Goal: Task Accomplishment & Management: Manage account settings

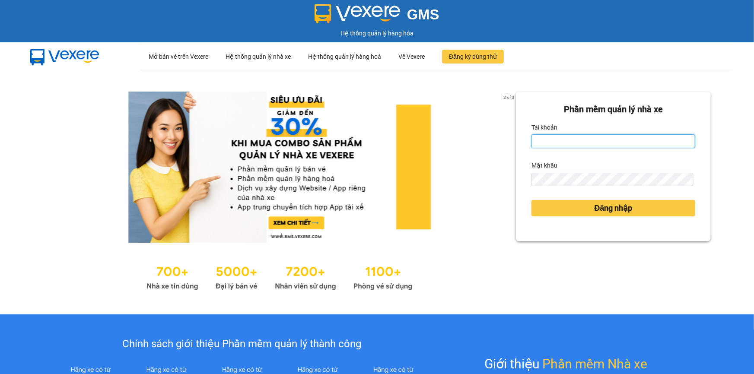
click at [588, 143] on input "Tài khoản" at bounding box center [614, 141] width 164 height 14
type input "phatbt.minhtam"
click at [532, 189] on form "Phần mềm quản lý nhà xe Tài khoản phatbt.minhtam Mật khẩu Đăng nhập" at bounding box center [614, 166] width 164 height 127
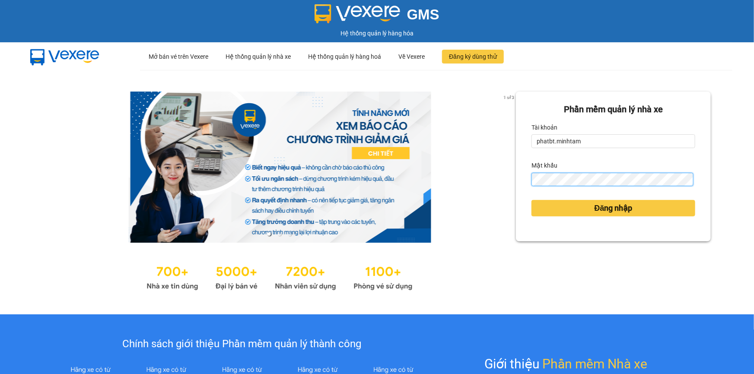
click at [532, 200] on button "Đăng nhập" at bounding box center [614, 208] width 164 height 16
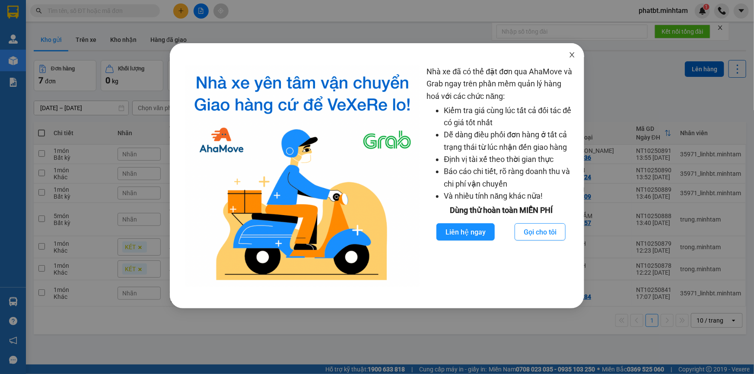
click at [570, 62] on span "Close" at bounding box center [572, 55] width 24 height 24
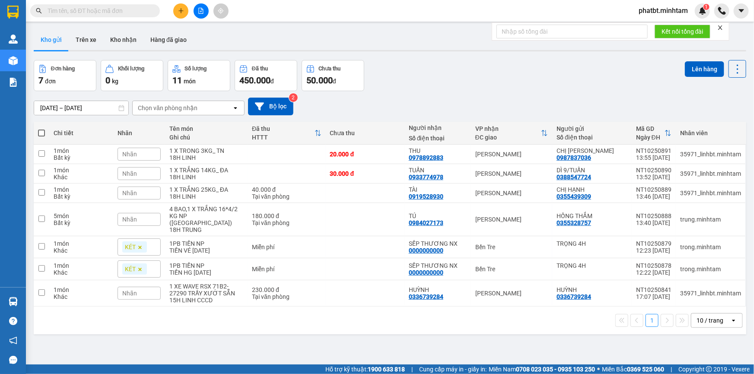
click at [699, 321] on div "10 / trang" at bounding box center [710, 320] width 27 height 9
click at [695, 307] on span "100 / trang" at bounding box center [707, 303] width 31 height 9
click at [532, 51] on div "Kho gửi Trên xe Kho nhận Hàng đã giao" at bounding box center [390, 40] width 713 height 23
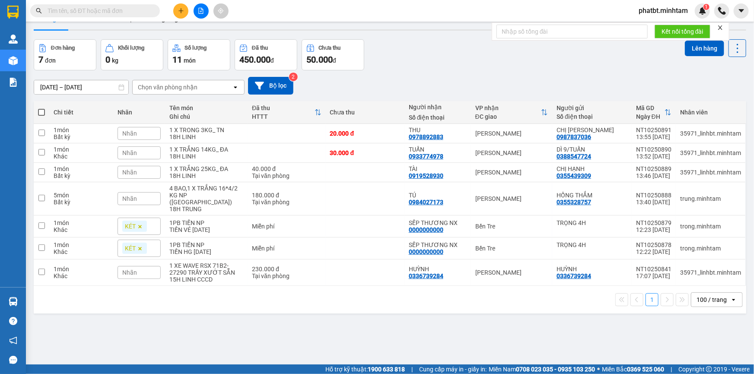
scroll to position [39, 0]
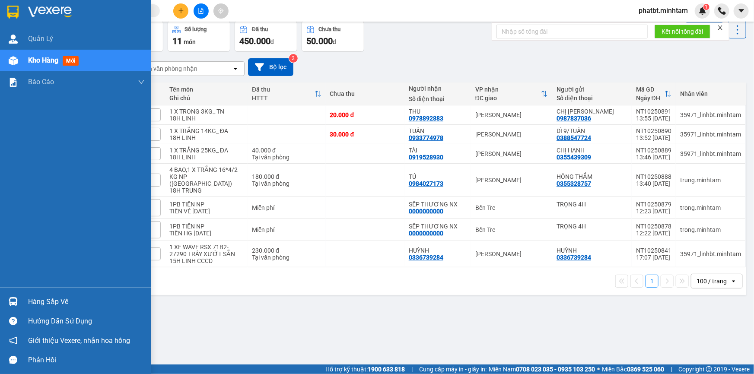
click at [40, 301] on div "Hàng sắp về" at bounding box center [86, 302] width 117 height 13
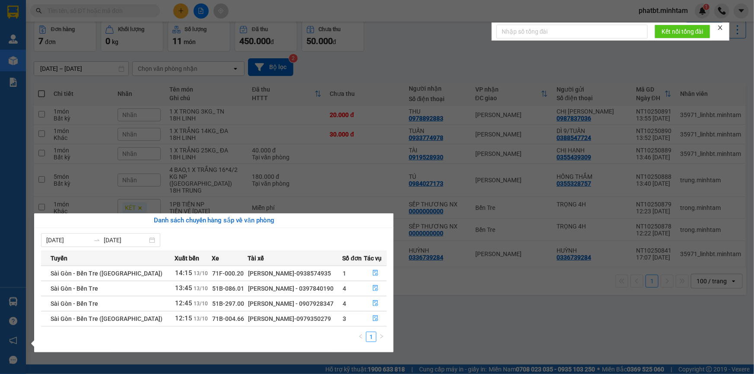
click at [464, 327] on section "Kết quả tìm kiếm ( 0 ) Bộ lọc No Data phatbt.minhtam 1 Quản Lý Kho hàng mới Báo…" at bounding box center [377, 187] width 754 height 374
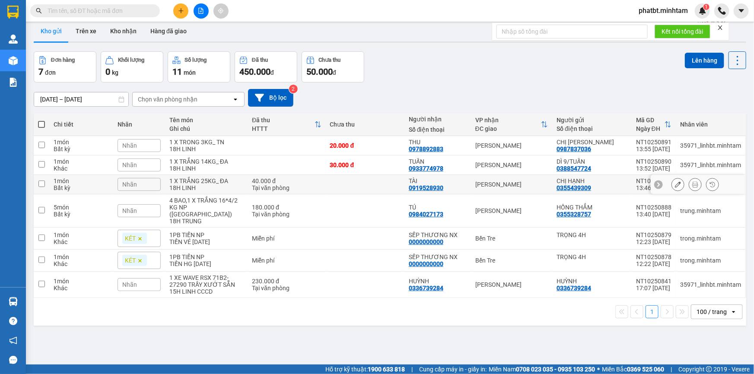
scroll to position [0, 0]
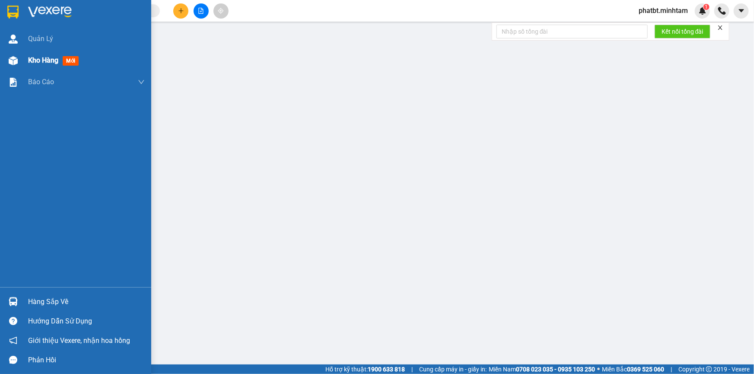
click at [29, 59] on span "Kho hàng" at bounding box center [43, 60] width 30 height 8
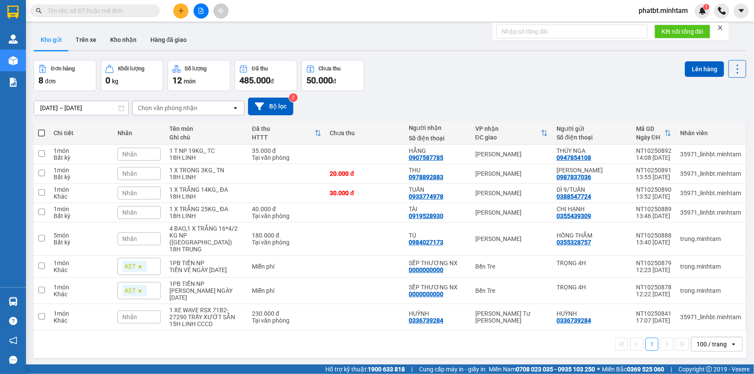
click at [43, 133] on span at bounding box center [41, 133] width 7 height 7
click at [41, 129] on input "checkbox" at bounding box center [41, 129] width 0 height 0
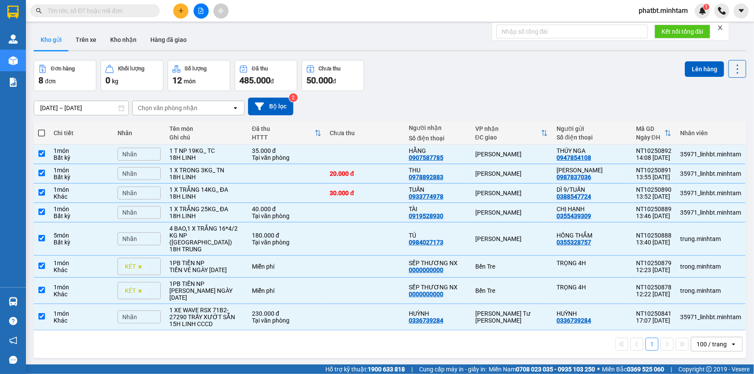
checkbox input "true"
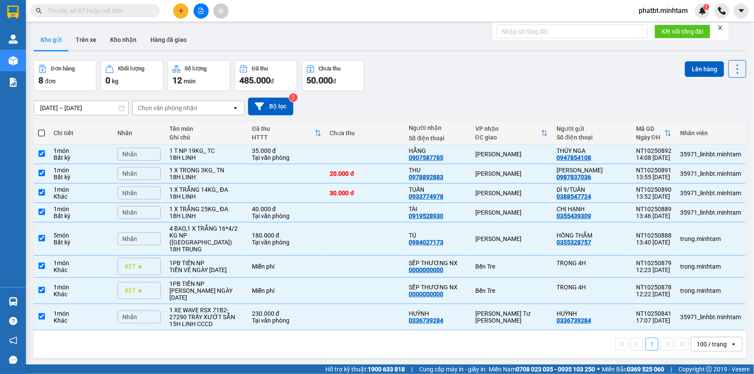
checkbox input "true"
click at [228, 316] on div "1 XE WAVE RSX 71B2- 27290 TRẦY XƯỚT SẴN" at bounding box center [206, 314] width 74 height 14
checkbox input "false"
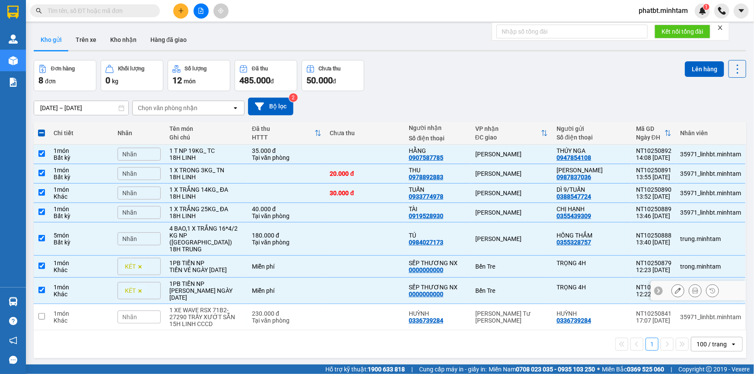
click at [235, 294] on div "TIỀN HG [DATE]" at bounding box center [206, 294] width 74 height 14
checkbox input "false"
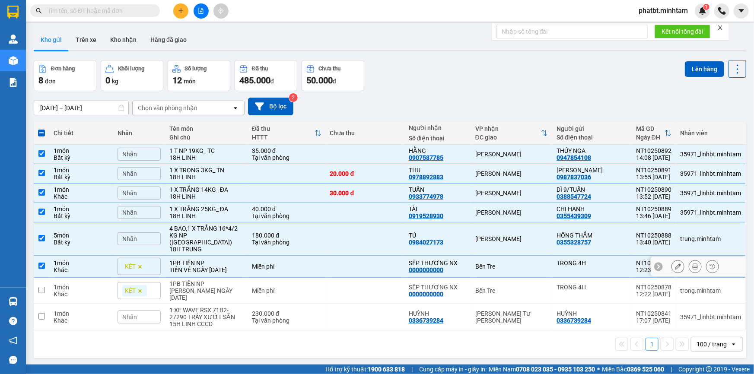
click at [229, 267] on div "TIỀN VÉ [DATE]" at bounding box center [206, 270] width 74 height 7
checkbox input "false"
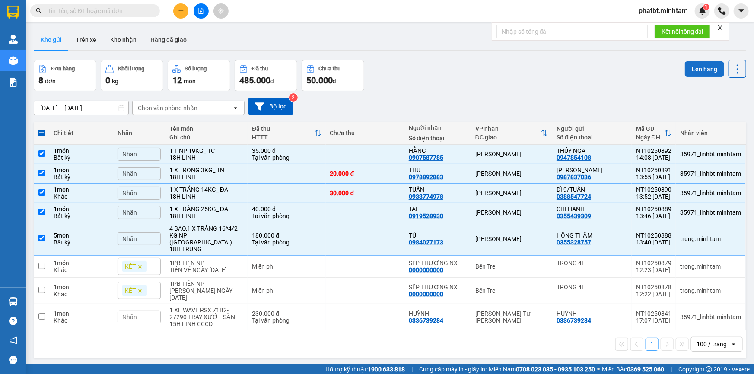
click at [690, 71] on button "Lên hàng" at bounding box center [704, 69] width 39 height 16
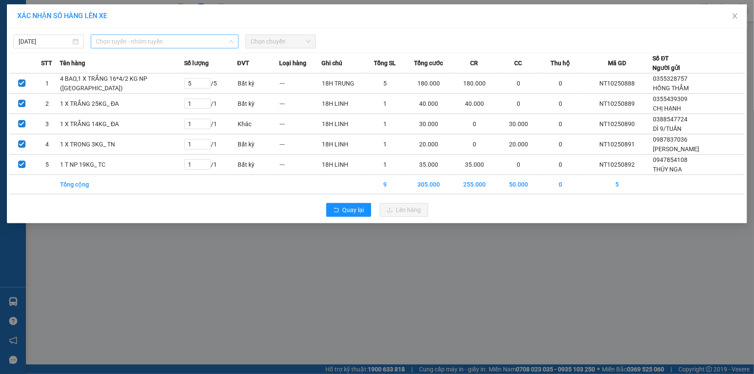
click at [185, 38] on span "Chọn tuyến - nhóm tuyến" at bounding box center [164, 41] width 137 height 13
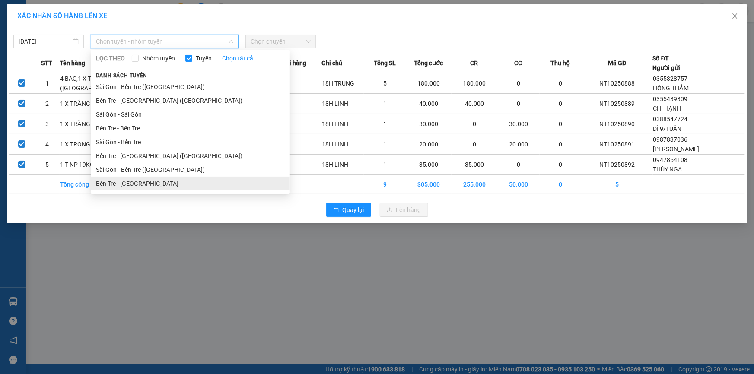
click at [145, 183] on li "Bến Tre - [GEOGRAPHIC_DATA]" at bounding box center [190, 184] width 199 height 14
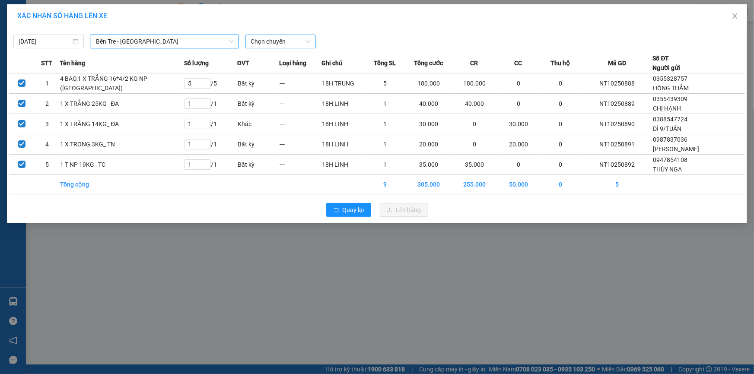
click at [277, 41] on span "Chọn chuyến" at bounding box center [281, 41] width 60 height 13
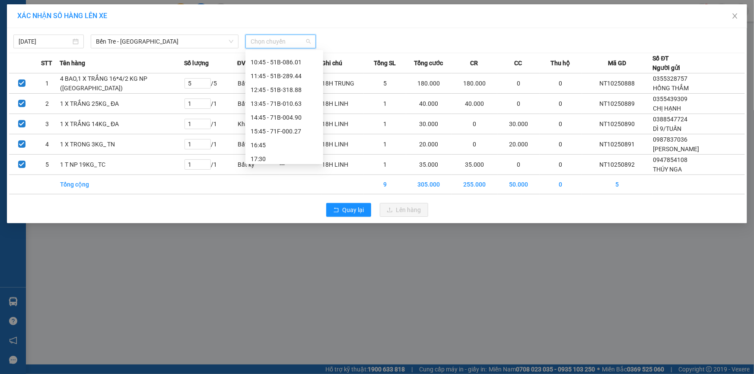
scroll to position [184, 0]
click at [297, 97] on div "13:45 - 71B-010.63" at bounding box center [284, 96] width 67 height 10
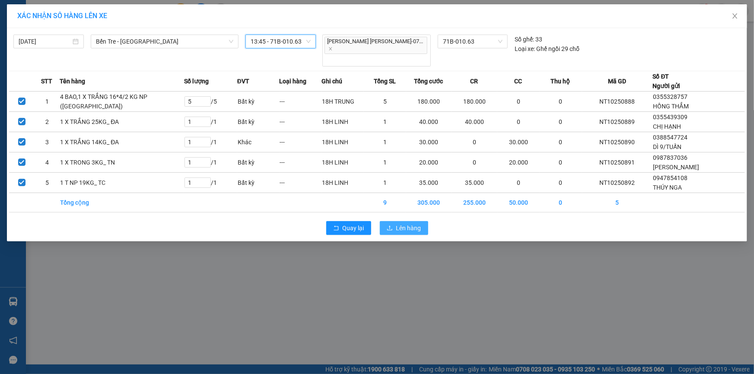
click at [414, 225] on span "Lên hàng" at bounding box center [408, 228] width 25 height 10
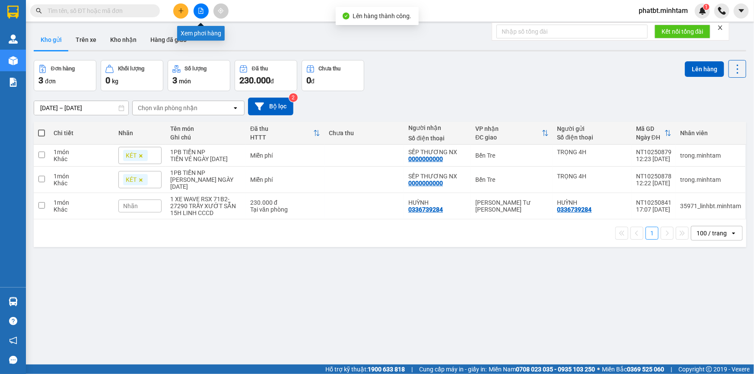
click at [203, 9] on icon "file-add" at bounding box center [201, 11] width 5 height 6
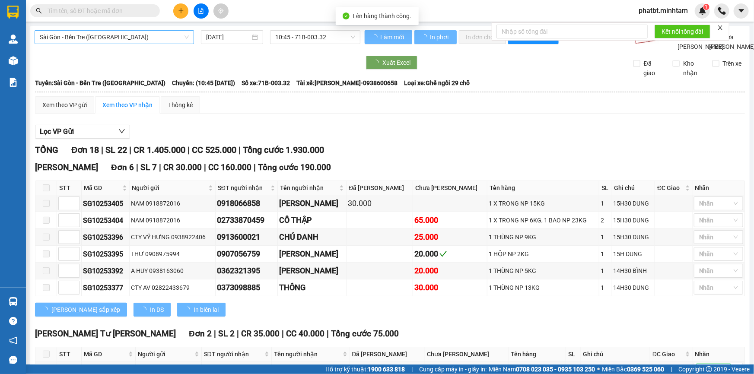
click at [125, 37] on span "Sài Gòn - Bến Tre (CN)" at bounding box center [114, 37] width 149 height 13
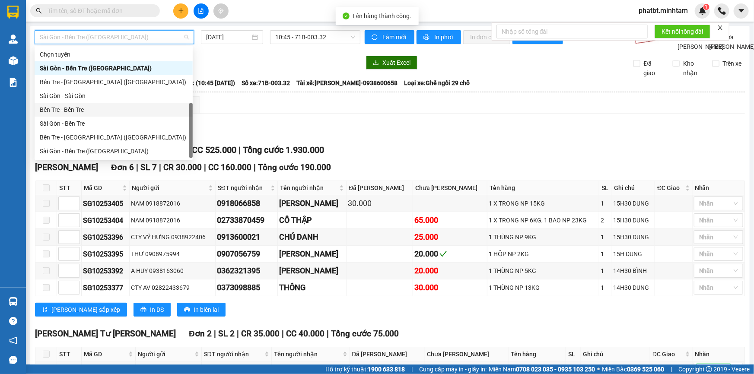
scroll to position [13, 0]
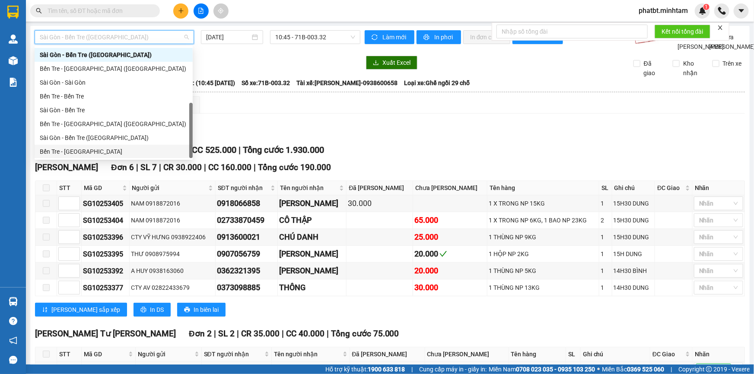
click at [81, 149] on div "Bến Tre - [GEOGRAPHIC_DATA]" at bounding box center [114, 152] width 148 height 10
type input "[DATE]"
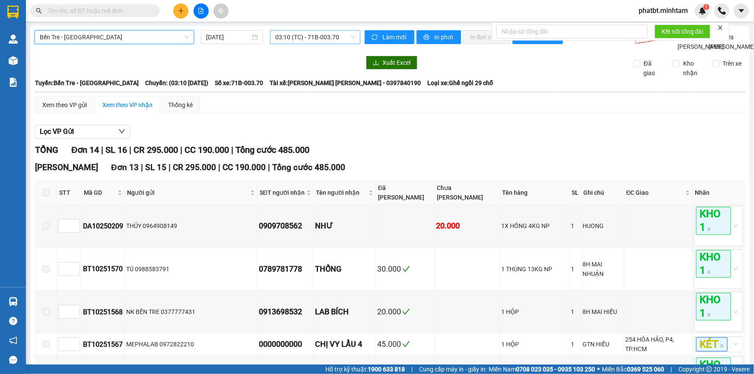
click at [289, 39] on span "03:10 (TC) - 71B-003.70" at bounding box center [315, 37] width 80 height 13
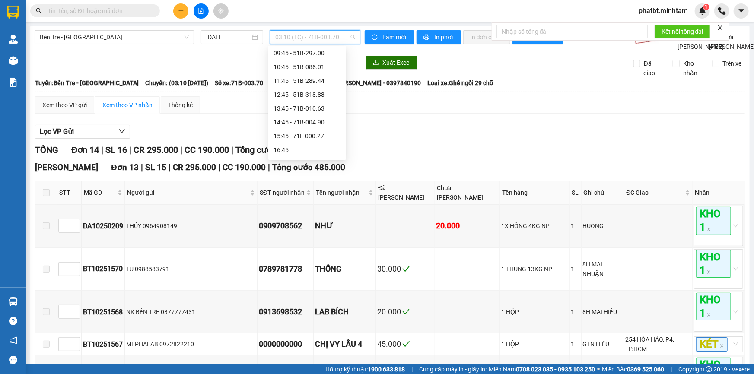
scroll to position [169, 0]
drag, startPoint x: 342, startPoint y: 73, endPoint x: 342, endPoint y: 124, distance: 51.0
click at [342, 124] on div "Chọn chuyến 03:10 (TC) - 71B-003.70 03:40 (TC) - 51B-289.44 04:10 (TC) - 51B-31…" at bounding box center [307, 38] width 78 height 318
click at [322, 104] on div "13:45 - 71B-010.63" at bounding box center [307, 107] width 67 height 10
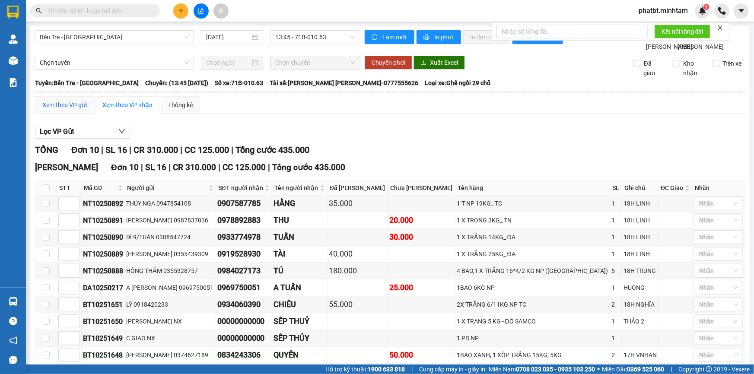
click at [84, 110] on div "Xem theo VP gửi" at bounding box center [64, 105] width 45 height 10
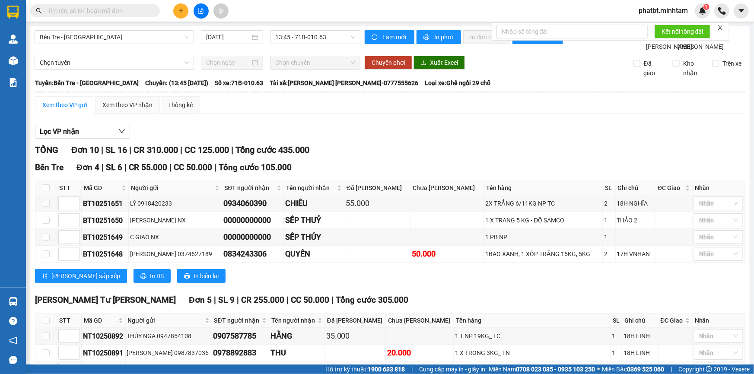
scroll to position [181, 0]
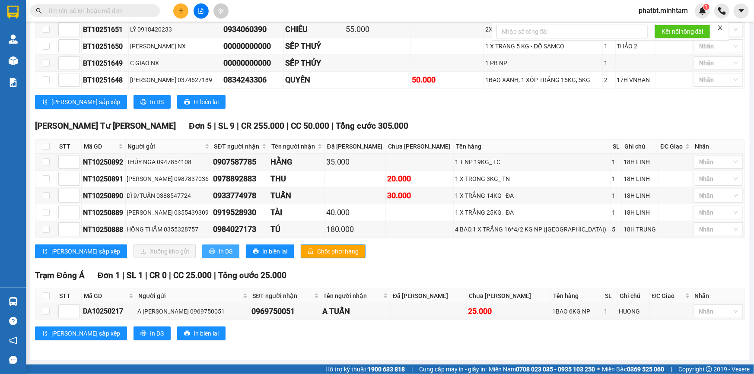
click at [209, 251] on icon "printer" at bounding box center [212, 251] width 6 height 6
click at [111, 13] on input "text" at bounding box center [99, 11] width 102 height 10
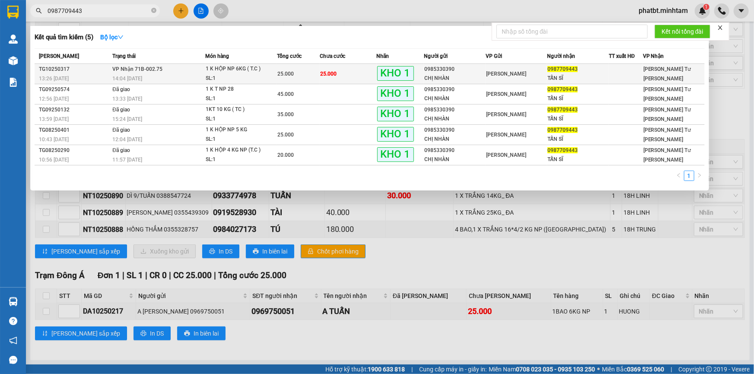
type input "0987709443"
click at [254, 73] on div "1 K HỘP NP 6KG ( T.C )" at bounding box center [238, 69] width 65 height 10
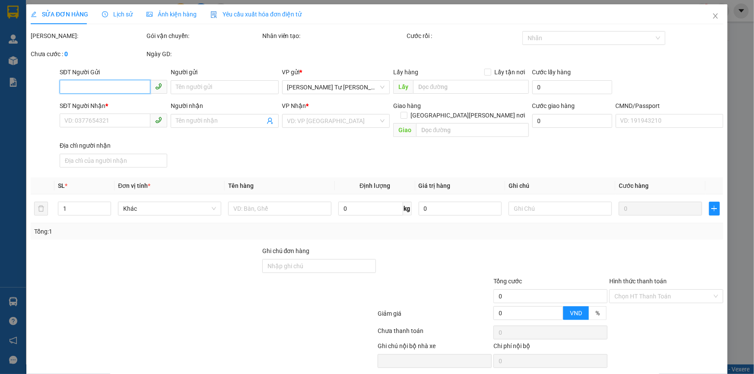
type input "0985330390"
type input "CHỊ NHÀN"
type input "0987709443"
type input "TẤN SĨ"
type input "KBM"
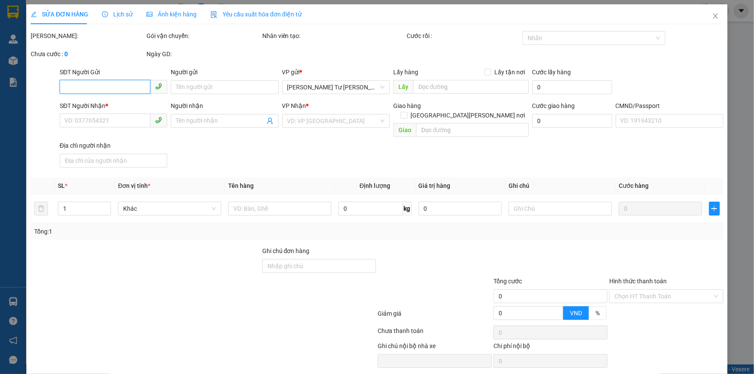
type input "25.000"
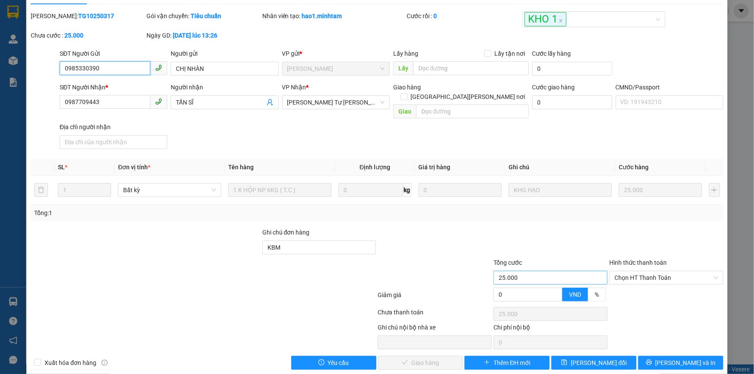
scroll to position [22, 0]
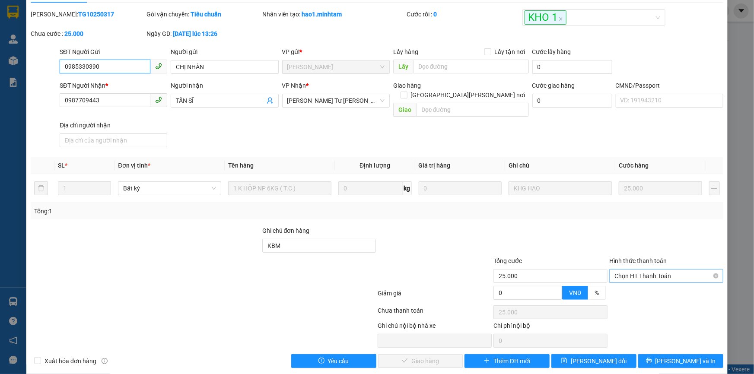
click at [615, 270] on span "Chọn HT Thanh Toán" at bounding box center [666, 276] width 104 height 13
drag, startPoint x: 617, startPoint y: 280, endPoint x: 594, endPoint y: 288, distance: 24.3
click at [616, 280] on div "Tại văn phòng" at bounding box center [661, 284] width 103 height 10
type input "0"
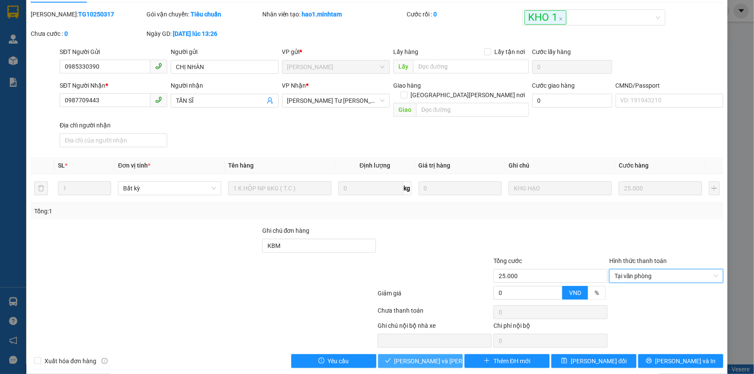
click at [384, 354] on button "[PERSON_NAME] và Giao hàng" at bounding box center [420, 361] width 85 height 14
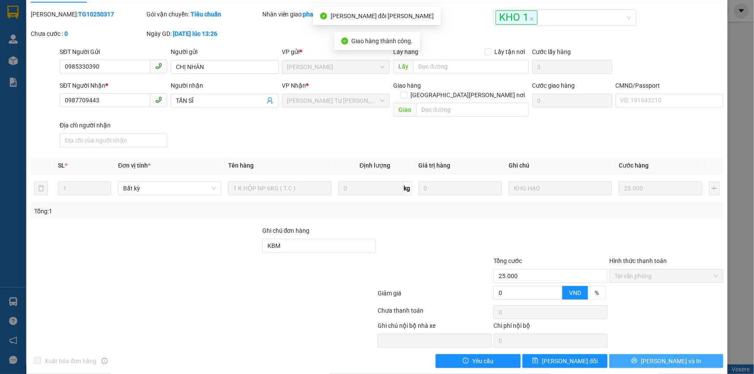
click at [643, 354] on button "[PERSON_NAME] và In" at bounding box center [666, 361] width 114 height 14
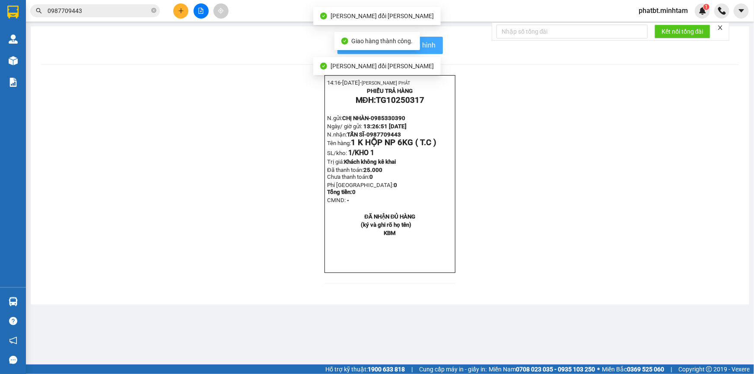
click at [432, 49] on span "In mẫu biên lai tự cấu hình" at bounding box center [395, 45] width 81 height 11
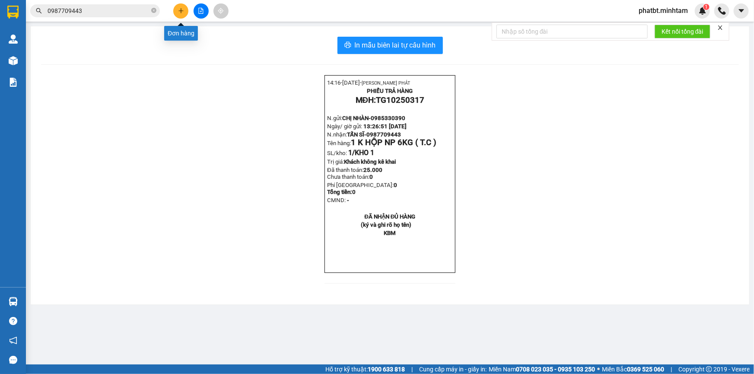
click at [177, 11] on button at bounding box center [180, 10] width 15 height 15
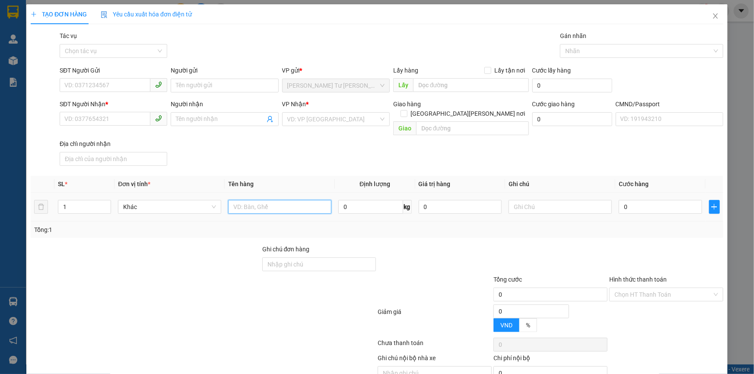
click at [252, 200] on input "text" at bounding box center [279, 207] width 103 height 14
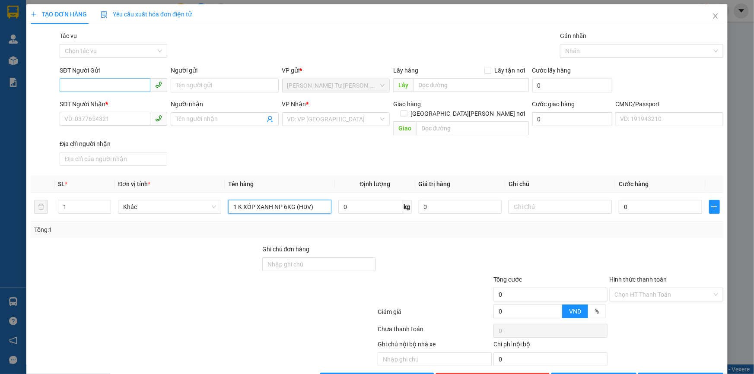
type input "1 K XỐP XANH NP 6KG (HDV)"
click at [73, 85] on input "SĐT Người Gửi" at bounding box center [105, 85] width 91 height 14
type input "0834011496"
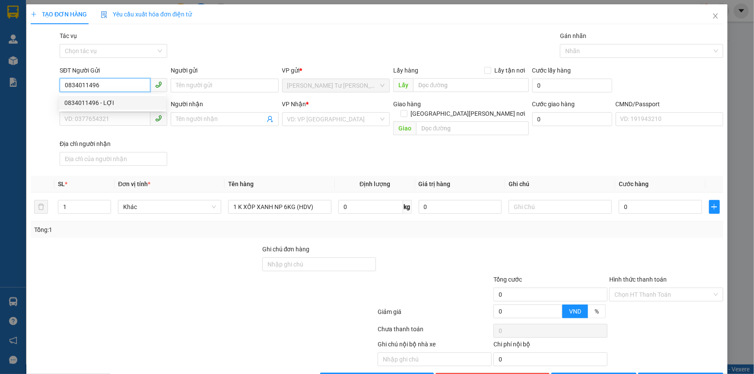
click at [89, 102] on div "0834011496 - LỢI" at bounding box center [112, 103] width 96 height 10
type input "LỢI"
type input "0914253993"
type input "HIẾU"
type input "0834011496"
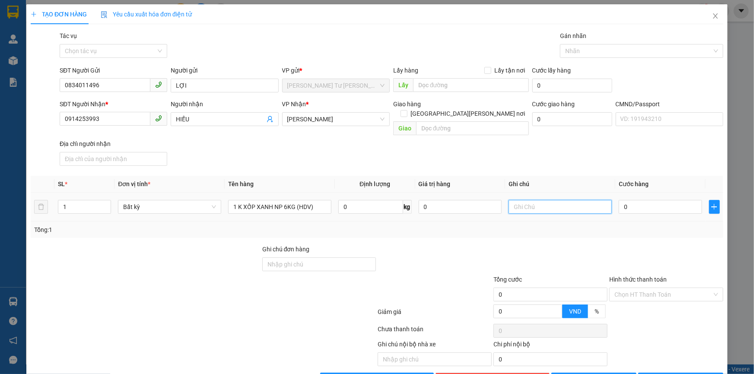
click at [522, 200] on input "text" at bounding box center [560, 207] width 103 height 14
type input "19H PHÁT"
click at [647, 200] on input "0" at bounding box center [660, 207] width 83 height 14
type input "03"
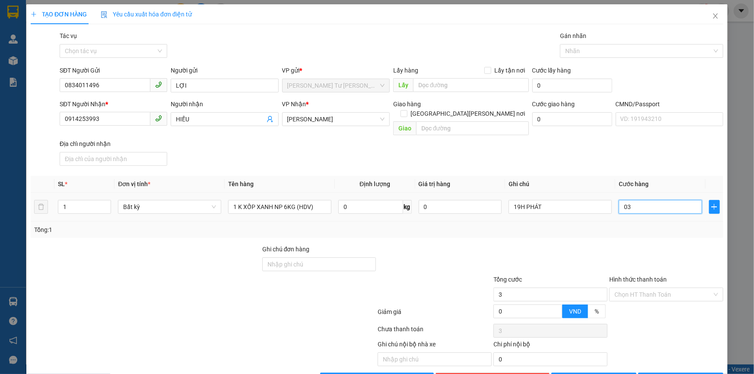
type input "3"
type input "030"
type input "30"
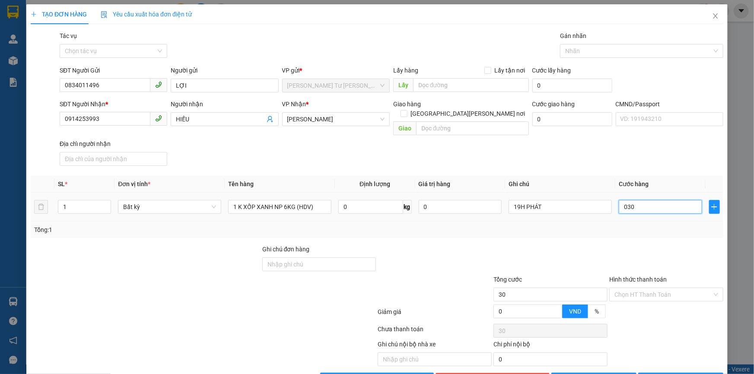
type input "03"
type input "3"
type input "0"
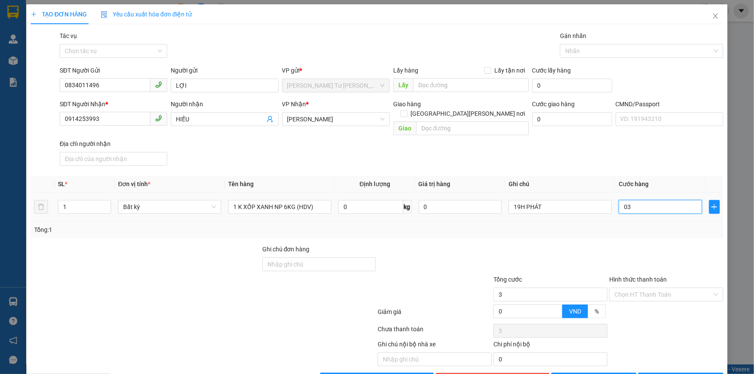
type input "0"
type input "02"
type input "2"
type input "025"
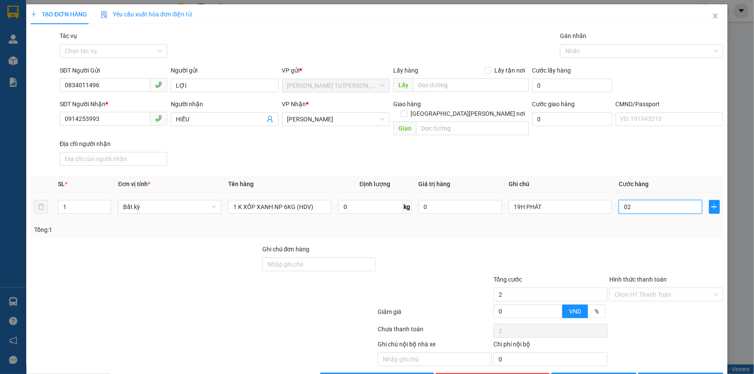
type input "25"
type input "25.000"
click at [592, 154] on div "SĐT Người Nhận * 0914253993 Người nhận HIẾU VP Nhận * Hồ Chí Minh Giao hàng Gia…" at bounding box center [391, 134] width 667 height 70
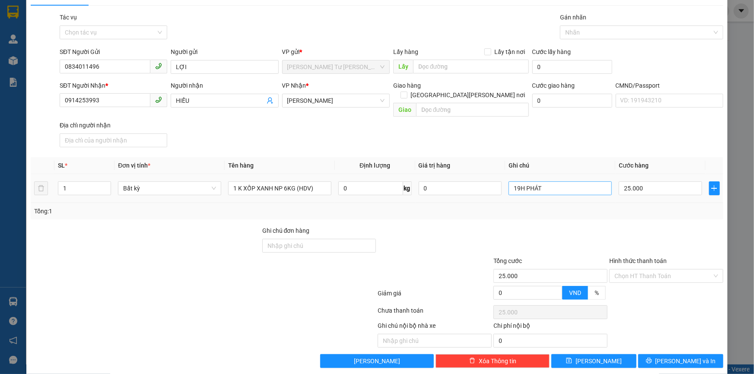
scroll to position [19, 0]
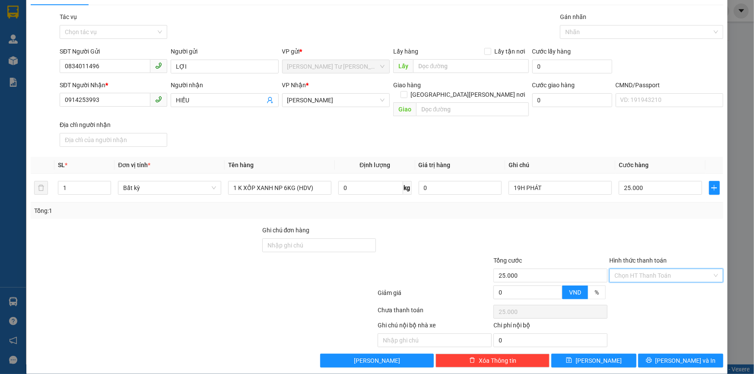
click at [630, 269] on input "Hình thức thanh toán" at bounding box center [663, 275] width 98 height 13
click at [624, 280] on div "Tại văn phòng" at bounding box center [661, 283] width 103 height 10
type input "0"
click at [619, 226] on div at bounding box center [666, 241] width 116 height 30
click at [652, 357] on icon "printer" at bounding box center [649, 360] width 6 height 6
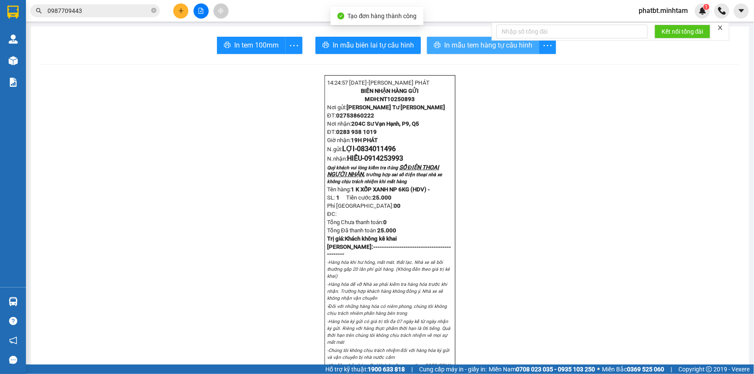
click at [460, 48] on span "In mẫu tem hàng tự cấu hình" at bounding box center [488, 45] width 88 height 11
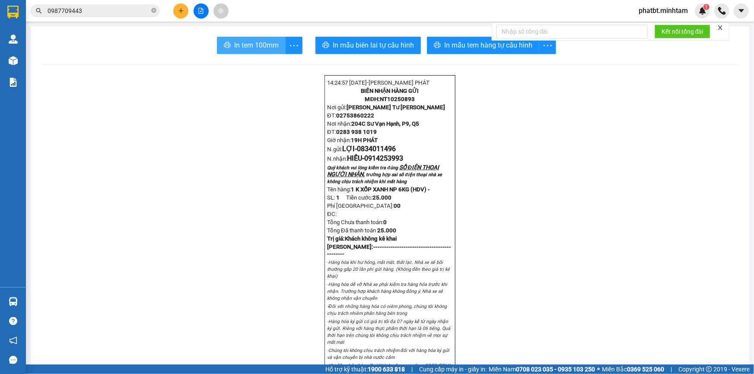
click at [251, 43] on span "In tem 100mm" at bounding box center [256, 45] width 45 height 11
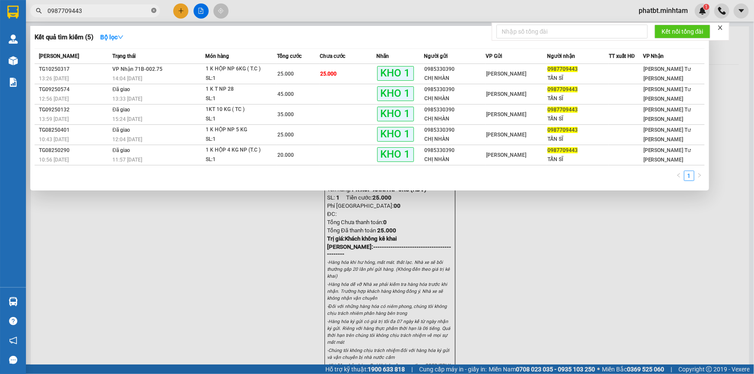
click at [156, 7] on span at bounding box center [153, 11] width 5 height 8
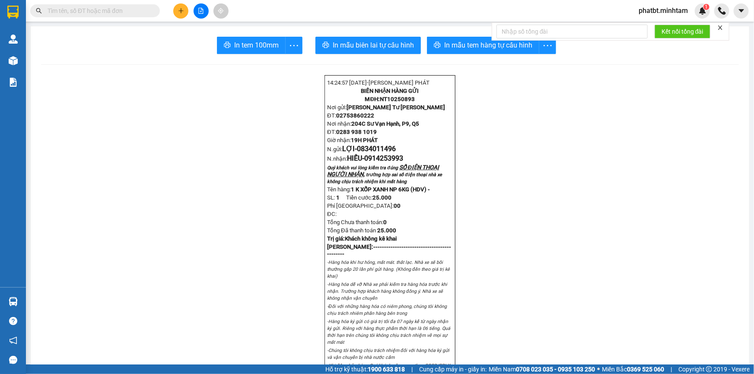
click at [135, 8] on input "text" at bounding box center [99, 11] width 102 height 10
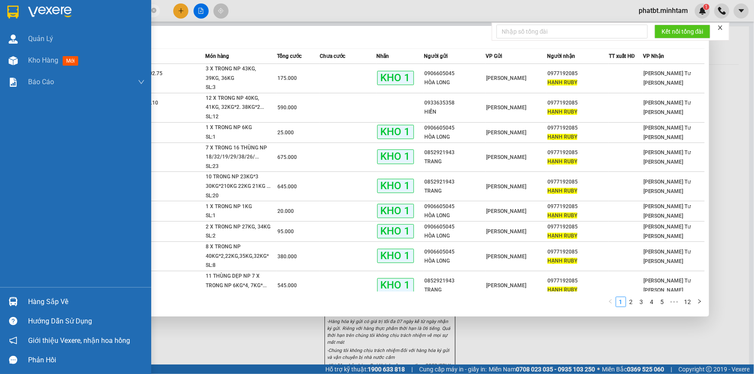
type input "HẠNH RUBY"
click at [45, 294] on div "Hàng sắp về" at bounding box center [75, 301] width 151 height 19
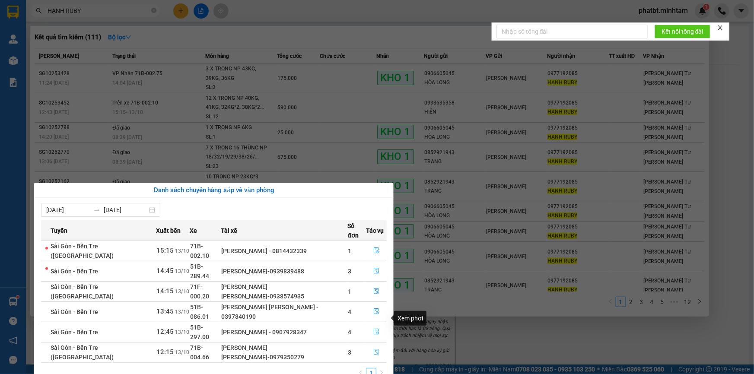
drag, startPoint x: 377, startPoint y: 318, endPoint x: 382, endPoint y: 312, distance: 8.0
click at [380, 346] on button "button" at bounding box center [376, 353] width 20 height 14
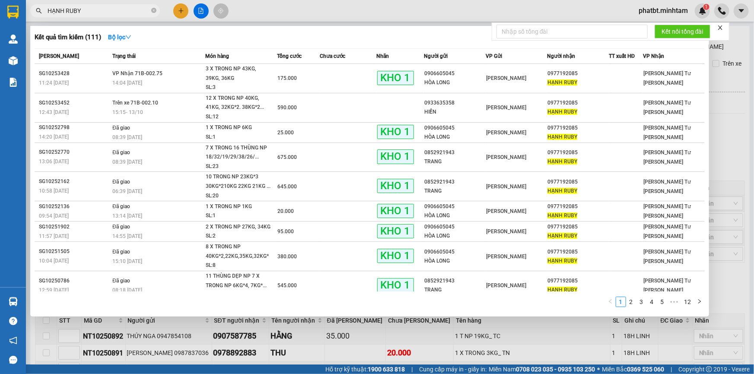
click at [300, 337] on div at bounding box center [377, 187] width 754 height 374
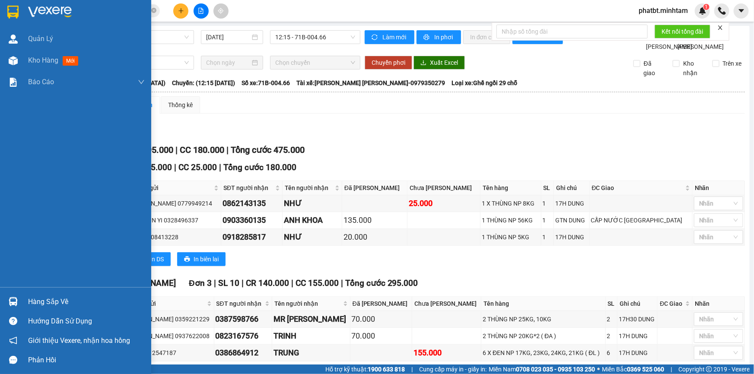
drag, startPoint x: 63, startPoint y: 302, endPoint x: 56, endPoint y: 305, distance: 7.9
click at [63, 302] on div "Hàng sắp về" at bounding box center [86, 302] width 117 height 13
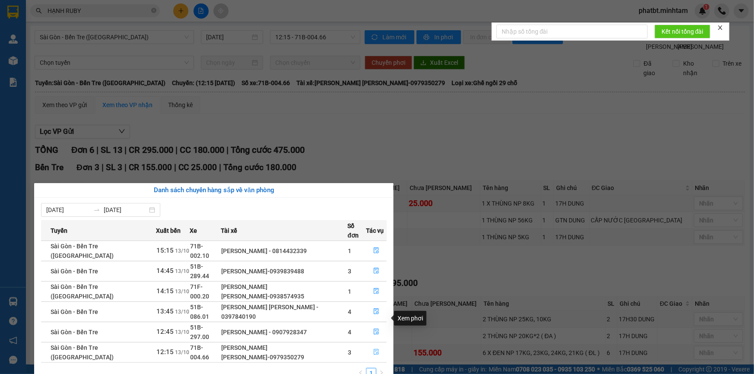
click at [373, 349] on icon "file-done" at bounding box center [376, 352] width 6 height 6
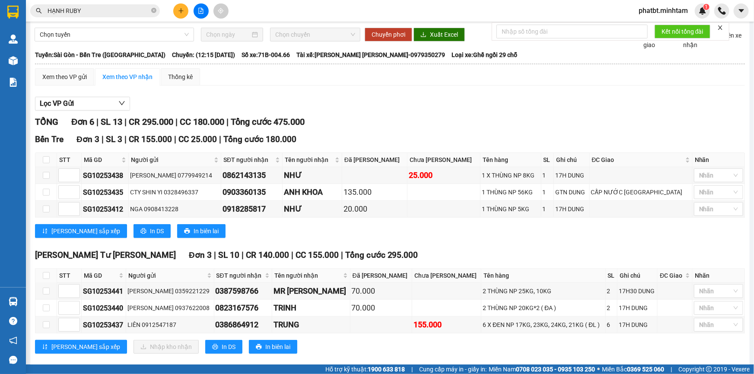
scroll to position [50, 0]
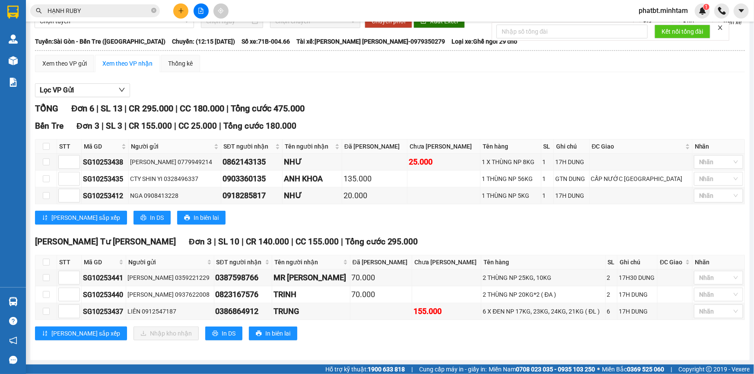
click at [333, 225] on div "Lưu sắp xếp In DS In biên lai" at bounding box center [390, 218] width 710 height 14
click at [132, 11] on input "HẠNH RUBY" at bounding box center [99, 11] width 102 height 10
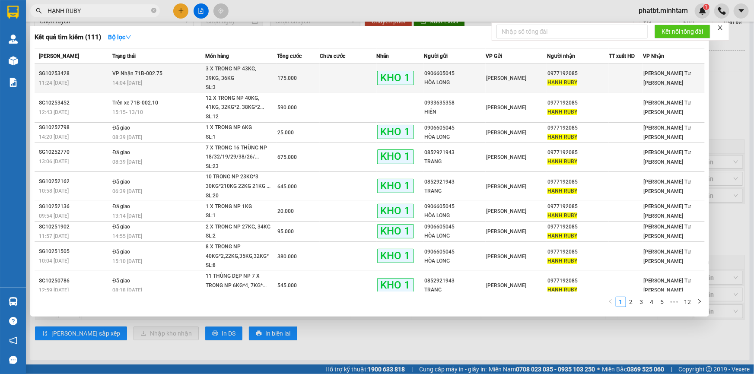
click at [188, 80] on div "14:04 - 13/10" at bounding box center [158, 83] width 92 height 10
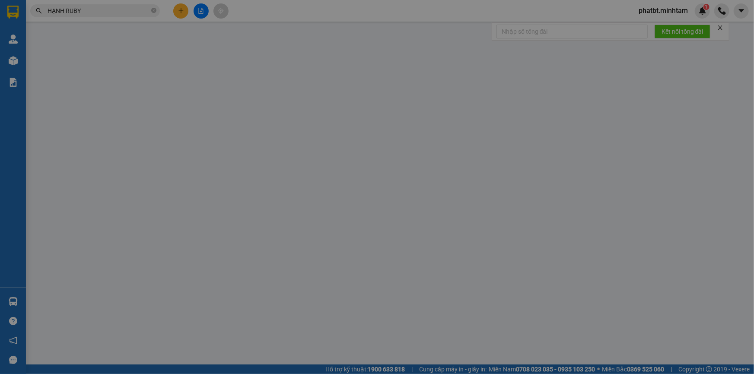
type input "0906605045"
type input "HÒA LONG"
type input "0977192085"
type input "HẠNH RUBY"
type input "BM"
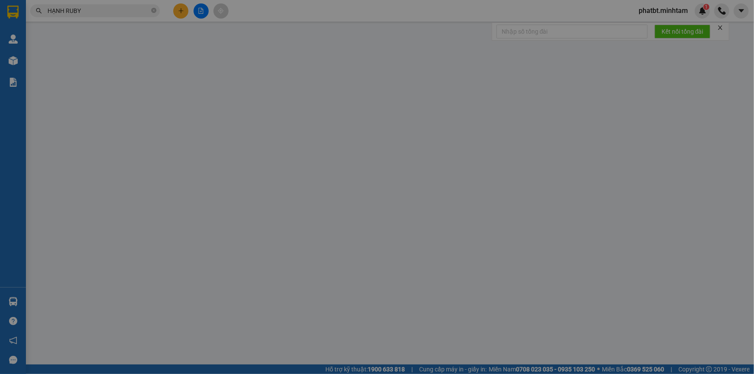
type input "175.000"
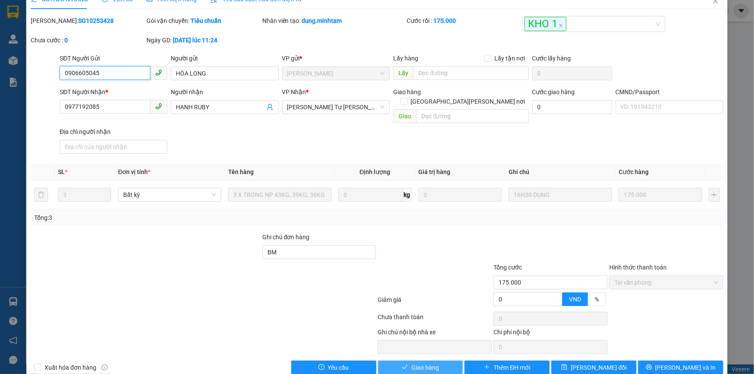
scroll to position [22, 0]
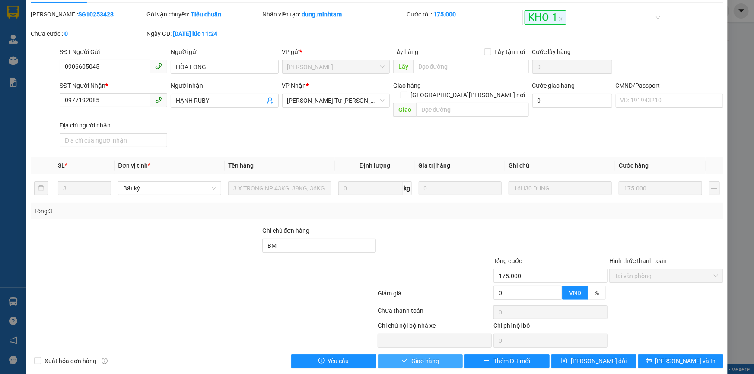
click at [439, 354] on button "Giao hàng" at bounding box center [420, 361] width 85 height 14
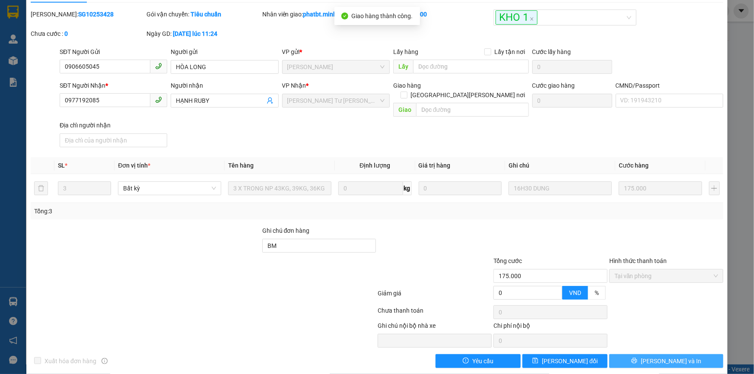
click at [658, 357] on span "[PERSON_NAME] và In" at bounding box center [671, 362] width 60 height 10
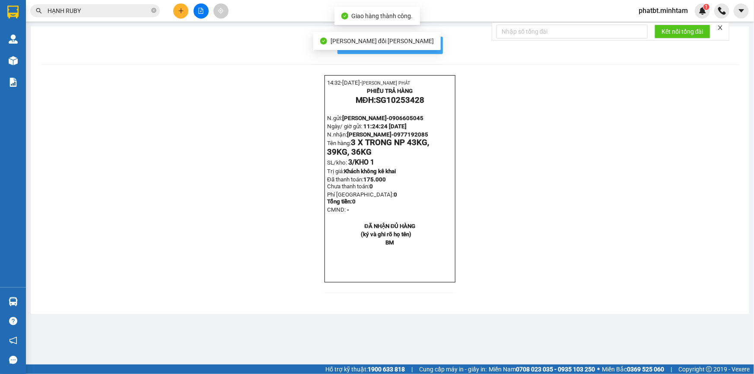
click at [431, 45] on span "In mẫu biên lai tự cấu hình" at bounding box center [395, 45] width 81 height 11
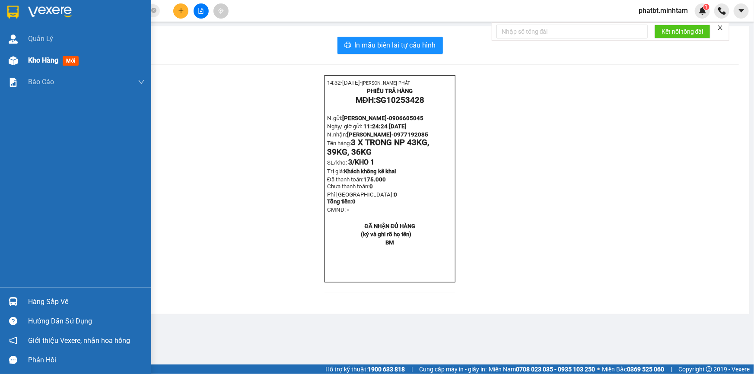
click at [46, 60] on span "Kho hàng" at bounding box center [43, 60] width 30 height 8
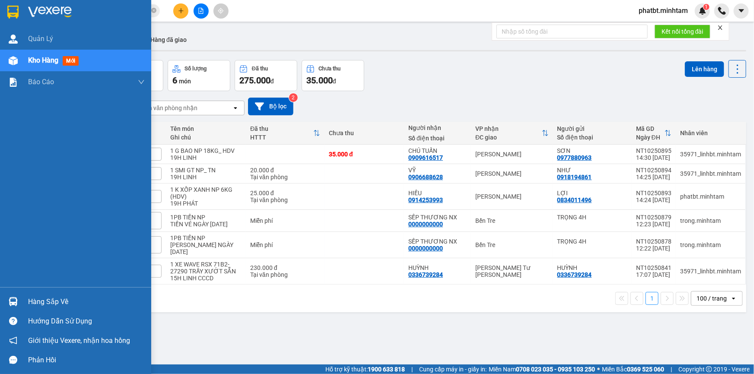
click at [57, 303] on div "Hàng sắp về" at bounding box center [86, 302] width 117 height 13
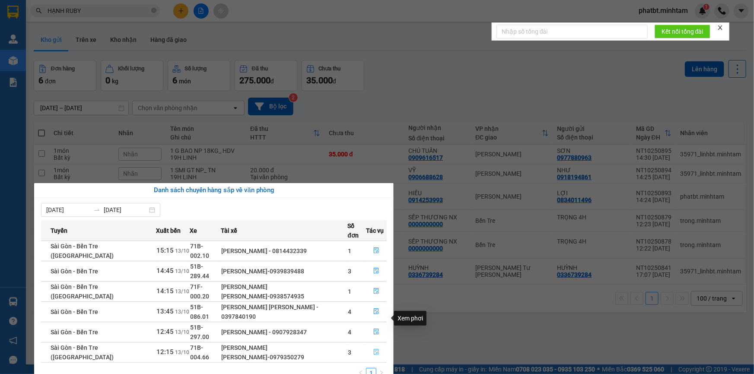
click at [373, 349] on icon "file-done" at bounding box center [376, 352] width 6 height 6
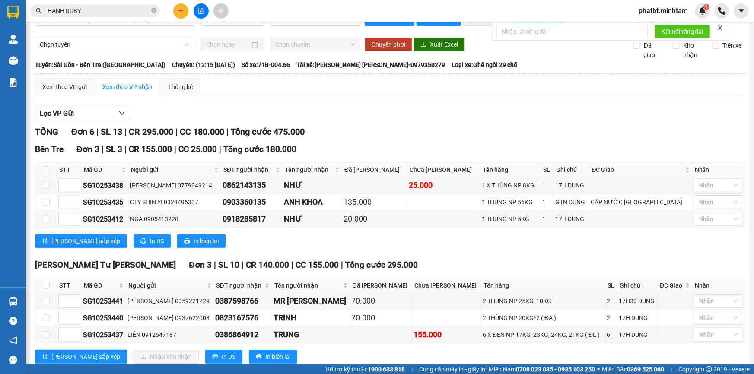
scroll to position [50, 0]
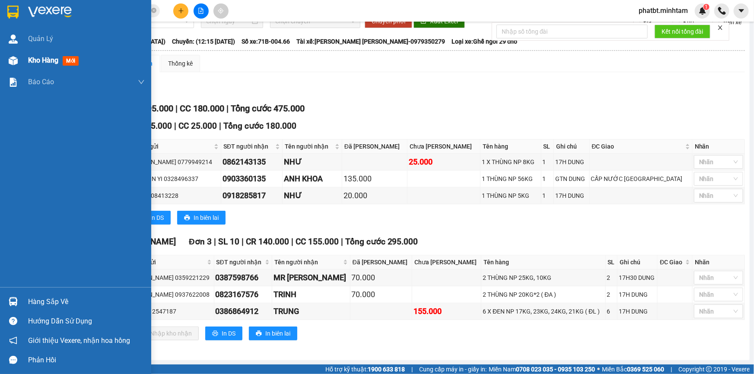
click at [21, 54] on div "Kho hàng mới" at bounding box center [75, 61] width 151 height 22
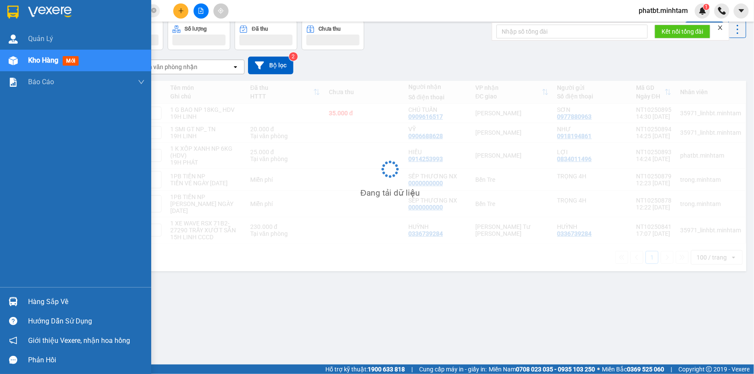
scroll to position [39, 0]
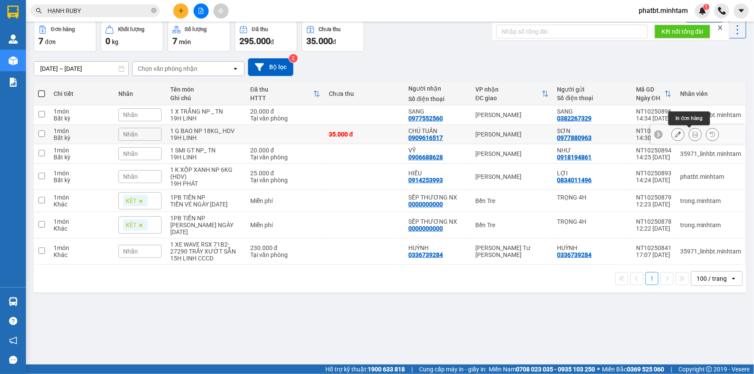
click at [692, 136] on icon at bounding box center [695, 134] width 6 height 6
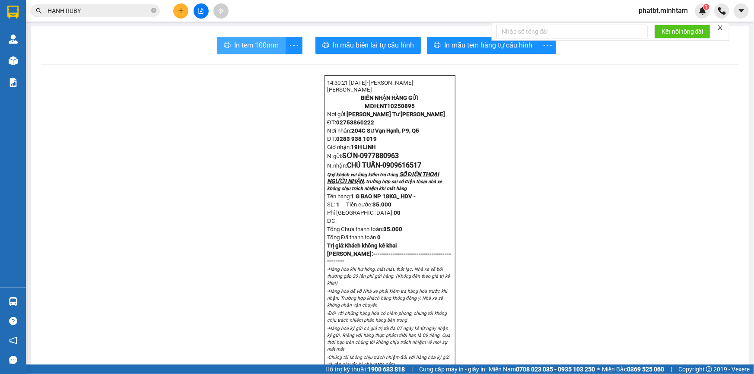
click at [263, 48] on span "In tem 100mm" at bounding box center [256, 45] width 45 height 11
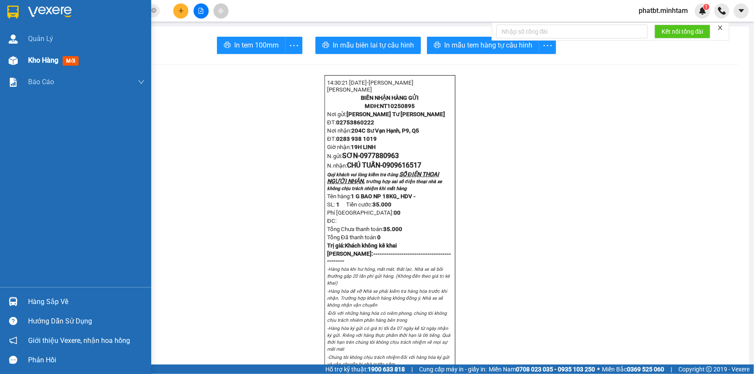
click at [26, 64] on div "Kho hàng mới" at bounding box center [75, 61] width 151 height 22
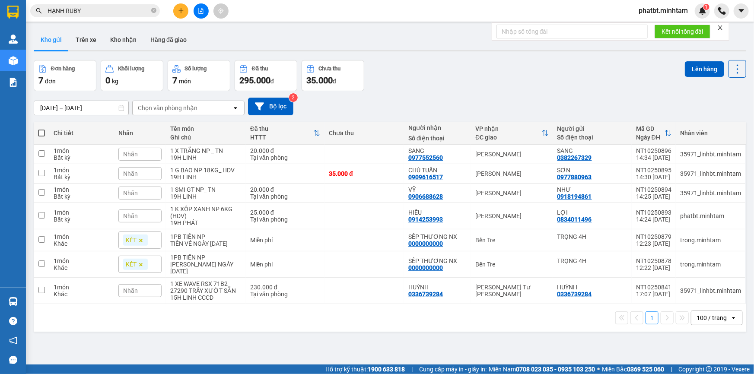
click at [43, 133] on span at bounding box center [41, 133] width 7 height 7
click at [41, 129] on input "checkbox" at bounding box center [41, 129] width 0 height 0
checkbox input "true"
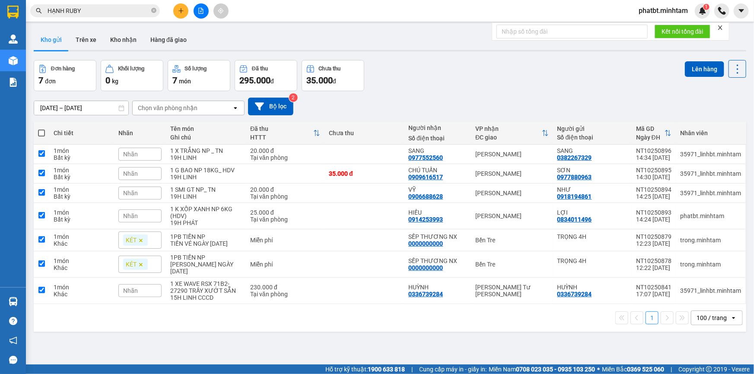
checkbox input "true"
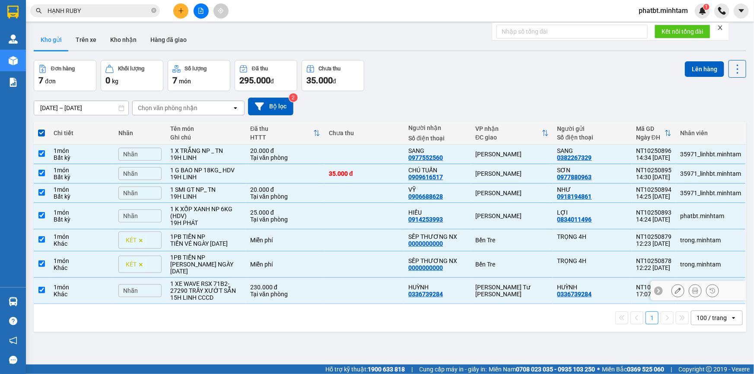
click at [209, 294] on div "1 XE WAVE RSX 71B2- 27290 TRẦY XƯỚT SẴN" at bounding box center [205, 287] width 71 height 14
checkbox input "false"
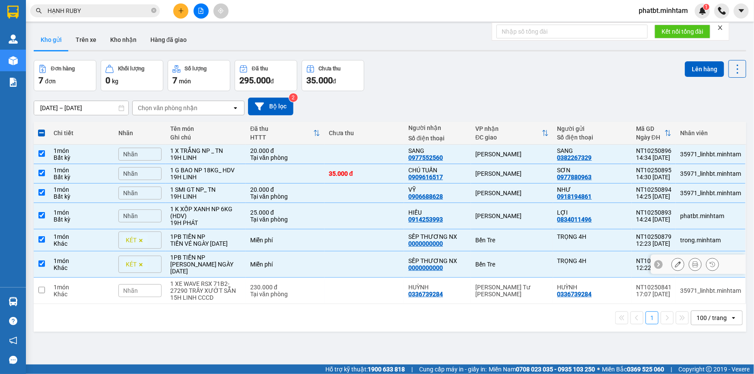
click at [209, 273] on div "TIỀN HG [DATE]" at bounding box center [205, 268] width 71 height 14
checkbox input "false"
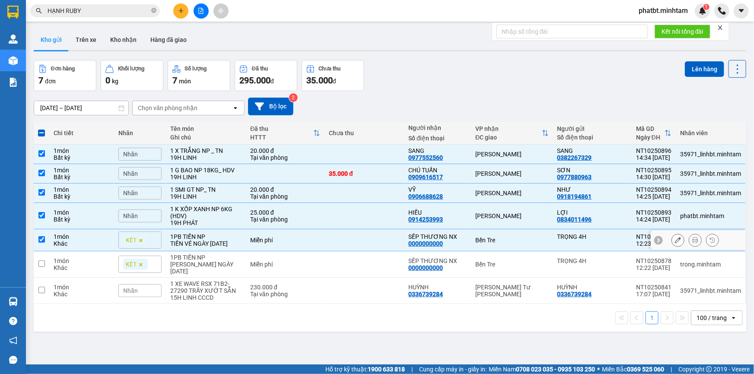
click at [216, 246] on div "TIỀN VÉ [DATE]" at bounding box center [205, 243] width 71 height 7
checkbox input "false"
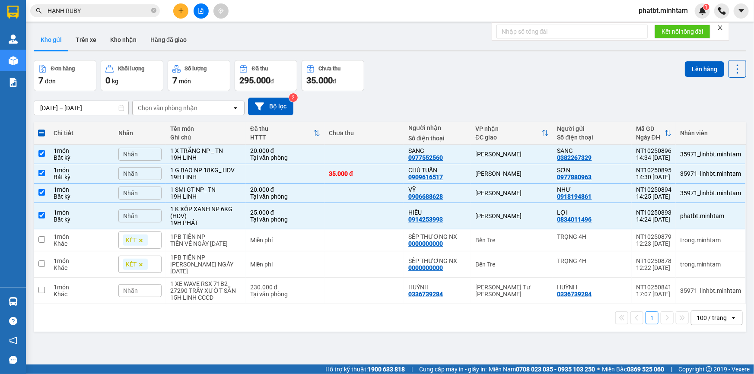
click at [151, 191] on div "Nhãn" at bounding box center [139, 193] width 43 height 13
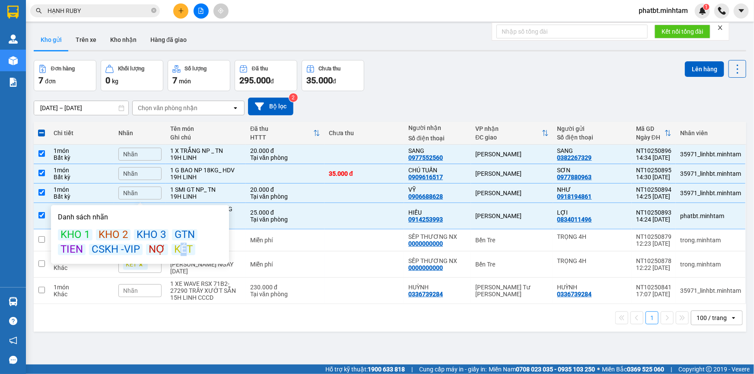
click at [179, 250] on div "KÉT" at bounding box center [184, 249] width 24 height 11
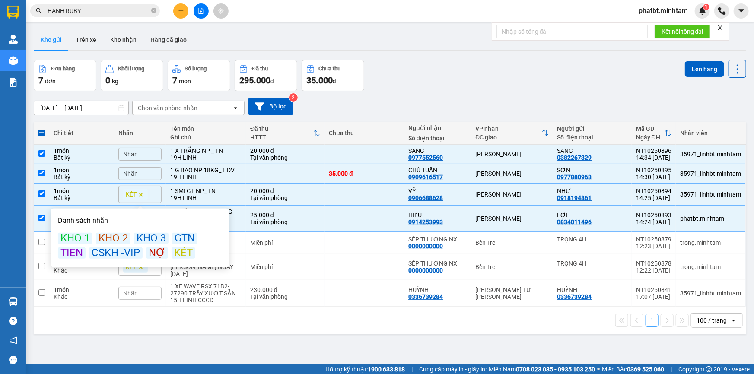
click at [138, 155] on div "Nhãn" at bounding box center [139, 154] width 43 height 13
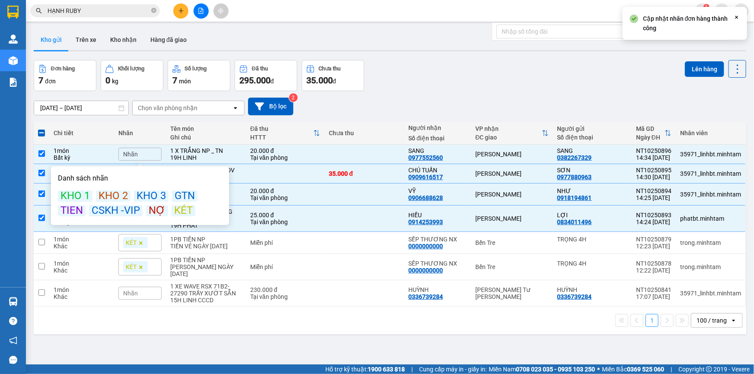
click at [184, 220] on div "Danh sách nhãn KHO 1 KHO 2 KHO 3 GTN TIEN CSKH -VIP NỢ KÉT" at bounding box center [140, 196] width 173 height 54
click at [178, 211] on div "KÉT" at bounding box center [184, 210] width 24 height 11
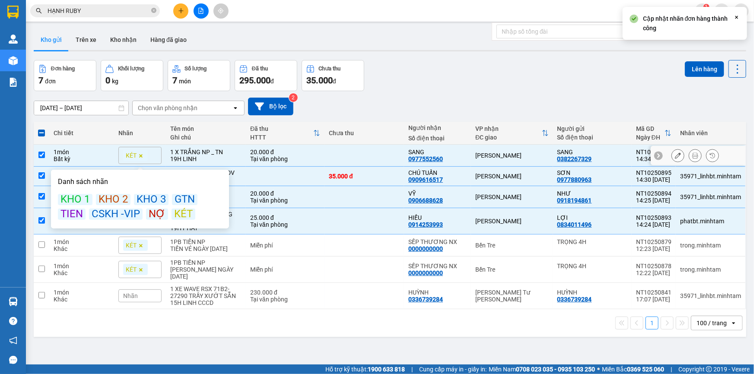
click at [551, 97] on div "[DATE] – [DATE] Press the down arrow key to interact with the calendar and sele…" at bounding box center [390, 106] width 713 height 31
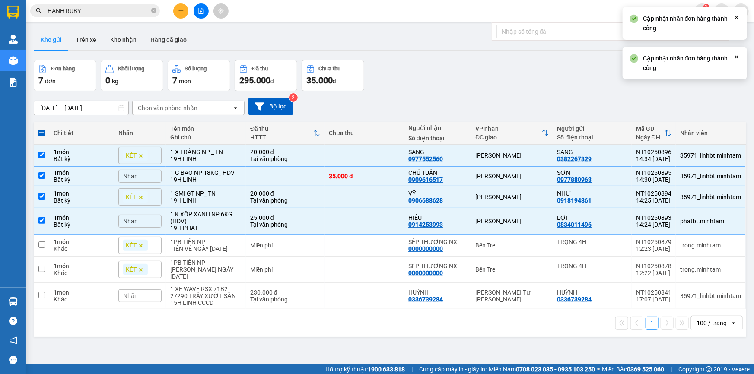
click at [736, 57] on icon at bounding box center [736, 57] width 3 height 3
click at [700, 74] on button "Lên hàng" at bounding box center [704, 69] width 39 height 16
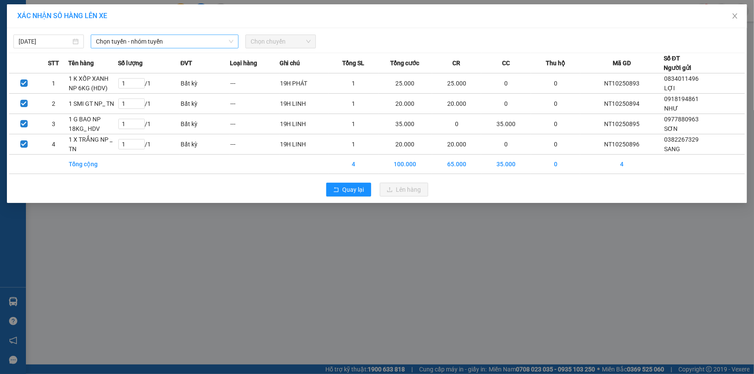
click at [156, 42] on span "Chọn tuyến - nhóm tuyến" at bounding box center [164, 41] width 137 height 13
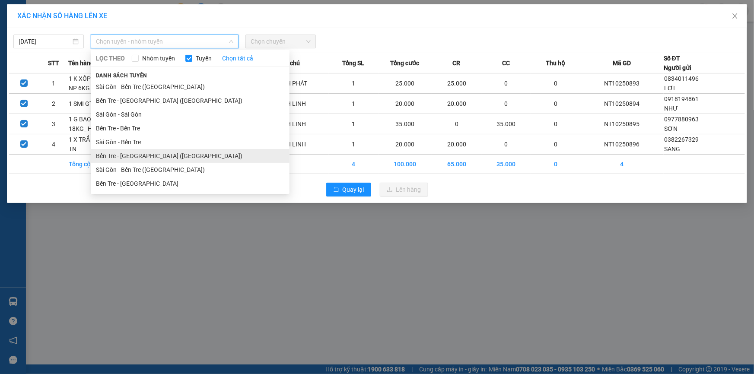
click at [157, 161] on li "Bến Tre - Sài Gòn (CT)" at bounding box center [190, 156] width 199 height 14
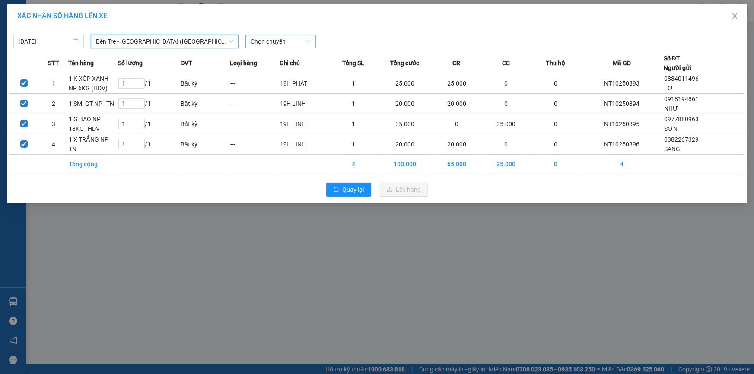
click at [264, 38] on span "Chọn chuyến" at bounding box center [281, 41] width 60 height 13
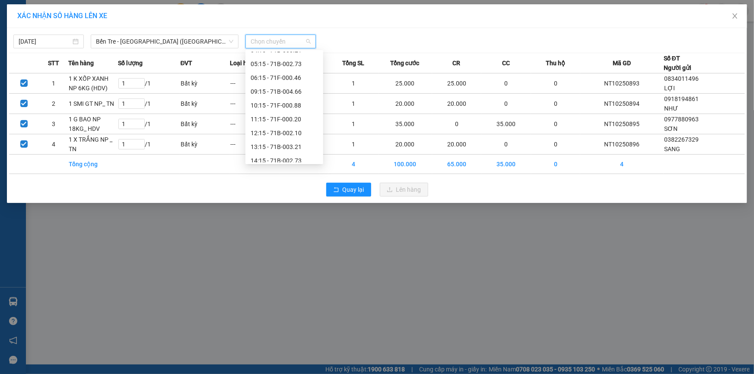
scroll to position [69, 0]
click at [296, 139] on div "14:15 - 71B-002.73" at bounding box center [284, 142] width 67 height 10
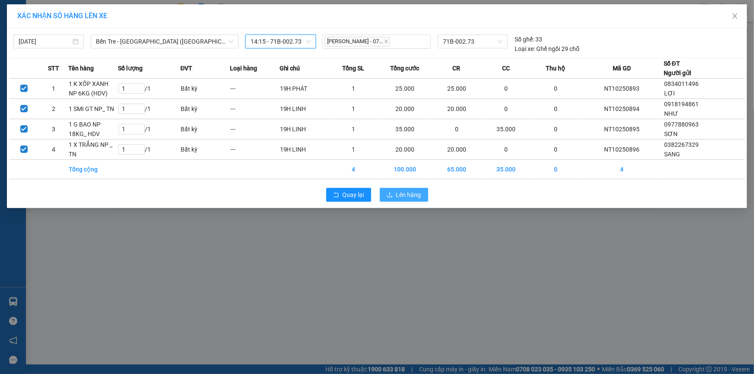
click at [404, 190] on span "Lên hàng" at bounding box center [408, 195] width 25 height 10
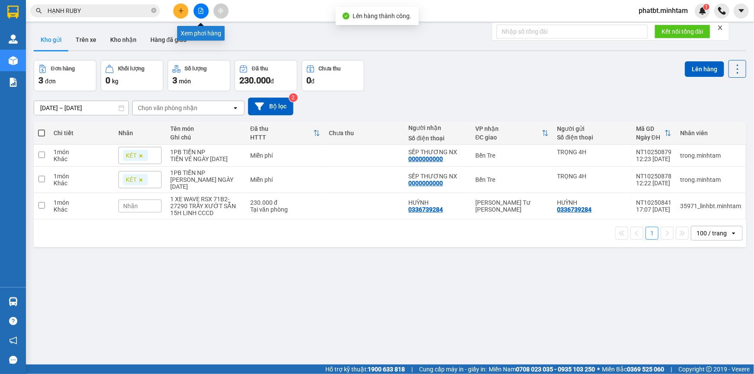
click at [199, 9] on icon "file-add" at bounding box center [201, 11] width 6 height 6
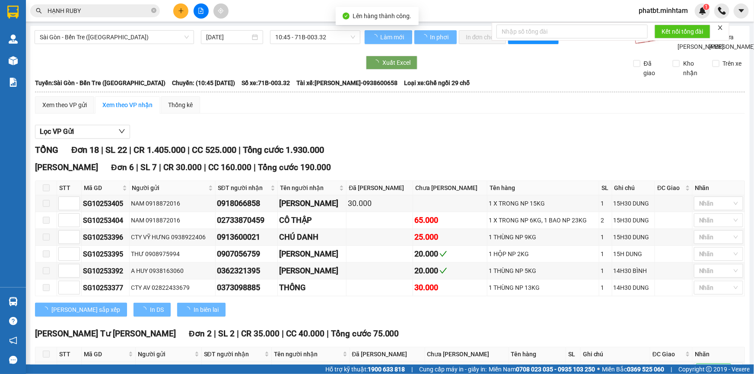
click at [121, 36] on span "Sài Gòn - Bến Tre (CN)" at bounding box center [114, 37] width 149 height 13
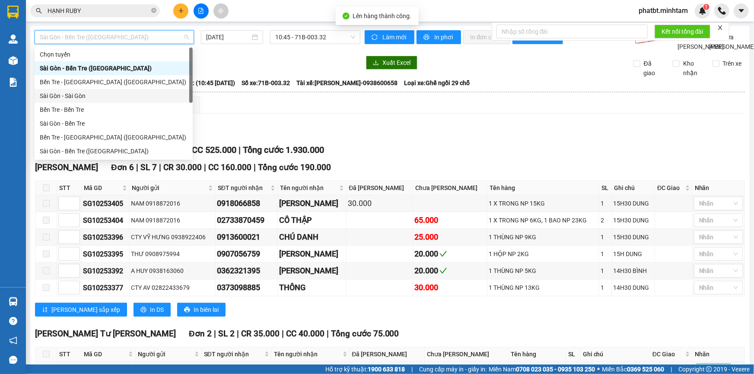
scroll to position [13, 0]
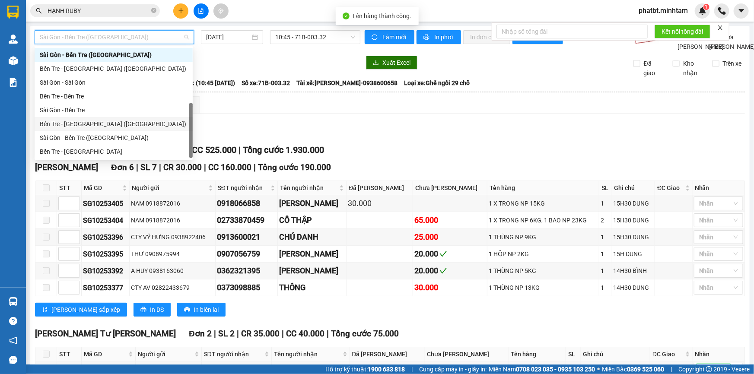
click at [93, 126] on div "Bến Tre - Sài Gòn (CT)" at bounding box center [114, 124] width 148 height 10
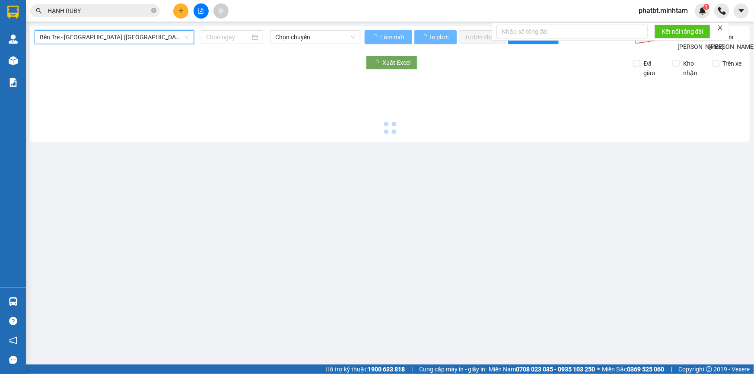
type input "[DATE]"
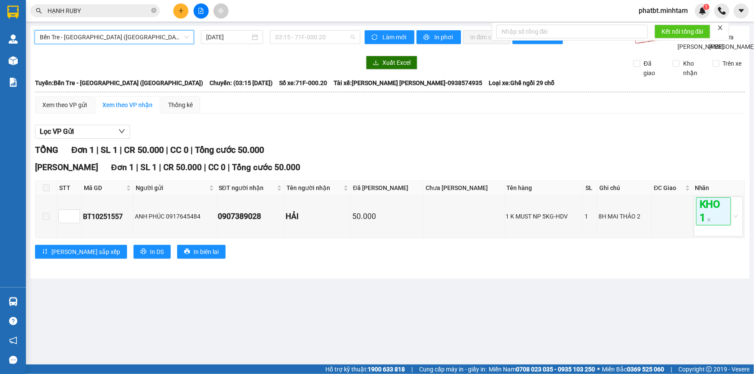
drag, startPoint x: 290, startPoint y: 38, endPoint x: 306, endPoint y: 49, distance: 19.7
click at [290, 39] on span "03:15 - 71F-000.20" at bounding box center [315, 37] width 80 height 13
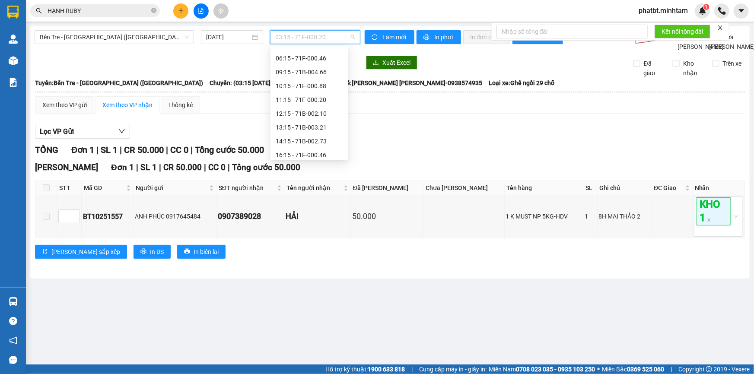
scroll to position [69, 0]
click at [315, 134] on div "14:15 - 71B-002.73" at bounding box center [309, 138] width 67 height 10
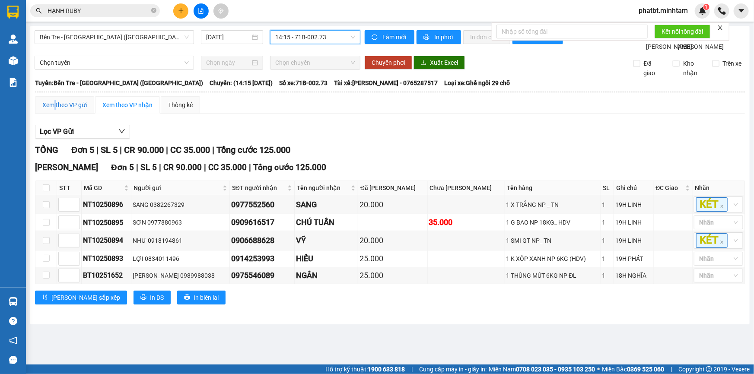
click at [56, 110] on div "Xem theo VP gửi" at bounding box center [64, 105] width 45 height 10
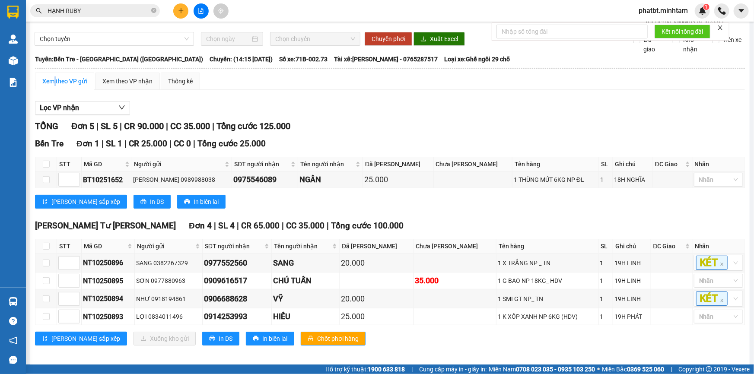
scroll to position [37, 0]
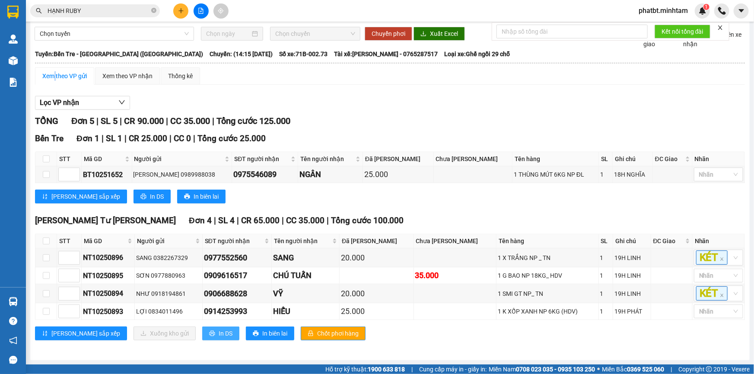
click at [209, 333] on icon "printer" at bounding box center [212, 334] width 6 height 6
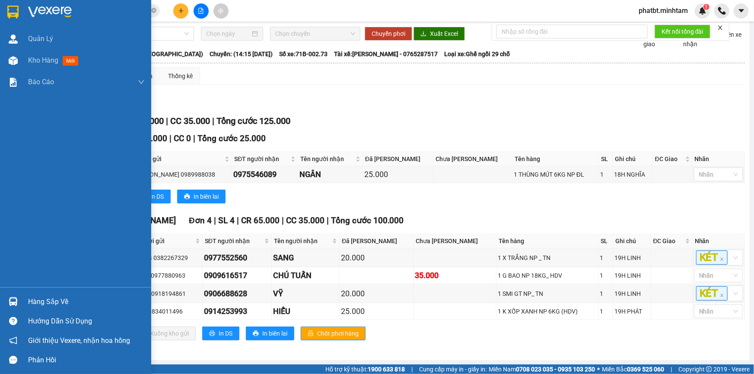
click at [57, 297] on div "Hàng sắp về" at bounding box center [86, 302] width 117 height 13
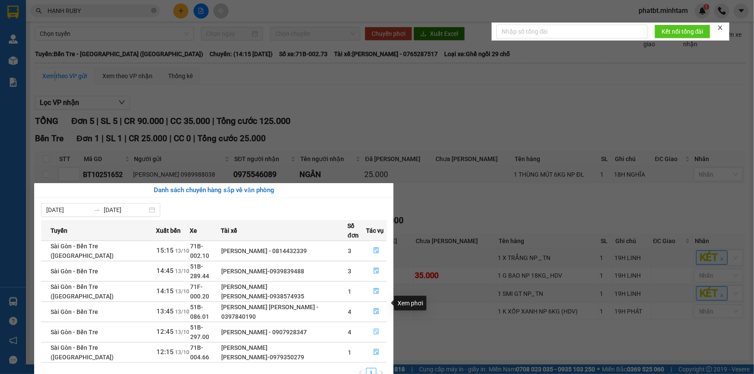
click at [373, 329] on icon "file-done" at bounding box center [376, 332] width 6 height 6
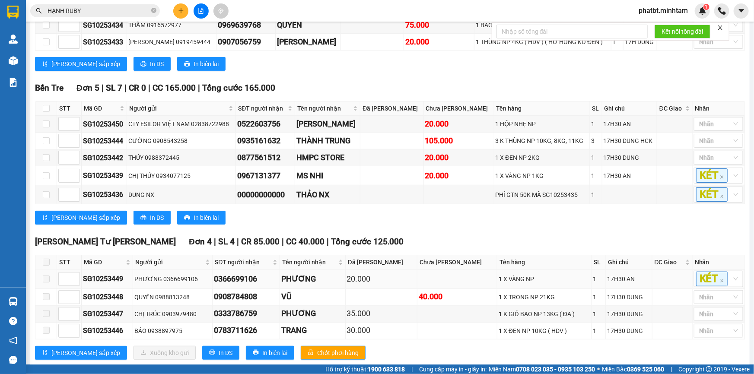
scroll to position [238, 0]
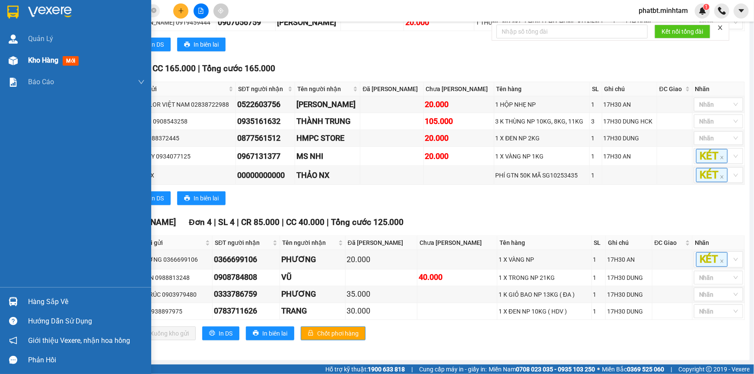
click at [46, 66] on div "Kho hàng mới" at bounding box center [86, 61] width 117 height 22
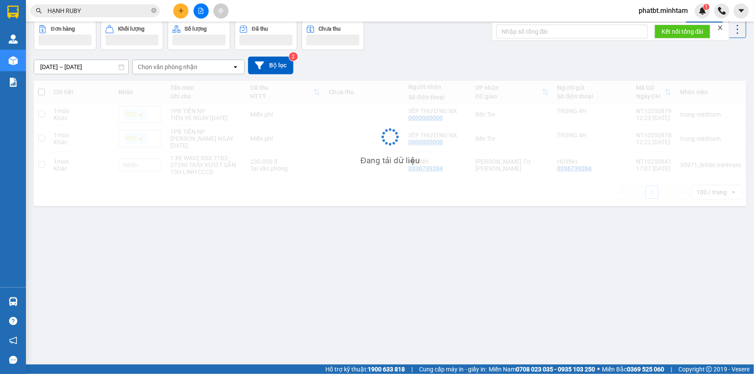
scroll to position [39, 0]
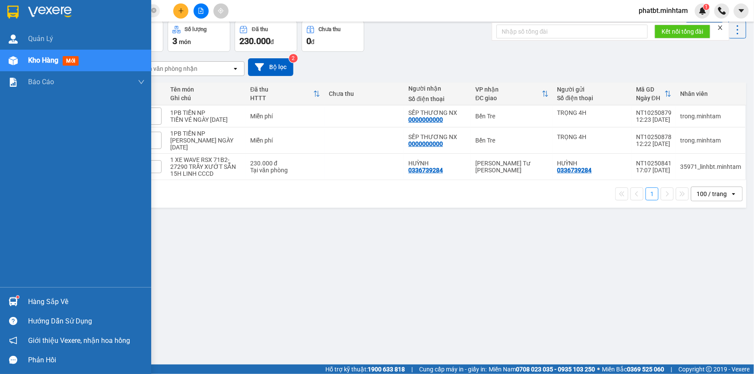
click at [34, 305] on div "Hàng sắp về" at bounding box center [86, 302] width 117 height 13
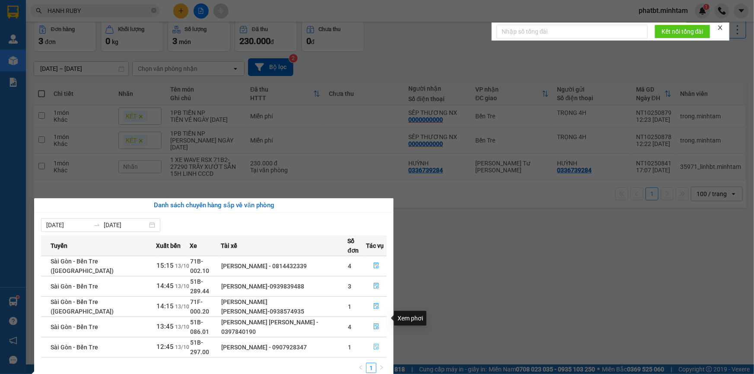
click at [374, 344] on icon "file-done" at bounding box center [376, 347] width 6 height 6
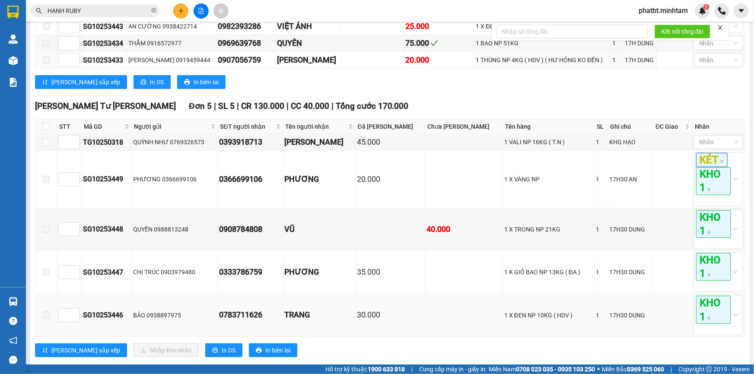
scroll to position [262, 0]
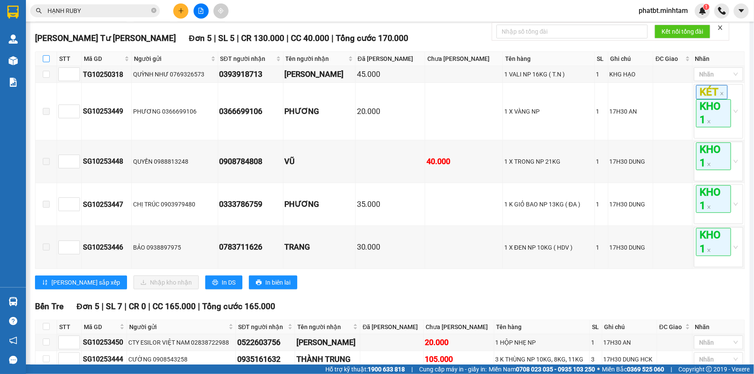
click at [45, 62] on input "checkbox" at bounding box center [46, 58] width 7 height 7
checkbox input "true"
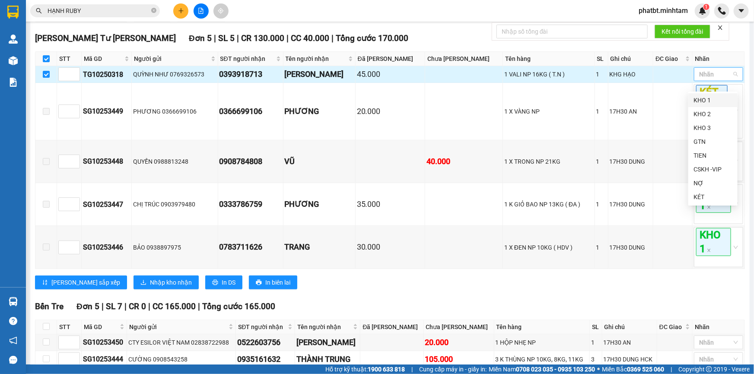
click at [710, 80] on div at bounding box center [714, 74] width 36 height 10
click at [707, 98] on div "KHO 1" at bounding box center [713, 101] width 39 height 10
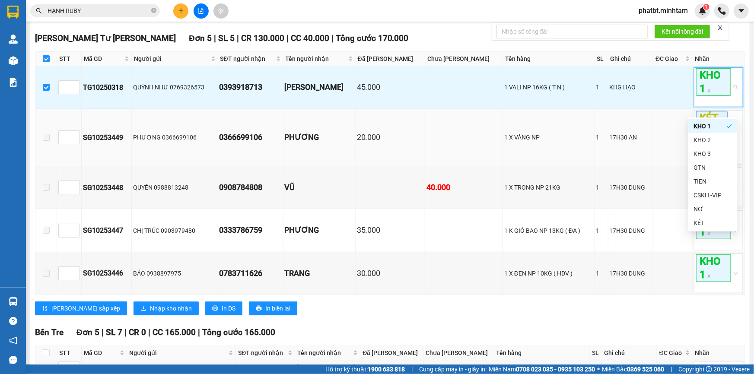
click at [314, 166] on td "PHƯƠNG" at bounding box center [319, 137] width 72 height 57
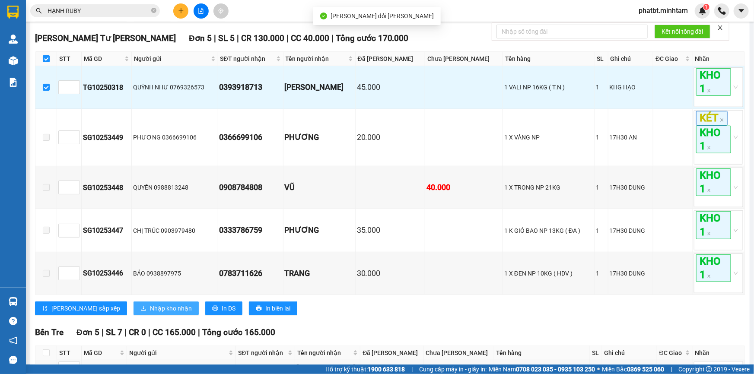
click at [150, 313] on span "Nhập kho nhận" at bounding box center [171, 309] width 42 height 10
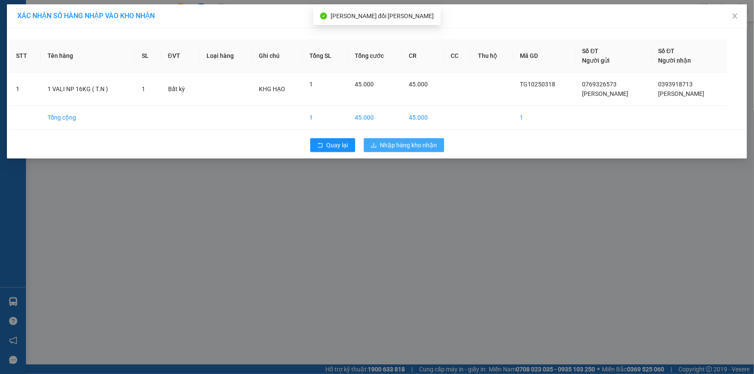
click at [382, 142] on span "Nhập hàng kho nhận" at bounding box center [408, 145] width 57 height 10
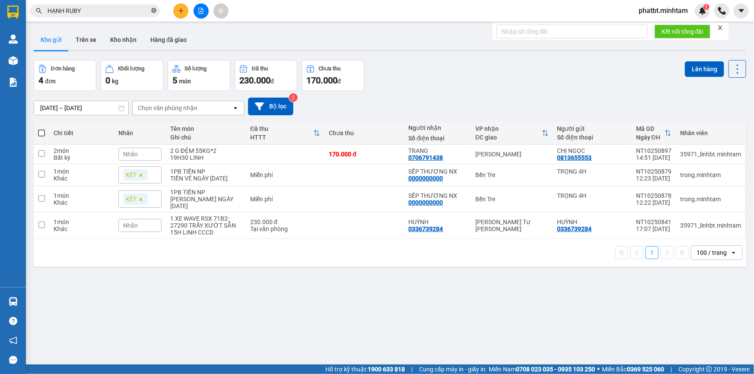
click at [156, 9] on icon "close-circle" at bounding box center [153, 10] width 5 height 5
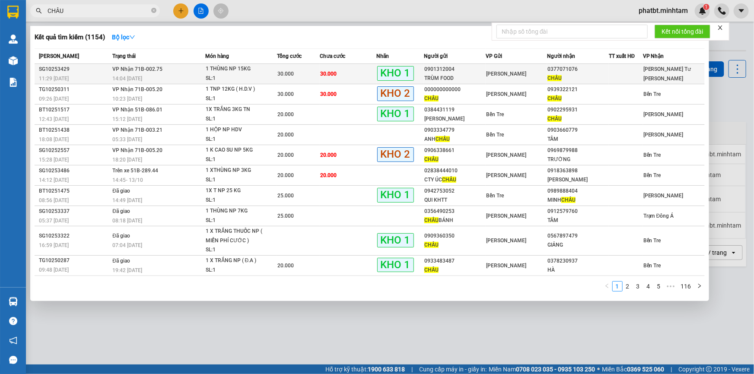
type input "CHÂU"
click at [298, 78] on td "30.000" at bounding box center [298, 74] width 43 height 20
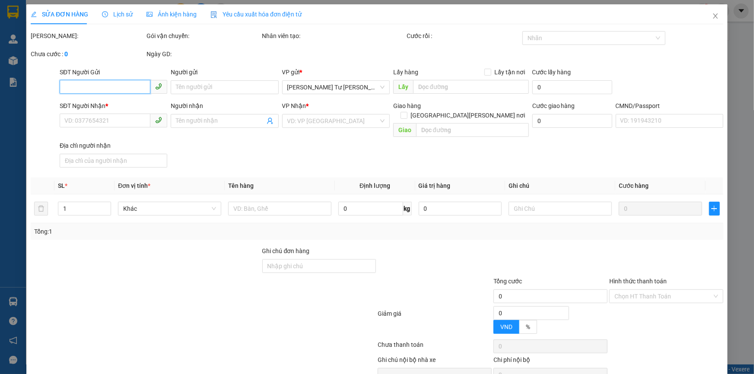
type input "0901312004"
type input "TRÙM FOOD"
type input "0377071076"
type input "CHÂU"
type input "KBM"
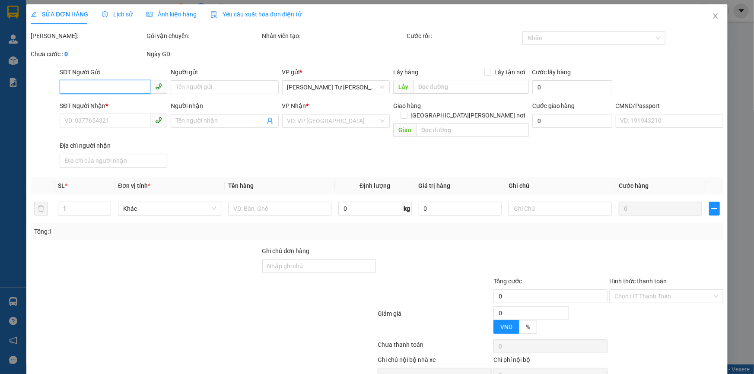
type input "30.000"
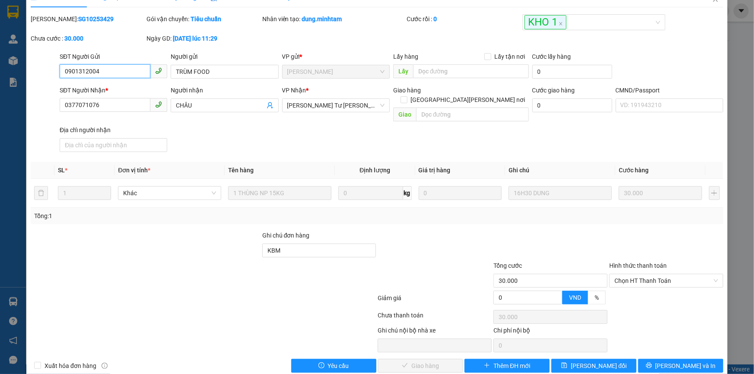
scroll to position [22, 0]
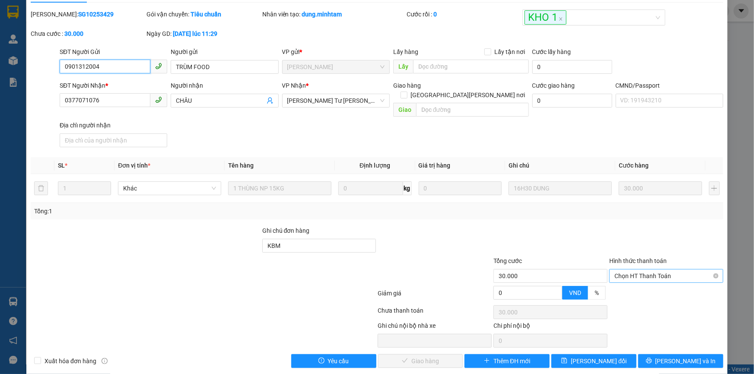
click at [643, 271] on span "Chọn HT Thanh Toán" at bounding box center [666, 276] width 104 height 13
click at [633, 279] on div "Tại văn phòng" at bounding box center [661, 284] width 103 height 10
type input "0"
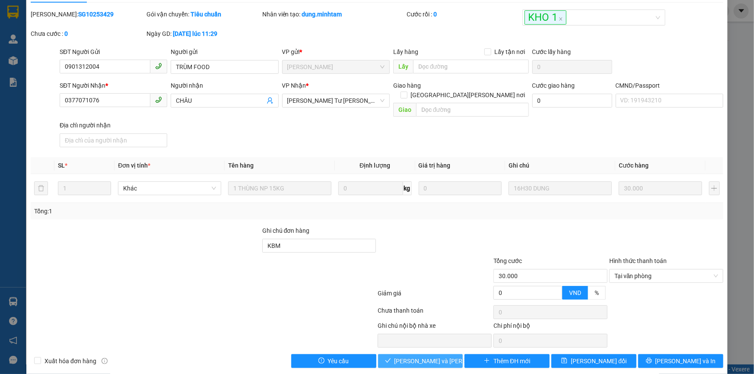
drag, startPoint x: 414, startPoint y: 347, endPoint x: 419, endPoint y: 347, distance: 4.8
click at [419, 357] on span "[PERSON_NAME] và Giao hàng" at bounding box center [453, 362] width 117 height 10
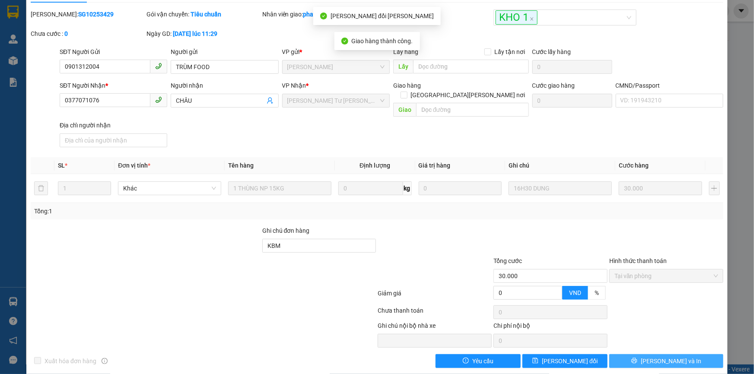
click at [619, 354] on button "[PERSON_NAME] và In" at bounding box center [666, 361] width 114 height 14
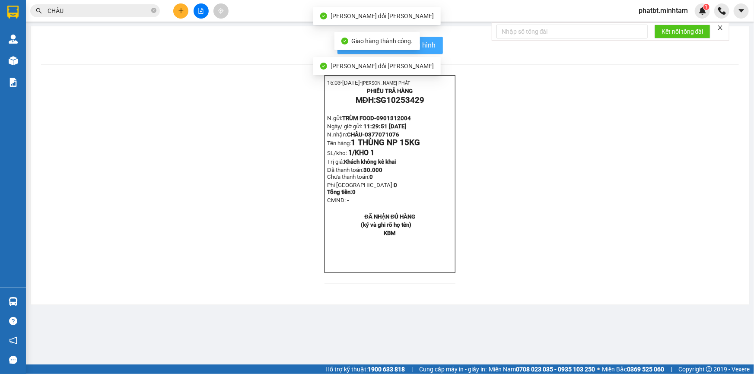
click at [428, 47] on span "In mẫu biên lai tự cấu hình" at bounding box center [395, 45] width 81 height 11
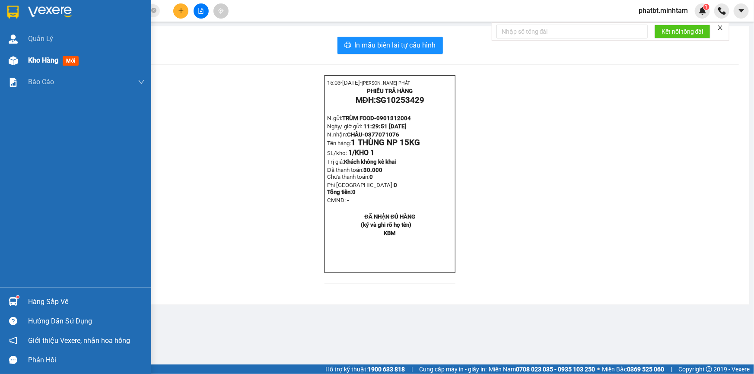
click at [23, 58] on div "Kho hàng mới" at bounding box center [75, 61] width 151 height 22
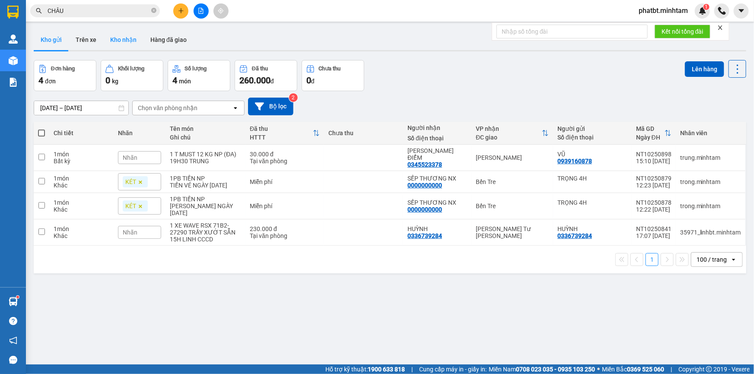
click at [129, 43] on button "Kho nhận" at bounding box center [123, 39] width 40 height 21
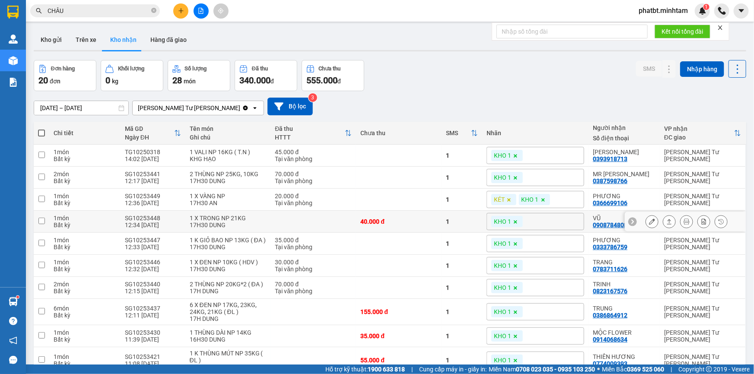
scroll to position [43, 0]
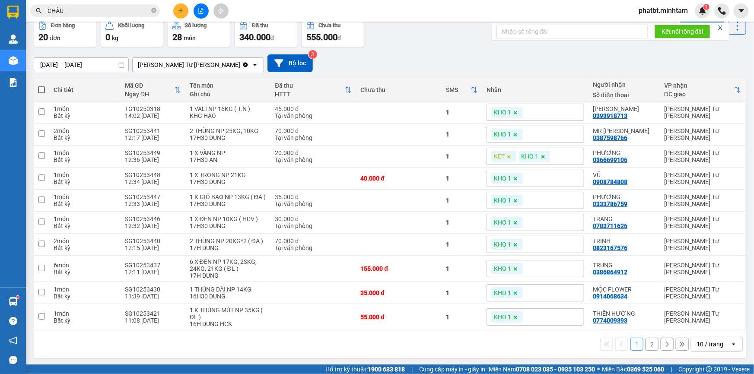
drag, startPoint x: 700, startPoint y: 343, endPoint x: 703, endPoint y: 336, distance: 7.4
click at [700, 343] on div "10 / trang" at bounding box center [710, 344] width 27 height 9
click at [705, 325] on span "100 / trang" at bounding box center [707, 324] width 31 height 9
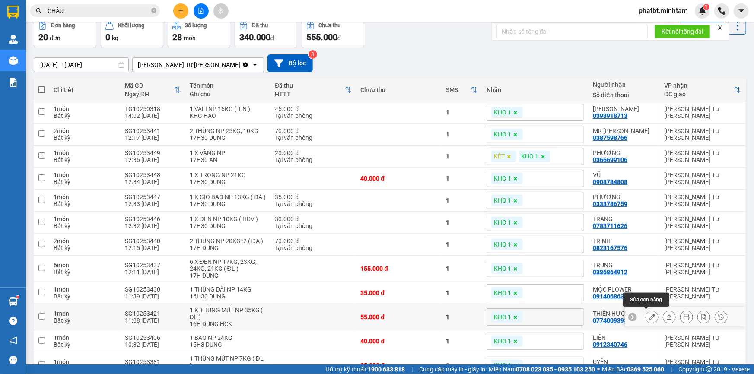
click at [649, 318] on icon at bounding box center [652, 317] width 6 height 6
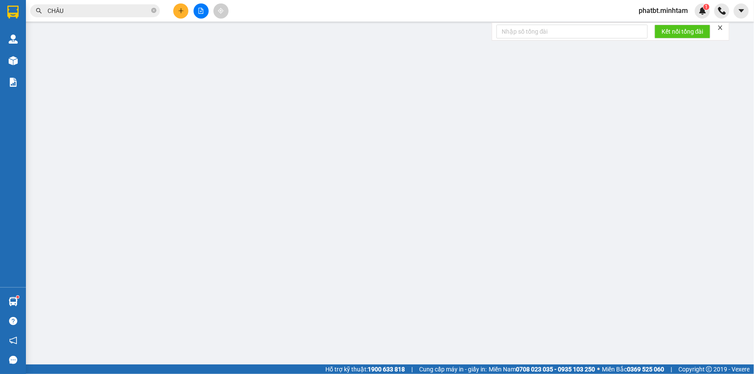
type input "0945970975"
type input "PHI"
type input "0774009393"
type input "THIÊN HƯƠNG"
type input "BM"
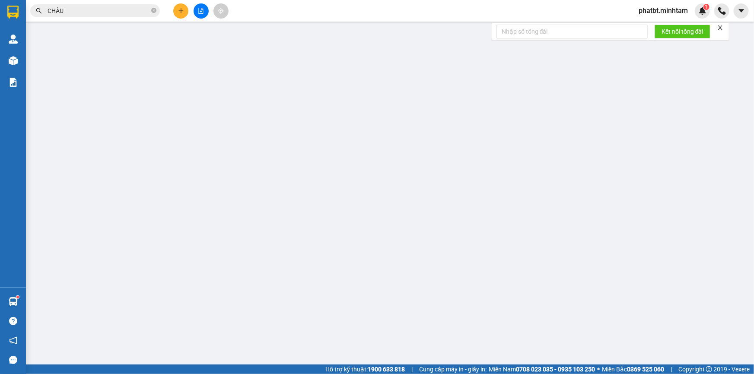
type input "55.000"
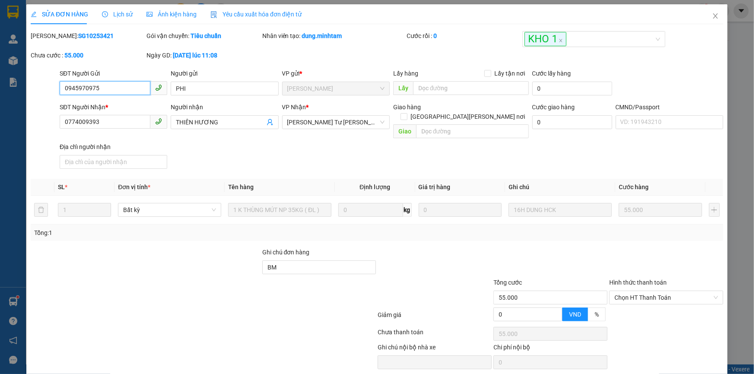
scroll to position [22, 0]
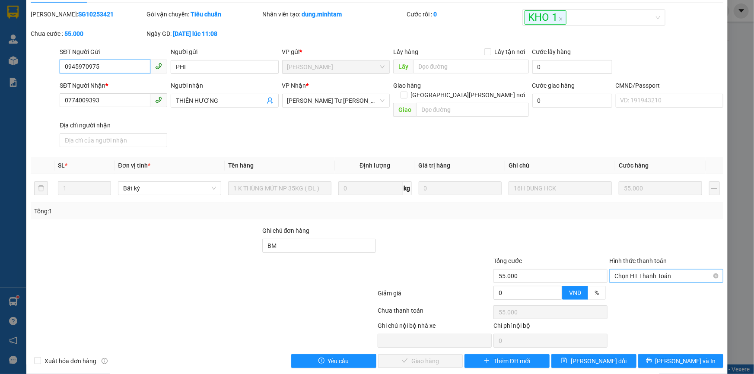
click at [614, 270] on span "Chọn HT Thanh Toán" at bounding box center [666, 276] width 104 height 13
click at [616, 279] on div "Tại văn phòng" at bounding box center [661, 284] width 103 height 10
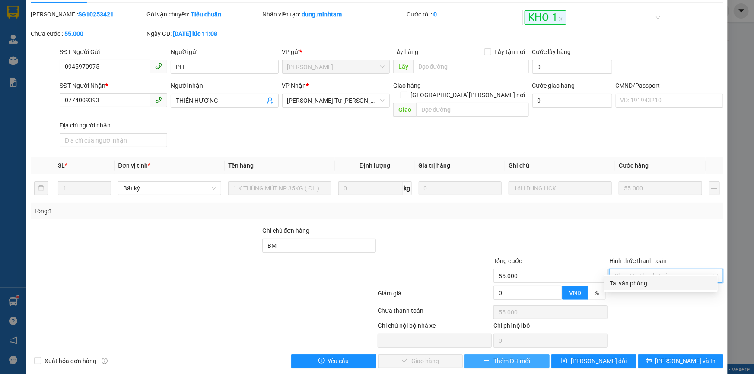
type input "0"
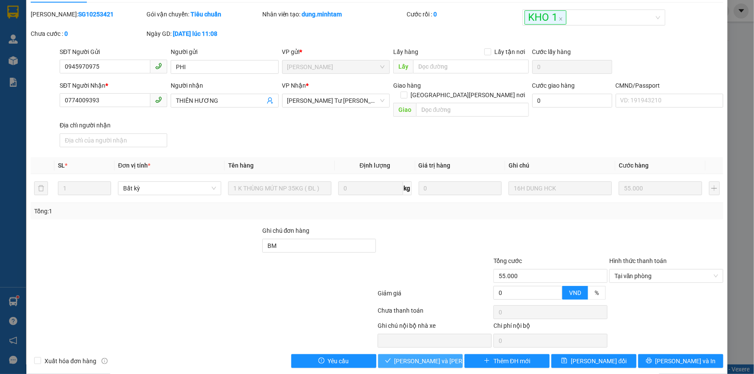
click at [419, 357] on span "[PERSON_NAME] và Giao hàng" at bounding box center [453, 362] width 117 height 10
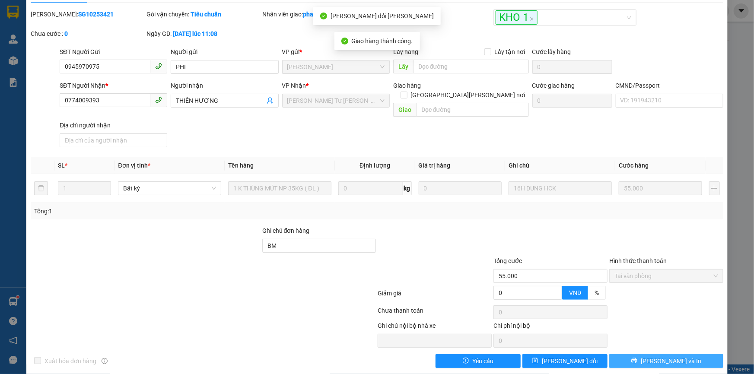
click at [637, 358] on icon "printer" at bounding box center [634, 361] width 6 height 6
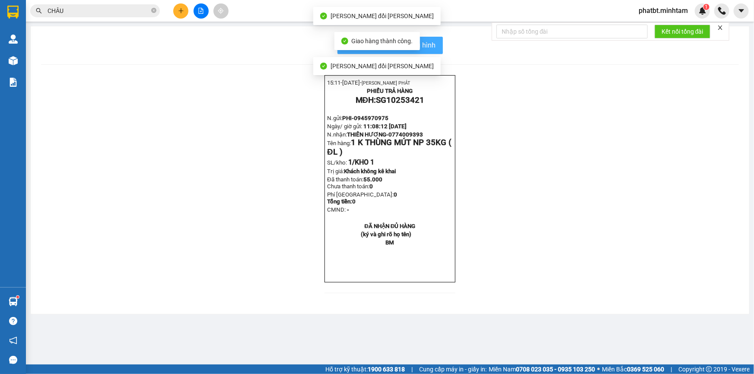
click at [436, 44] on button "In mẫu biên lai tự cấu hình" at bounding box center [389, 45] width 105 height 17
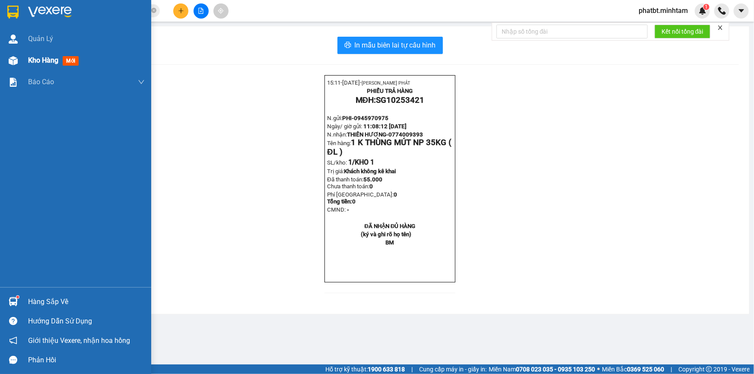
click at [27, 64] on div "Kho hàng mới" at bounding box center [75, 61] width 151 height 22
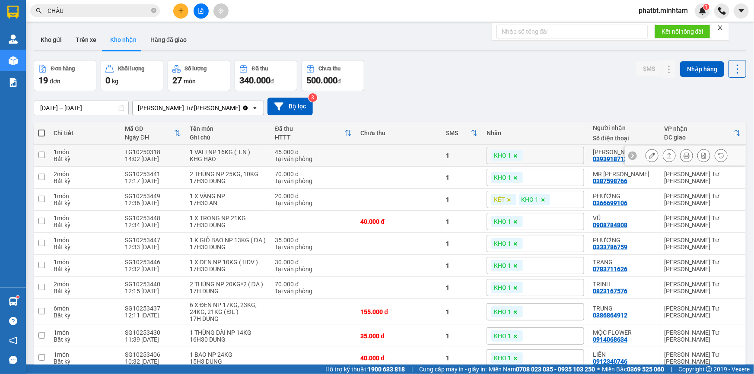
click at [649, 153] on icon at bounding box center [652, 156] width 6 height 6
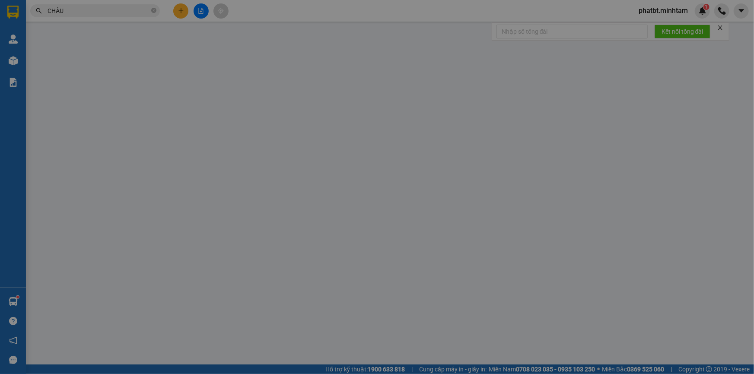
type input "0769326573"
type input "QUỲNH NHƯ"
type input "0393918713"
type input "[PERSON_NAME]"
type input "HCK"
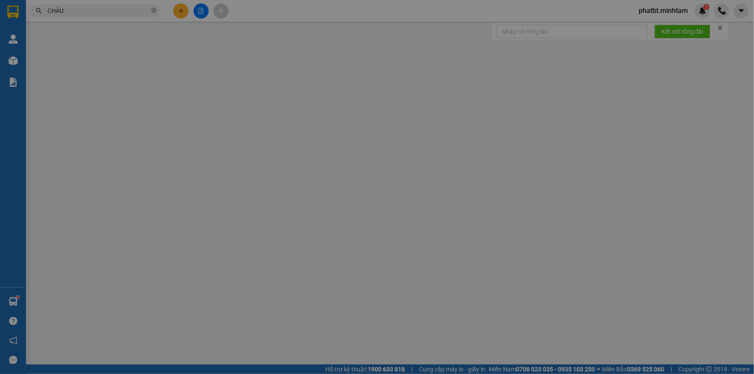
type input "45.000"
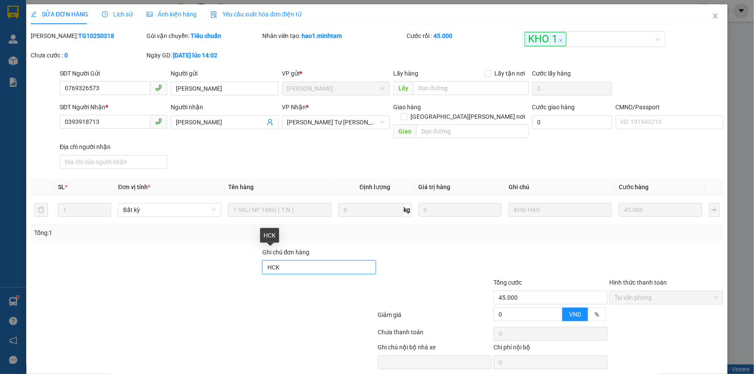
click at [339, 261] on input "HCK" at bounding box center [319, 268] width 114 height 14
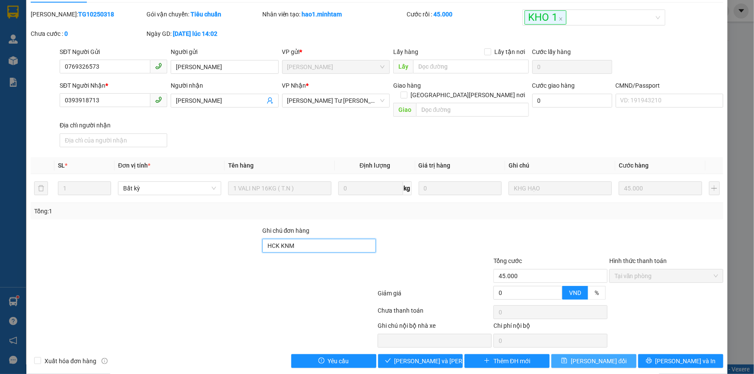
type input "HCK KNM"
click at [624, 354] on button "[PERSON_NAME] thay đổi" at bounding box center [593, 361] width 85 height 14
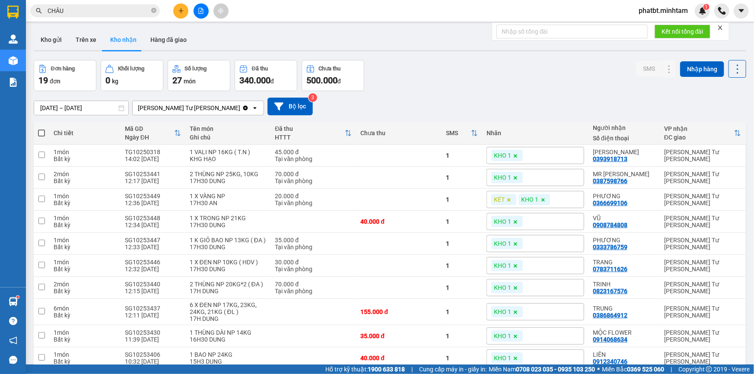
click at [180, 10] on icon "plus" at bounding box center [180, 10] width 5 height 0
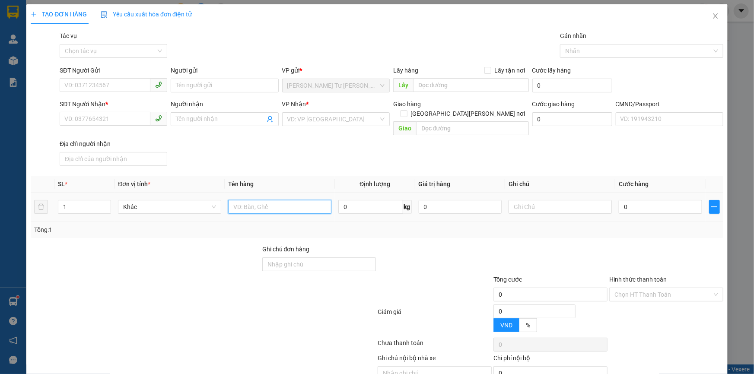
click at [246, 201] on input "text" at bounding box center [279, 207] width 103 height 14
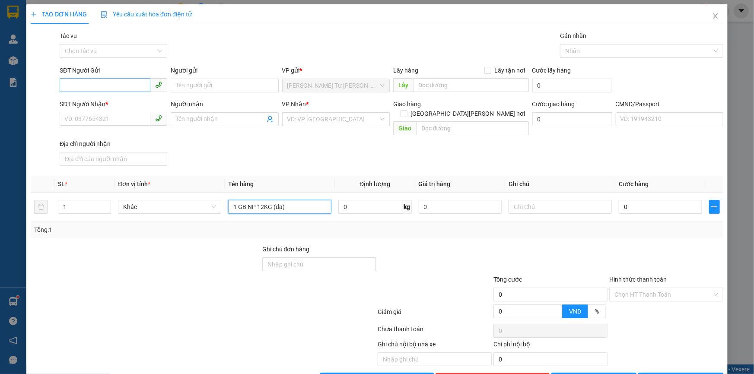
type input "1 GB NP 12KG (đa)"
click at [106, 82] on input "SĐT Người Gửi" at bounding box center [105, 85] width 91 height 14
type input "0762870454"
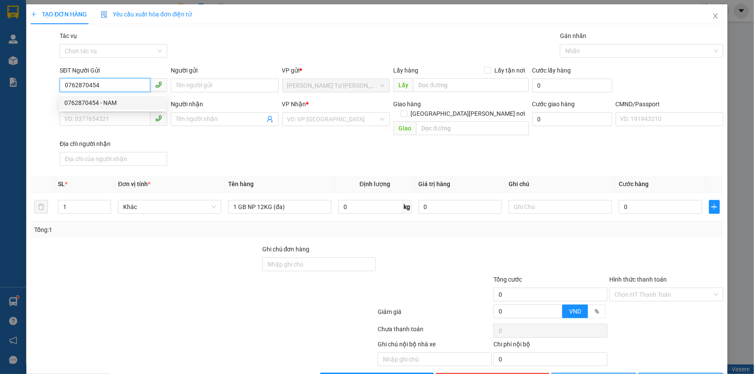
click at [108, 103] on div "0762870454 - NAM" at bounding box center [112, 103] width 96 height 10
type input "NAM"
type input "0989608119"
type input "TRÚC"
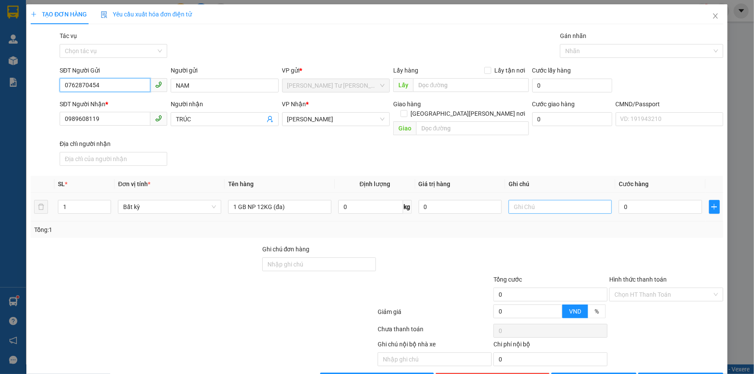
type input "0762870454"
click at [519, 200] on input "text" at bounding box center [560, 207] width 103 height 14
type input "19h30 phát"
click at [634, 200] on input "0" at bounding box center [660, 207] width 83 height 14
click at [667, 200] on input "0" at bounding box center [660, 207] width 83 height 14
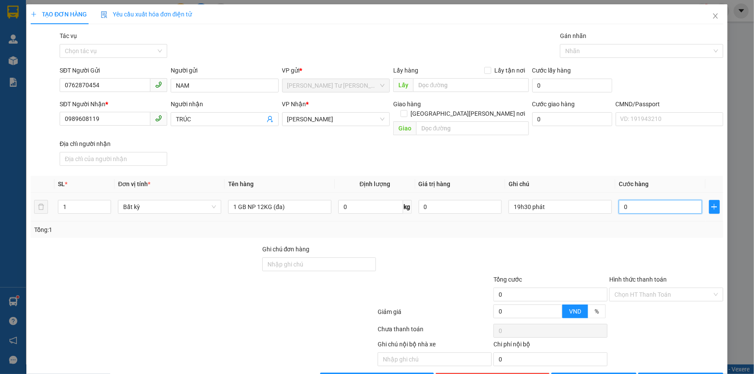
type input "03"
type input "3"
type input "030"
type input "30"
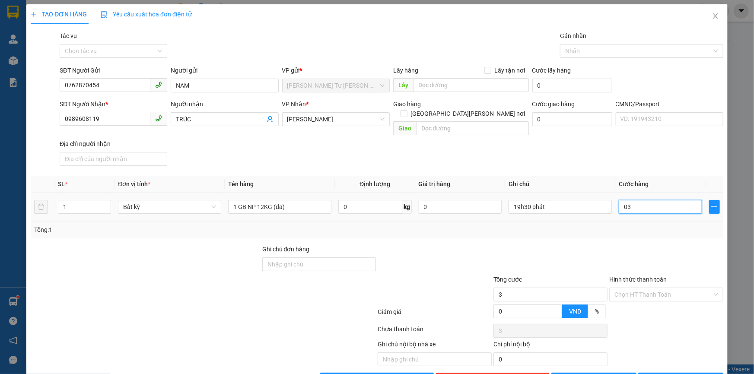
type input "30"
type input "30.000"
click at [636, 142] on div "SĐT Người Nhận * 0989608119 Người nhận TRÚC VP Nhận * Hồ Chí Minh Giao hàng Gia…" at bounding box center [391, 134] width 667 height 70
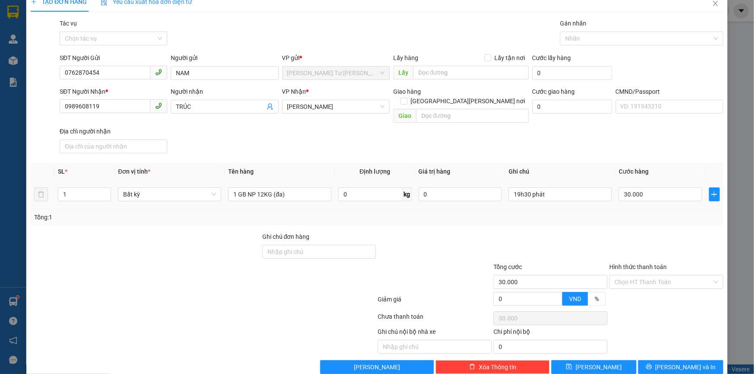
scroll to position [19, 0]
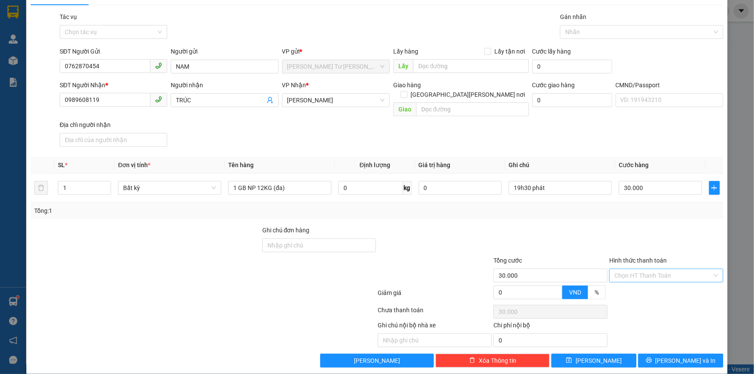
click at [639, 269] on input "Hình thức thanh toán" at bounding box center [663, 275] width 98 height 13
click at [651, 280] on div "Tại văn phòng" at bounding box center [661, 283] width 103 height 10
type input "0"
click at [652, 357] on span "printer" at bounding box center [649, 360] width 6 height 7
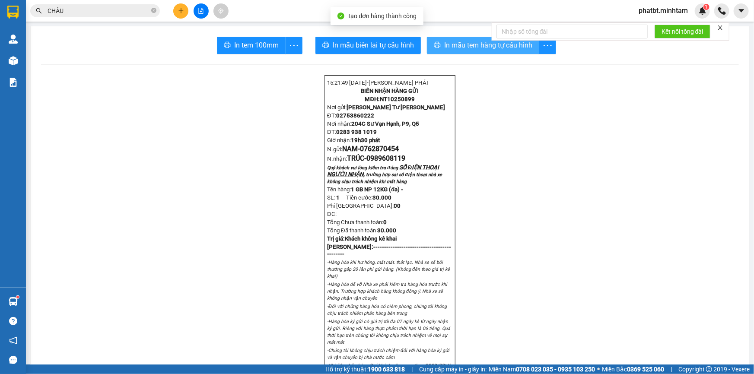
click at [488, 44] on span "In mẫu tem hàng tự cấu hình" at bounding box center [488, 45] width 88 height 11
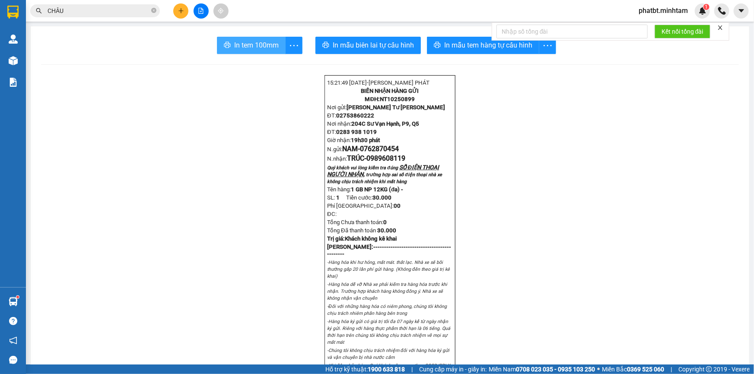
click at [239, 46] on span "In tem 100mm" at bounding box center [256, 45] width 45 height 11
click at [185, 13] on button at bounding box center [180, 10] width 15 height 15
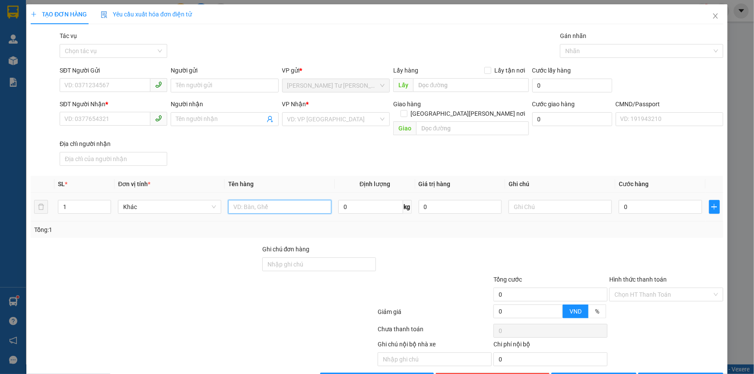
click at [248, 202] on input "text" at bounding box center [279, 207] width 103 height 14
type input "1 BAO NP 42KG (TC)"
click at [119, 86] on input "SĐT Người Gửi" at bounding box center [105, 85] width 91 height 14
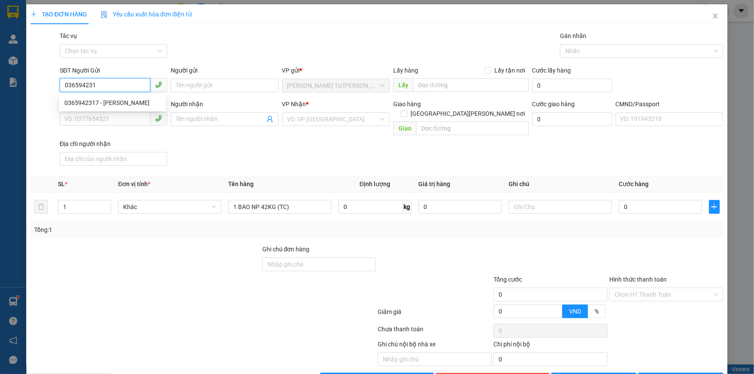
type input "0365942317"
click at [115, 98] on div "0365942317 - TRIỀU" at bounding box center [112, 103] width 96 height 10
type input "TRIỀU"
type input "0374435064"
type input "PHƯỢNG"
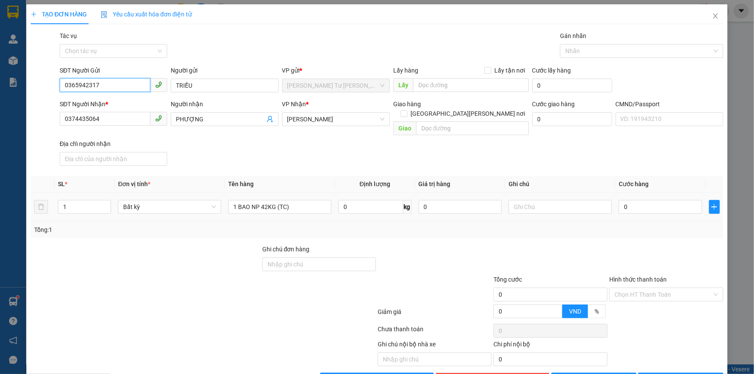
type input "0365942317"
drag, startPoint x: 530, startPoint y: 187, endPoint x: 532, endPoint y: 181, distance: 6.2
click at [532, 181] on table "SL * Đơn vị tính * Tên hàng Định lượng Giá trị hàng Ghi chú Cước hàng 1 Bất kỳ …" at bounding box center [377, 199] width 693 height 46
type input "19H30 PHÁT"
click at [632, 203] on input "0" at bounding box center [660, 207] width 83 height 14
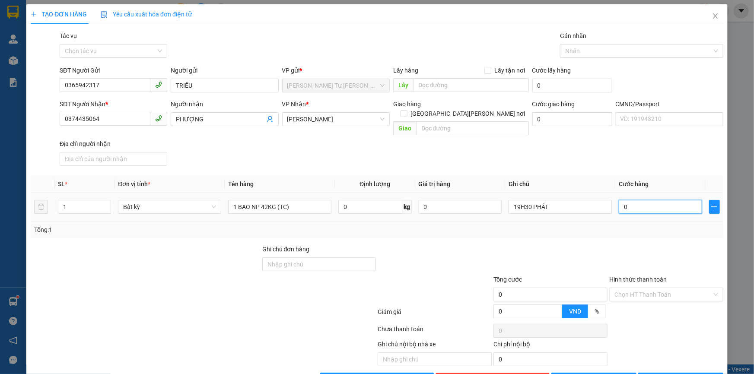
click at [633, 201] on input "0" at bounding box center [660, 207] width 83 height 14
type input "06"
type input "6"
type input "060"
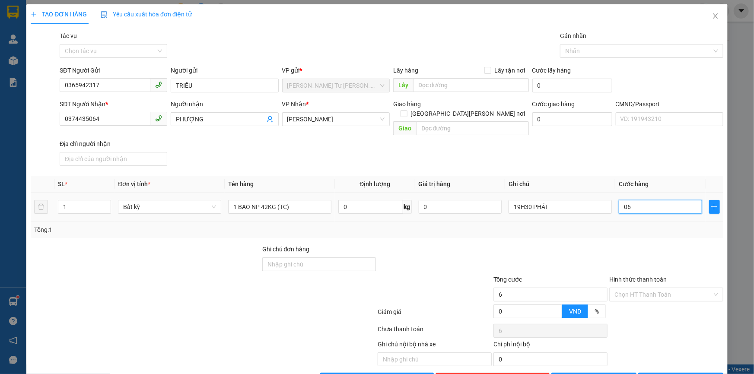
type input "60"
type input "60.000"
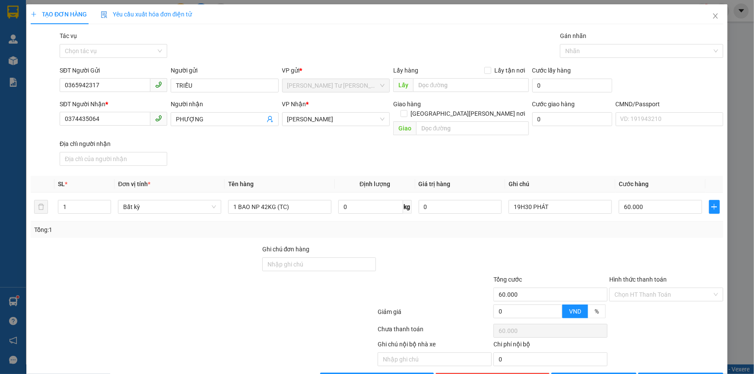
click at [605, 153] on div "SĐT Người Nhận * 0374435064 Người nhận PHƯỢNG VP Nhận * Hồ Chí Minh Giao hàng G…" at bounding box center [391, 134] width 667 height 70
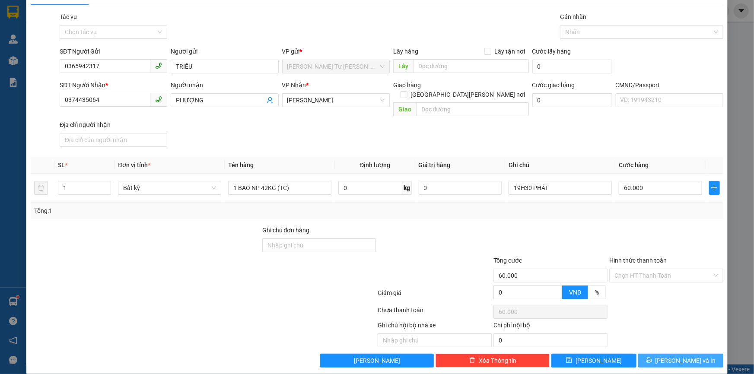
click at [662, 354] on button "[PERSON_NAME] và In" at bounding box center [680, 361] width 85 height 14
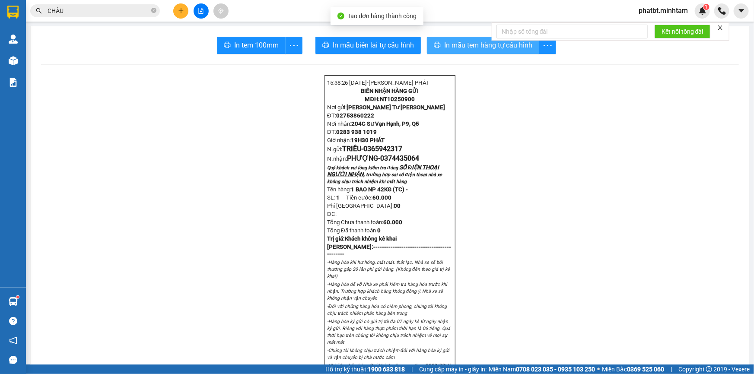
click at [488, 47] on span "In mẫu tem hàng tự cấu hình" at bounding box center [488, 45] width 88 height 11
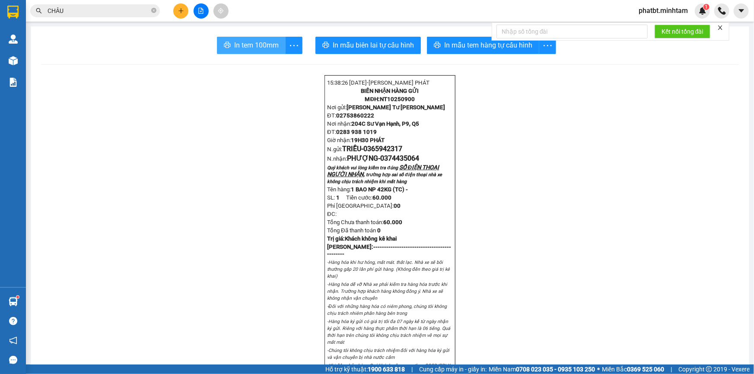
click at [275, 47] on span "In tem 100mm" at bounding box center [256, 45] width 45 height 11
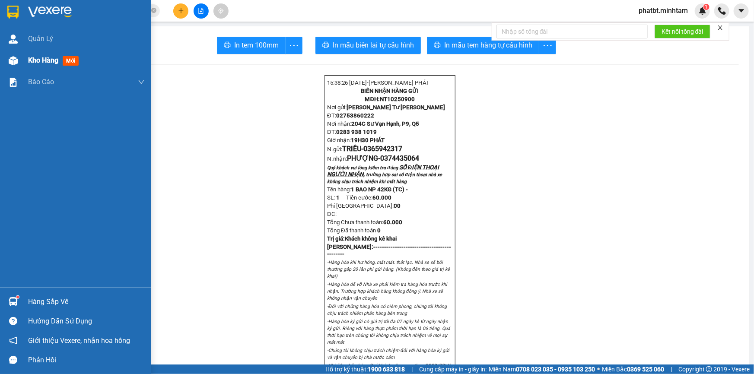
click at [21, 57] on div "Kho hàng mới" at bounding box center [75, 61] width 151 height 22
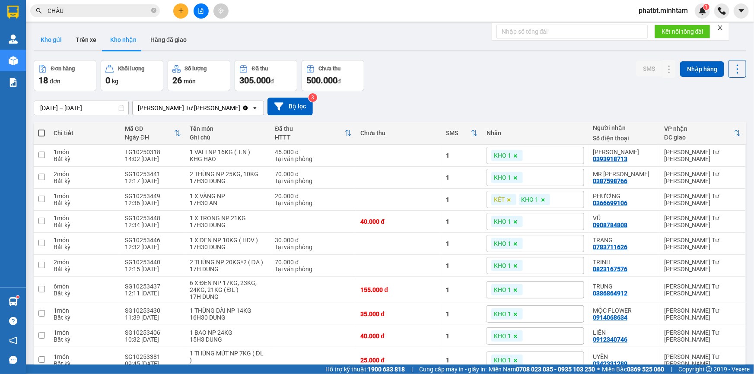
click at [59, 38] on button "Kho gửi" at bounding box center [51, 39] width 35 height 21
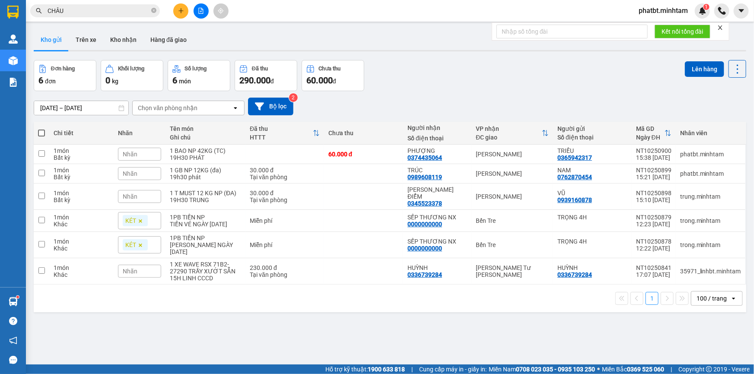
click at [43, 133] on span at bounding box center [41, 133] width 7 height 7
click at [41, 129] on input "checkbox" at bounding box center [41, 129] width 0 height 0
checkbox input "true"
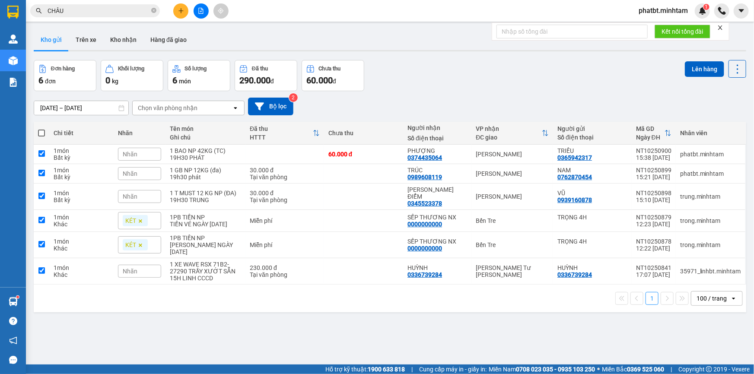
checkbox input "true"
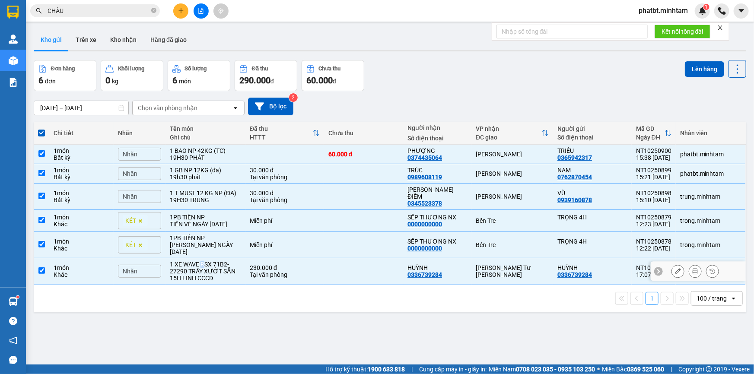
drag, startPoint x: 202, startPoint y: 264, endPoint x: 203, endPoint y: 248, distance: 16.0
click at [203, 264] on div "1 XE WAVE RSX 71B2- 27290 TRẦY XƯỚT SẴN" at bounding box center [205, 268] width 71 height 14
checkbox input "false"
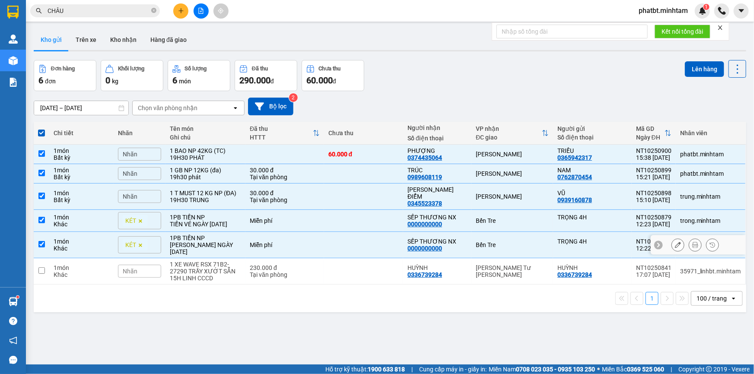
click at [203, 246] on div "TIỀN HG [DATE]" at bounding box center [205, 249] width 71 height 14
checkbox input "false"
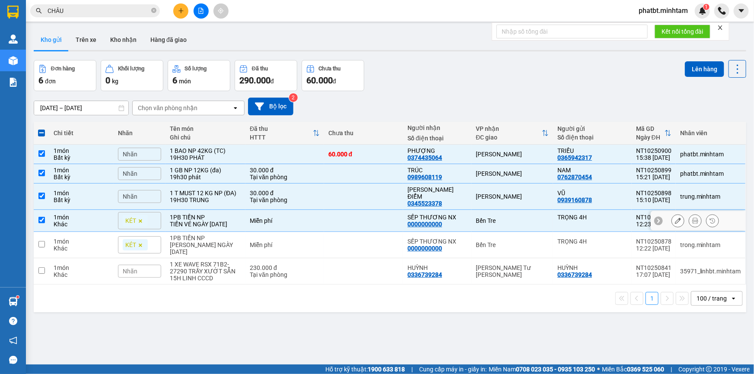
click at [207, 221] on div "TIỀN VÉ [DATE]" at bounding box center [205, 224] width 71 height 7
checkbox input "false"
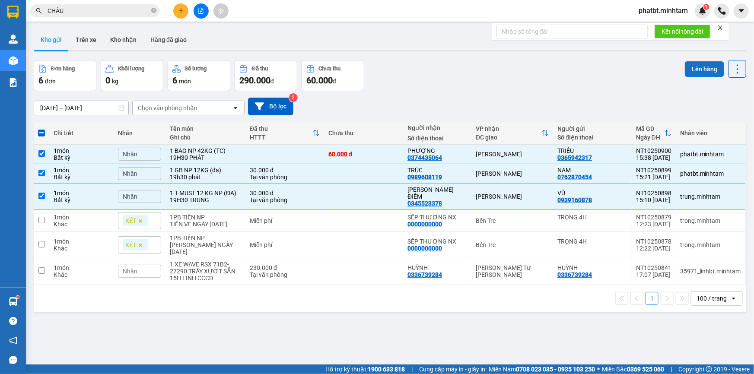
click at [693, 66] on button "Lên hàng" at bounding box center [704, 69] width 39 height 16
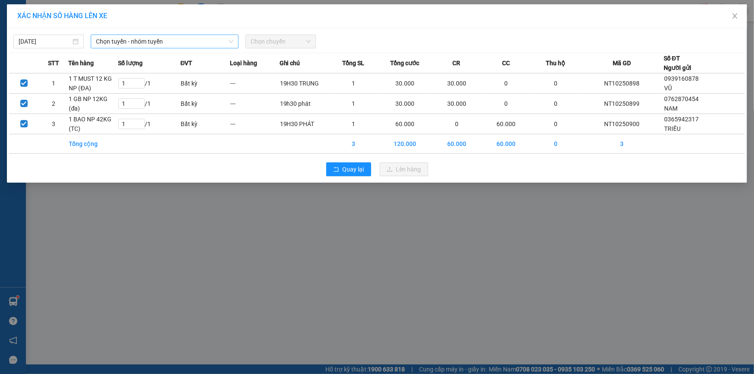
click at [203, 46] on span "Chọn tuyến - nhóm tuyến" at bounding box center [164, 41] width 137 height 13
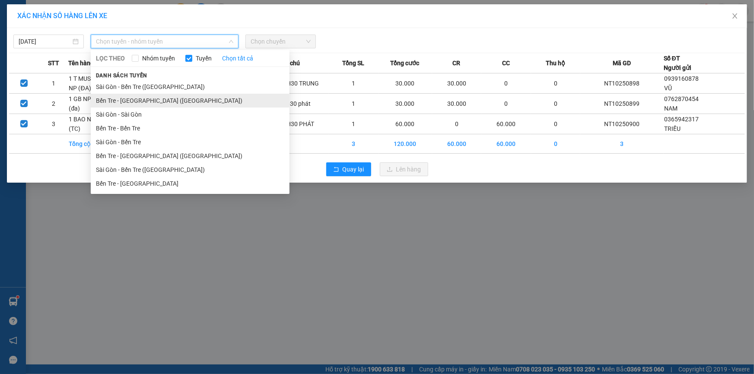
click at [166, 98] on li "Bến Tre - Sài Gòn (CN)" at bounding box center [190, 101] width 199 height 14
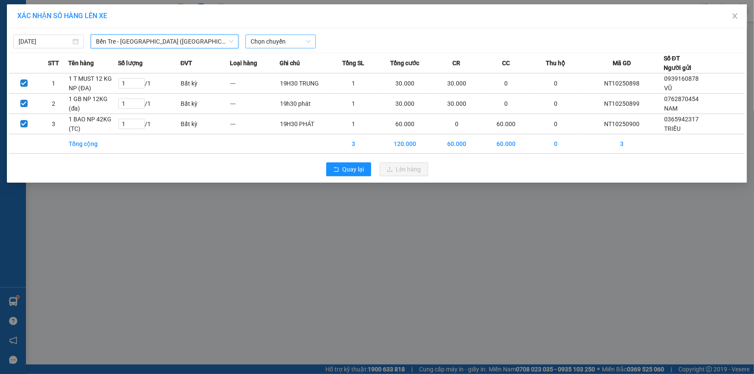
click at [268, 40] on span "Chọn chuyến" at bounding box center [281, 41] width 60 height 13
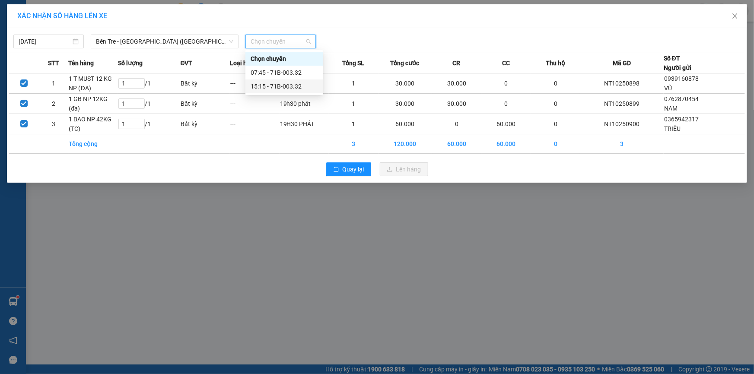
click at [283, 84] on div "15:15 - 71B-003.32" at bounding box center [284, 87] width 67 height 10
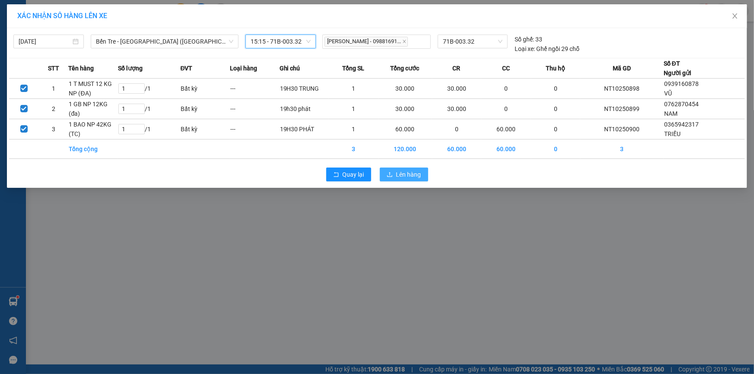
click at [400, 172] on span "Lên hàng" at bounding box center [408, 175] width 25 height 10
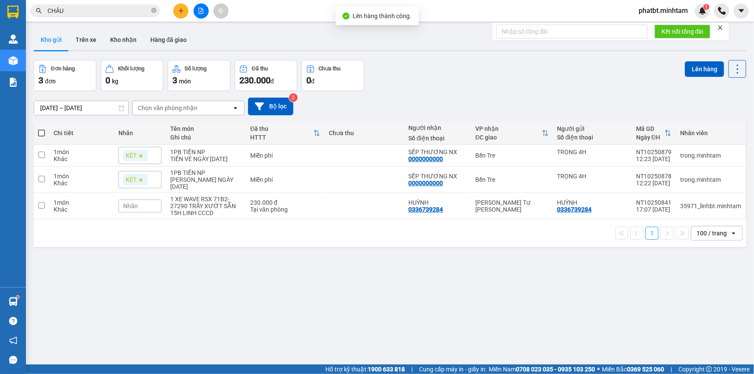
click at [199, 14] on button at bounding box center [201, 10] width 15 height 15
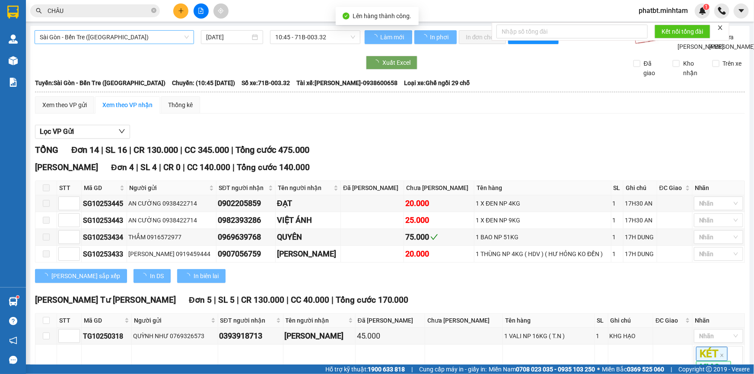
click at [108, 34] on span "Sài Gòn - Bến Tre (CN)" at bounding box center [114, 37] width 149 height 13
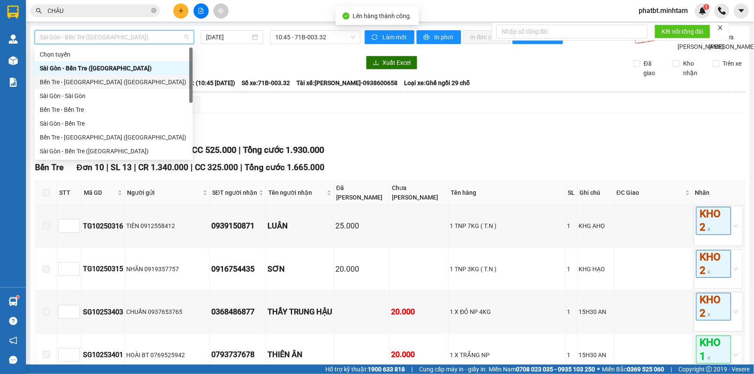
click at [99, 81] on div "Bến Tre - Sài Gòn (CN)" at bounding box center [114, 82] width 148 height 10
type input "[DATE]"
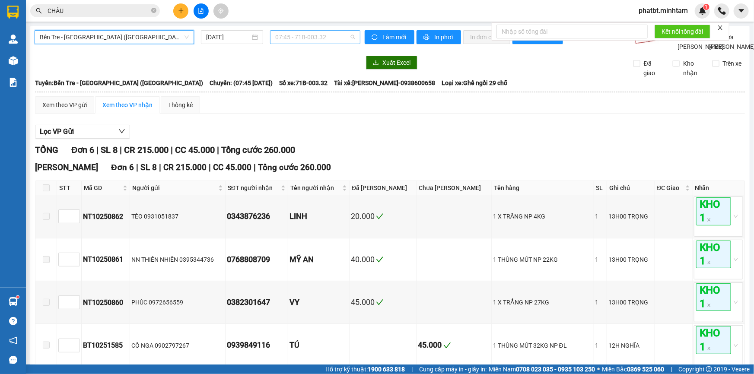
click at [285, 38] on span "07:45 - 71B-003.32" at bounding box center [315, 37] width 80 height 13
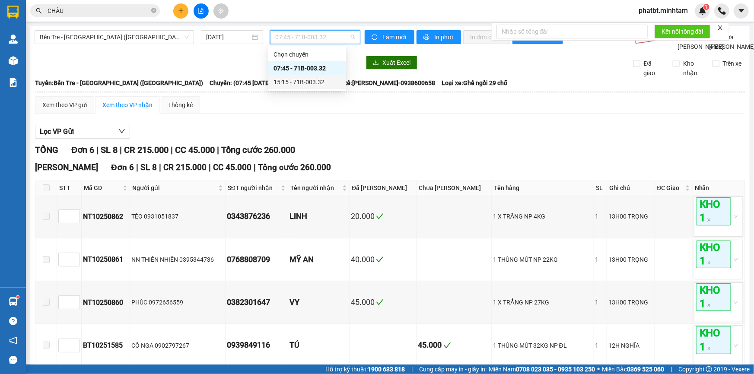
drag, startPoint x: 281, startPoint y: 81, endPoint x: 267, endPoint y: 83, distance: 14.5
click at [281, 81] on div "15:15 - 71B-003.32" at bounding box center [307, 82] width 67 height 10
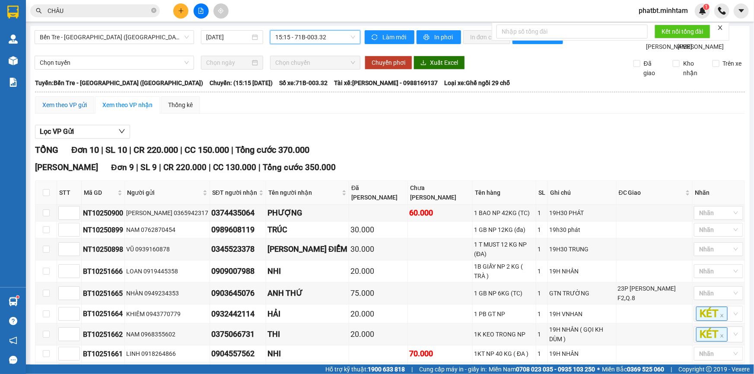
click at [54, 110] on div "Xem theo VP gửi" at bounding box center [64, 105] width 45 height 10
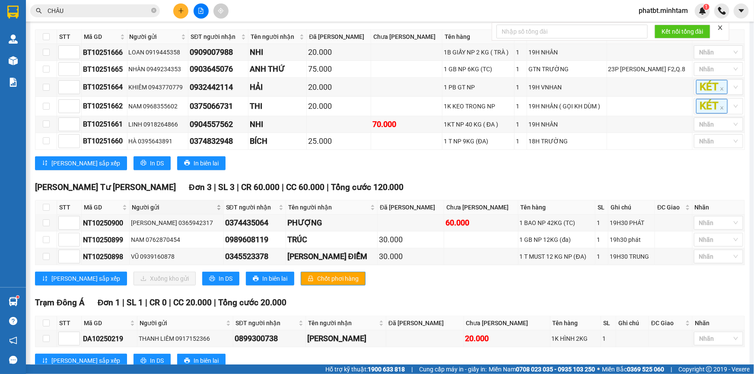
scroll to position [186, 0]
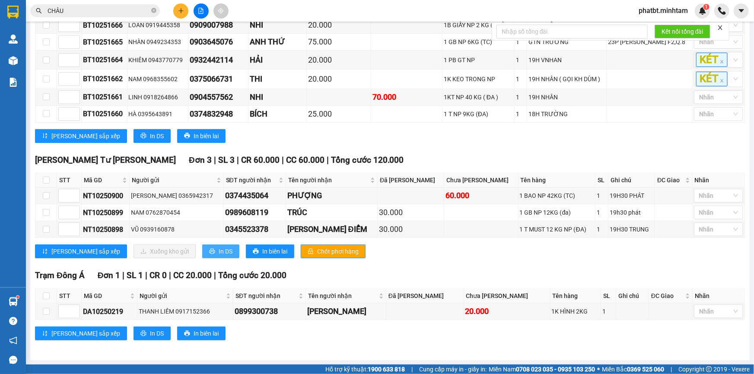
click at [219, 251] on span "In DS" at bounding box center [226, 252] width 14 height 10
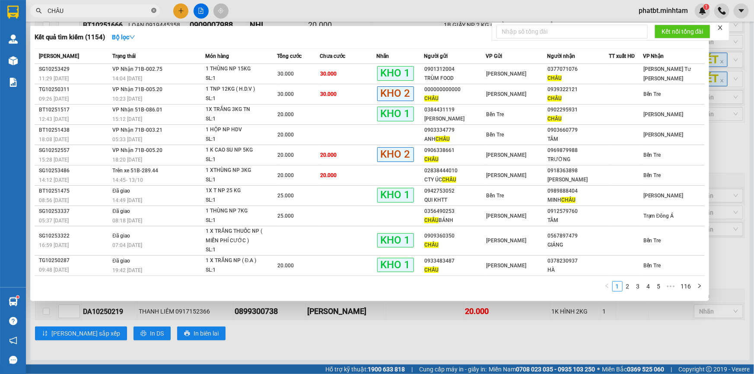
click at [156, 10] on icon "close-circle" at bounding box center [153, 10] width 5 height 5
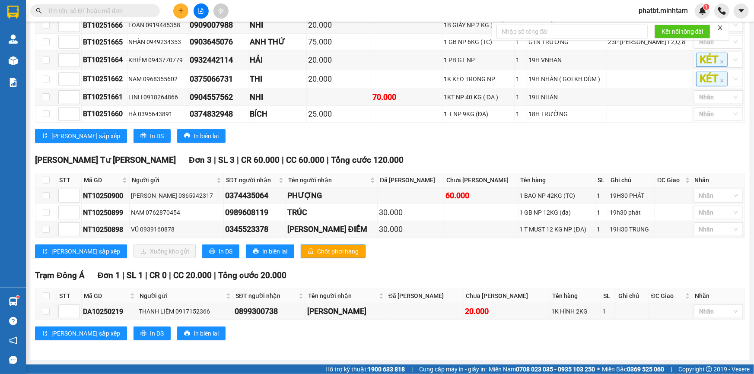
click at [134, 10] on input "text" at bounding box center [99, 11] width 102 height 10
drag, startPoint x: 102, startPoint y: 13, endPoint x: 87, endPoint y: 13, distance: 14.7
drag, startPoint x: 87, startPoint y: 13, endPoint x: 292, endPoint y: 134, distance: 238.3
click at [292, 134] on div "Lưu sắp xếp In DS In biên lai" at bounding box center [390, 136] width 710 height 14
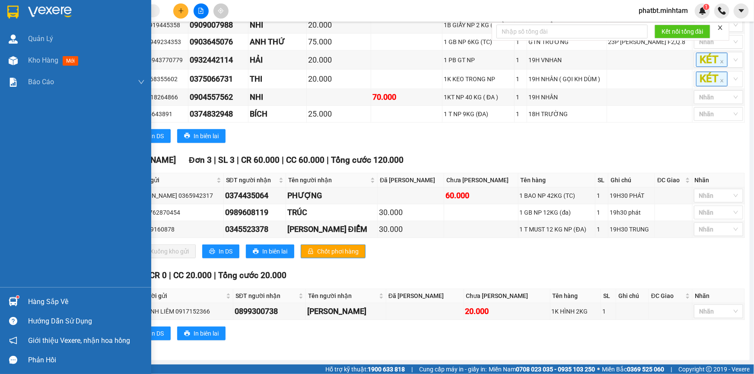
click at [39, 298] on div "Hàng sắp về" at bounding box center [86, 302] width 117 height 13
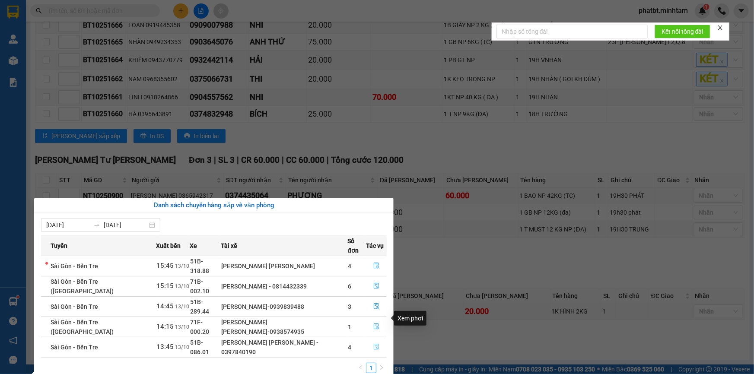
click at [375, 344] on icon "file-done" at bounding box center [376, 347] width 6 height 6
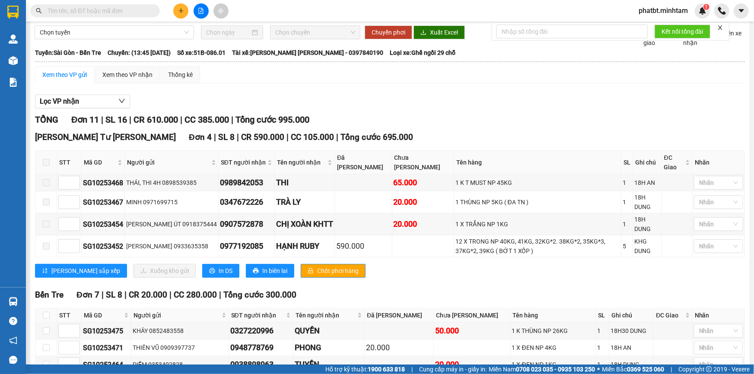
scroll to position [28, 0]
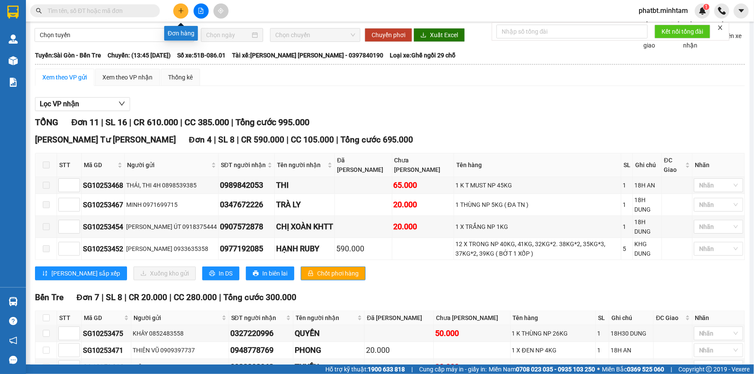
click at [181, 9] on icon "plus" at bounding box center [181, 11] width 6 height 6
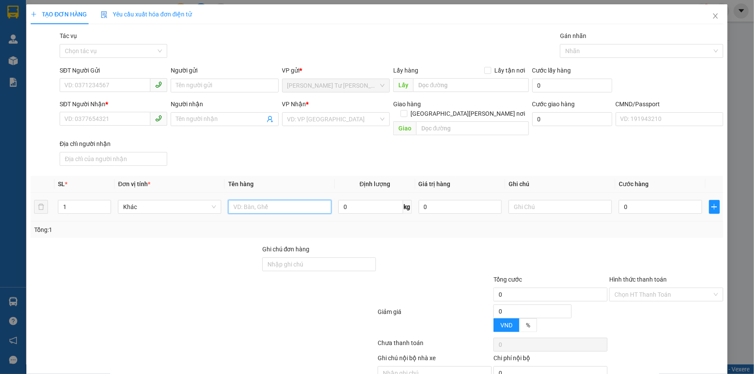
click at [264, 200] on input "text" at bounding box center [279, 207] width 103 height 14
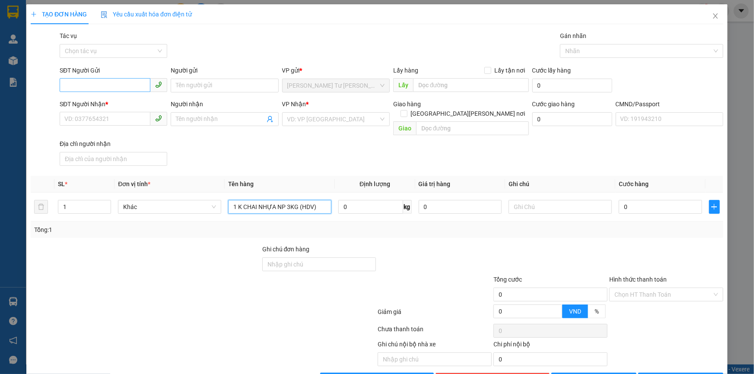
type input "1 K CHAI NHỰA NP 3KG (HDV)"
click at [91, 83] on input "SĐT Người Gửi" at bounding box center [105, 85] width 91 height 14
type input "0908146317"
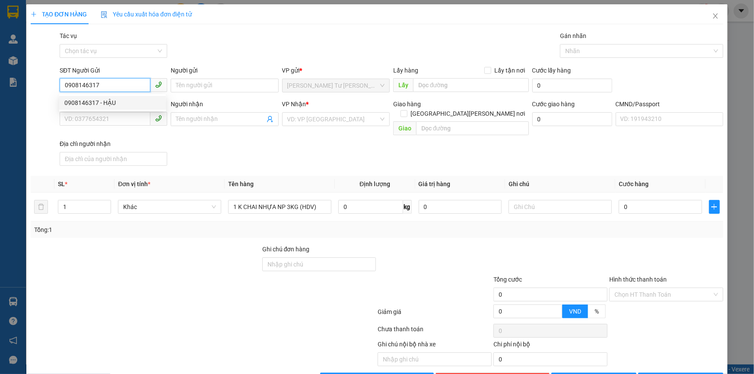
click at [95, 100] on div "0908146317 - HẬU" at bounding box center [112, 103] width 96 height 10
type input "HẬU"
type input "0769836998"
type input "MAI"
type input "0908146317"
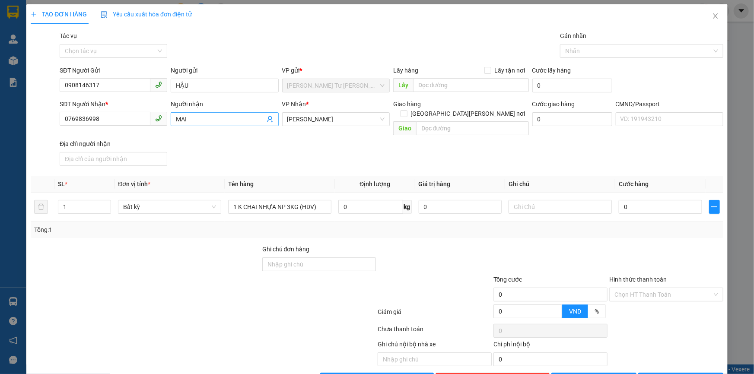
click at [267, 118] on icon "user-add" at bounding box center [270, 119] width 7 height 7
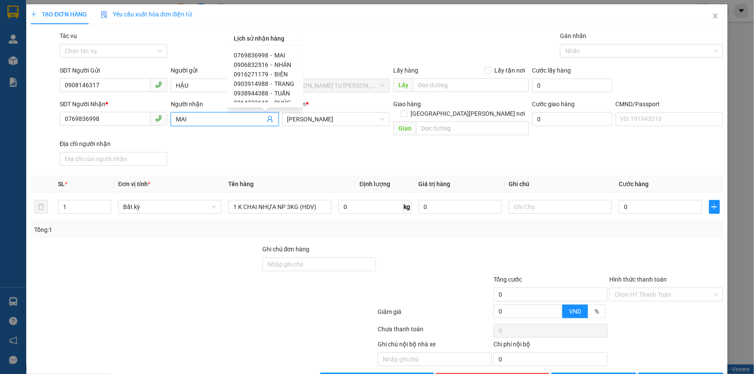
click at [285, 82] on span "TRANG" at bounding box center [284, 83] width 20 height 7
type input "0903914988"
type input "TRANG"
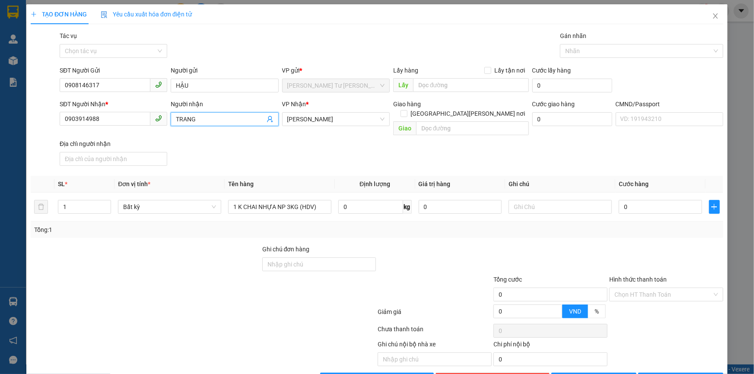
drag, startPoint x: 267, startPoint y: 120, endPoint x: 277, endPoint y: 122, distance: 10.2
click at [275, 122] on span "TRANG" at bounding box center [225, 119] width 108 height 14
click at [269, 121] on icon "user-add" at bounding box center [270, 119] width 6 height 6
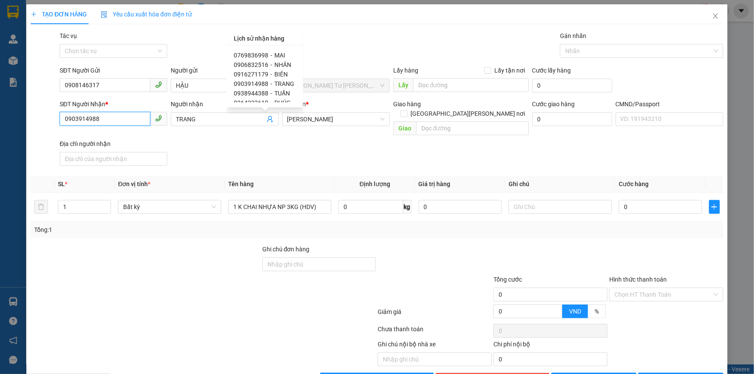
click at [129, 118] on input "0903914988" at bounding box center [105, 119] width 91 height 14
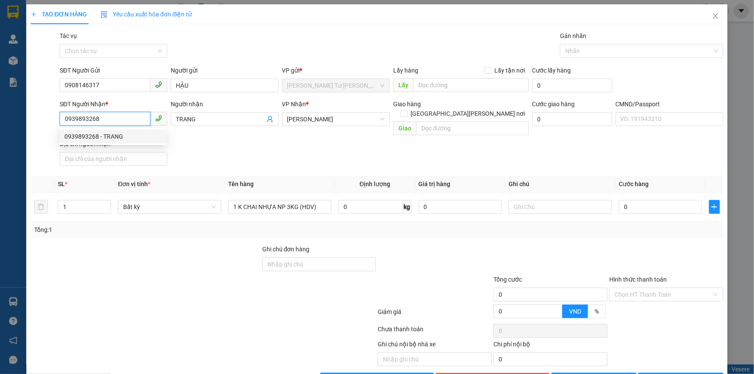
click at [122, 138] on div "0939893268 - TRANG" at bounding box center [112, 137] width 96 height 10
type input "0939893268"
click at [552, 204] on div at bounding box center [560, 206] width 103 height 17
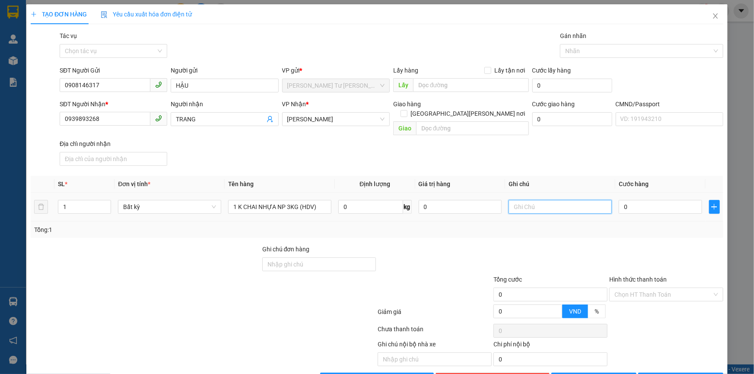
click at [547, 200] on input "text" at bounding box center [560, 207] width 103 height 14
type input "18H30 PHÁT"
click at [632, 200] on input "0" at bounding box center [660, 207] width 83 height 14
type input "2"
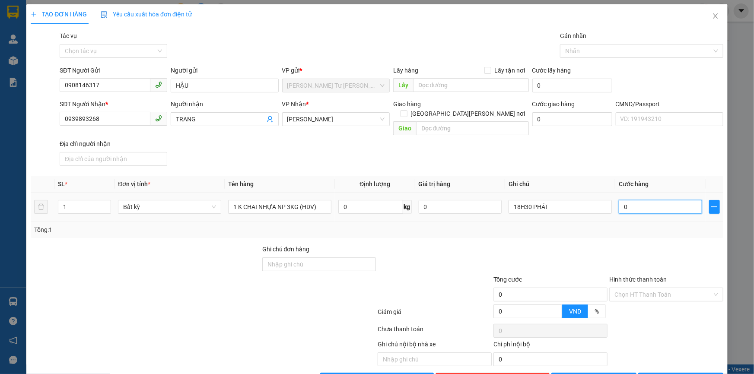
type input "2"
type input "20"
type input "20.000"
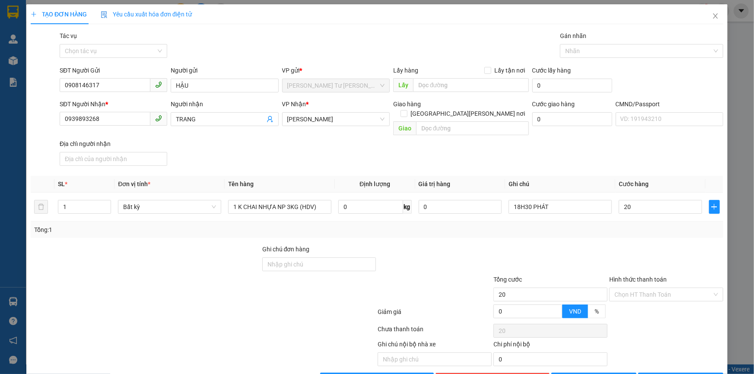
type input "20.000"
click at [586, 144] on div "SĐT Người Nhận * 0939893268 Người nhận TRANG VP Nhận * Hồ Chí Minh Giao hàng Gi…" at bounding box center [391, 134] width 667 height 70
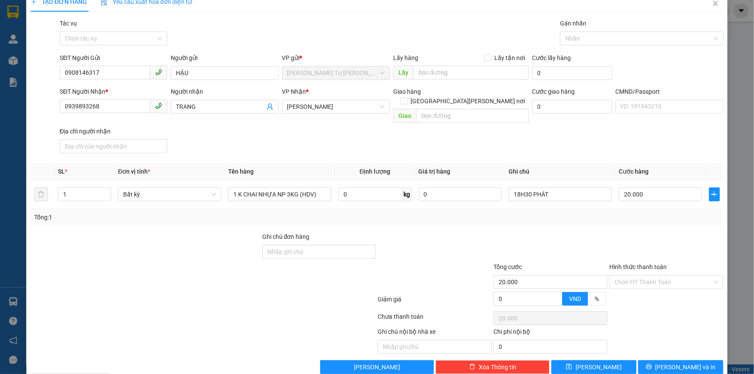
scroll to position [19, 0]
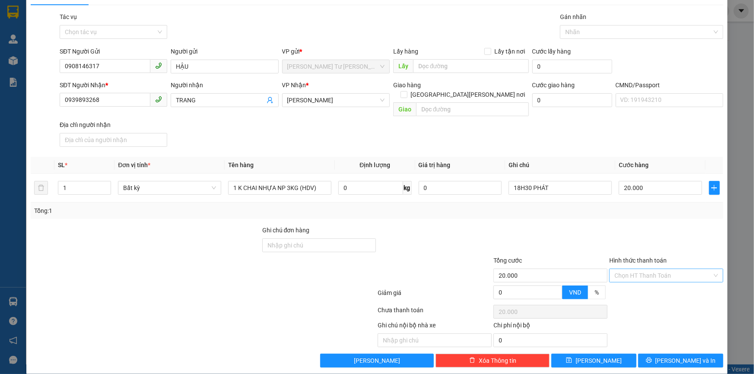
click at [633, 269] on input "Hình thức thanh toán" at bounding box center [663, 275] width 98 height 13
click at [626, 278] on div "Tại văn phòng" at bounding box center [661, 283] width 103 height 10
type input "0"
click at [627, 232] on div at bounding box center [666, 241] width 116 height 30
click at [652, 358] on icon "printer" at bounding box center [649, 361] width 6 height 6
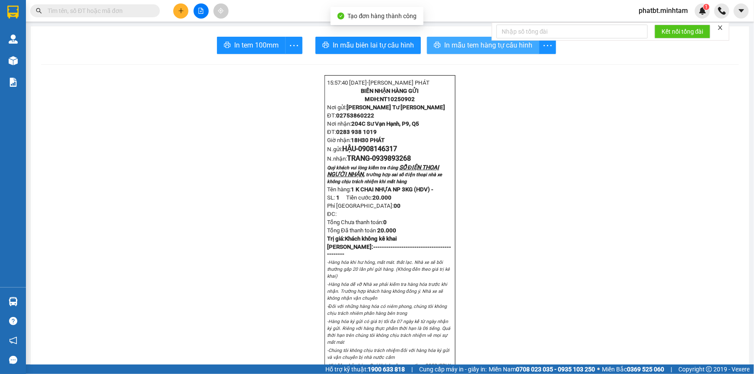
click at [476, 46] on span "In mẫu tem hàng tự cấu hình" at bounding box center [488, 45] width 88 height 11
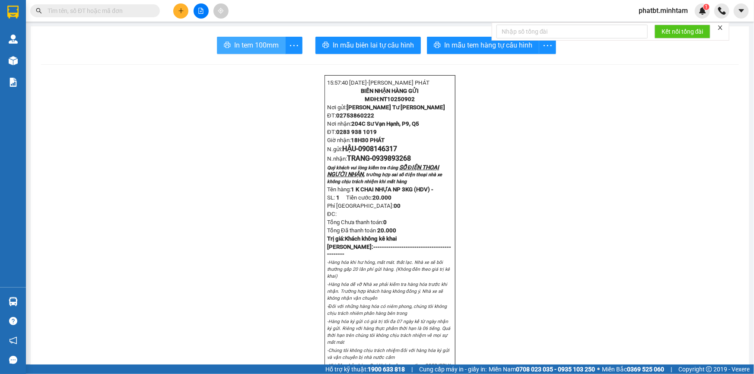
click at [266, 40] on span "In tem 100mm" at bounding box center [256, 45] width 45 height 11
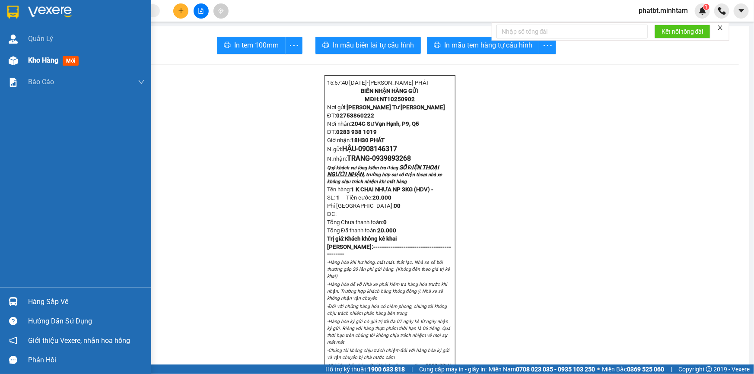
click at [13, 60] on img at bounding box center [13, 60] width 9 height 9
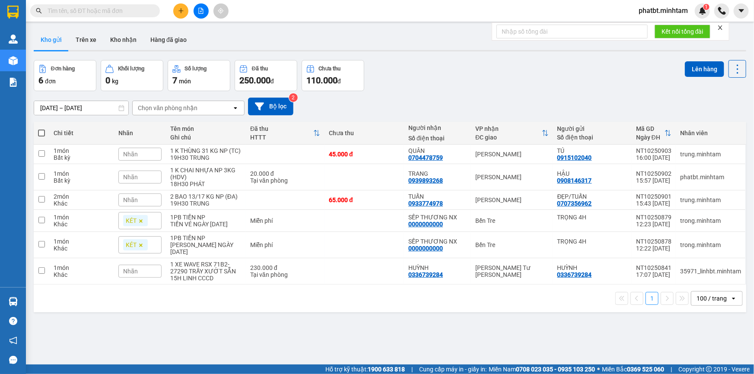
click at [42, 132] on span at bounding box center [41, 133] width 7 height 7
click at [41, 129] on input "checkbox" at bounding box center [41, 129] width 0 height 0
checkbox input "true"
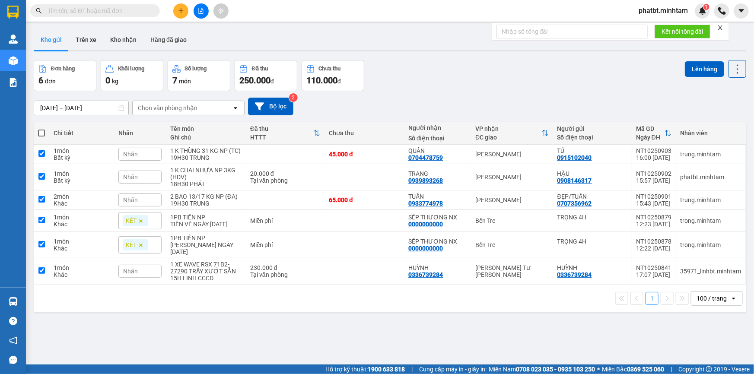
checkbox input "true"
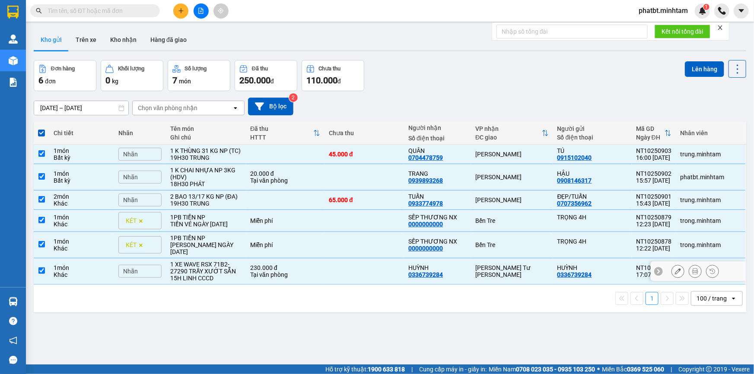
click at [186, 275] on div "1 XE WAVE RSX 71B2- 27290 TRẦY XƯỚT SẴN" at bounding box center [205, 268] width 71 height 14
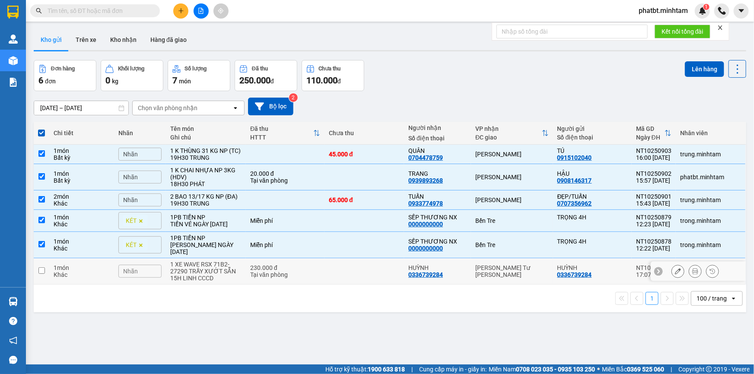
checkbox input "false"
click at [190, 255] on div "TIỀN HG [DATE]" at bounding box center [205, 249] width 71 height 14
checkbox input "false"
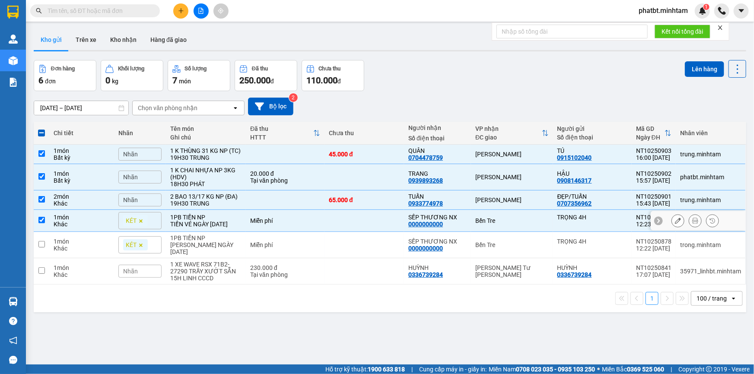
click at [198, 228] on div "TIỀN VÉ [DATE]" at bounding box center [205, 224] width 71 height 7
checkbox input "false"
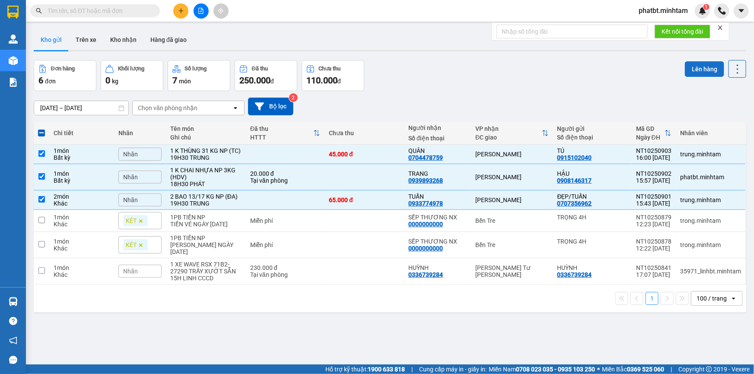
click at [711, 70] on button "Lên hàng" at bounding box center [704, 69] width 39 height 16
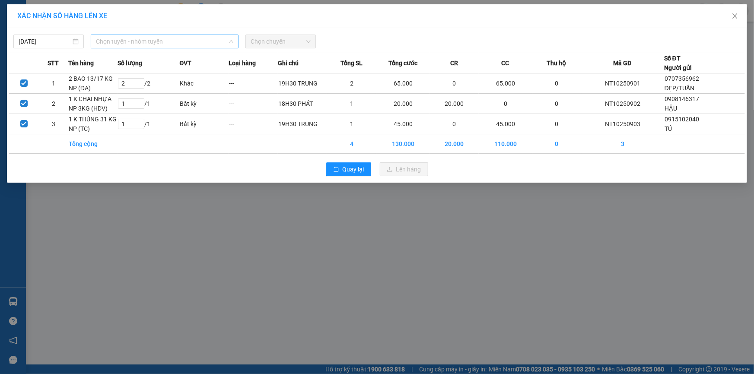
click at [167, 45] on span "Chọn tuyến - nhóm tuyến" at bounding box center [164, 41] width 137 height 13
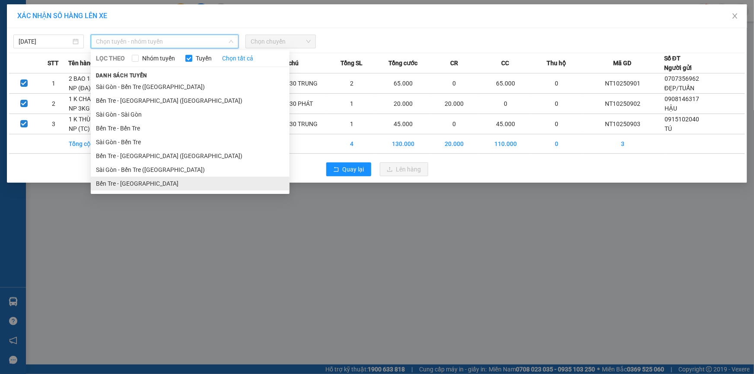
click at [137, 181] on li "Bến Tre - [GEOGRAPHIC_DATA]" at bounding box center [190, 184] width 199 height 14
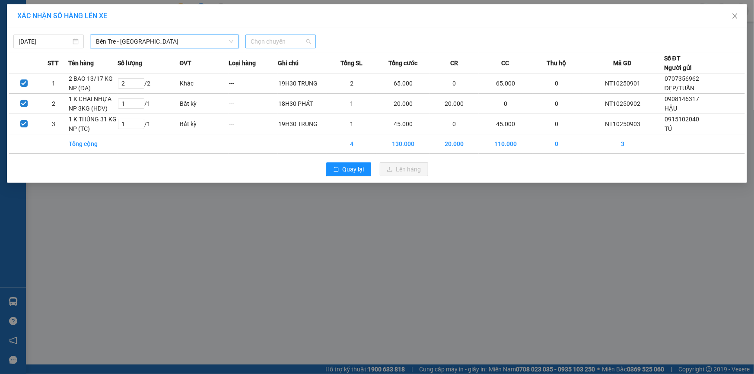
click at [268, 45] on span "Chọn chuyến" at bounding box center [281, 41] width 60 height 13
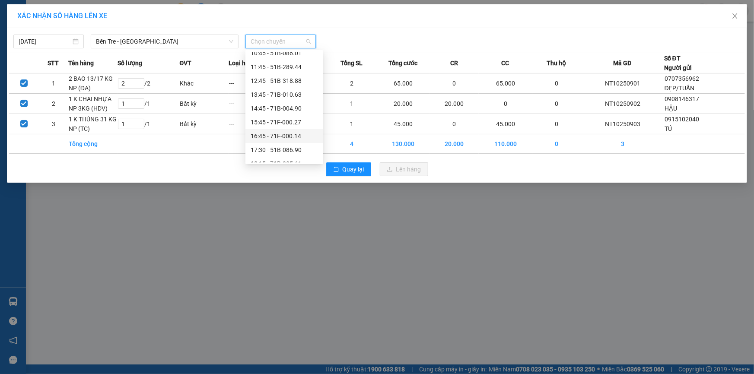
scroll to position [186, 0]
click at [299, 120] on div "15:45 - 71F-000.27" at bounding box center [284, 122] width 67 height 10
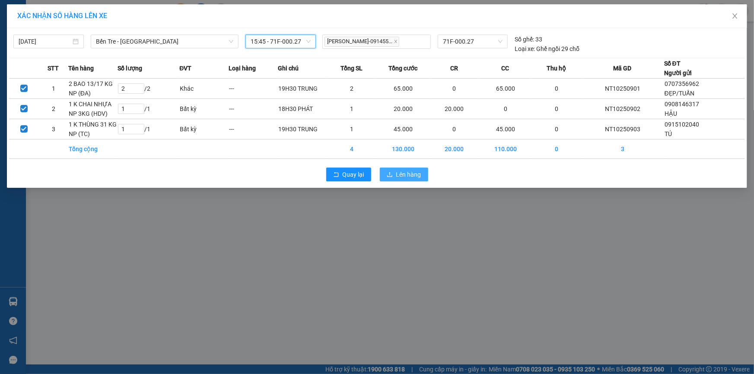
drag, startPoint x: 396, startPoint y: 171, endPoint x: 383, endPoint y: 172, distance: 13.1
click at [394, 173] on button "Lên hàng" at bounding box center [404, 175] width 48 height 14
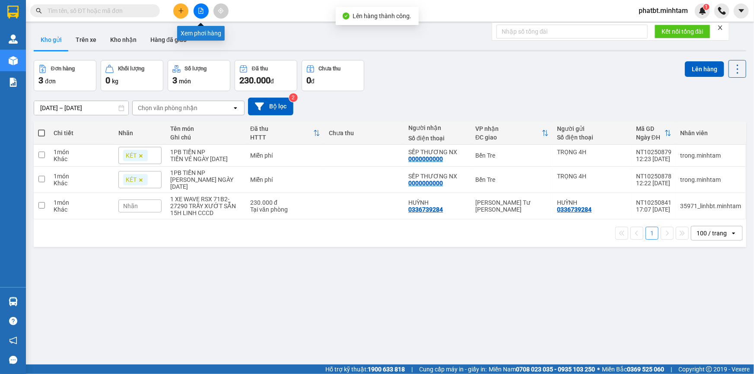
click at [197, 12] on button at bounding box center [201, 10] width 15 height 15
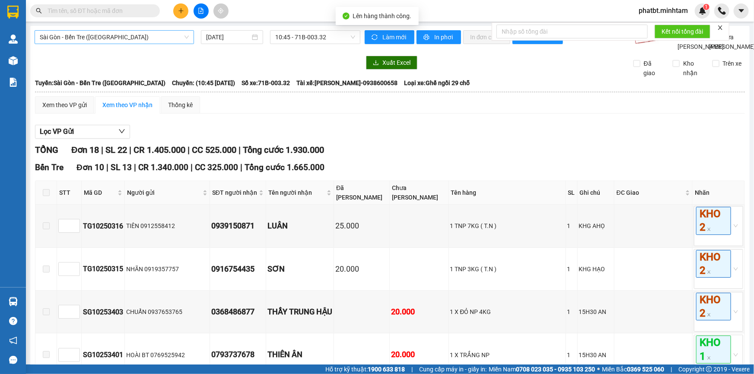
drag, startPoint x: 87, startPoint y: 39, endPoint x: 83, endPoint y: 43, distance: 6.1
click at [87, 38] on span "Sài Gòn - Bến Tre (CN)" at bounding box center [114, 37] width 149 height 13
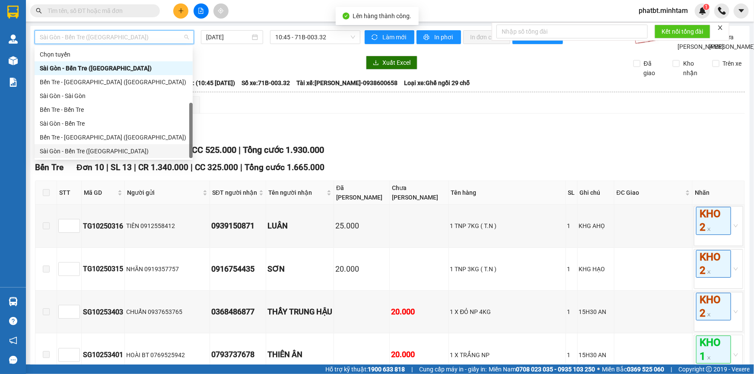
scroll to position [13, 0]
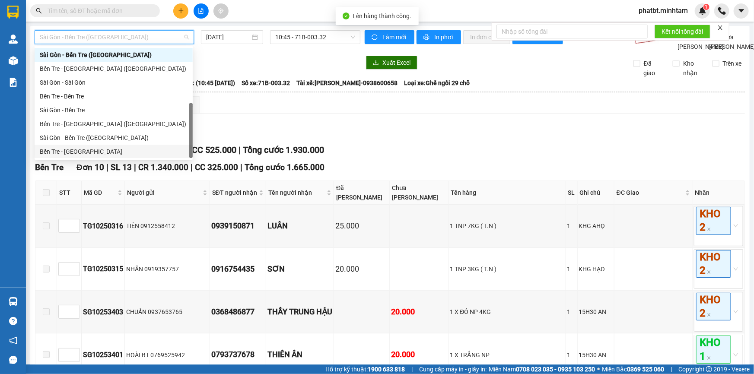
click at [66, 150] on div "Bến Tre - [GEOGRAPHIC_DATA]" at bounding box center [114, 152] width 148 height 10
type input "[DATE]"
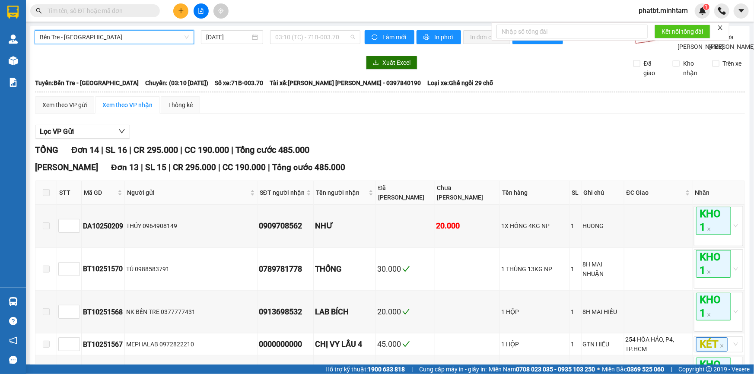
drag, startPoint x: 295, startPoint y: 35, endPoint x: 305, endPoint y: 45, distance: 14.7
click at [295, 35] on span "03:10 (TC) - 71B-003.70" at bounding box center [315, 37] width 80 height 13
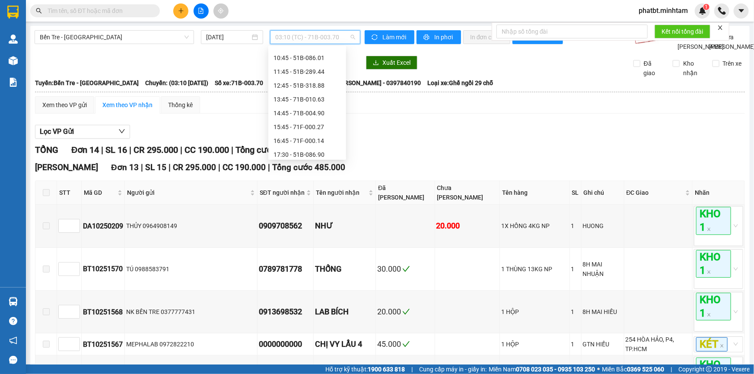
scroll to position [178, 0]
click at [326, 124] on div "15:45 - 71F-000.27" at bounding box center [307, 125] width 67 height 10
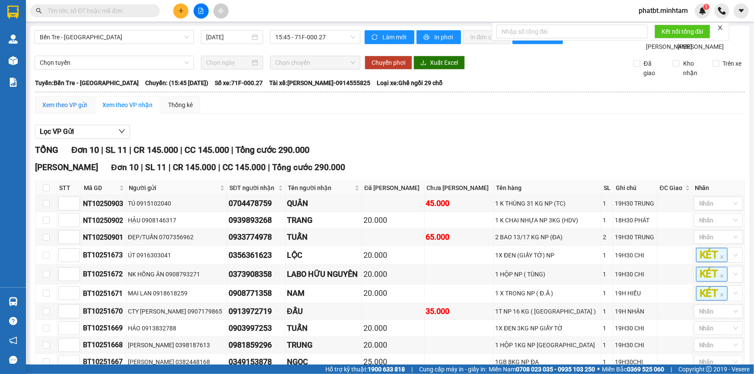
click at [55, 110] on div "Xem theo VP gửi" at bounding box center [64, 105] width 45 height 10
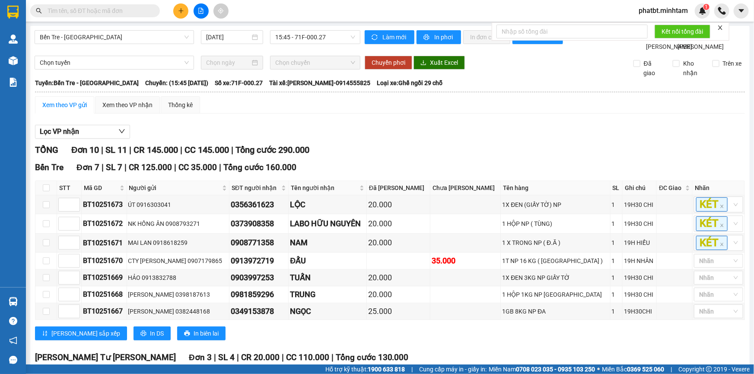
scroll to position [123, 0]
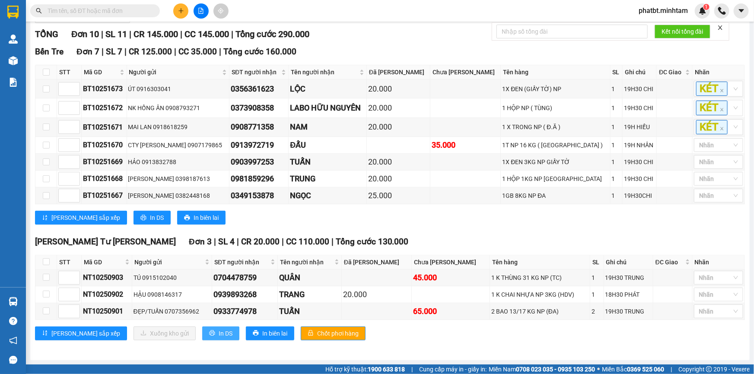
drag, startPoint x: 180, startPoint y: 332, endPoint x: 171, endPoint y: 331, distance: 8.7
click at [202, 332] on button "In DS" at bounding box center [220, 334] width 37 height 14
click at [106, 6] on input "text" at bounding box center [99, 11] width 102 height 10
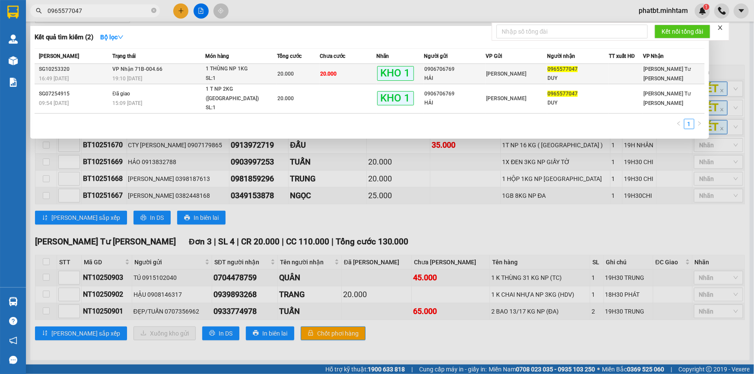
type input "0965577047"
click at [228, 71] on div "1 THÙNG NP 1KG" at bounding box center [238, 69] width 65 height 10
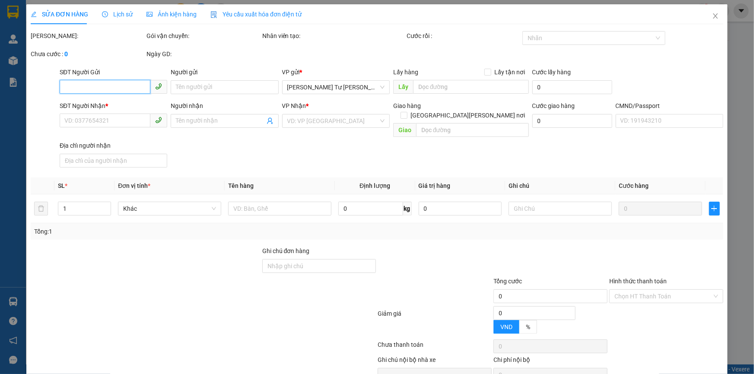
type input "0906706769"
type input "HẢI"
type input "0965577047"
type input "DUY"
type input "BM"
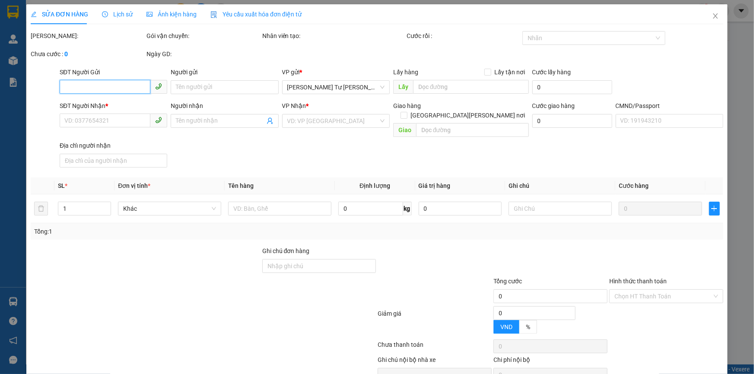
type input "20.000"
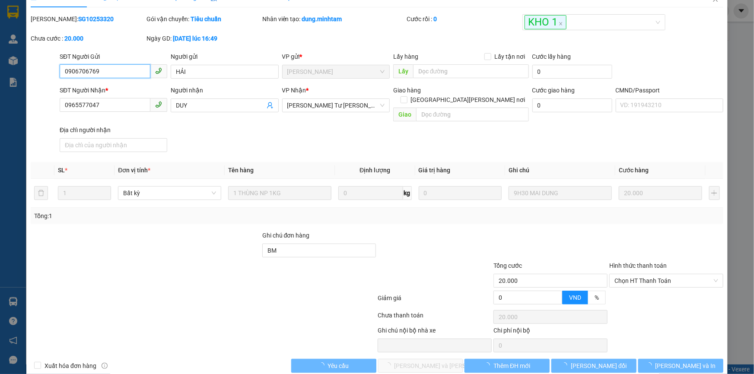
scroll to position [22, 0]
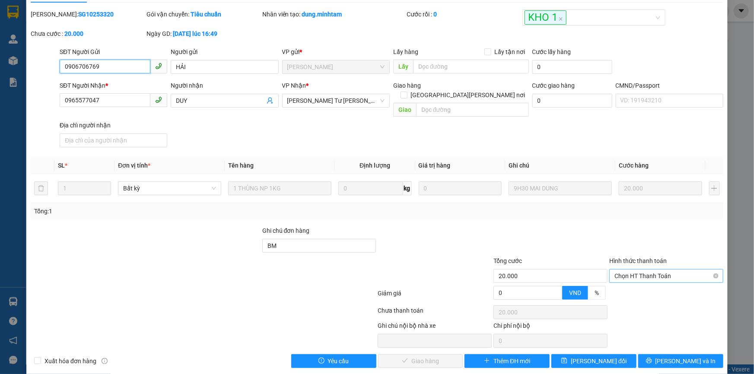
click at [633, 270] on span "Chọn HT Thanh Toán" at bounding box center [666, 276] width 104 height 13
click at [627, 284] on div "Tại văn phòng" at bounding box center [661, 284] width 103 height 10
type input "0"
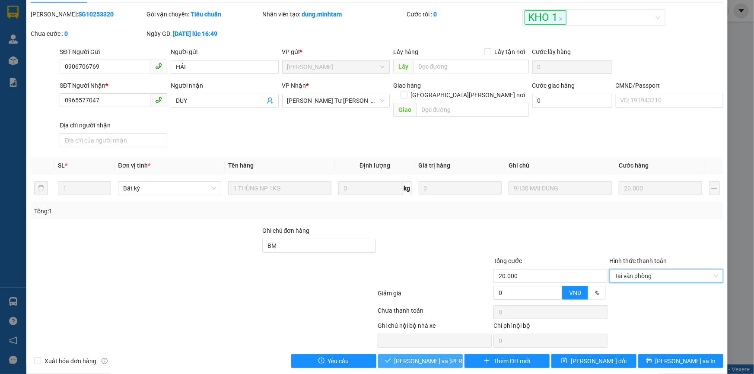
click at [422, 357] on button "[PERSON_NAME] và Giao hàng" at bounding box center [420, 361] width 85 height 14
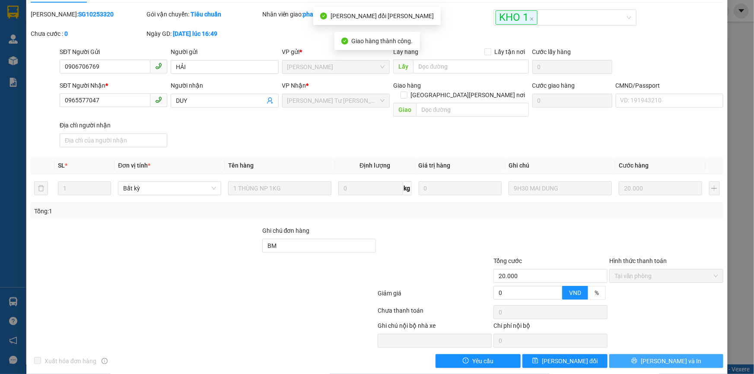
click at [653, 357] on span "[PERSON_NAME] và In" at bounding box center [671, 362] width 60 height 10
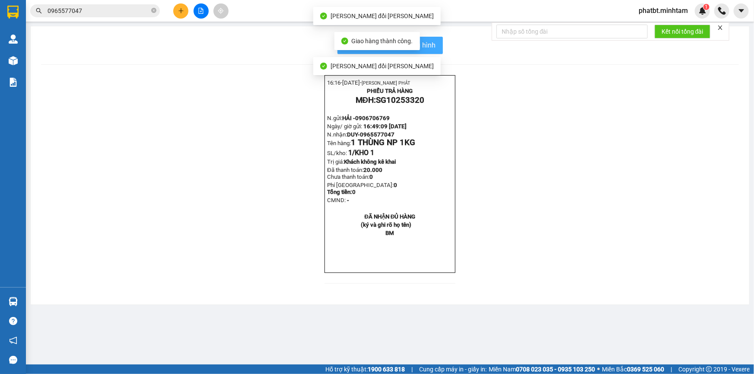
click at [437, 43] on button "In mẫu biên lai tự cấu hình" at bounding box center [389, 45] width 105 height 17
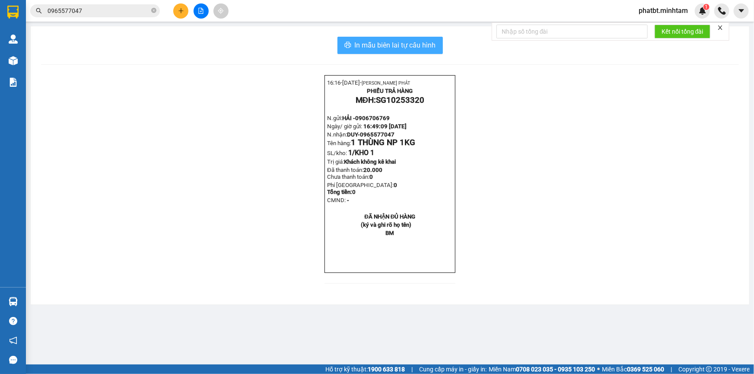
click at [433, 41] on span "In mẫu biên lai tự cấu hình" at bounding box center [395, 45] width 81 height 11
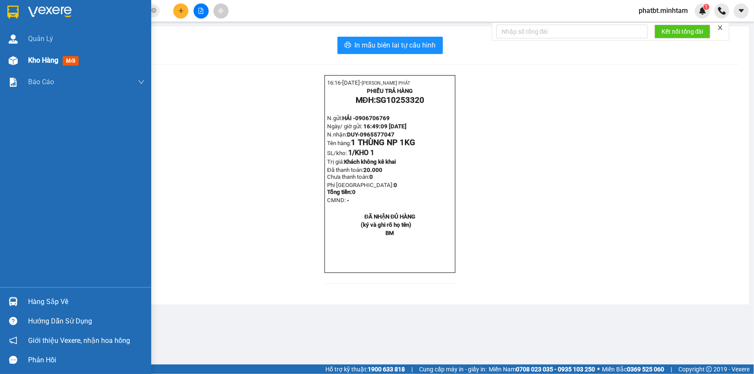
click at [40, 59] on span "Kho hàng" at bounding box center [43, 60] width 30 height 8
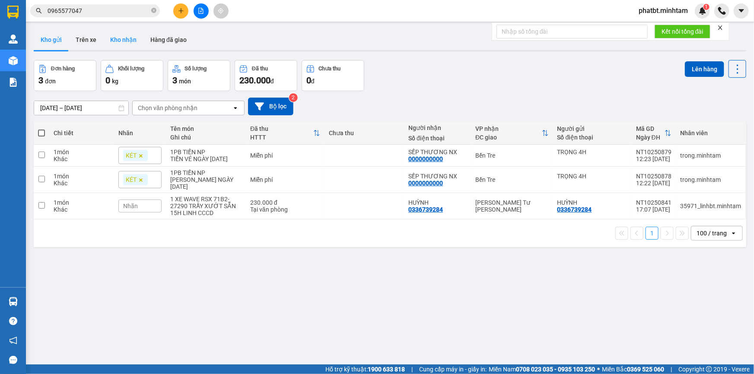
click at [128, 37] on button "Kho nhận" at bounding box center [123, 39] width 40 height 21
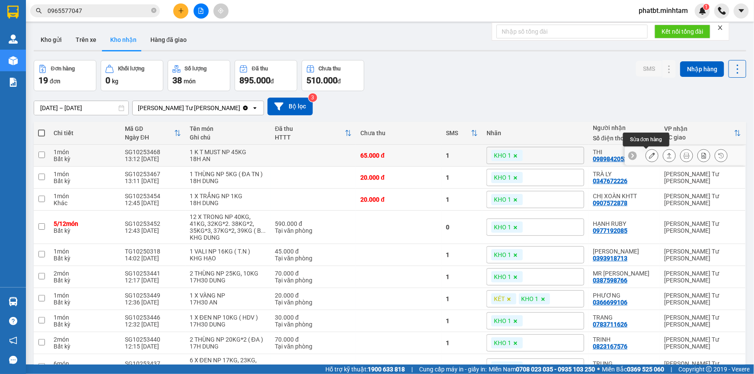
click at [649, 156] on icon at bounding box center [652, 156] width 6 height 6
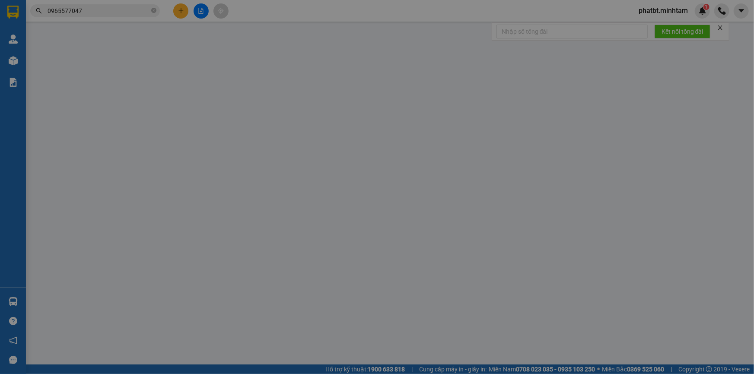
type input "0898539385"
type input "THÁI, THI 4H"
type input "0989842053"
type input "THI"
type input "KG"
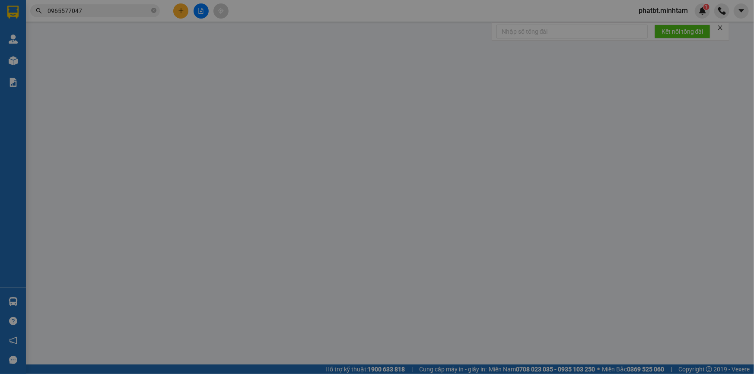
type input "65.000"
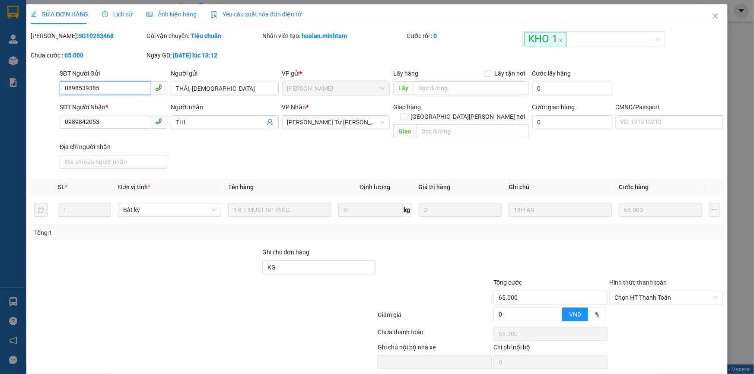
scroll to position [22, 0]
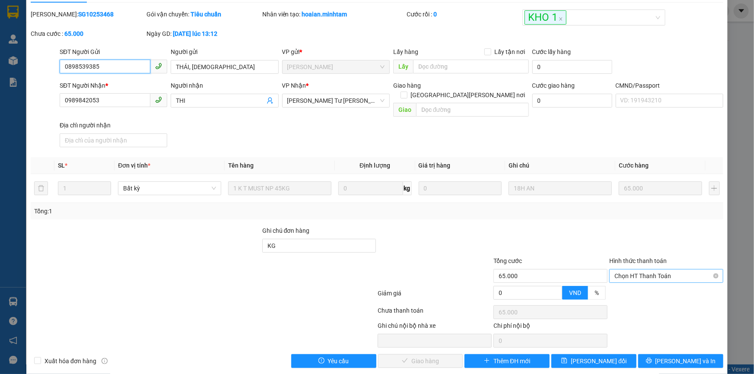
click at [638, 270] on span "Chọn HT Thanh Toán" at bounding box center [666, 276] width 104 height 13
click at [615, 280] on div "Tại văn phòng" at bounding box center [661, 284] width 103 height 10
type input "0"
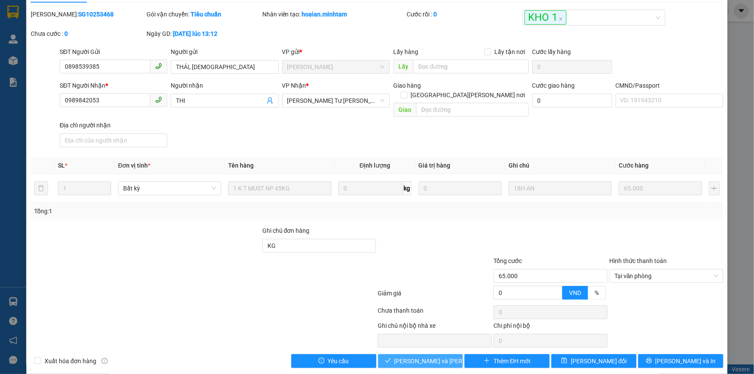
click at [391, 354] on button "[PERSON_NAME] và Giao hàng" at bounding box center [420, 361] width 85 height 14
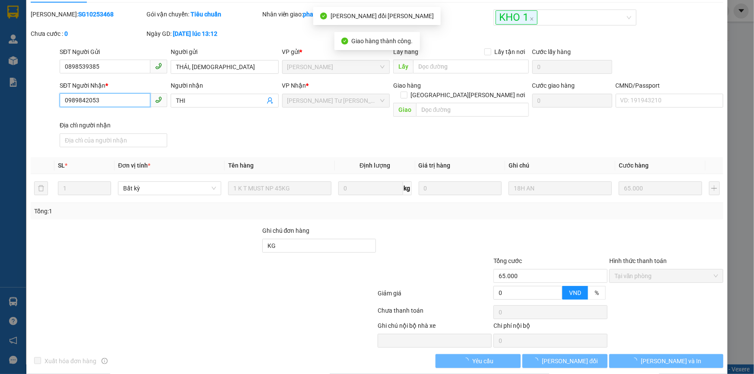
click at [101, 95] on input "0989842053" at bounding box center [105, 100] width 91 height 14
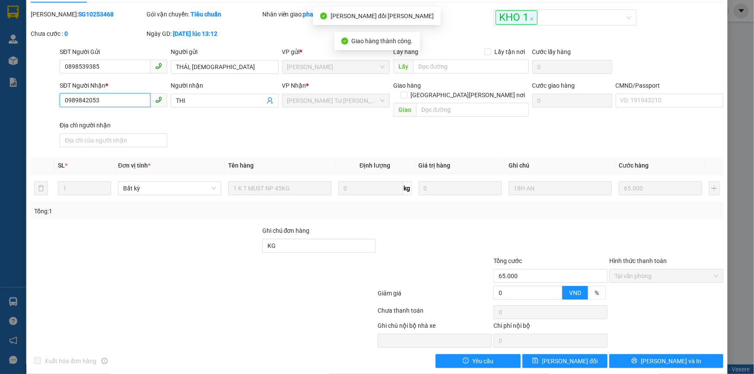
click at [101, 95] on input "0989842053" at bounding box center [105, 100] width 91 height 14
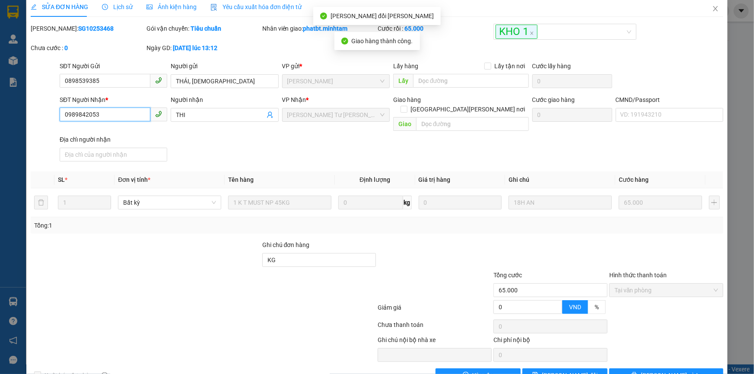
scroll to position [0, 0]
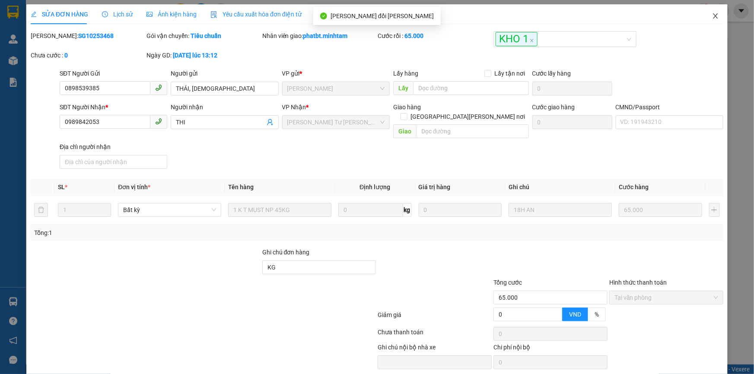
click at [710, 10] on span "Close" at bounding box center [716, 16] width 24 height 24
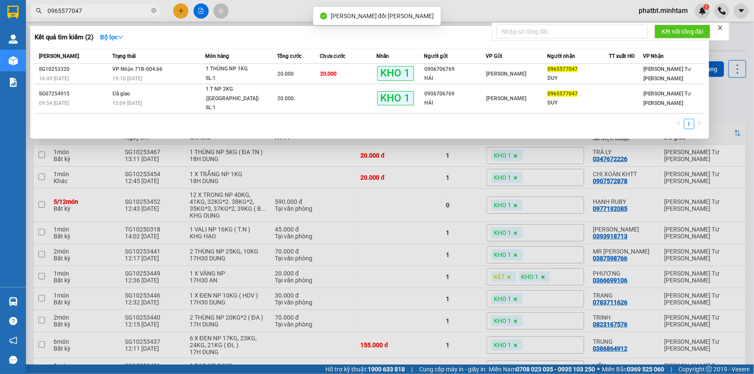
drag, startPoint x: 0, startPoint y: 0, endPoint x: 151, endPoint y: 11, distance: 151.6
click at [151, 11] on icon "close-circle" at bounding box center [153, 10] width 5 height 5
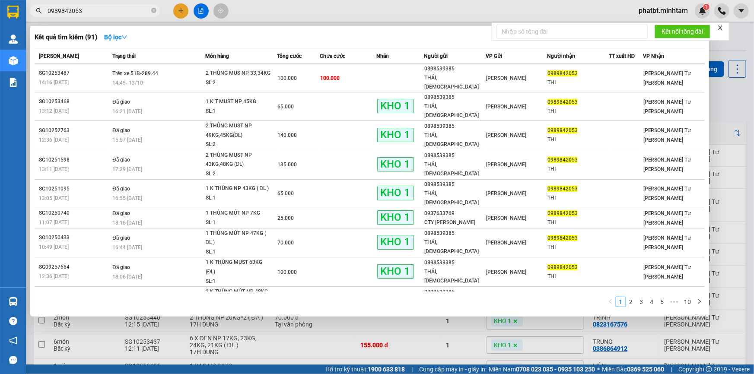
type input "0989842053"
click at [186, 326] on div at bounding box center [377, 187] width 754 height 374
click at [135, 10] on input "0989842053" at bounding box center [99, 11] width 102 height 10
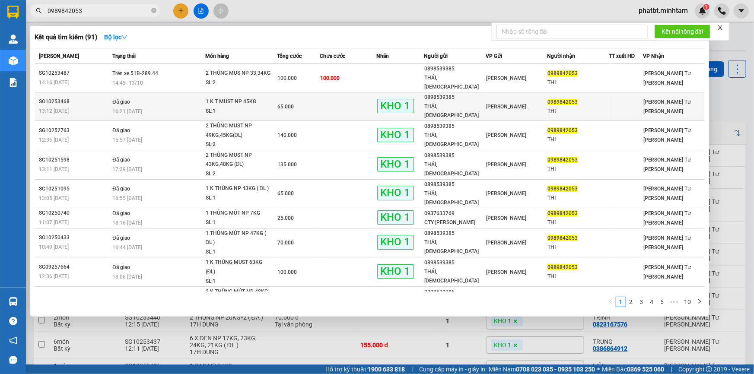
click at [182, 92] on td "Đã giao 16:21 - 13/10" at bounding box center [157, 106] width 95 height 29
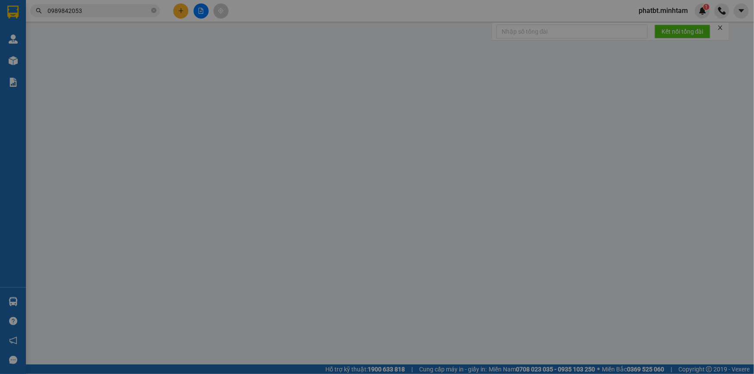
type input "0898539385"
type input "THÁI, THI 4H"
type input "0989842053"
type input "THI"
type input "KG"
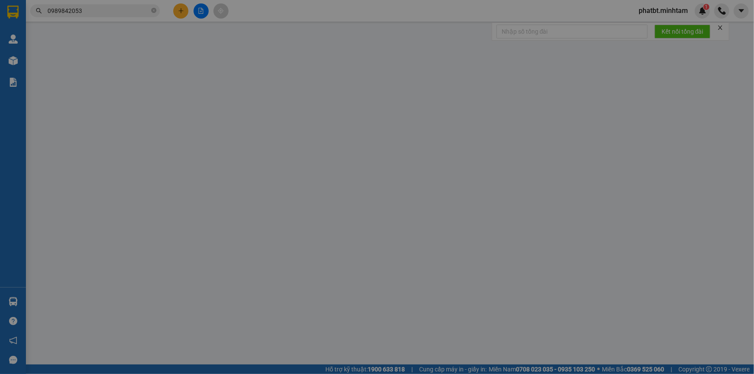
type input "65.000"
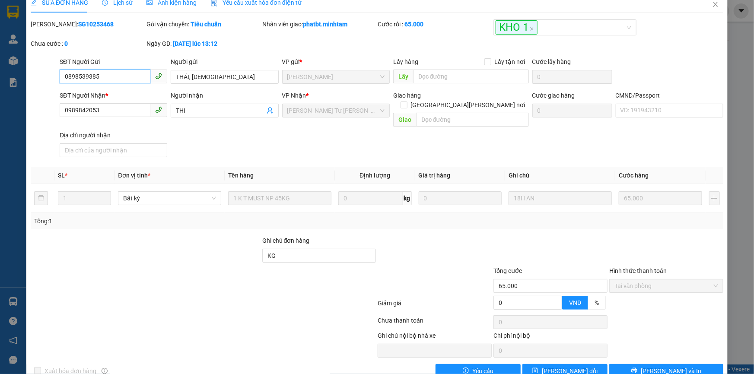
scroll to position [22, 0]
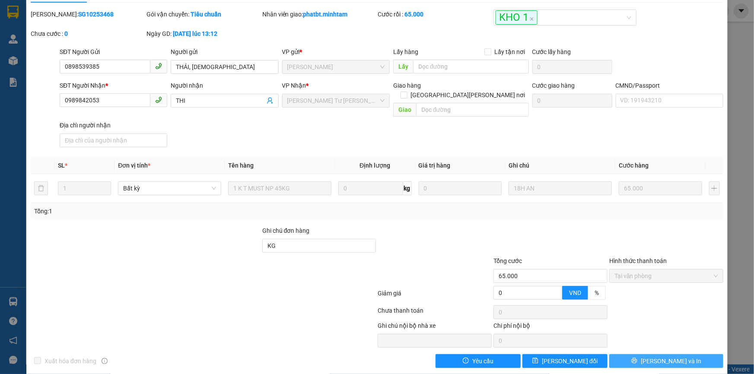
click at [640, 354] on button "[PERSON_NAME] và In" at bounding box center [666, 361] width 114 height 14
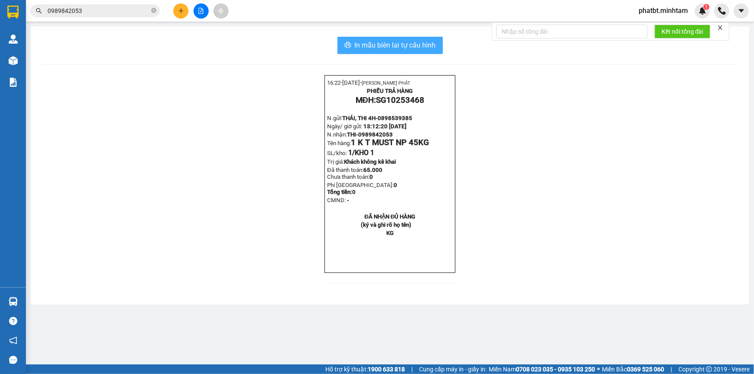
click at [363, 46] on span "In mẫu biên lai tự cấu hình" at bounding box center [395, 45] width 81 height 11
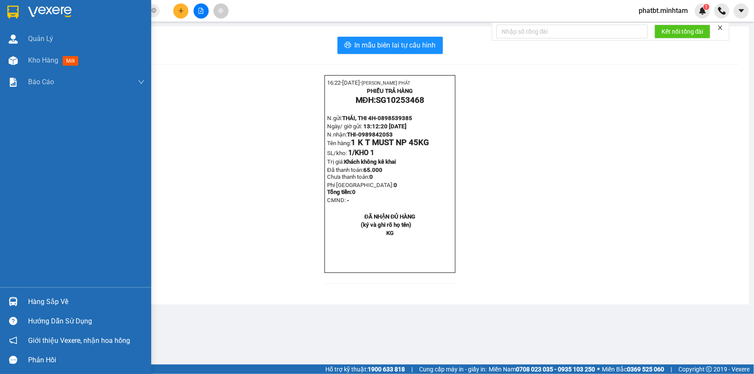
click at [27, 295] on div "Hàng sắp về" at bounding box center [75, 301] width 151 height 19
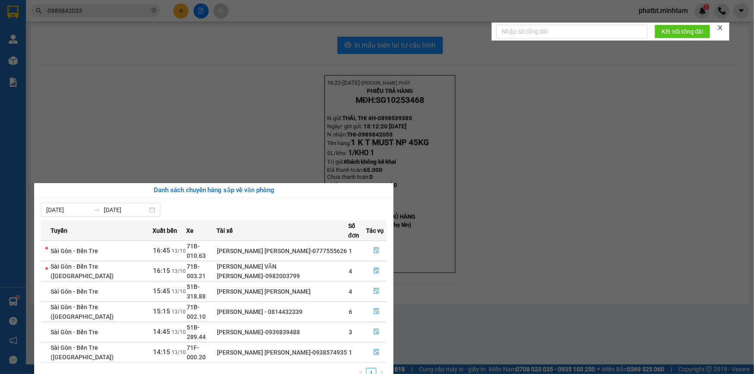
click at [285, 7] on section "Kết quả tìm kiếm ( 91 ) Bộ lọc Mã ĐH Trạng thái Món hàng Tổng cước Chưa cước Nh…" at bounding box center [377, 187] width 754 height 374
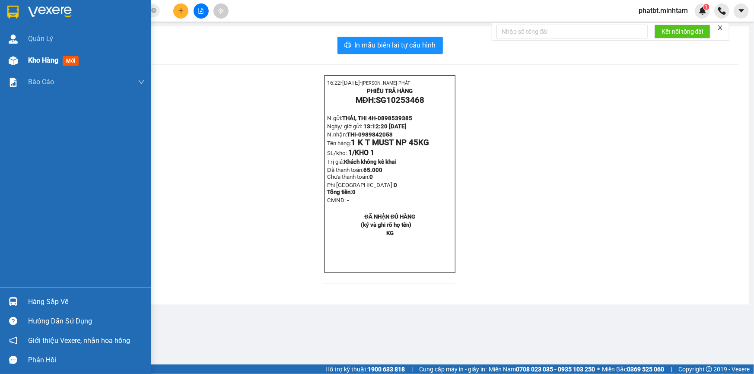
click at [51, 62] on span "Kho hàng" at bounding box center [43, 60] width 30 height 8
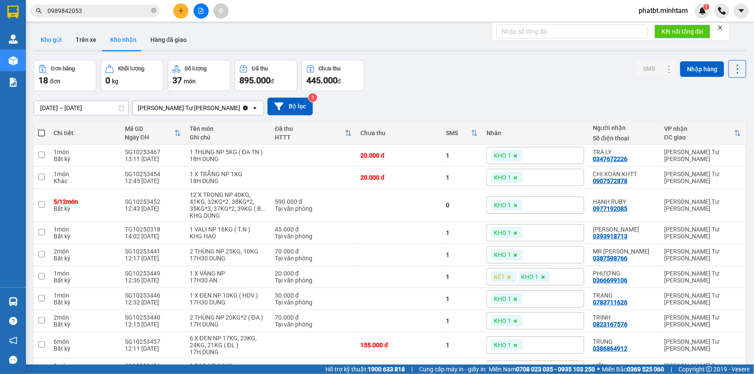
click at [57, 47] on button "Kho gửi" at bounding box center [51, 39] width 35 height 21
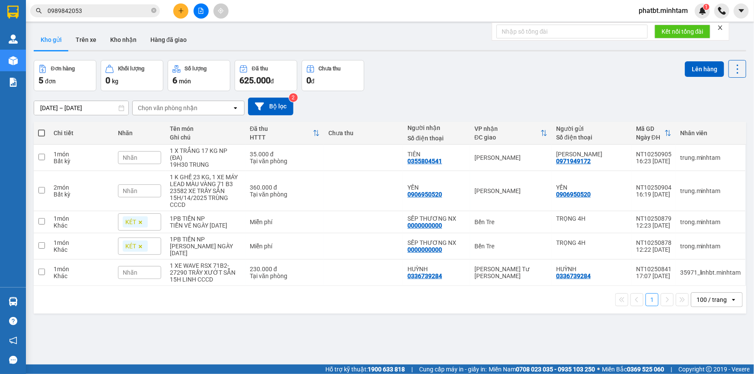
click at [178, 14] on button at bounding box center [180, 10] width 15 height 15
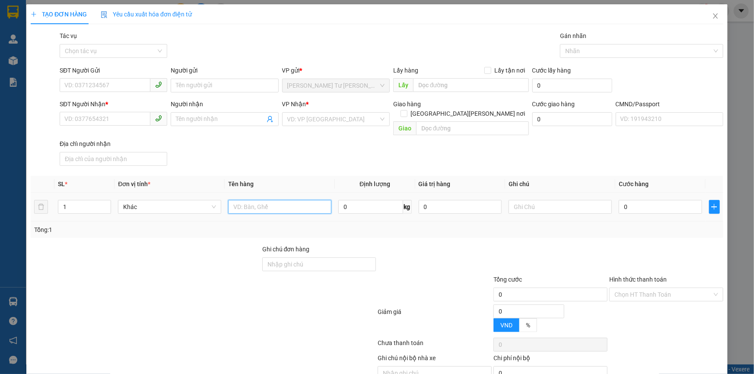
click at [291, 200] on input "text" at bounding box center [279, 207] width 103 height 14
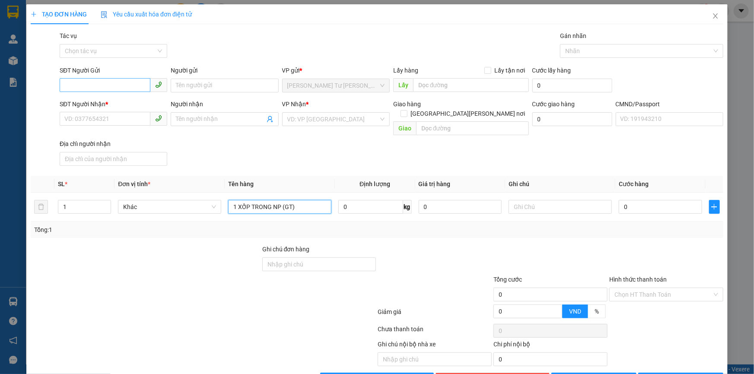
type input "1 XỐP TRONG NP (GT)"
click at [114, 88] on input "SĐT Người Gửi" at bounding box center [105, 85] width 91 height 14
click at [89, 84] on input "039667078" at bounding box center [105, 85] width 91 height 14
type input "0396670738"
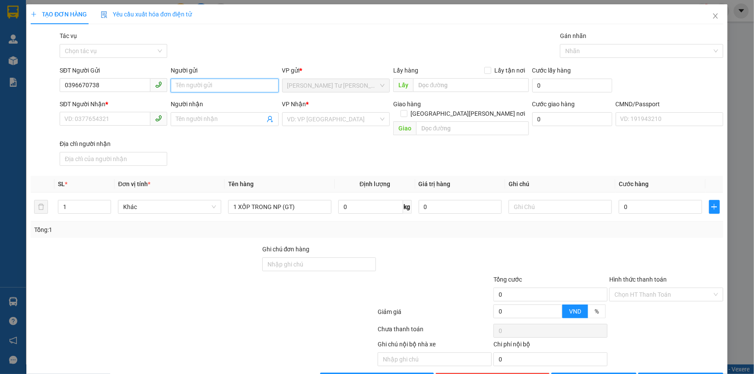
click at [197, 89] on input "Người gửi" at bounding box center [225, 86] width 108 height 14
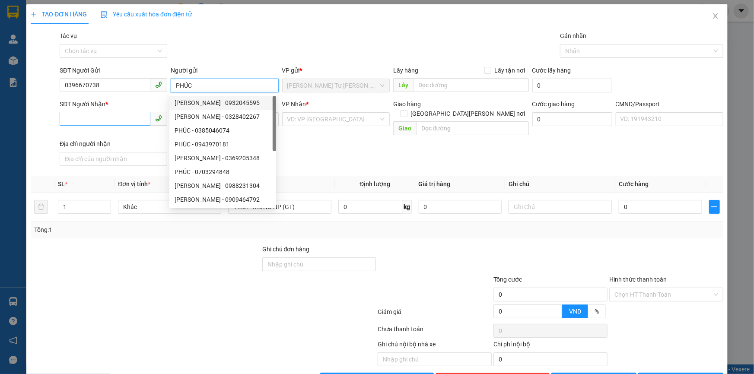
type input "PHÚC"
click at [120, 116] on input "SĐT Người Nhận *" at bounding box center [105, 119] width 91 height 14
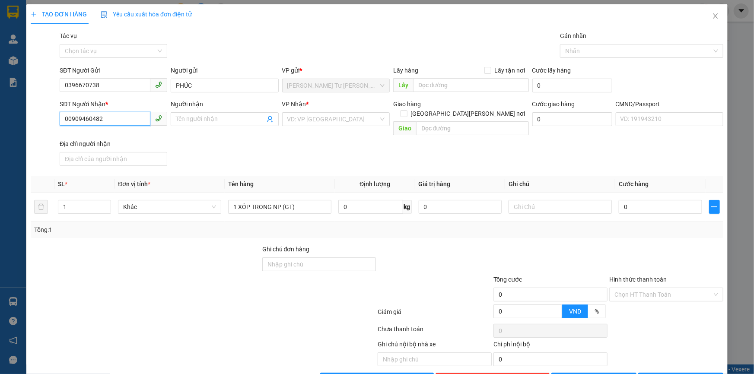
click at [69, 119] on input "00909460482" at bounding box center [105, 119] width 91 height 14
type input "0909460482"
click at [207, 117] on input "Người nhận" at bounding box center [220, 120] width 89 height 10
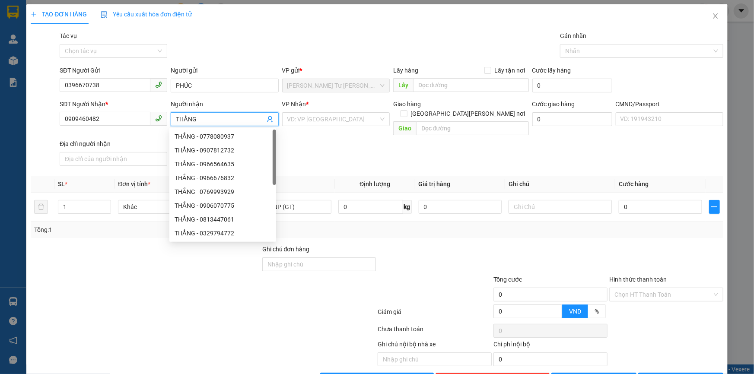
type input "THẮNG"
click at [251, 42] on div "Gói vận chuyển * Tiêu chuẩn Tác vụ Chọn tác vụ Gán nhãn Nhãn" at bounding box center [391, 46] width 667 height 30
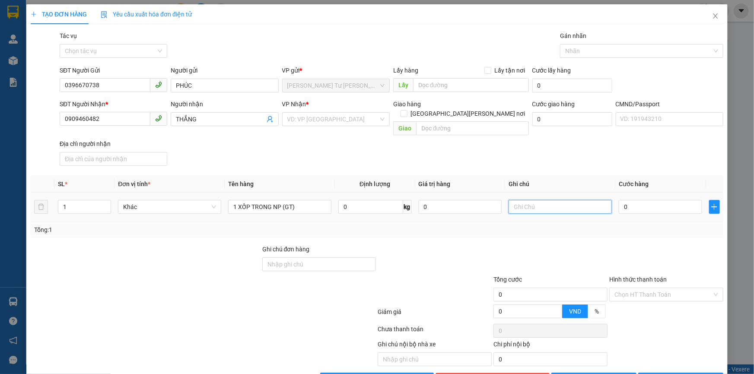
click at [532, 200] on input "text" at bounding box center [560, 207] width 103 height 14
type input "19H30 PHÁT"
click at [641, 201] on input "0" at bounding box center [660, 207] width 83 height 14
type input "2"
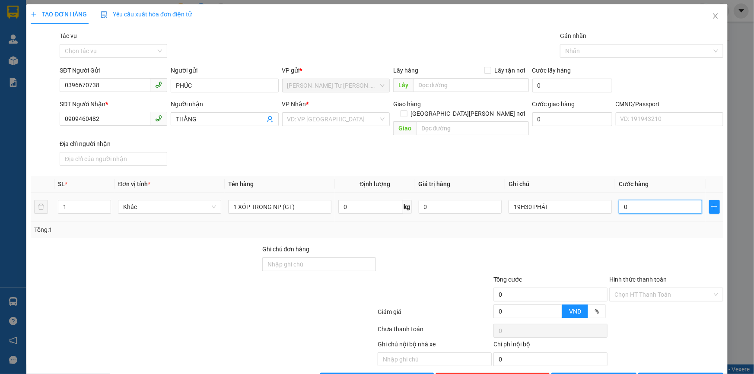
type input "2"
type input "20"
type input "20.000"
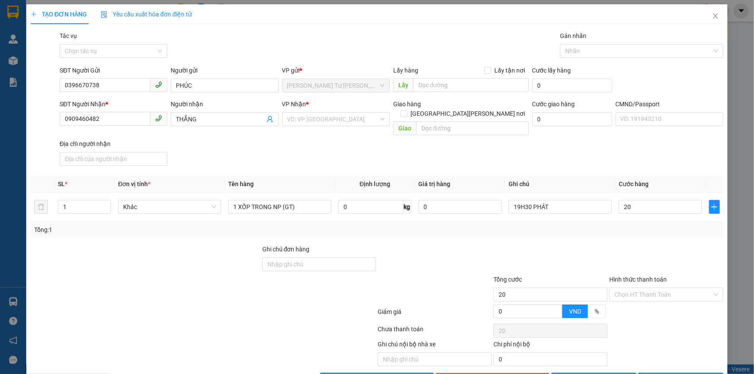
type input "20.000"
click at [595, 151] on div "SĐT Người Nhận * 0909460482 Người nhận THẮNG VP Nhận * VD: VP Sài Gòn Giao hàng…" at bounding box center [391, 134] width 667 height 70
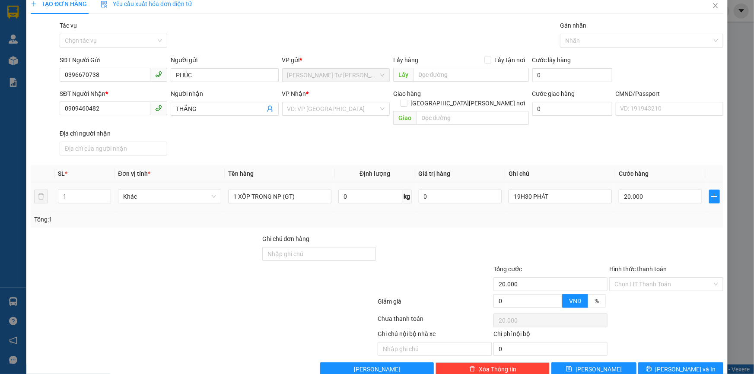
scroll to position [19, 0]
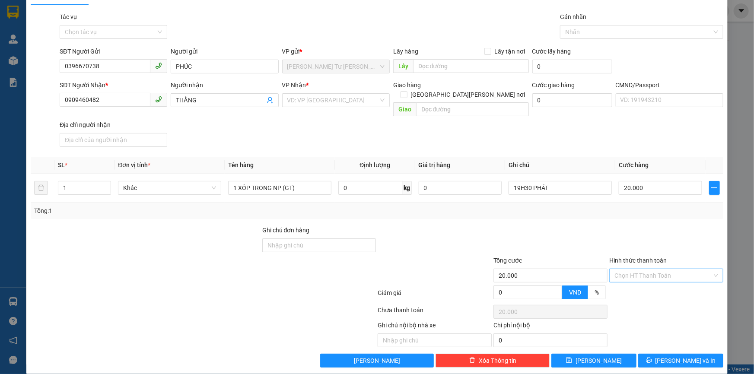
click at [622, 269] on input "Hình thức thanh toán" at bounding box center [663, 275] width 98 height 13
click at [622, 279] on div "Tại văn phòng" at bounding box center [661, 283] width 103 height 10
type input "0"
click at [614, 228] on div at bounding box center [666, 241] width 116 height 30
click at [646, 354] on button "[PERSON_NAME] và In" at bounding box center [680, 361] width 85 height 14
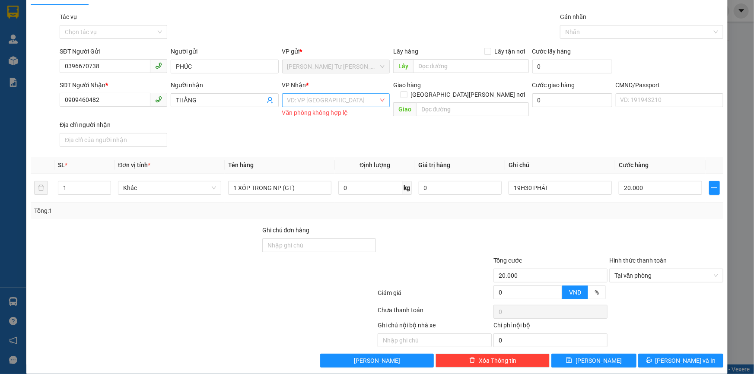
click at [366, 101] on input "search" at bounding box center [332, 100] width 91 height 13
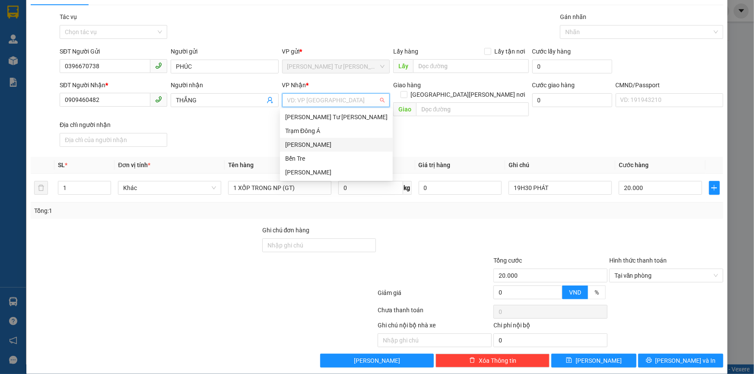
click at [328, 143] on div "[PERSON_NAME]" at bounding box center [336, 145] width 102 height 10
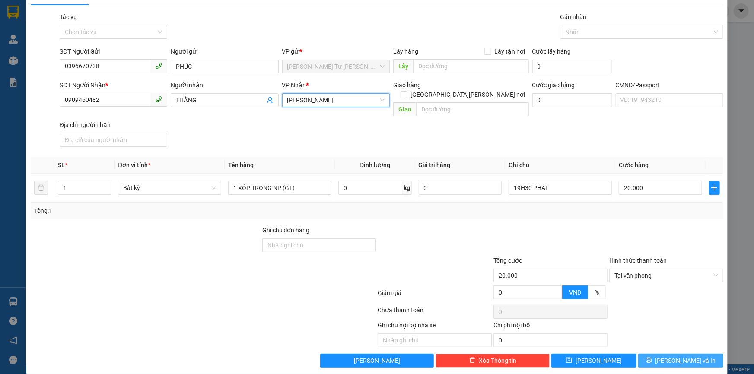
click at [654, 354] on button "[PERSON_NAME] và In" at bounding box center [680, 361] width 85 height 14
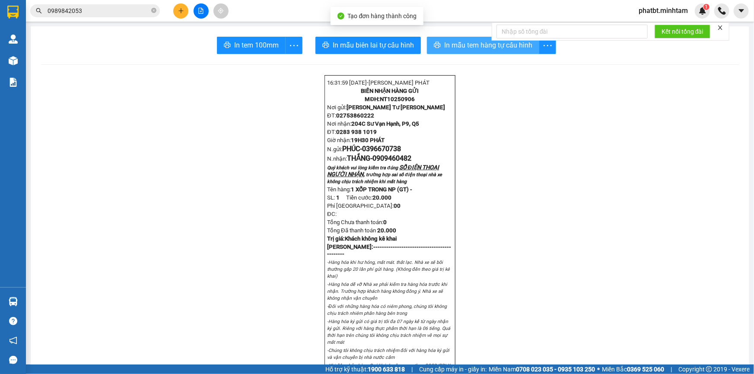
click at [469, 47] on span "In mẫu tem hàng tự cấu hình" at bounding box center [488, 45] width 88 height 11
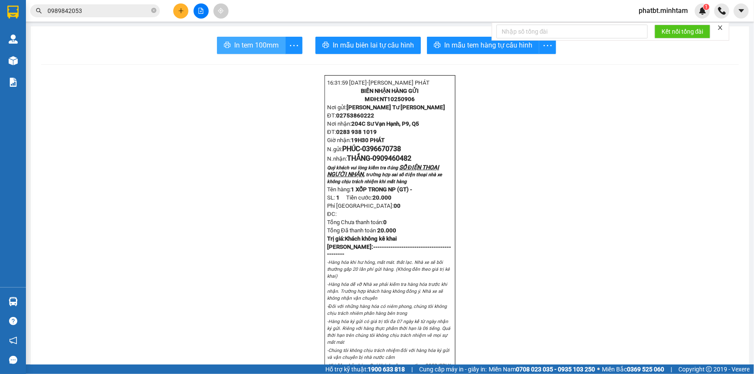
click at [277, 47] on button "In tem 100mm" at bounding box center [251, 45] width 69 height 17
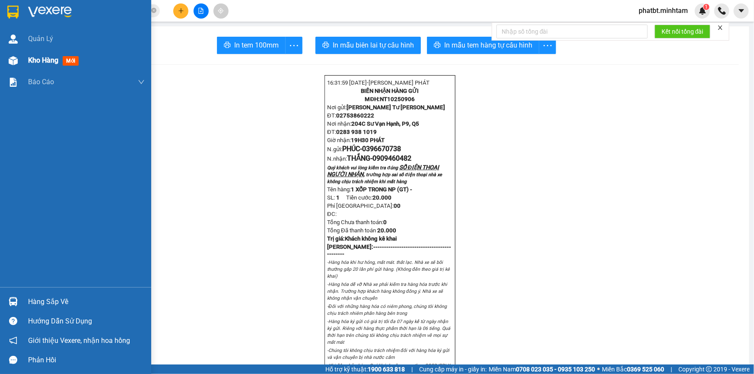
click at [23, 61] on div "Kho hàng mới" at bounding box center [75, 61] width 151 height 22
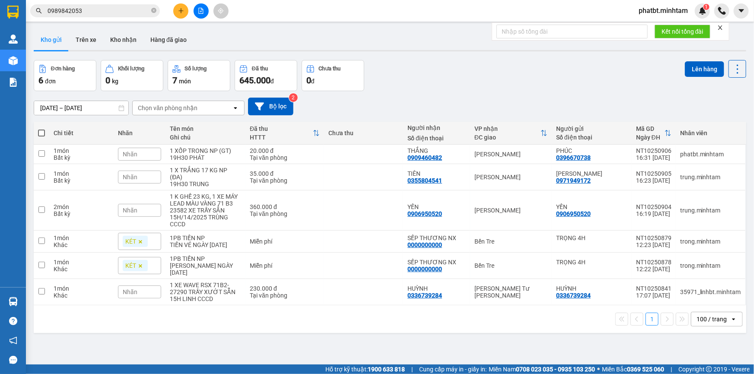
click at [38, 133] on span at bounding box center [41, 133] width 7 height 7
click at [41, 129] on input "checkbox" at bounding box center [41, 129] width 0 height 0
checkbox input "true"
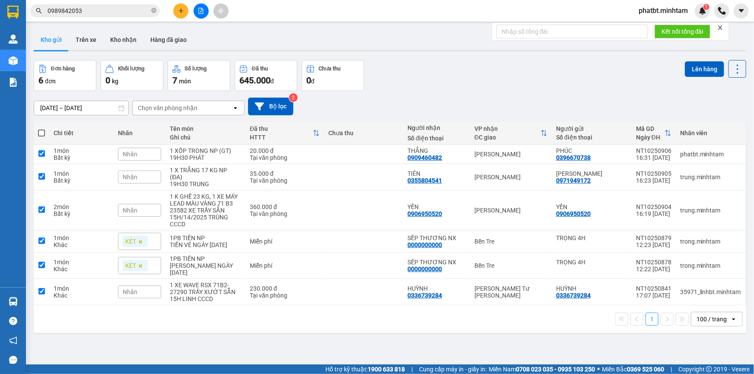
checkbox input "true"
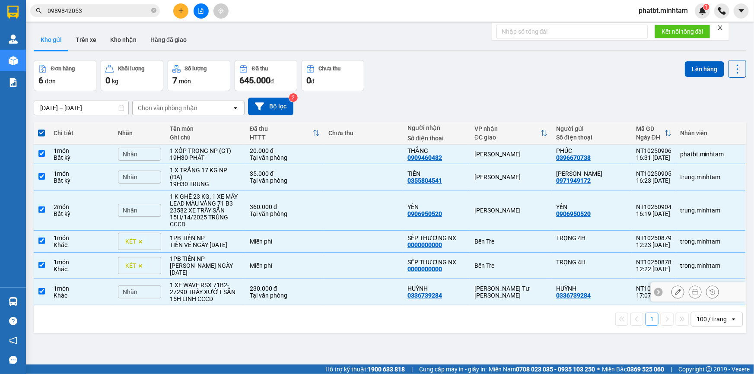
click at [224, 296] on div "1 XE WAVE RSX 71B2- 27290 TRẦY XƯỚT SẴN" at bounding box center [205, 289] width 71 height 14
checkbox input "false"
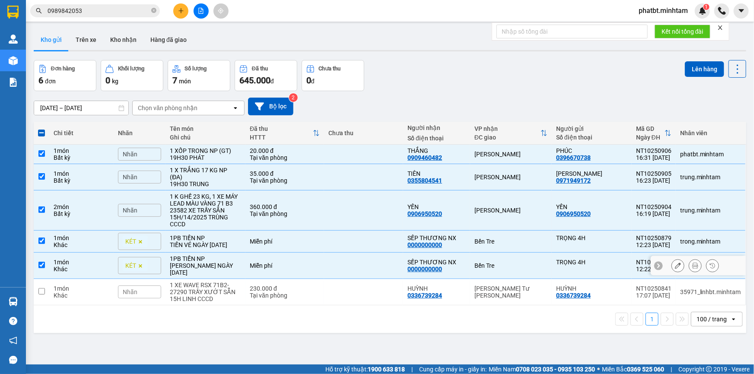
click at [212, 270] on div "TIỀN HG [DATE]" at bounding box center [205, 269] width 71 height 14
checkbox input "false"
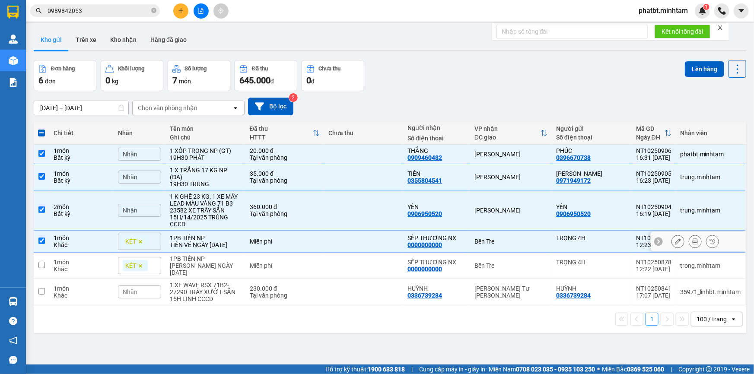
click at [211, 242] on div "TIỀN VÉ [DATE]" at bounding box center [205, 245] width 71 height 7
checkbox input "false"
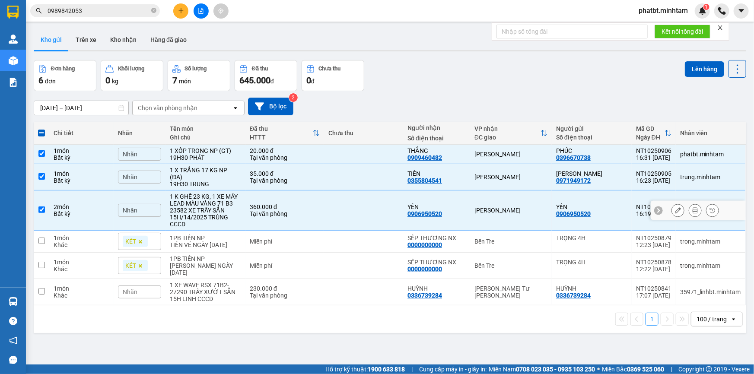
click at [251, 212] on div "Tại văn phòng" at bounding box center [285, 213] width 70 height 7
checkbox input "false"
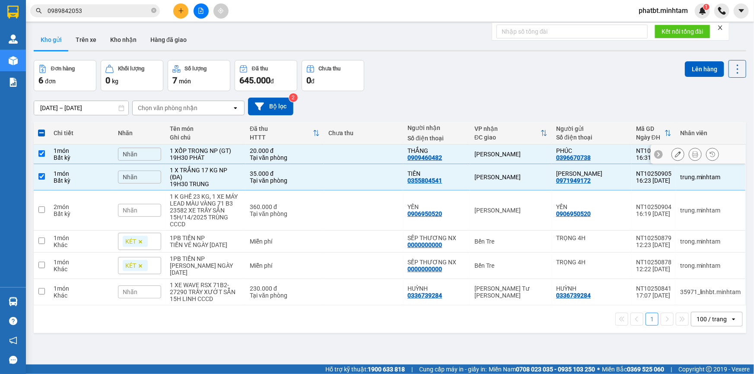
click at [146, 152] on div "Nhãn" at bounding box center [139, 154] width 43 height 13
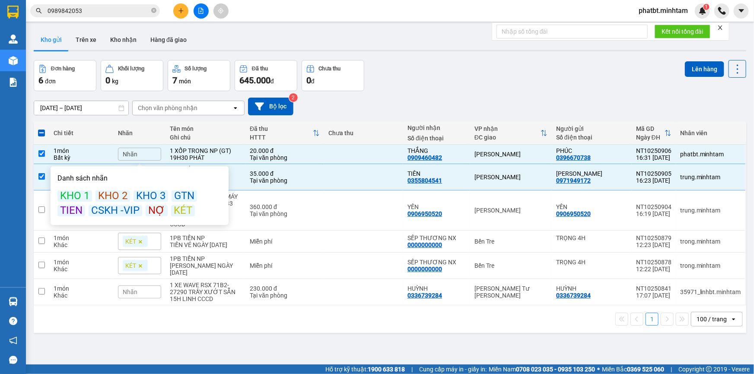
click at [182, 211] on div "KÉT" at bounding box center [183, 210] width 24 height 11
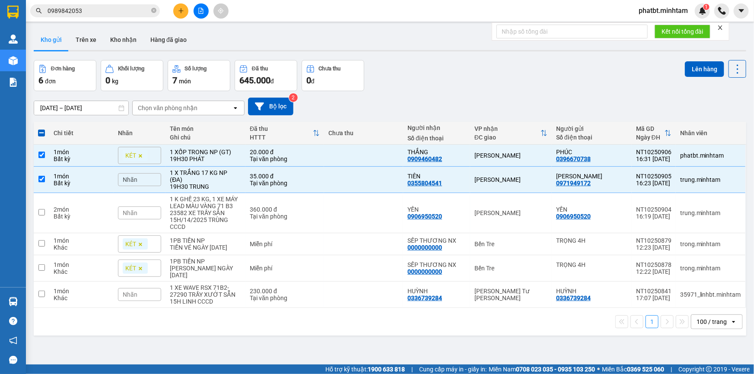
click at [466, 95] on div "[DATE] – [DATE] Press the down arrow key to interact with the calendar and sele…" at bounding box center [390, 106] width 713 height 31
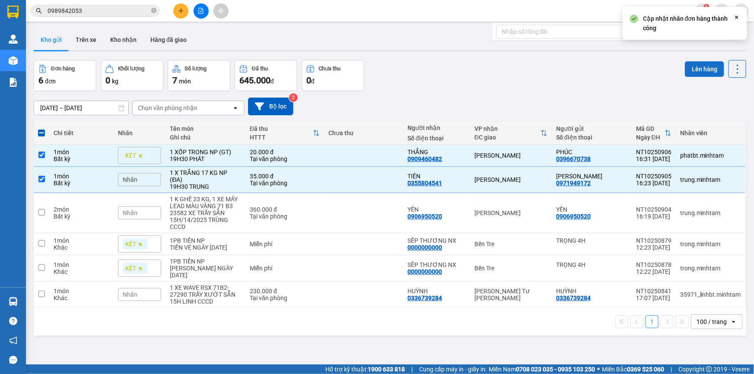
click at [700, 69] on button "Lên hàng" at bounding box center [704, 69] width 39 height 16
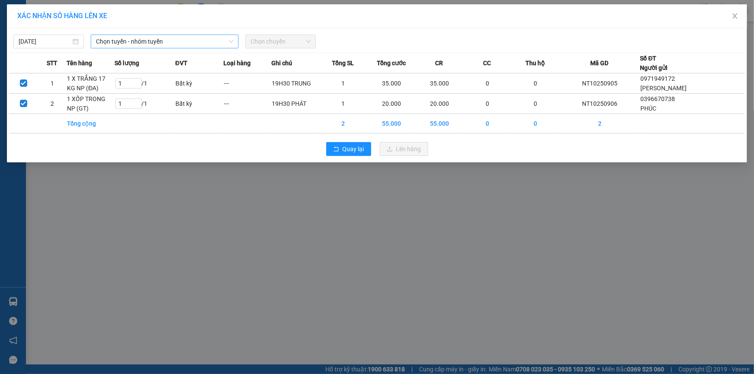
click at [186, 43] on span "Chọn tuyến - nhóm tuyến" at bounding box center [164, 41] width 137 height 13
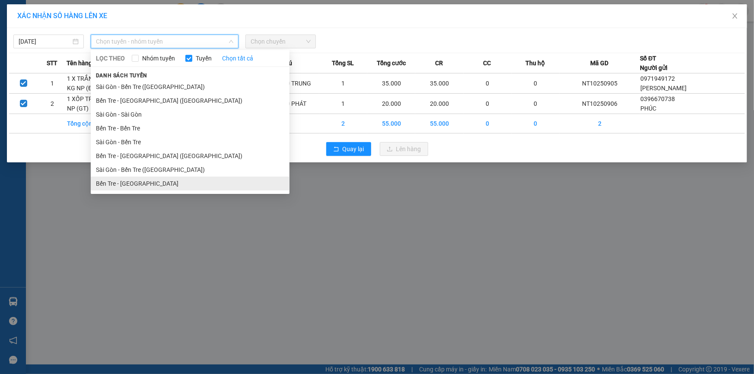
click at [140, 186] on li "Bến Tre - [GEOGRAPHIC_DATA]" at bounding box center [190, 184] width 199 height 14
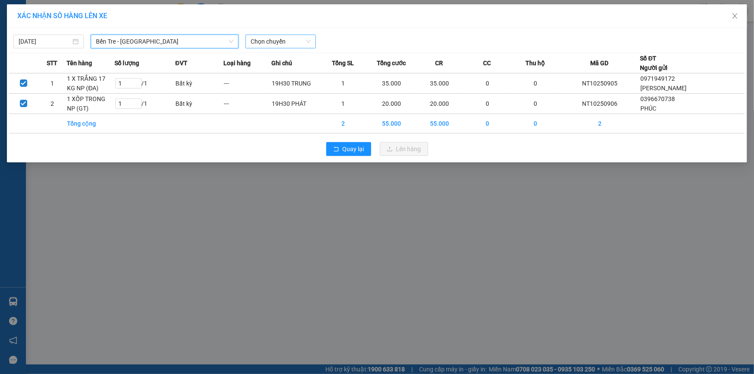
click at [272, 41] on span "Chọn chuyến" at bounding box center [281, 41] width 60 height 13
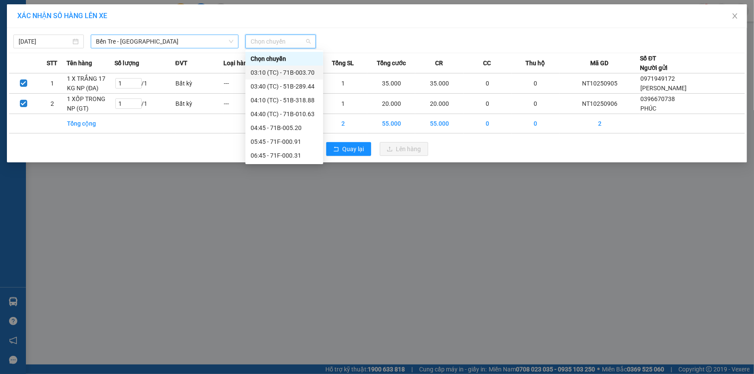
drag, startPoint x: 163, startPoint y: 39, endPoint x: 156, endPoint y: 67, distance: 28.6
click at [163, 39] on span "Bến Tre - [GEOGRAPHIC_DATA]" at bounding box center [164, 41] width 137 height 13
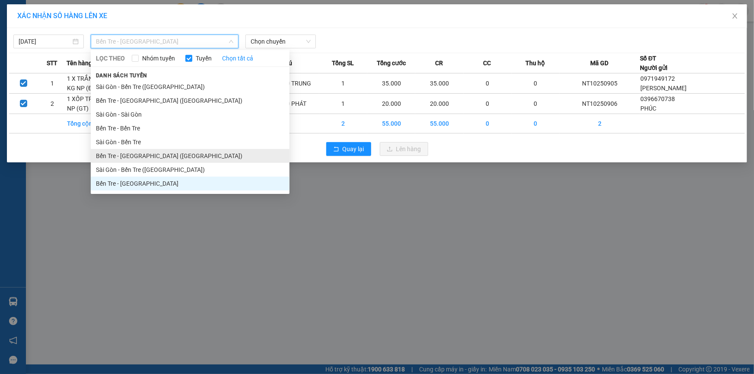
click at [144, 155] on li "Bến Tre - Sài Gòn (CT)" at bounding box center [190, 156] width 199 height 14
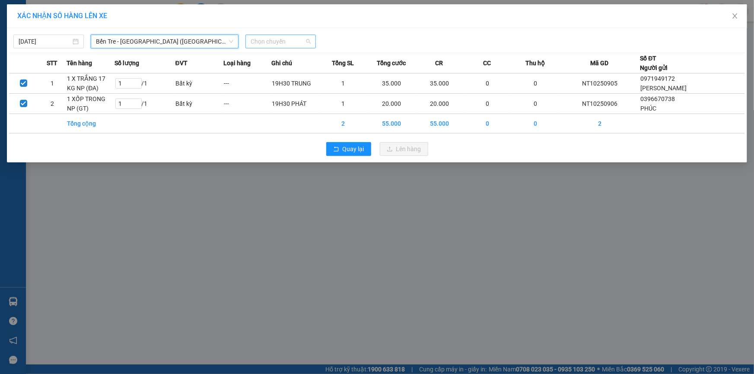
click at [297, 44] on span "Chọn chuyến" at bounding box center [281, 41] width 60 height 13
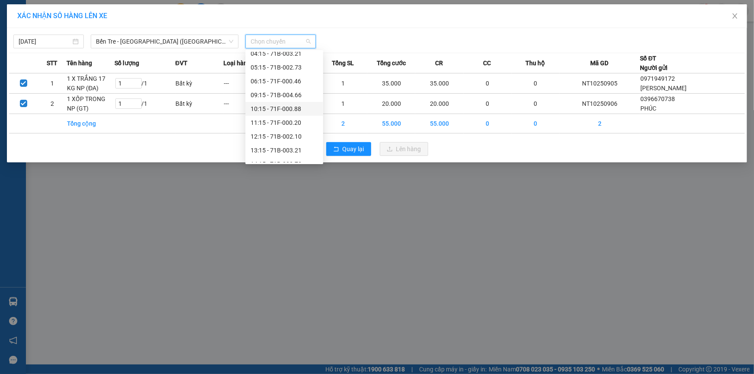
scroll to position [69, 0]
click at [295, 155] on div "16:15 - 71F-000.46" at bounding box center [284, 156] width 67 height 10
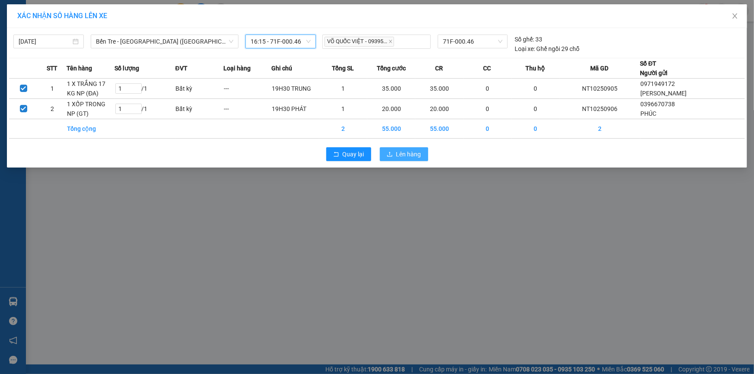
click at [397, 156] on span "Lên hàng" at bounding box center [408, 155] width 25 height 10
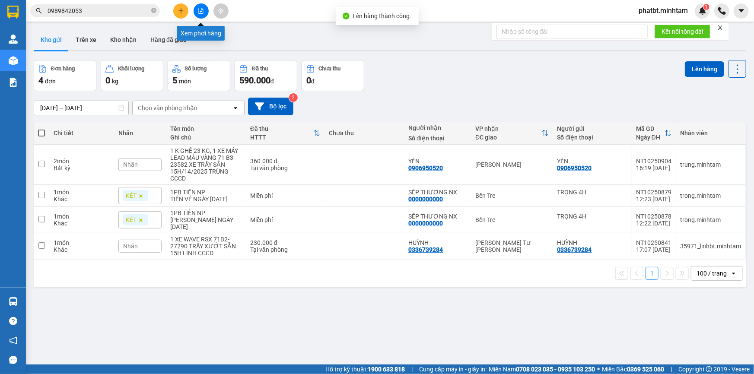
click at [203, 12] on icon "file-add" at bounding box center [201, 11] width 6 height 6
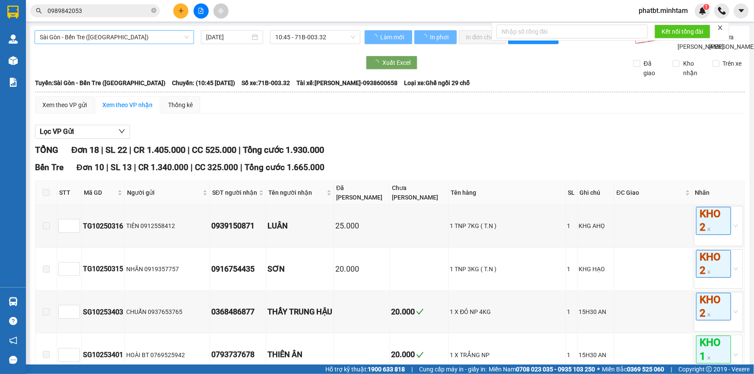
click at [99, 43] on span "Sài Gòn - Bến Tre (CN)" at bounding box center [114, 37] width 149 height 13
click at [291, 41] on span "10:45 - 71B-003.32" at bounding box center [315, 37] width 80 height 13
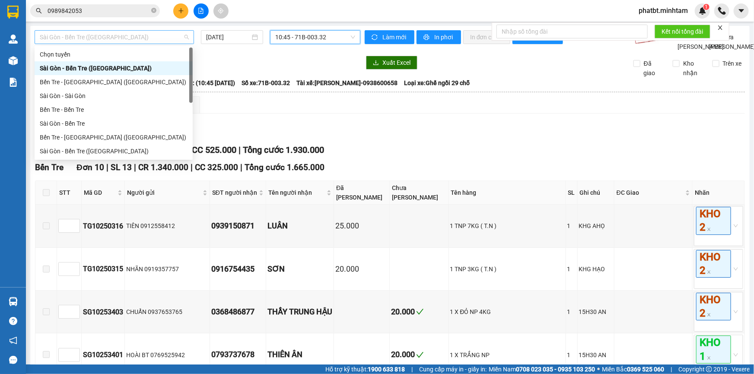
click at [108, 36] on span "Sài Gòn - Bến Tre (CN)" at bounding box center [114, 37] width 149 height 13
click at [94, 136] on div "Bến Tre - Sài Gòn (CT)" at bounding box center [114, 138] width 148 height 10
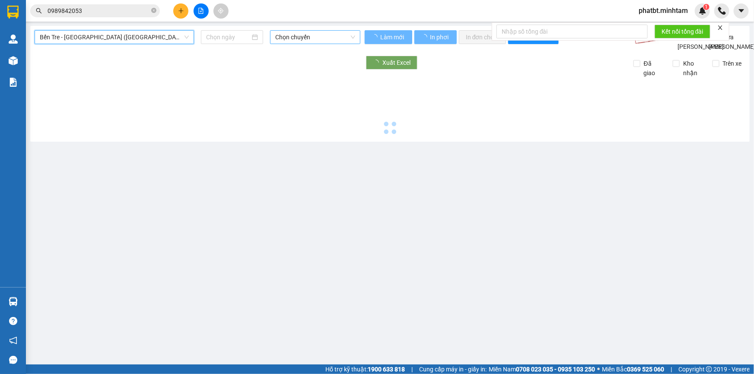
type input "[DATE]"
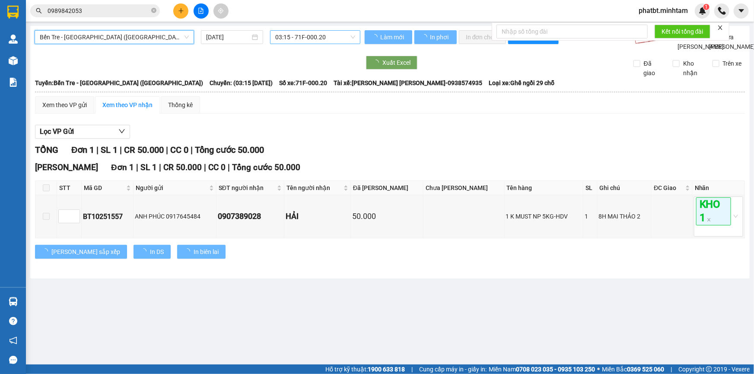
click at [303, 37] on span "03:15 - 71F-000.20" at bounding box center [315, 37] width 80 height 13
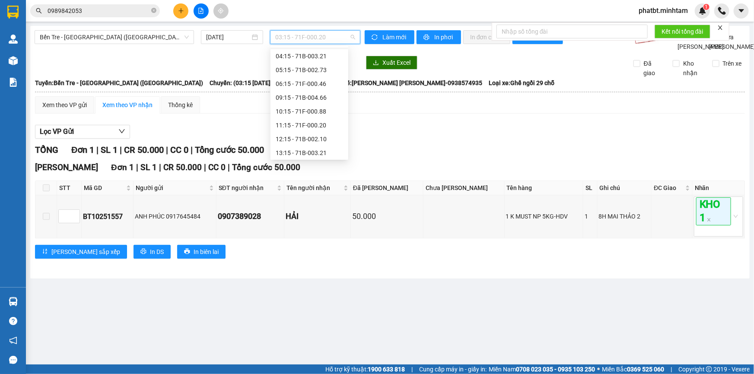
scroll to position [69, 0]
click at [312, 147] on div "16:15 - 71F-000.46" at bounding box center [309, 151] width 67 height 10
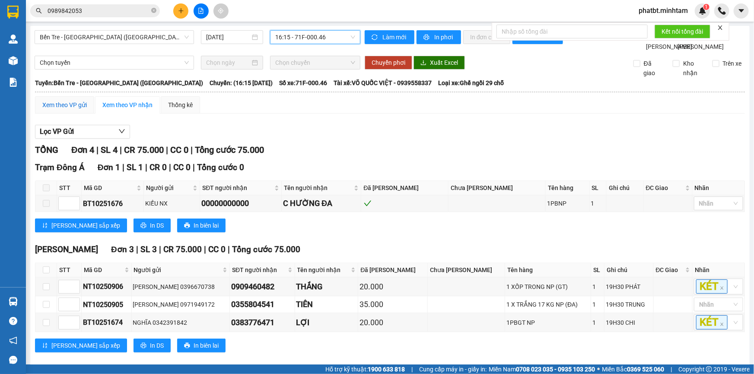
click at [78, 110] on div "Xem theo VP gửi" at bounding box center [64, 105] width 45 height 10
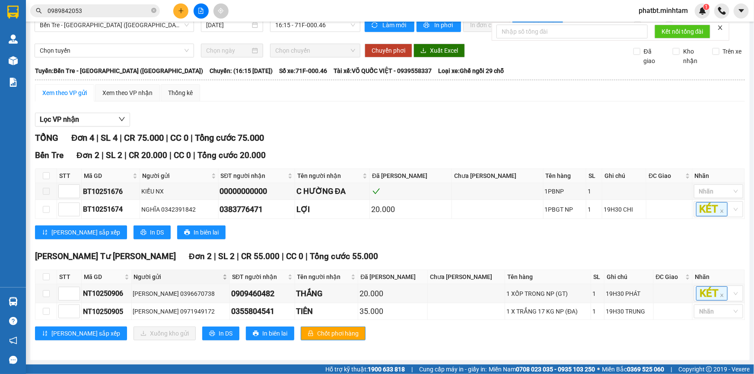
scroll to position [20, 0]
drag, startPoint x: 184, startPoint y: 336, endPoint x: 185, endPoint y: 331, distance: 5.3
click at [219, 332] on span "In DS" at bounding box center [226, 334] width 14 height 10
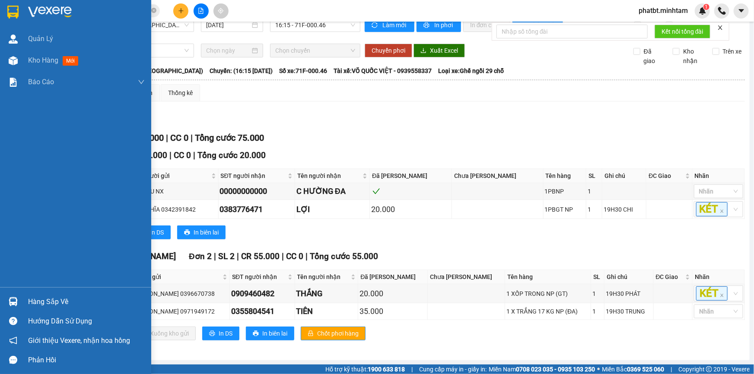
click at [39, 297] on div "Hàng sắp về" at bounding box center [86, 302] width 117 height 13
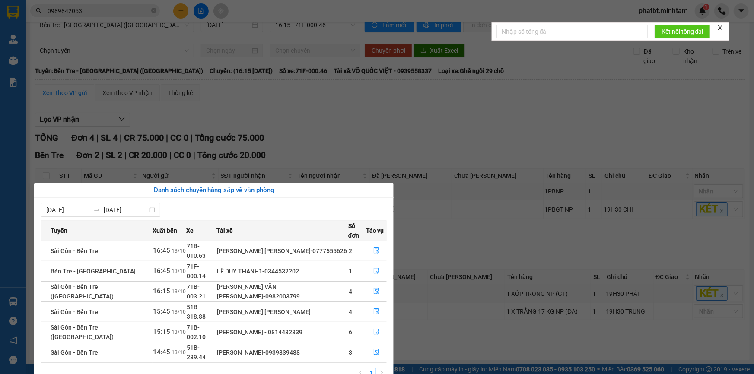
click at [476, 121] on section "Kết quả tìm kiếm ( 91 ) Bộ lọc Mã ĐH Trạng thái Món hàng Tổng cước Chưa cước Nh…" at bounding box center [377, 187] width 754 height 374
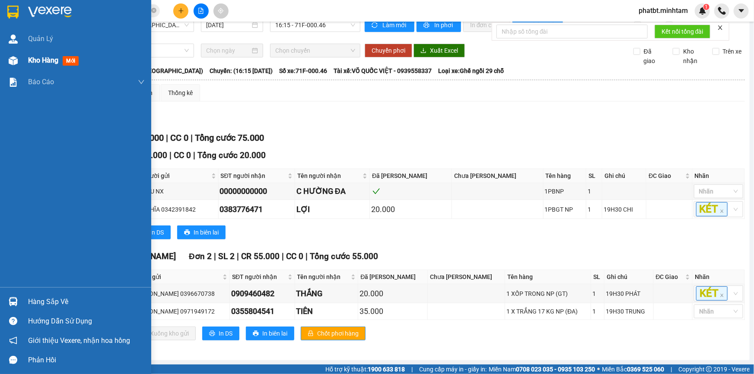
click at [28, 54] on div "Kho hàng mới" at bounding box center [86, 61] width 117 height 22
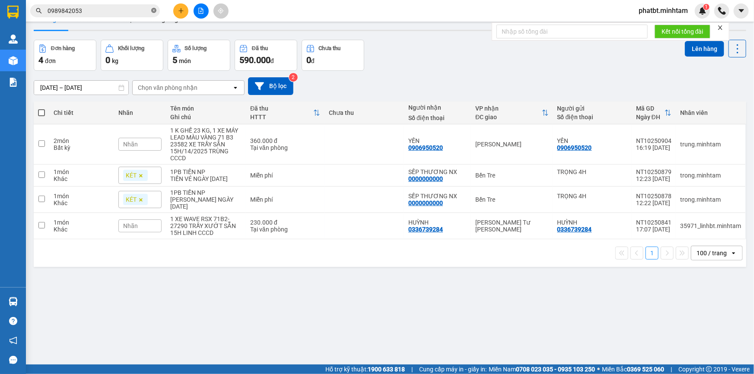
click at [153, 10] on icon "close-circle" at bounding box center [153, 10] width 5 height 5
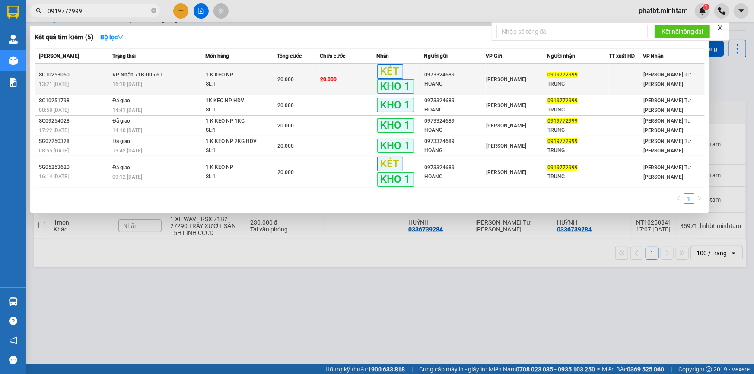
type input "0919772999"
click at [213, 82] on div "SL: 1" at bounding box center [238, 85] width 65 height 10
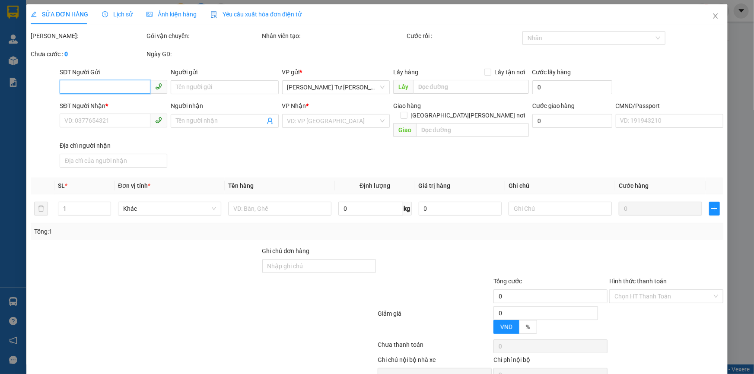
type input "0973324689"
type input "HOÀNG"
type input "0919772999"
type input "TRUNG"
type input "ĐG"
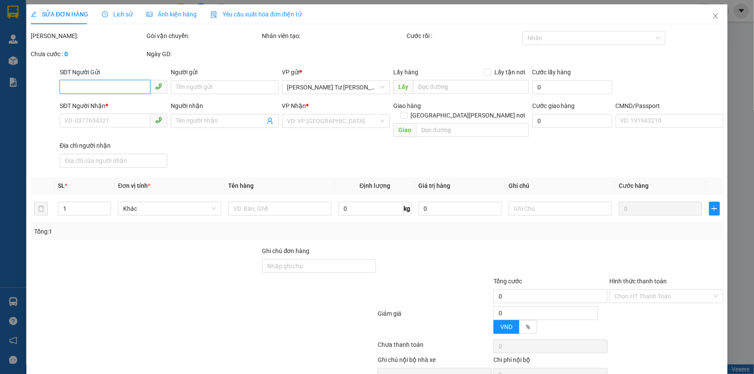
type input "20.000"
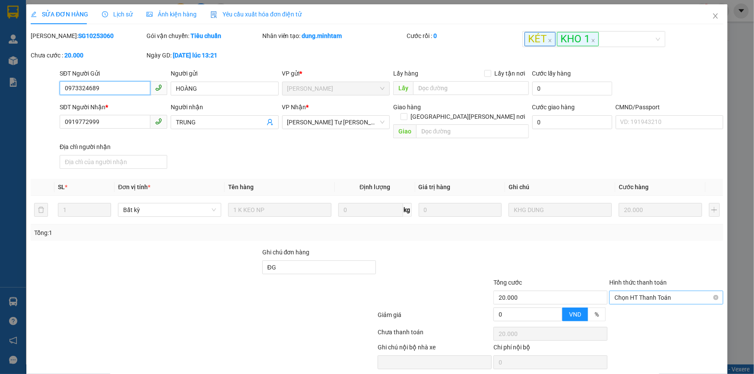
click at [633, 291] on span "Chọn HT Thanh Toán" at bounding box center [666, 297] width 104 height 13
drag, startPoint x: 624, startPoint y: 302, endPoint x: 471, endPoint y: 366, distance: 166.0
click at [624, 302] on div "Tại văn phòng" at bounding box center [661, 305] width 103 height 10
type input "0"
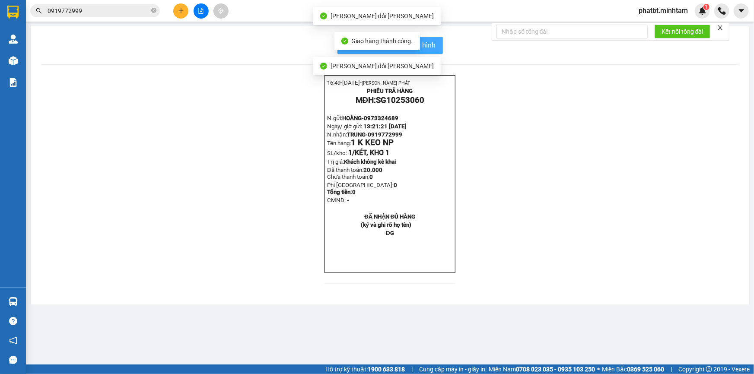
click at [436, 41] on button "In mẫu biên lai tự cấu hình" at bounding box center [389, 45] width 105 height 17
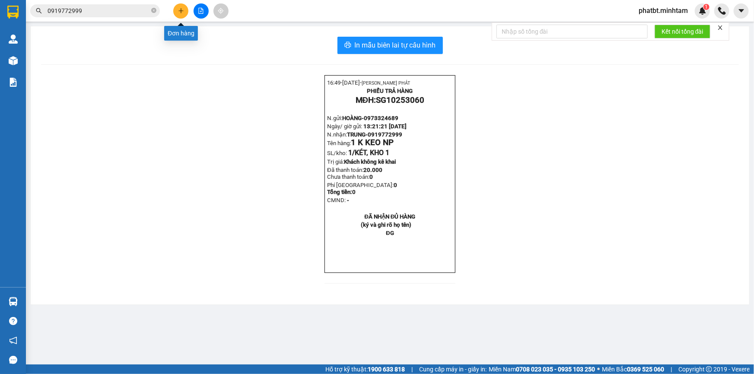
click at [179, 12] on icon "plus" at bounding box center [181, 11] width 6 height 6
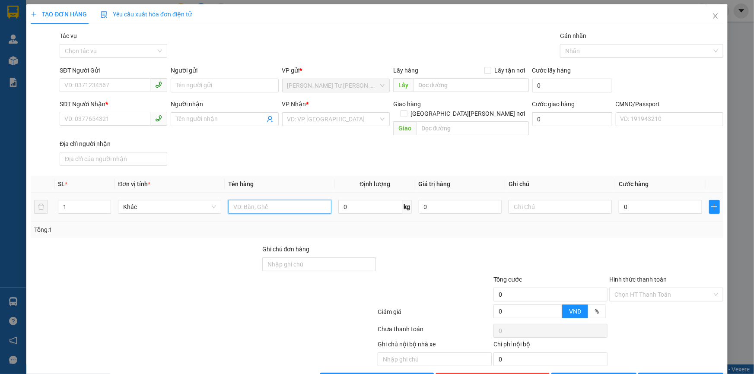
click at [249, 200] on input "text" at bounding box center [279, 207] width 103 height 14
type input "1 T NP 18KG (TC)"
click at [124, 88] on input "SĐT Người Gửi" at bounding box center [105, 85] width 91 height 14
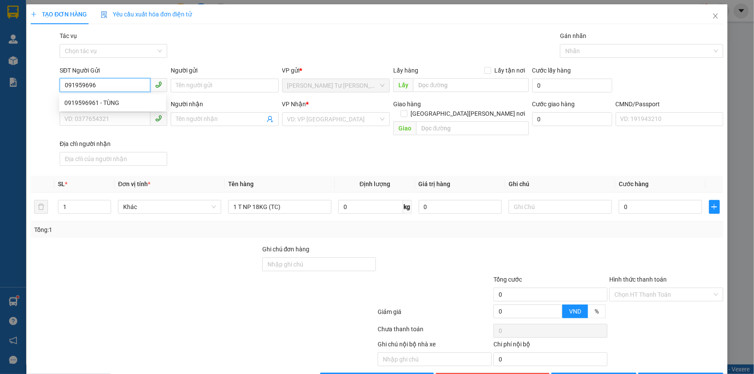
type input "0919596961"
click at [122, 99] on div "0919596961 - TÙNG" at bounding box center [112, 103] width 96 height 10
type input "TÙNG"
type input "0919182232"
type input "CHỊ THƯ"
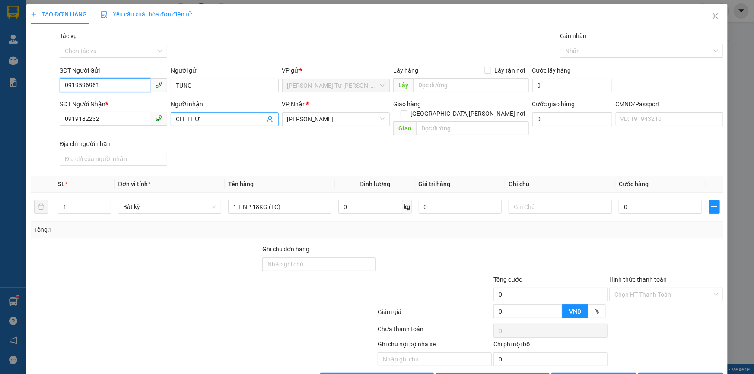
type input "0919596961"
click at [270, 116] on icon "user-add" at bounding box center [270, 119] width 7 height 7
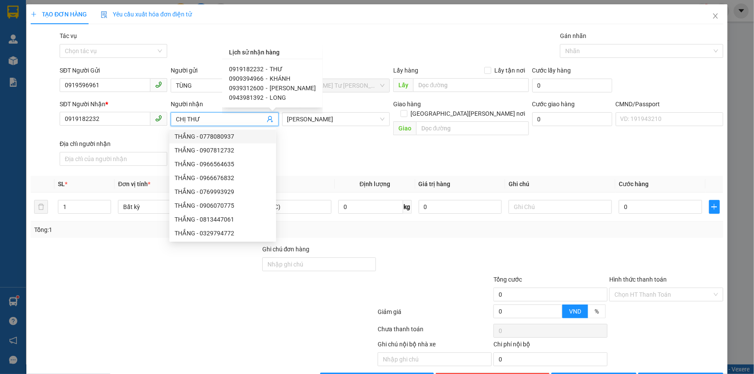
click at [248, 79] on span "0909394966" at bounding box center [246, 78] width 35 height 7
type input "0909394966"
type input "KHÁNH"
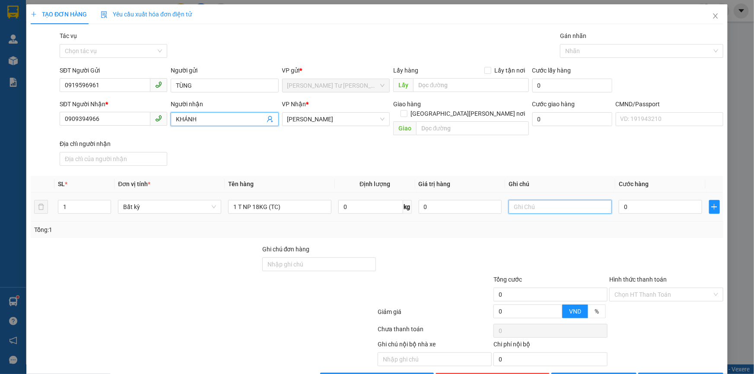
click at [544, 200] on input "text" at bounding box center [560, 207] width 103 height 14
type input "8H MAI PHÁT"
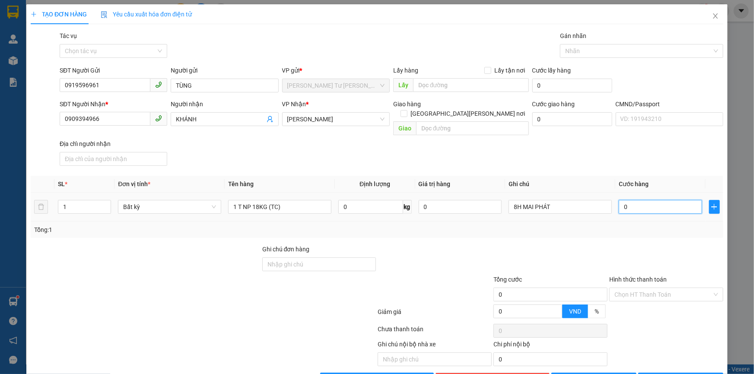
click at [640, 200] on input "0" at bounding box center [660, 207] width 83 height 14
type input "3"
type input "35"
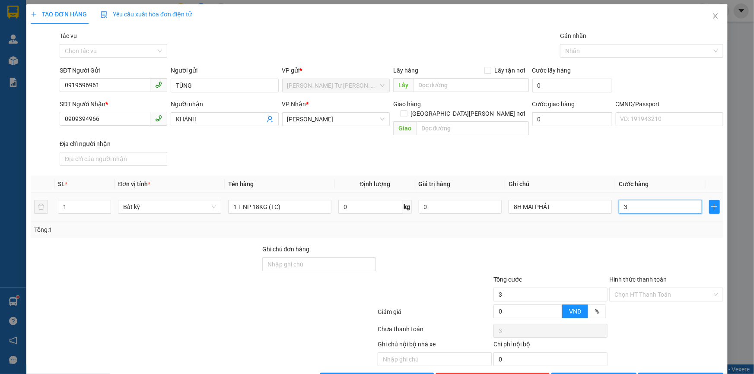
type input "35"
type input "35.000"
click at [589, 156] on div "SĐT Người Nhận * 0909394966 Người nhận KHÁNH VP Nhận * Hồ Chí Minh Giao hàng Gi…" at bounding box center [391, 134] width 667 height 70
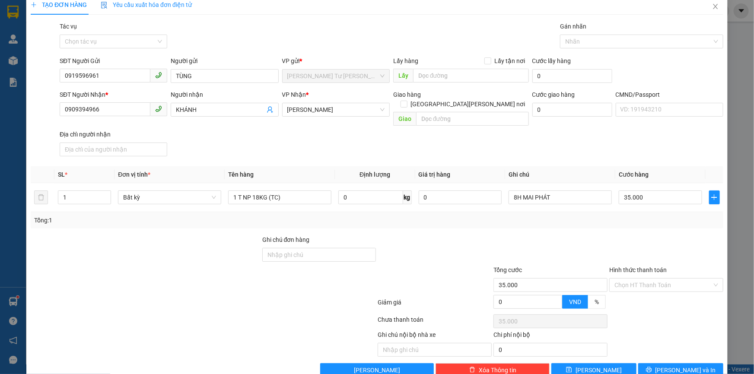
scroll to position [19, 0]
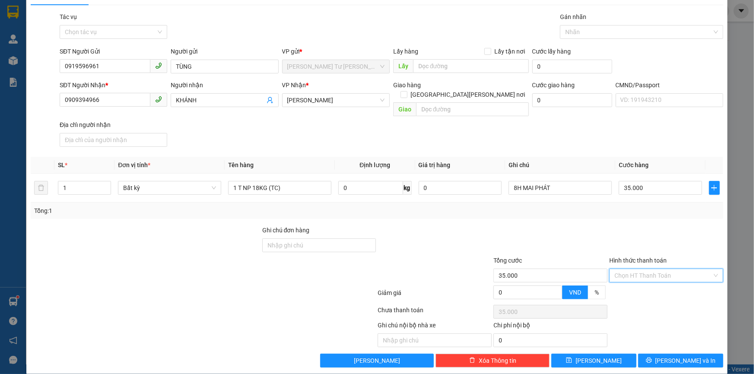
click at [631, 269] on input "Hình thức thanh toán" at bounding box center [663, 275] width 98 height 13
click at [624, 281] on div "Tại văn phòng" at bounding box center [661, 283] width 103 height 10
type input "0"
click at [616, 233] on div at bounding box center [666, 241] width 116 height 30
click at [656, 354] on button "[PERSON_NAME] và In" at bounding box center [680, 361] width 85 height 14
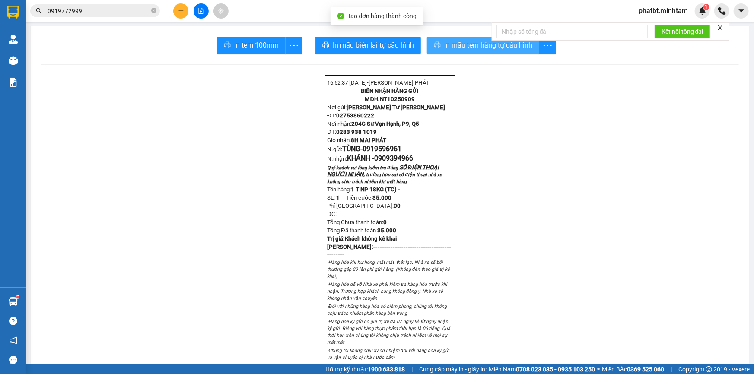
click at [455, 43] on span "In mẫu tem hàng tự cấu hình" at bounding box center [488, 45] width 88 height 11
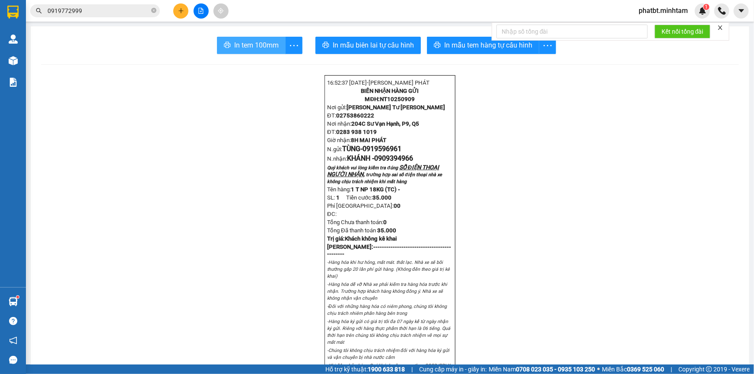
click at [278, 44] on button "In tem 100mm" at bounding box center [251, 45] width 69 height 17
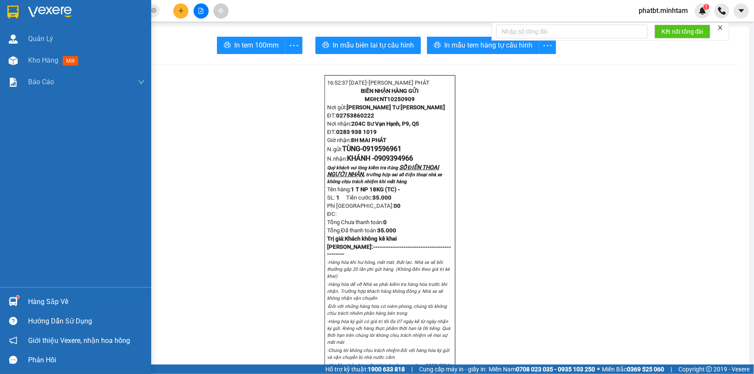
click at [41, 304] on div "Hàng sắp về" at bounding box center [86, 302] width 117 height 13
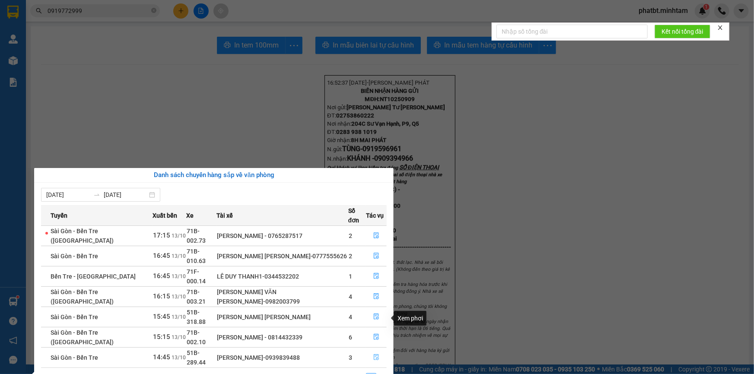
click at [373, 354] on icon "file-done" at bounding box center [376, 357] width 6 height 6
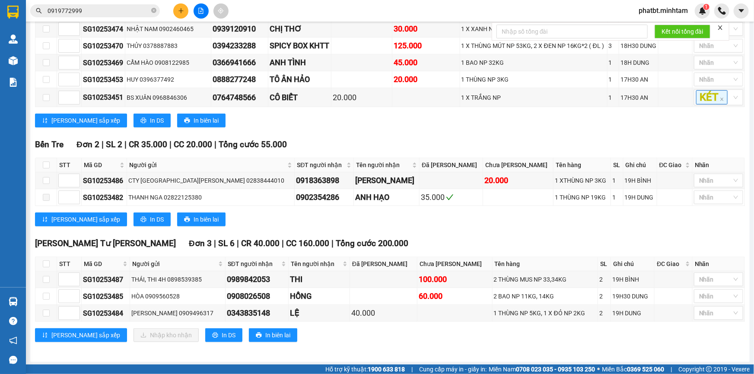
scroll to position [251, 0]
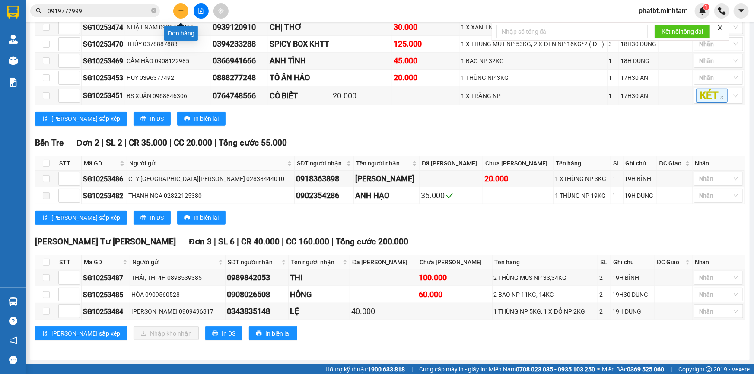
click at [179, 13] on icon "plus" at bounding box center [181, 11] width 6 height 6
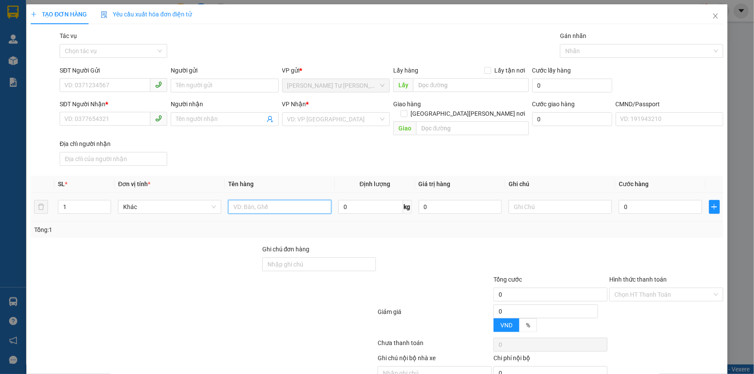
click at [258, 200] on input "text" at bounding box center [279, 207] width 103 height 14
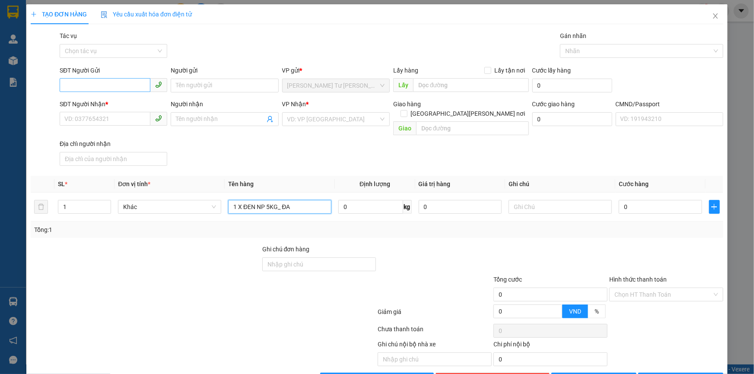
type input "1 X ĐEN NP 5KG_ ĐA"
click at [89, 84] on input "SĐT Người Gửi" at bounding box center [105, 85] width 91 height 14
type input "0359896878"
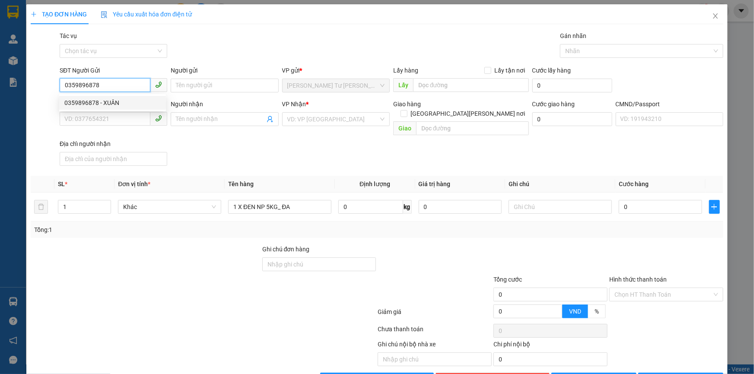
click at [134, 105] on div "0359896878 - XUÂN" at bounding box center [112, 103] width 96 height 10
type input "XUÂN"
type input "0767332353"
type input "TRANG"
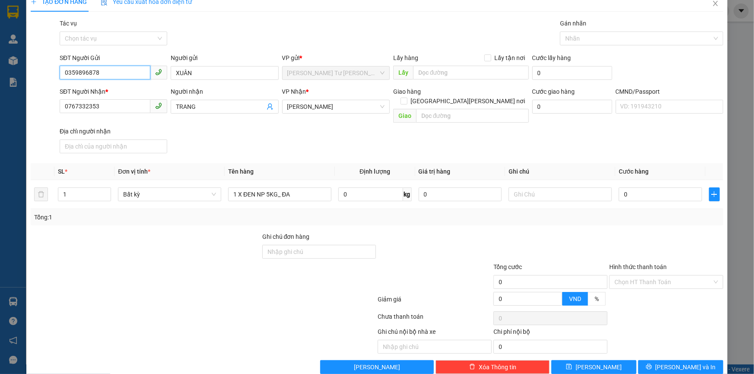
scroll to position [19, 0]
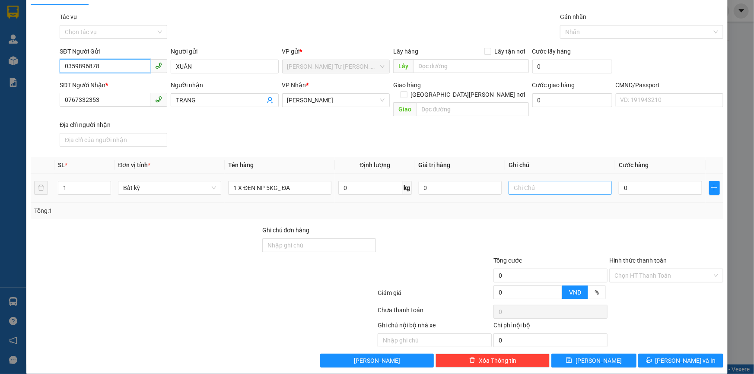
type input "0359896878"
click at [554, 181] on input "text" at bounding box center [560, 188] width 103 height 14
type input "8H [PERSON_NAME]"
click at [643, 181] on input "0" at bounding box center [660, 188] width 83 height 14
type input "2"
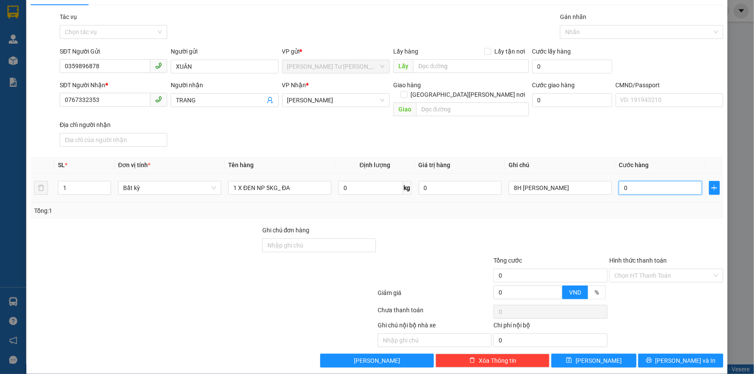
type input "2"
type input "20"
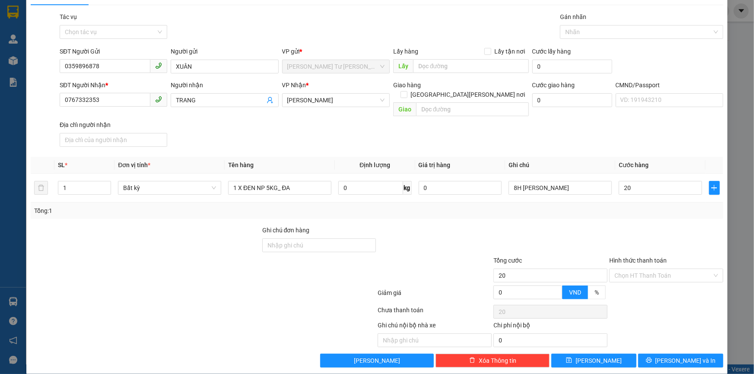
type input "20.000"
click at [563, 206] on div "Tổng: 1" at bounding box center [377, 211] width 686 height 10
click at [642, 269] on input "Hình thức thanh toán" at bounding box center [663, 275] width 98 height 13
click at [638, 280] on div "Tại văn phòng" at bounding box center [661, 283] width 103 height 10
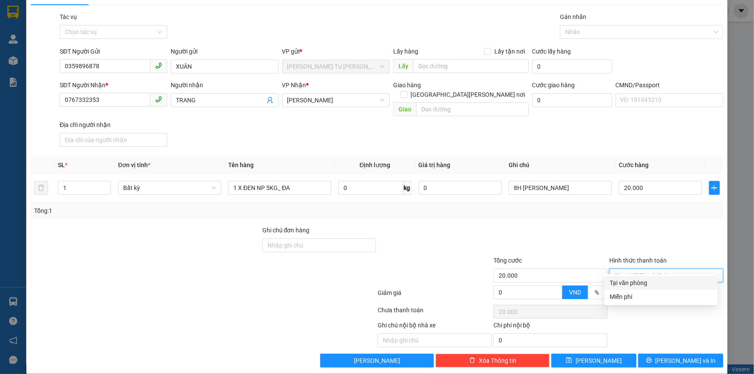
type input "0"
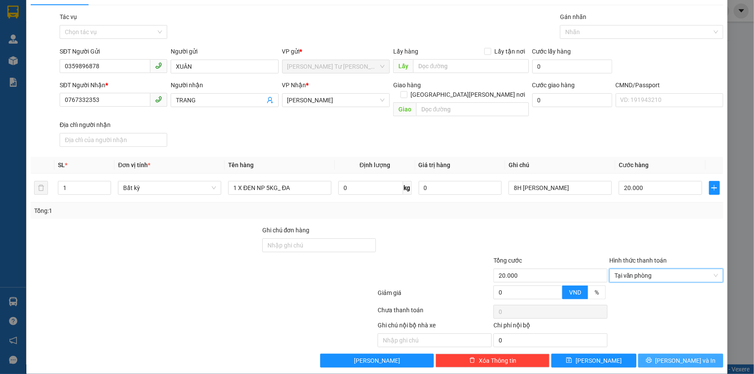
click at [701, 354] on button "[PERSON_NAME] và In" at bounding box center [680, 361] width 85 height 14
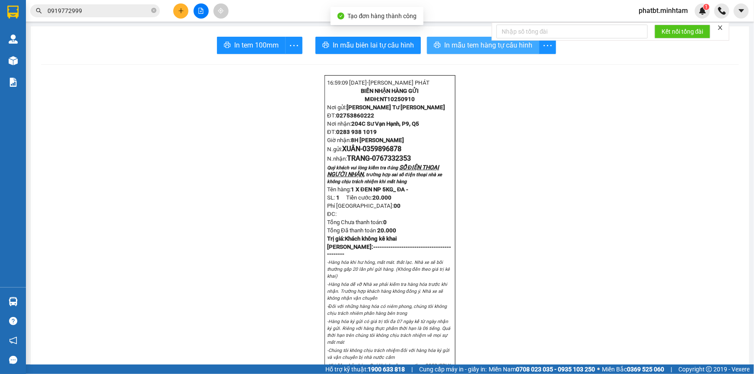
click at [440, 45] on button "In mẫu tem hàng tự cấu hình" at bounding box center [483, 45] width 112 height 17
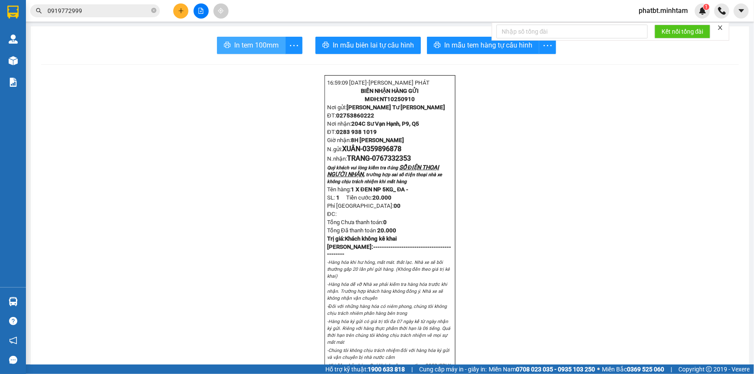
click at [242, 38] on button "In tem 100mm" at bounding box center [251, 45] width 69 height 17
click at [149, 10] on input "0919772999" at bounding box center [99, 11] width 102 height 10
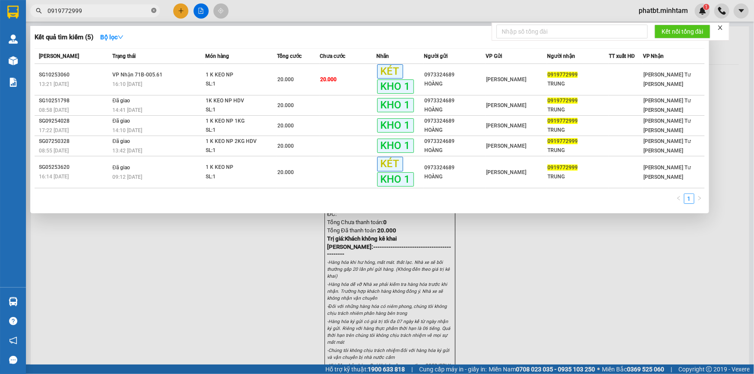
click at [151, 10] on icon "close-circle" at bounding box center [153, 10] width 5 height 5
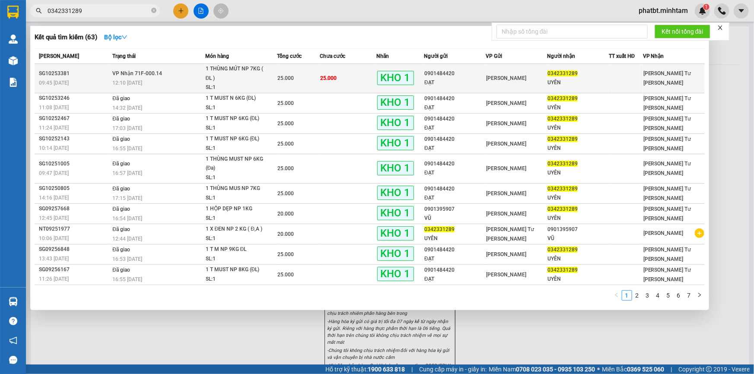
type input "0342331289"
click at [168, 74] on td "VP Nhận 71F-000.14 12:10 - 13/10" at bounding box center [157, 78] width 95 height 29
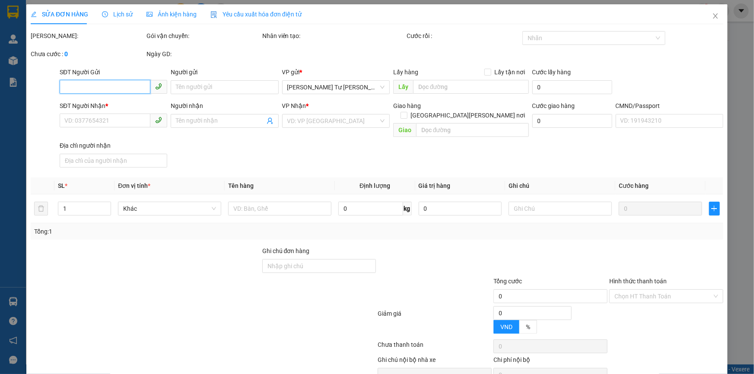
type input "0901484420"
type input "ĐẠT"
type input "0342331289"
type input "UYÊN"
type input "KNM"
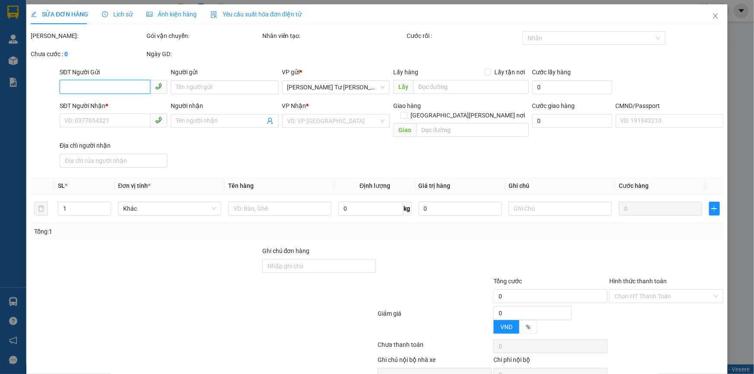
type input "25.000"
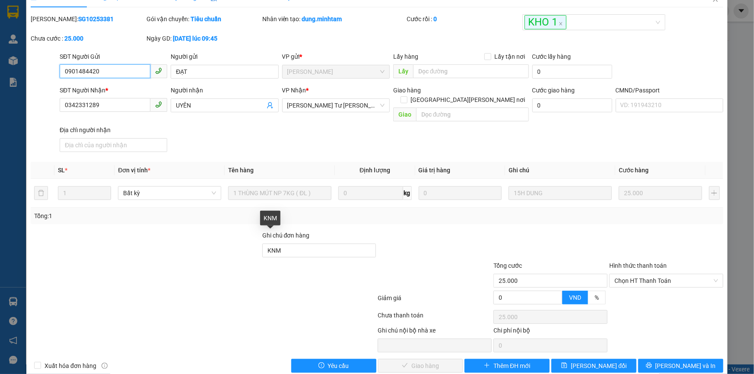
scroll to position [22, 0]
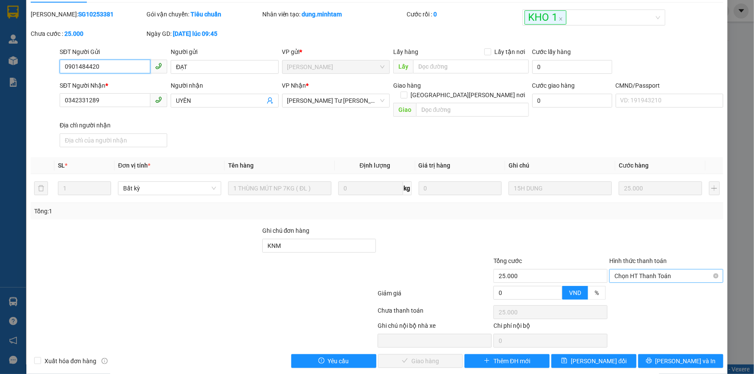
click at [640, 270] on span "Chọn HT Thanh Toán" at bounding box center [666, 276] width 104 height 13
drag, startPoint x: 624, startPoint y: 279, endPoint x: 545, endPoint y: 319, distance: 88.7
click at [623, 280] on div "Tại văn phòng" at bounding box center [661, 284] width 103 height 10
type input "0"
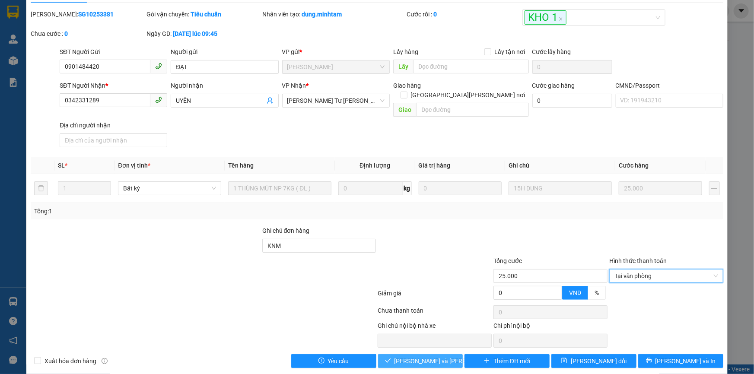
click at [420, 357] on span "[PERSON_NAME] và Giao hàng" at bounding box center [453, 362] width 117 height 10
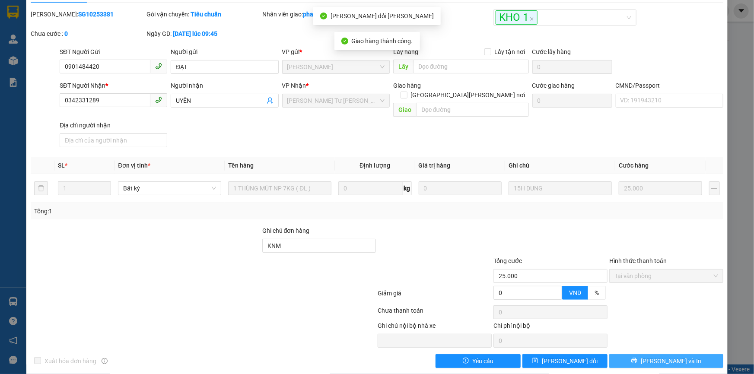
click at [652, 354] on button "[PERSON_NAME] và In" at bounding box center [666, 361] width 114 height 14
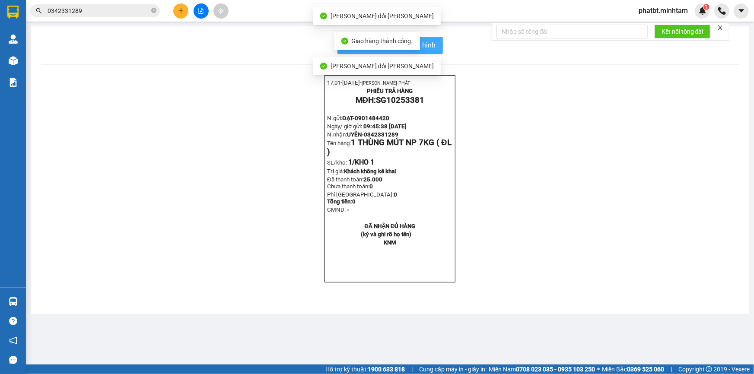
click at [436, 43] on button "In mẫu biên lai tự cấu hình" at bounding box center [389, 45] width 105 height 17
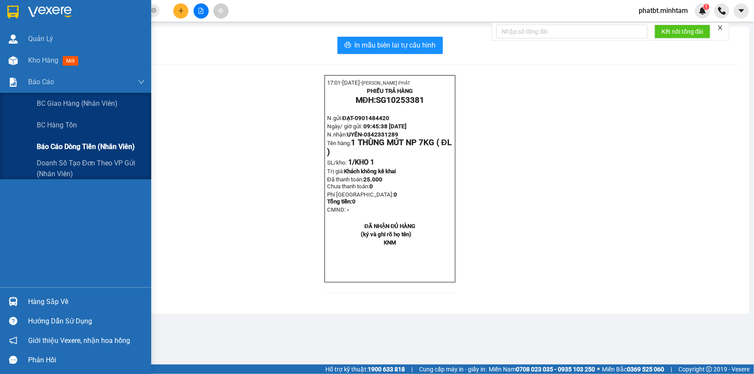
drag, startPoint x: 59, startPoint y: 143, endPoint x: 56, endPoint y: 137, distance: 7.0
click at [59, 143] on span "Báo cáo dòng tiền (nhân viên)" at bounding box center [86, 146] width 98 height 11
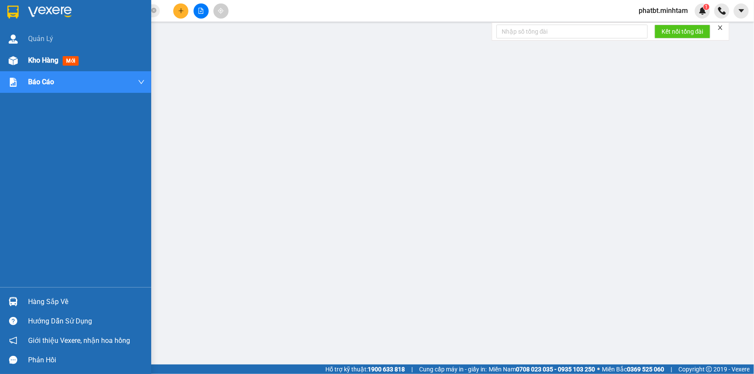
click at [23, 65] on div "Kho hàng mới" at bounding box center [75, 61] width 151 height 22
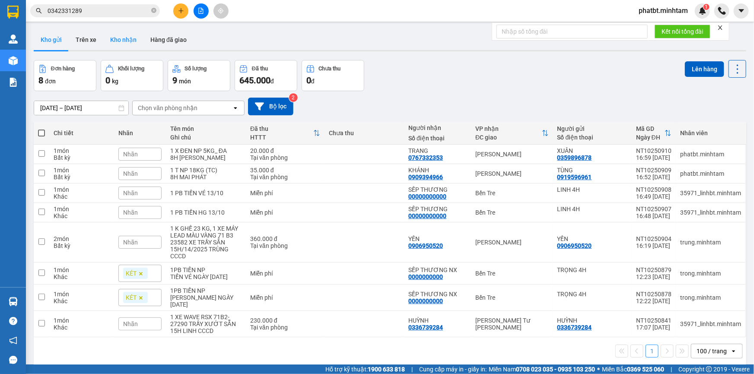
click at [133, 38] on button "Kho nhận" at bounding box center [123, 39] width 40 height 21
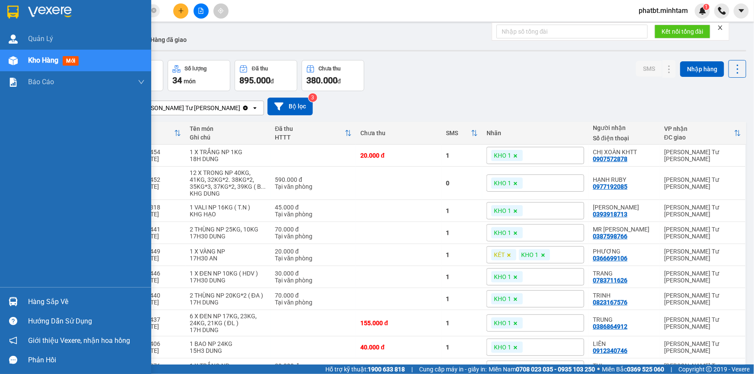
click at [30, 304] on div "Hàng sắp về" at bounding box center [86, 302] width 117 height 13
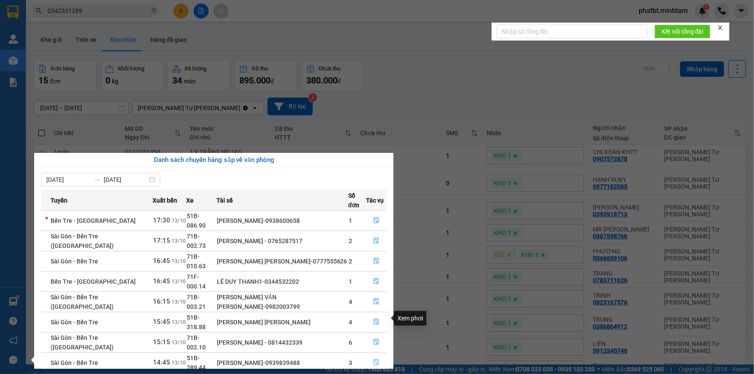
click at [375, 360] on icon "file-done" at bounding box center [376, 363] width 6 height 6
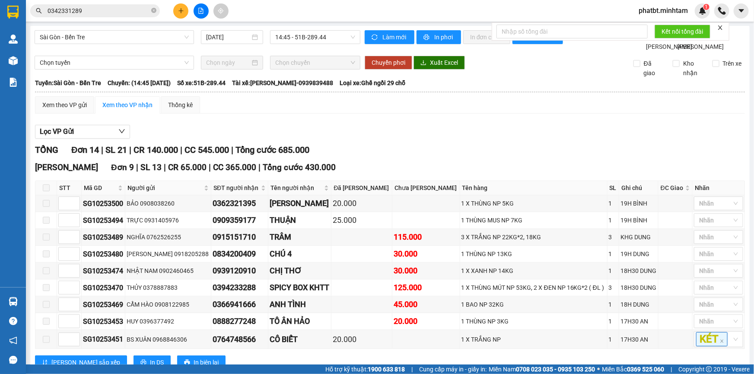
checkbox input "true"
click at [702, 164] on div "KHO 1" at bounding box center [713, 164] width 39 height 10
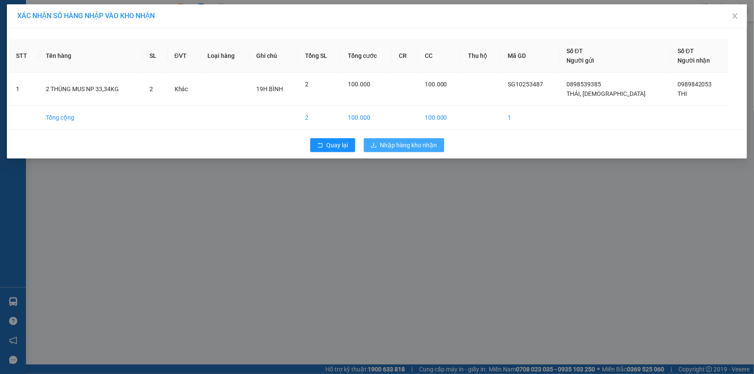
click at [379, 144] on button "Nhập hàng kho nhận" at bounding box center [404, 145] width 80 height 14
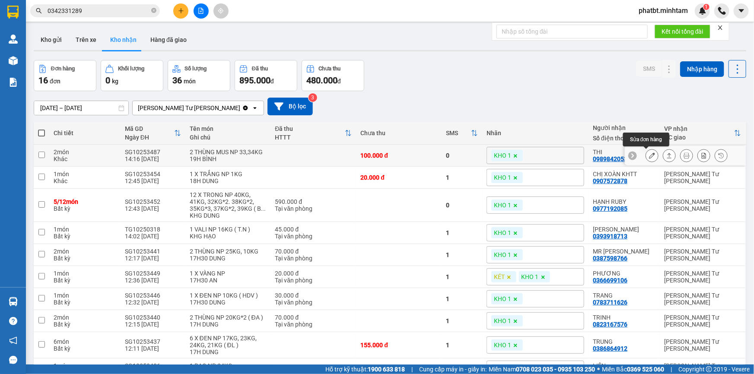
click at [649, 153] on icon at bounding box center [652, 156] width 6 height 6
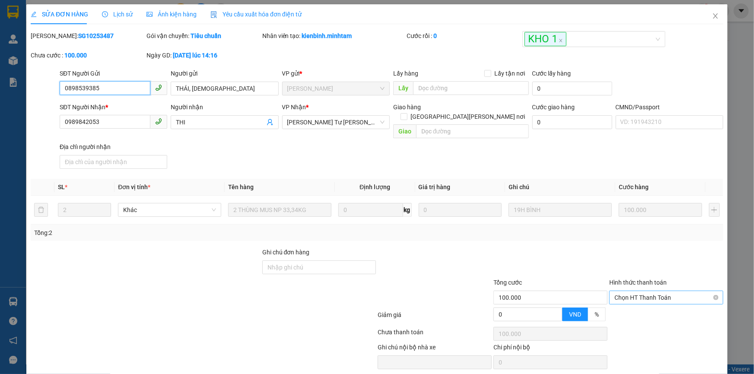
click at [629, 291] on span "Chọn HT Thanh Toán" at bounding box center [666, 297] width 104 height 13
click at [626, 300] on div "Tại văn phòng" at bounding box center [661, 305] width 103 height 10
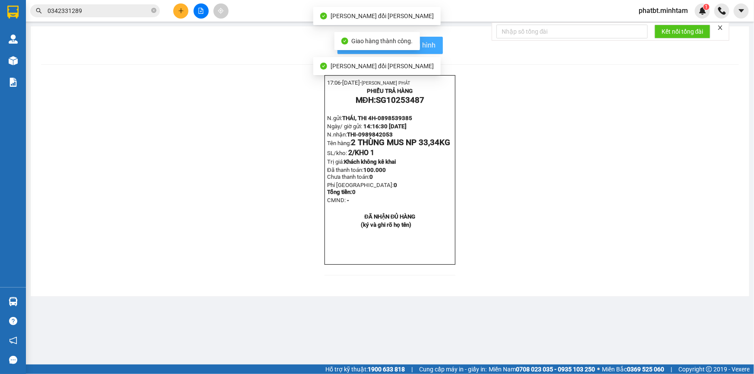
click at [437, 42] on button "In mẫu biên lai tự cấu hình" at bounding box center [389, 45] width 105 height 17
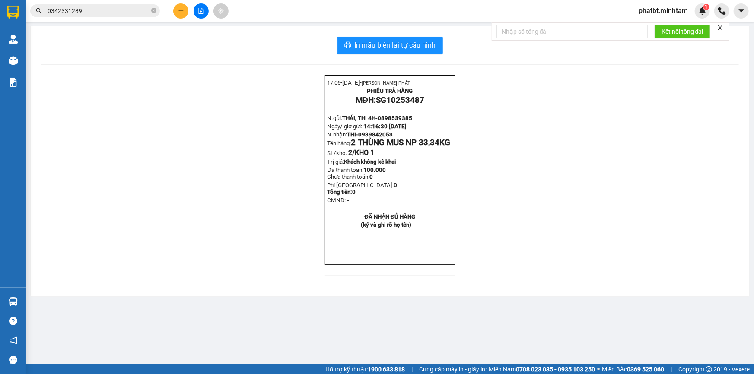
drag, startPoint x: 361, startPoint y: 143, endPoint x: 401, endPoint y: 144, distance: 40.2
click at [401, 144] on p "N.nhận: THI- 0989842053 Tên hàng: 2 THÙNG MUS NP 33,34KG" at bounding box center [389, 139] width 125 height 16
click at [156, 9] on icon "close-circle" at bounding box center [153, 10] width 5 height 5
click at [147, 10] on input "text" at bounding box center [99, 11] width 102 height 10
paste input "0989842053"
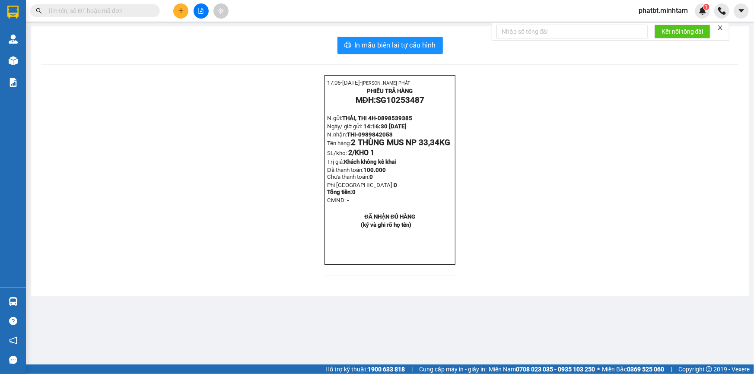
type input "0989842053"
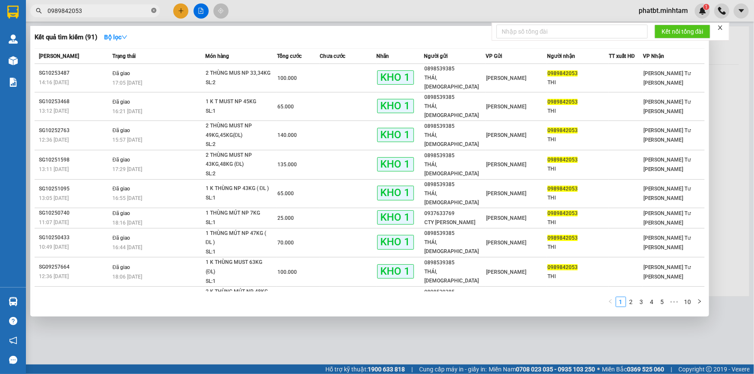
click at [152, 9] on icon "close-circle" at bounding box center [153, 10] width 5 height 5
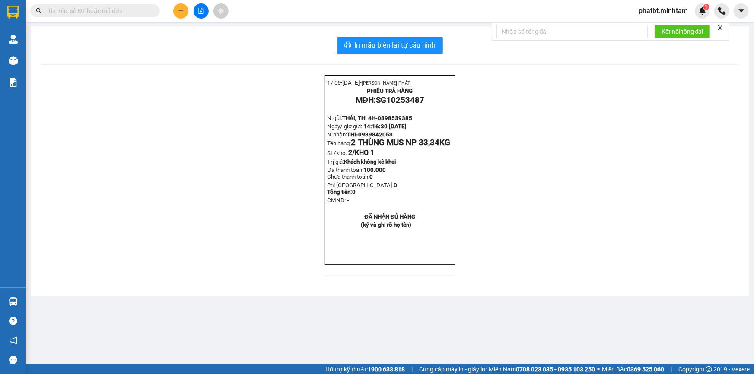
click at [177, 7] on button at bounding box center [180, 10] width 15 height 15
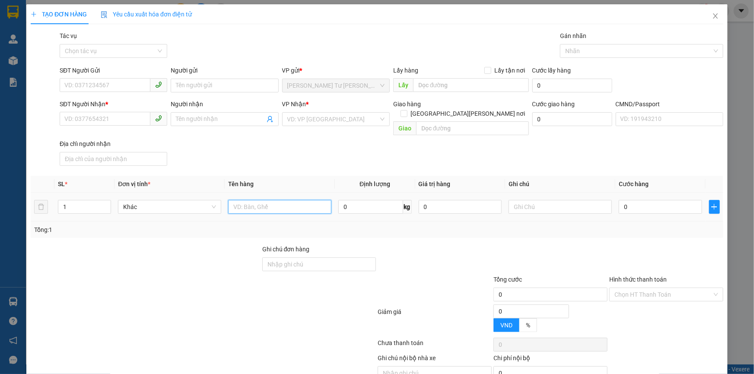
click at [264, 201] on input "text" at bounding box center [279, 207] width 103 height 14
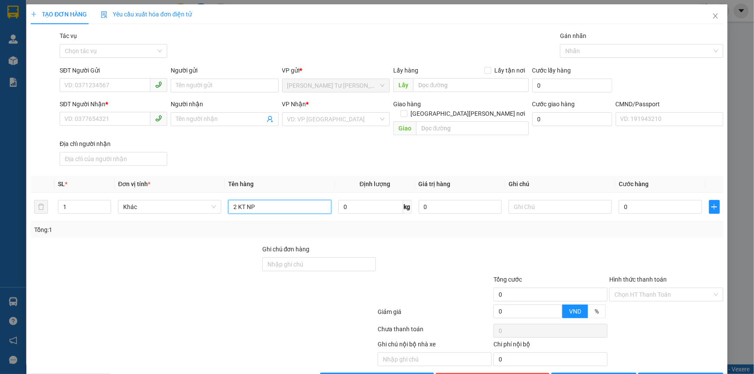
type input "2 KT NP"
click at [713, 18] on icon "close" at bounding box center [715, 15] width 5 height 5
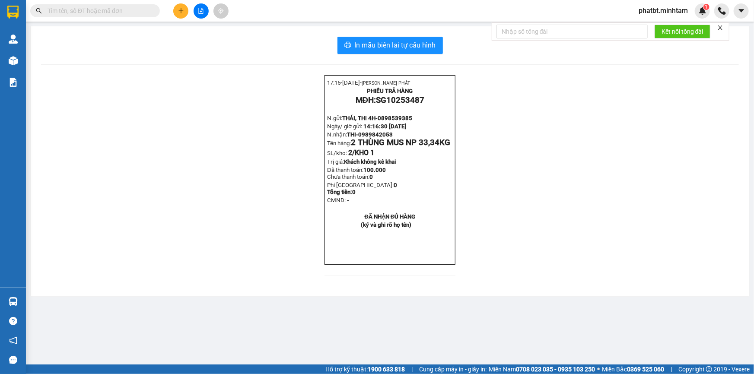
click at [100, 14] on input "text" at bounding box center [99, 11] width 102 height 10
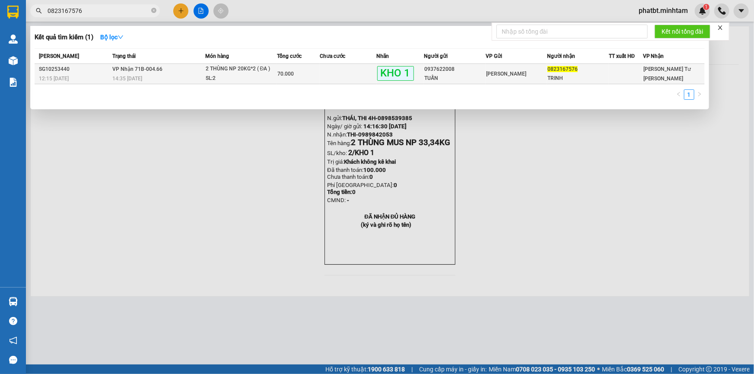
type input "0823167576"
click at [153, 71] on span "VP Nhận 71B-004.66" at bounding box center [137, 69] width 50 height 6
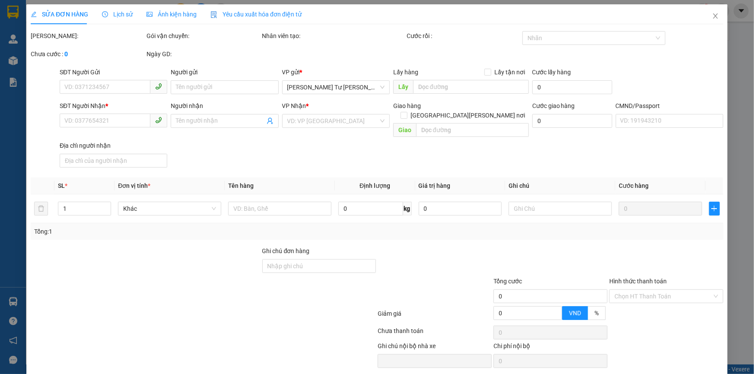
type input "0937622008"
type input "TUẤN"
type input "0823167576"
type input "TRINH"
type input "ƯỚT SẴN KBM"
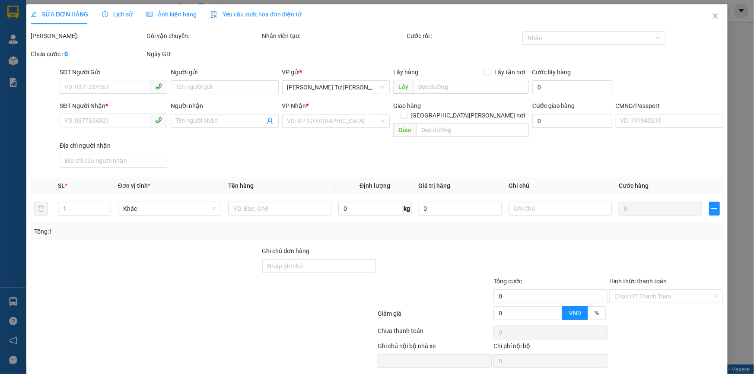
type input "70.000"
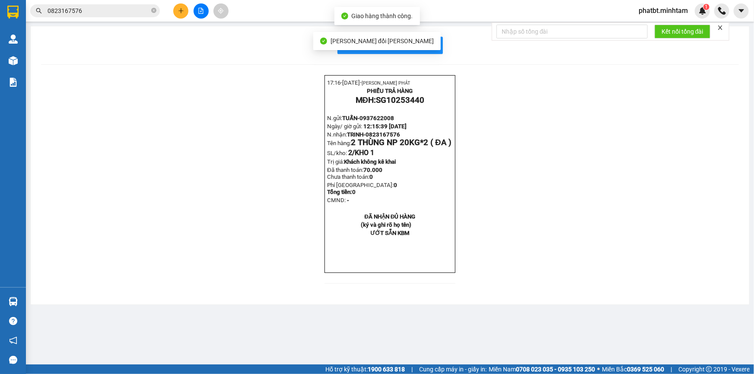
click at [419, 45] on div "[PERSON_NAME] thay đổi thành công" at bounding box center [376, 41] width 127 height 18
click at [426, 44] on span "In mẫu biên lai tự cấu hình" at bounding box center [395, 45] width 81 height 11
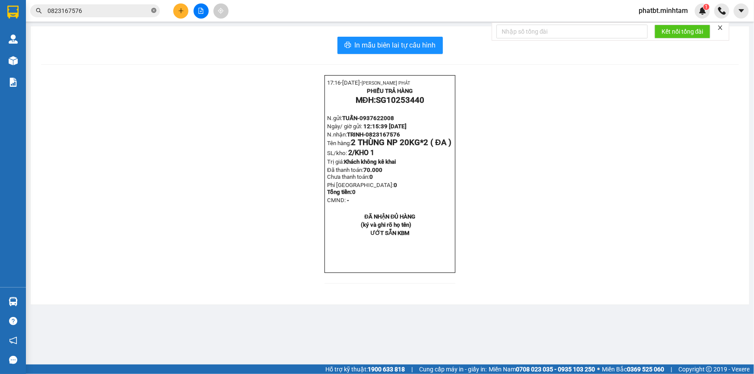
click at [152, 12] on icon "close-circle" at bounding box center [153, 10] width 5 height 5
click at [141, 13] on input "text" at bounding box center [99, 11] width 102 height 10
type input "HA"
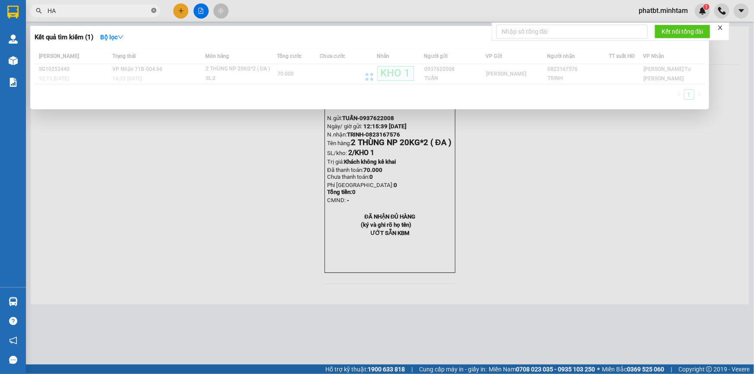
click at [152, 11] on icon "close-circle" at bounding box center [153, 10] width 5 height 5
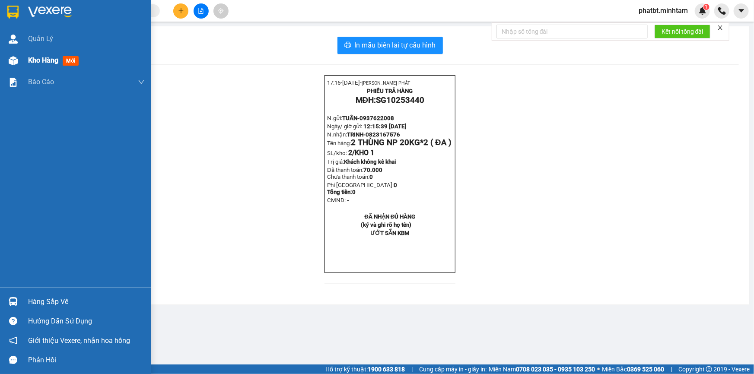
click at [17, 64] on img at bounding box center [13, 60] width 9 height 9
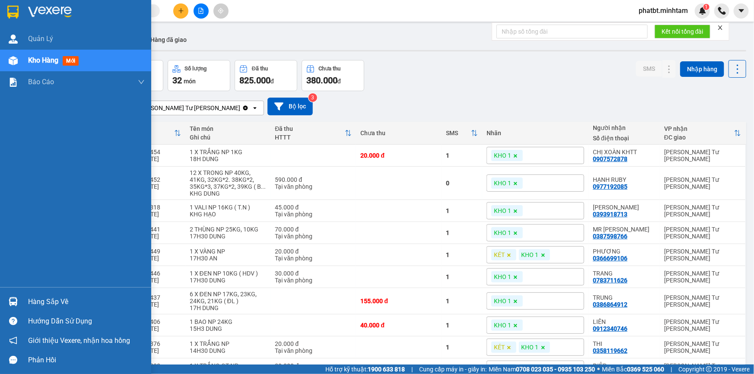
click at [37, 303] on div "Hàng sắp về" at bounding box center [86, 302] width 117 height 13
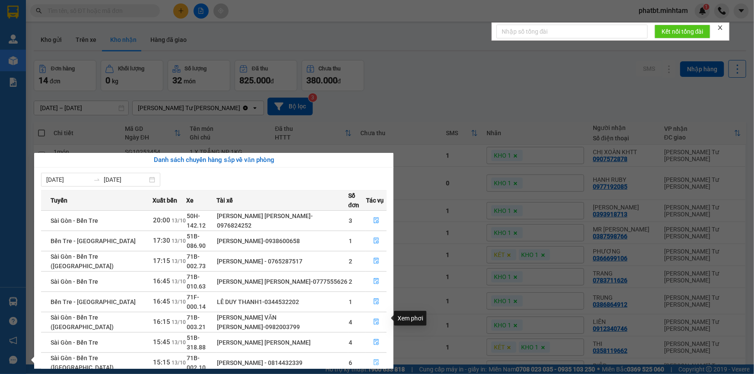
click at [373, 360] on icon "file-done" at bounding box center [376, 363] width 6 height 6
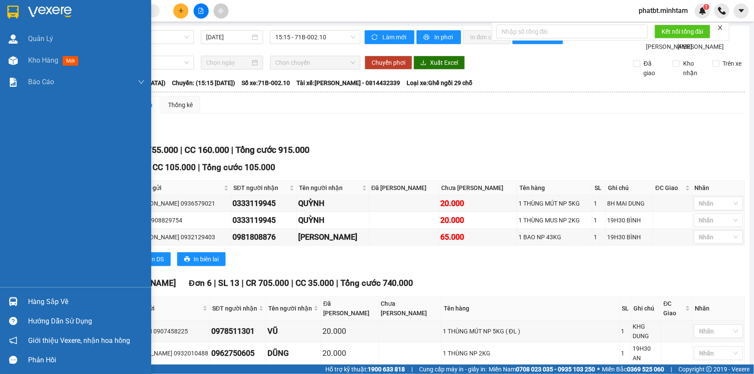
drag, startPoint x: 32, startPoint y: 311, endPoint x: 37, endPoint y: 309, distance: 5.6
click at [32, 311] on div "Hàng sắp về" at bounding box center [75, 301] width 151 height 19
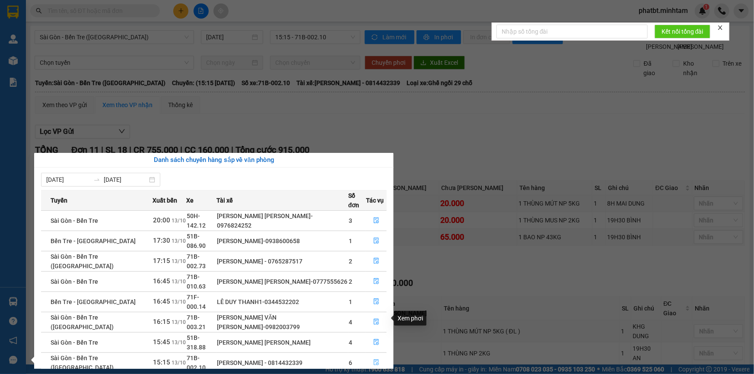
click at [373, 360] on icon "file-done" at bounding box center [376, 363] width 6 height 6
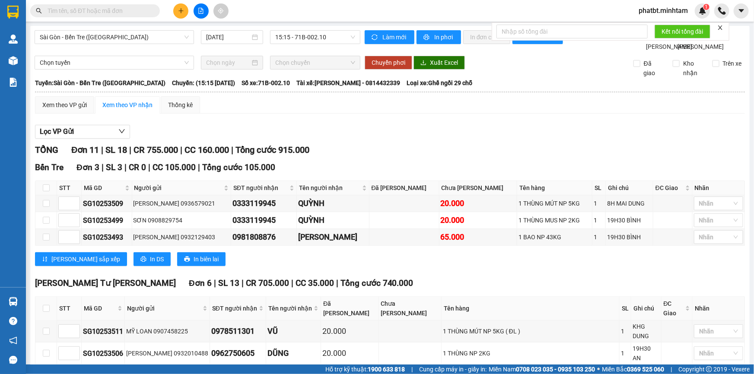
checkbox input "true"
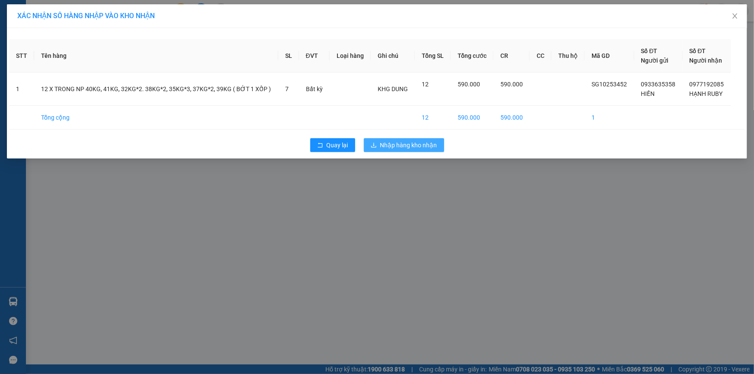
click at [408, 147] on span "Nhập hàng kho nhận" at bounding box center [408, 145] width 57 height 10
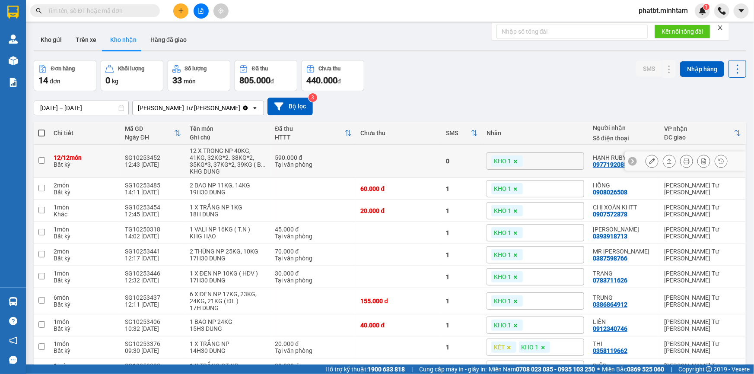
click at [649, 162] on icon at bounding box center [652, 161] width 6 height 6
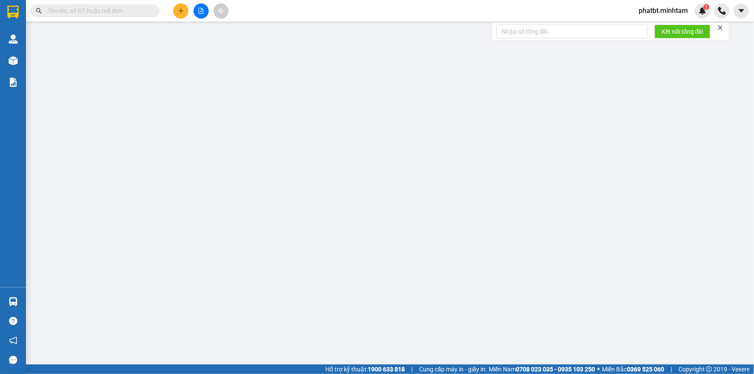
type input "0933635358"
type input "HIỀN"
type input "0977192085"
type input "HẠNH RUBY"
type input "590.000"
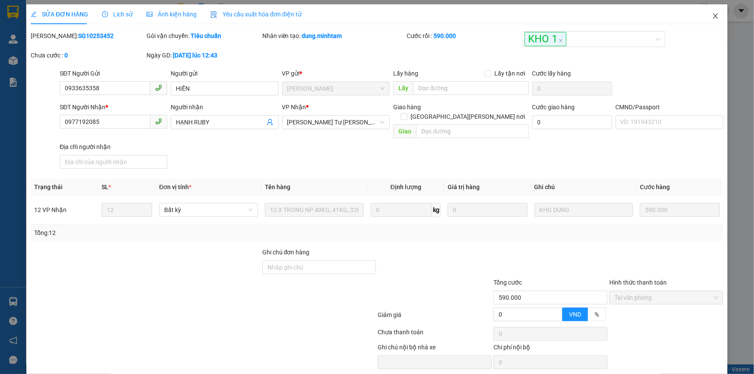
click at [713, 13] on icon "close" at bounding box center [715, 16] width 7 height 7
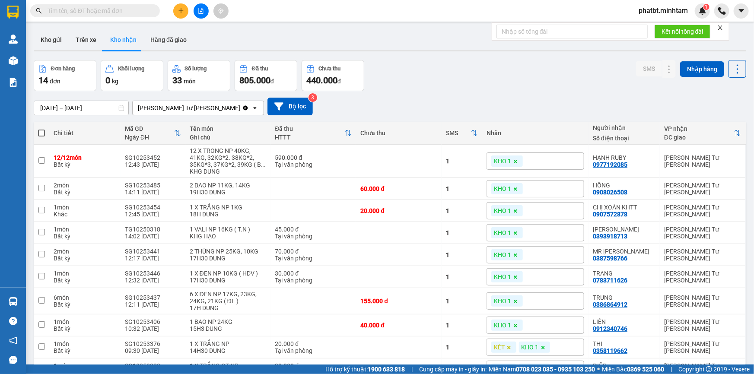
click at [137, 12] on input "text" at bounding box center [99, 11] width 102 height 10
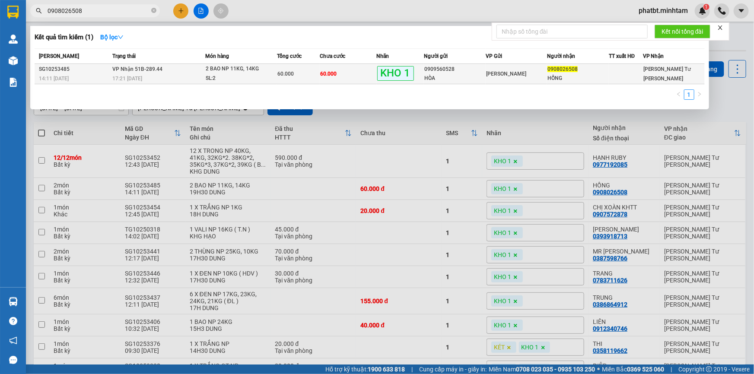
type input "0908026508"
click at [169, 79] on div "17:21 - 13/10" at bounding box center [158, 79] width 92 height 10
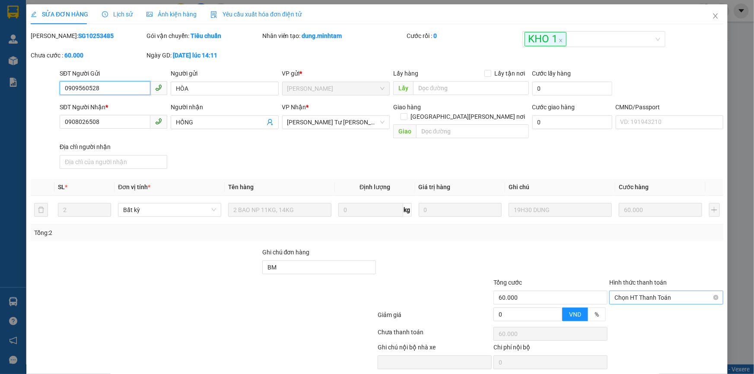
click at [631, 291] on span "Chọn HT Thanh Toán" at bounding box center [666, 297] width 104 height 13
click at [623, 300] on div "Tại văn phòng" at bounding box center [661, 305] width 103 height 10
type input "0"
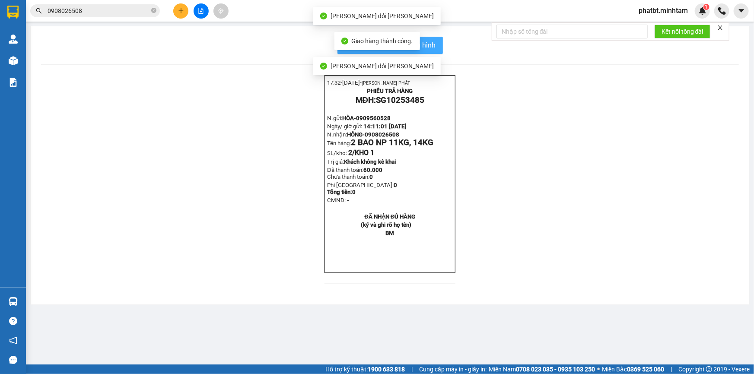
click at [434, 47] on span "In mẫu biên lai tự cấu hình" at bounding box center [395, 45] width 81 height 11
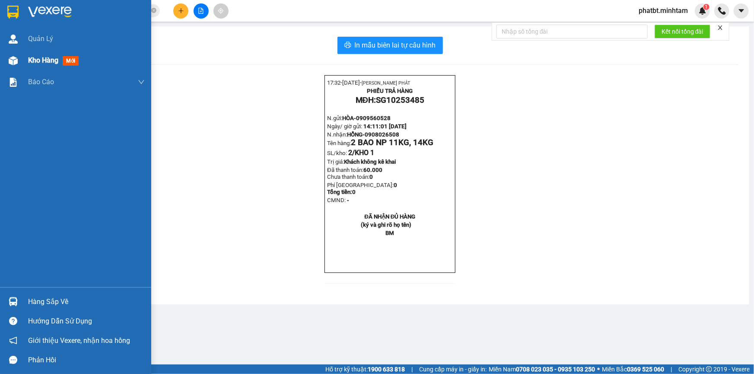
click at [33, 68] on div "Kho hàng mới" at bounding box center [86, 61] width 117 height 22
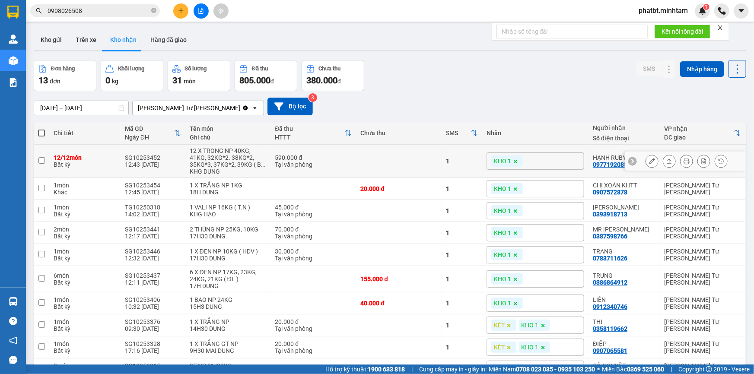
click at [649, 162] on icon at bounding box center [652, 161] width 6 height 6
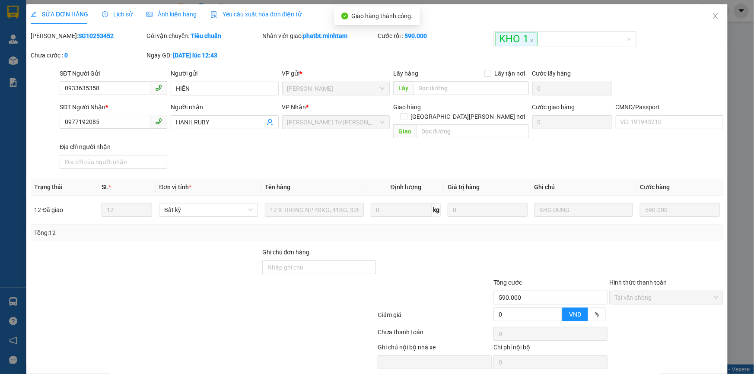
drag, startPoint x: 655, startPoint y: 351, endPoint x: 642, endPoint y: 350, distance: 13.4
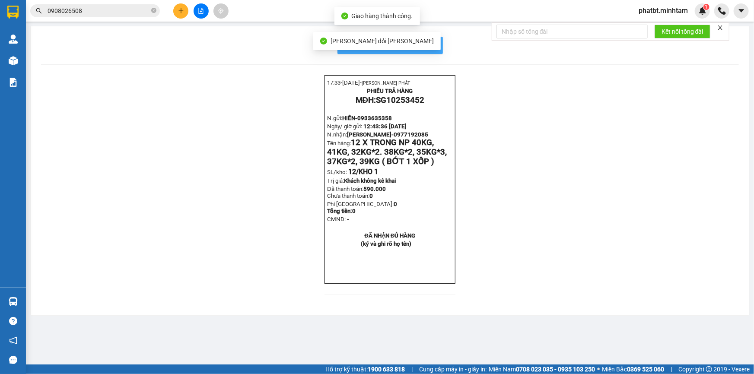
click at [427, 49] on span "In mẫu biên lai tự cấu hình" at bounding box center [395, 45] width 81 height 11
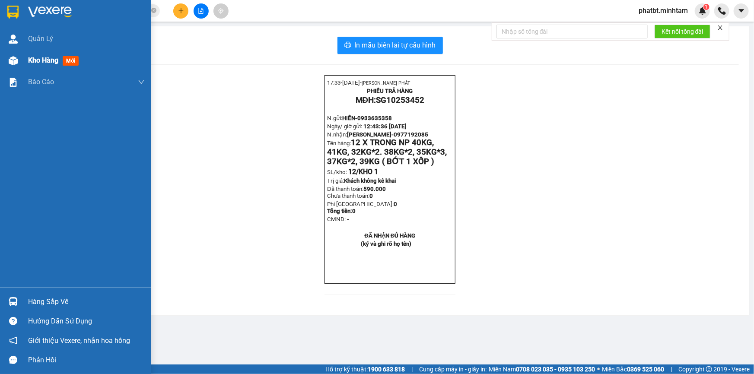
click at [39, 60] on span "Kho hàng" at bounding box center [43, 60] width 30 height 8
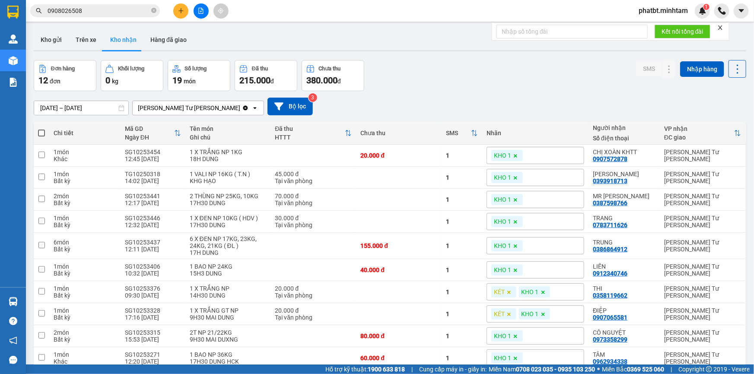
click at [97, 10] on input "0908026508" at bounding box center [99, 11] width 102 height 10
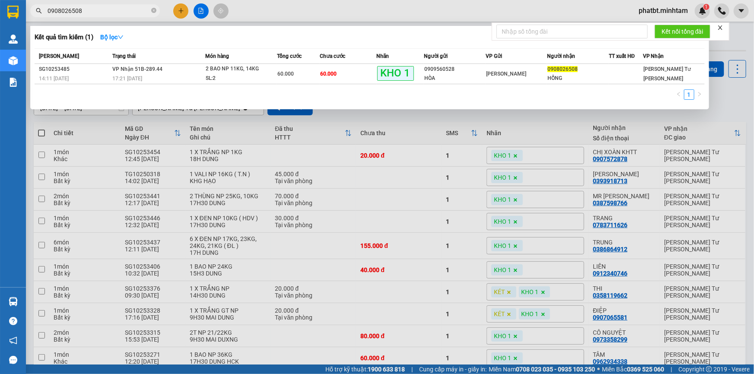
click at [156, 8] on icon "close-circle" at bounding box center [153, 10] width 5 height 5
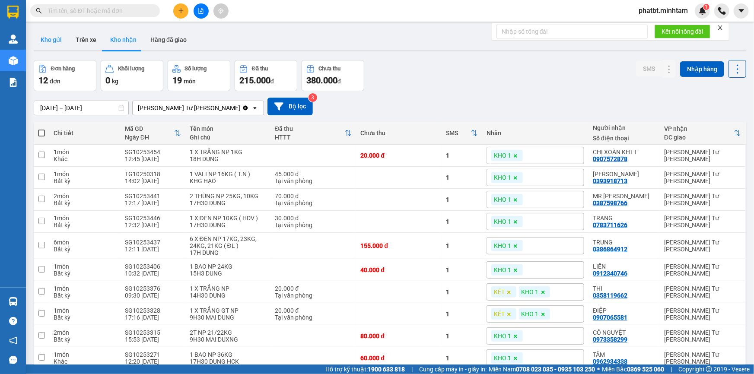
click at [57, 46] on button "Kho gửi" at bounding box center [51, 39] width 35 height 21
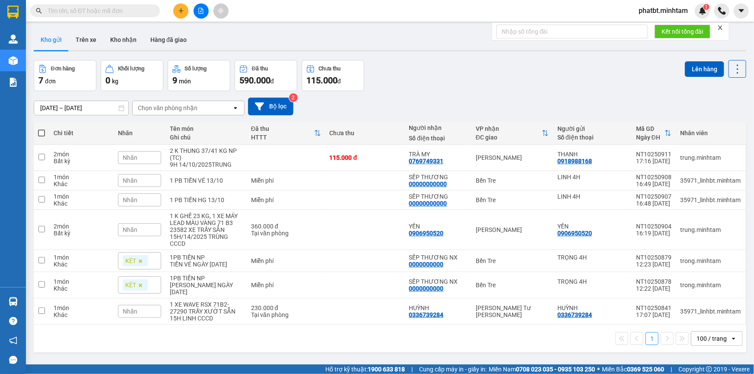
click at [138, 182] on div "Nhãn" at bounding box center [139, 180] width 43 height 13
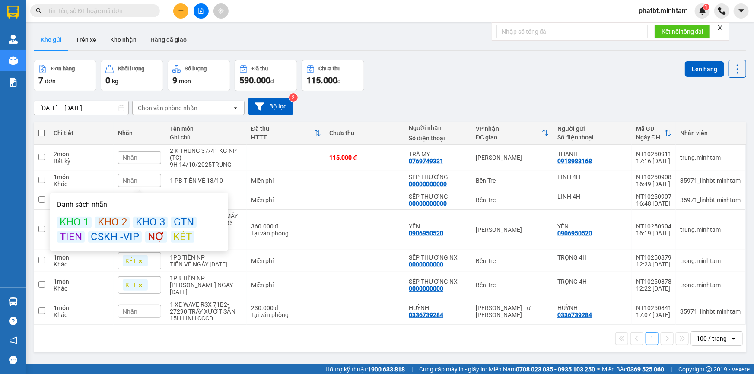
click at [175, 236] on div "KÉT" at bounding box center [183, 237] width 24 height 11
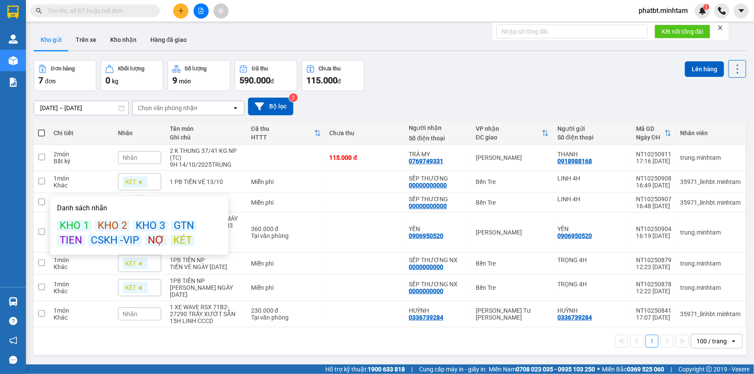
click at [384, 95] on div "[DATE] – [DATE] Press the down arrow key to interact with the calendar and sele…" at bounding box center [390, 106] width 713 height 31
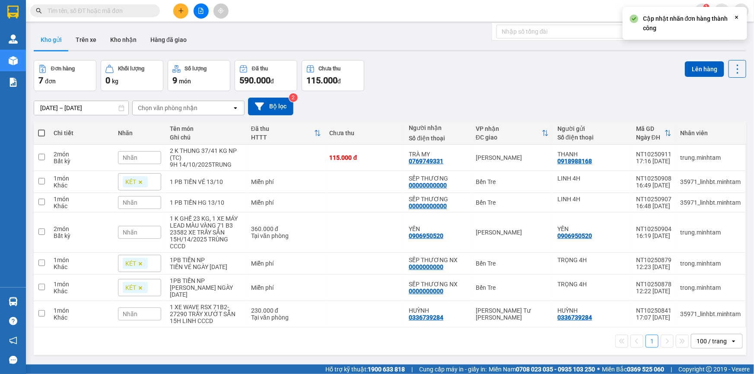
click at [141, 203] on div "Nhãn" at bounding box center [139, 202] width 43 height 13
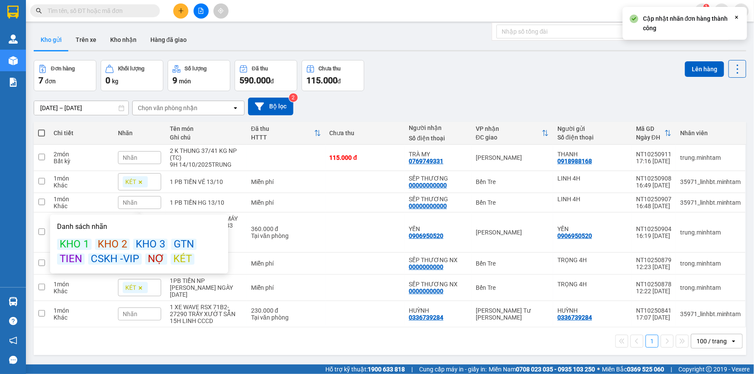
click at [179, 260] on div "KÉT" at bounding box center [183, 259] width 24 height 11
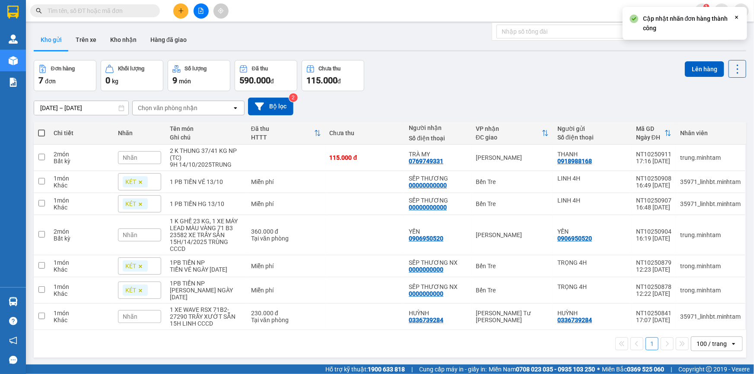
click at [405, 98] on div "[DATE] – [DATE] Press the down arrow key to interact with the calendar and sele…" at bounding box center [390, 107] width 713 height 18
click at [131, 9] on input "text" at bounding box center [99, 11] width 102 height 10
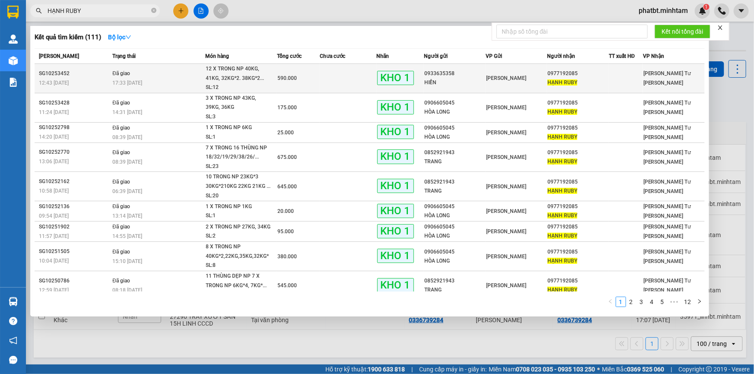
type input "HẠNH RUBY"
click at [203, 86] on div "17:33 - 13/10" at bounding box center [158, 83] width 92 height 10
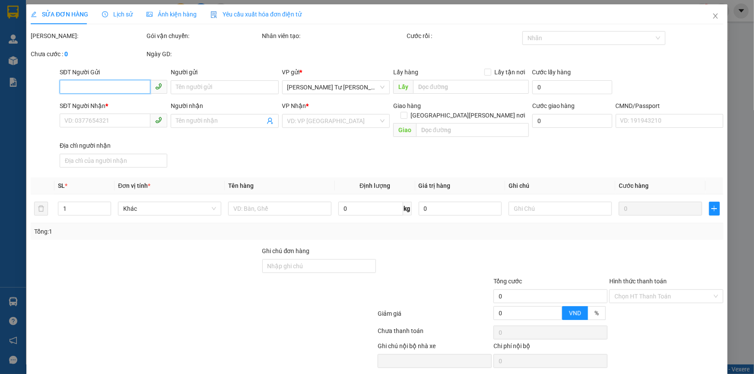
type input "0933635358"
type input "HIỀN"
type input "0977192085"
type input "HẠNH RUBY"
type input "590.000"
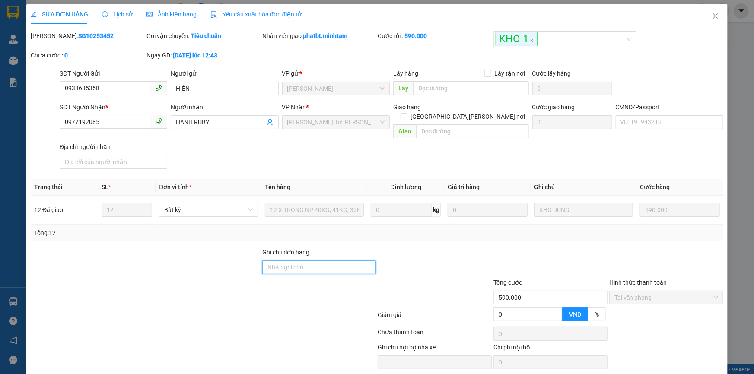
click at [290, 261] on input "Ghi chú đơn hàng" at bounding box center [319, 268] width 114 height 14
type input "C"
type input "L"
click at [293, 261] on input "CÒN GỦI 5BAO" at bounding box center [319, 268] width 114 height 14
click at [337, 261] on input "CÒN GỦI 5 Ở TRAM,JBAO" at bounding box center [319, 268] width 114 height 14
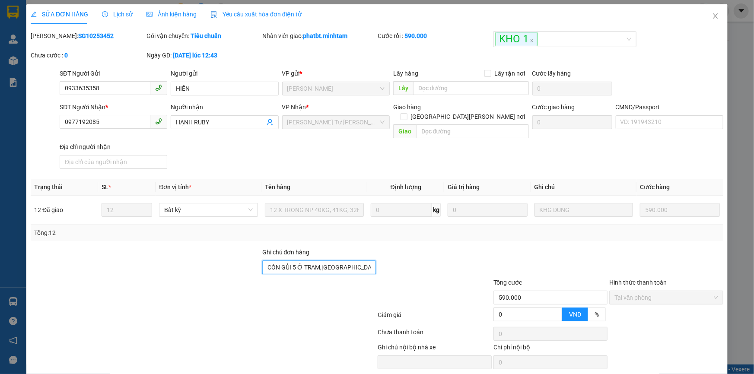
click at [337, 261] on input "CÒN GỦI 5 Ở TRAM,JBAO" at bounding box center [319, 268] width 114 height 14
type input "CÒN GỦI 5 Ở TRẠM"
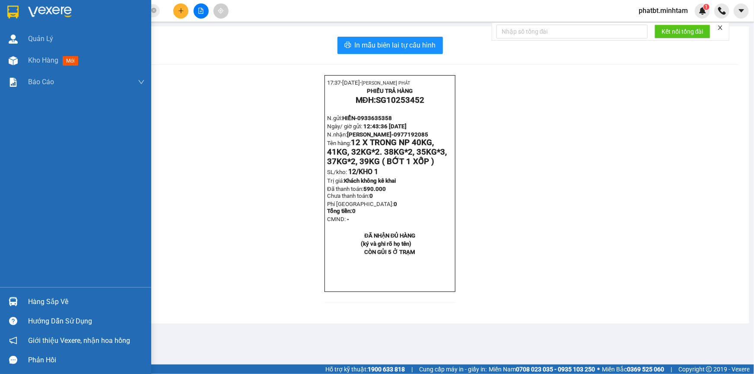
click at [45, 296] on div "Hàng sắp về" at bounding box center [86, 302] width 117 height 13
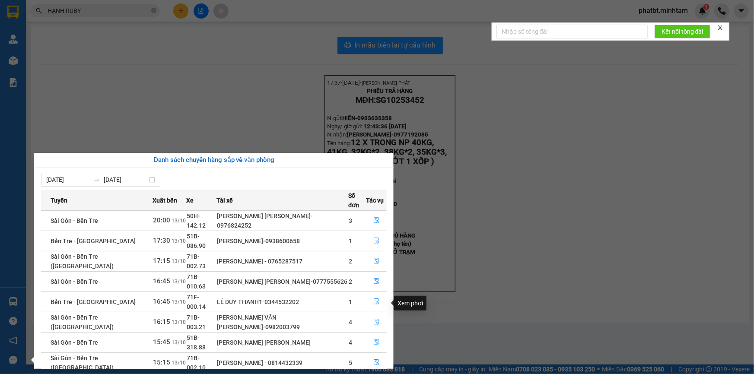
click at [376, 339] on icon "file-done" at bounding box center [376, 342] width 6 height 6
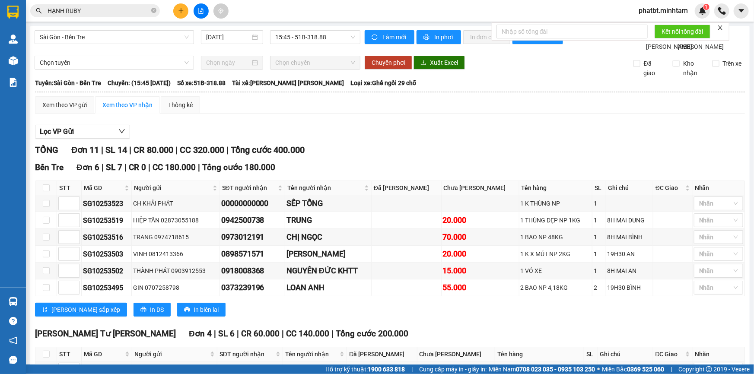
drag, startPoint x: 324, startPoint y: 137, endPoint x: 513, endPoint y: 133, distance: 188.5
click at [513, 161] on div "Bến Tre Đơn 6 | SL 7 | CR 0 | CC 180.000 | Tổng cước 180.000 STT Mã GD Người g…" at bounding box center [390, 242] width 710 height 162
checkbox input "true"
click at [48, 366] on input "checkbox" at bounding box center [46, 369] width 7 height 7
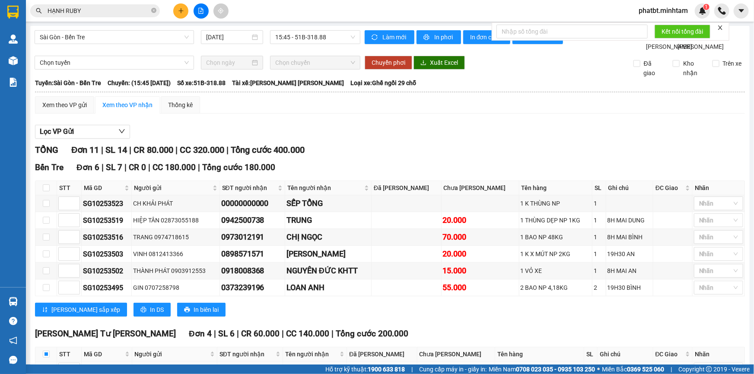
checkbox input "true"
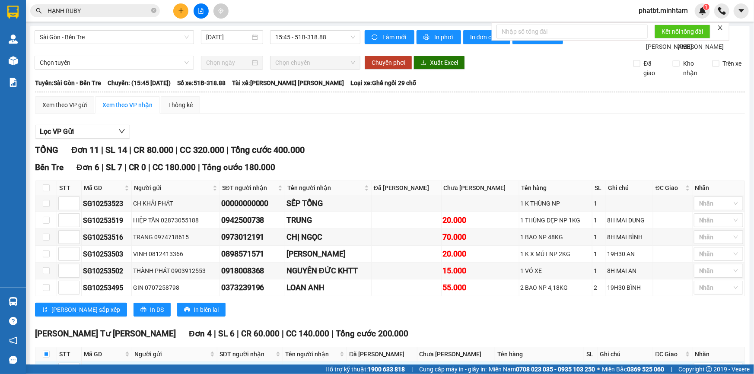
checkbox input "true"
click at [717, 365] on div at bounding box center [714, 370] width 36 height 10
click at [698, 193] on div "KHO 1" at bounding box center [713, 197] width 39 height 10
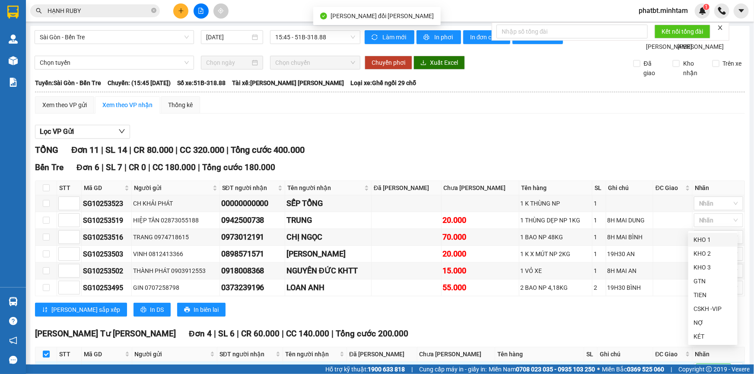
drag, startPoint x: 694, startPoint y: 236, endPoint x: 670, endPoint y: 239, distance: 24.4
click at [694, 236] on div "KHO 1" at bounding box center [713, 240] width 39 height 10
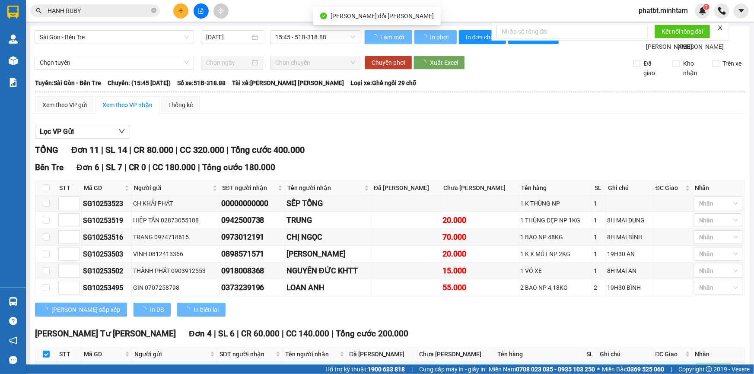
click at [696, 151] on div "KHO 1" at bounding box center [713, 151] width 39 height 10
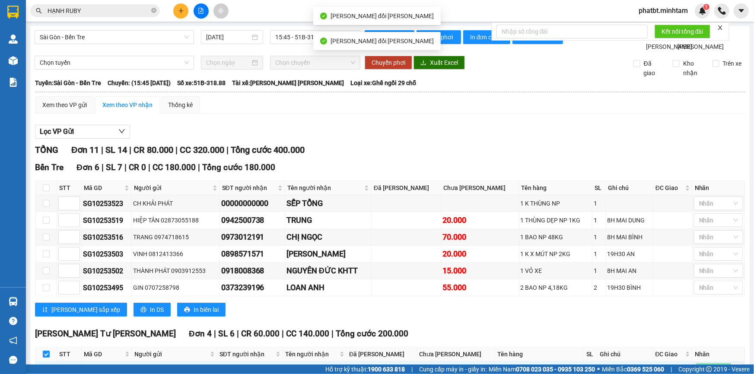
click at [695, 246] on div "KHO 1" at bounding box center [713, 247] width 39 height 10
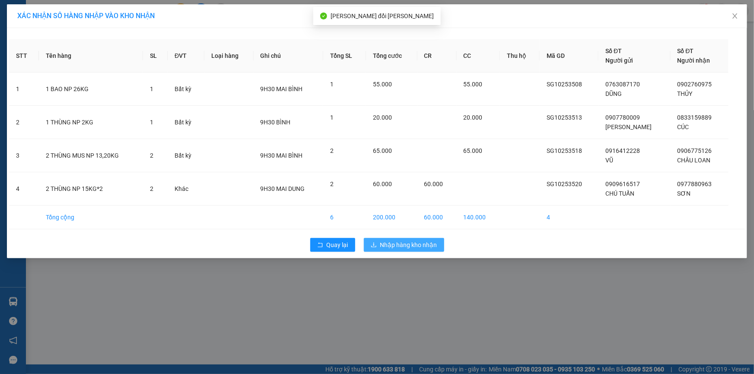
click at [376, 242] on icon "download" at bounding box center [374, 245] width 6 height 6
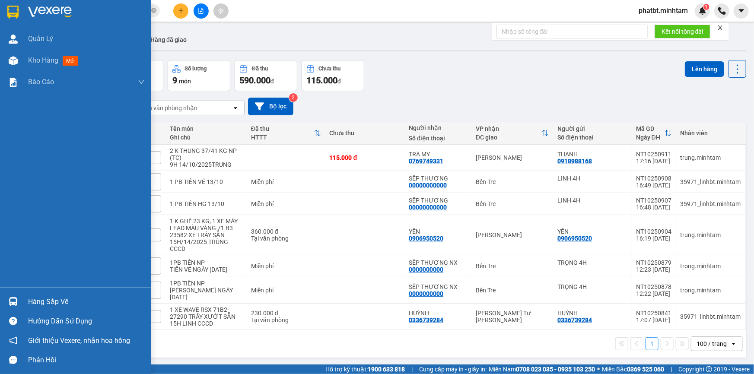
click at [36, 293] on div "Hàng sắp về" at bounding box center [75, 301] width 151 height 19
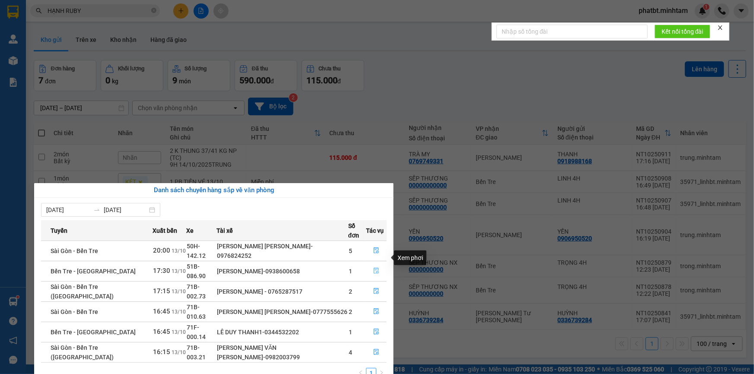
click at [373, 268] on icon "file-done" at bounding box center [376, 271] width 6 height 6
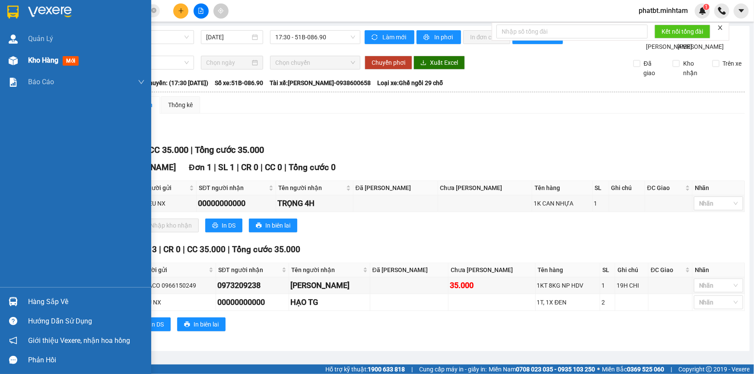
click at [17, 65] on div at bounding box center [13, 60] width 15 height 15
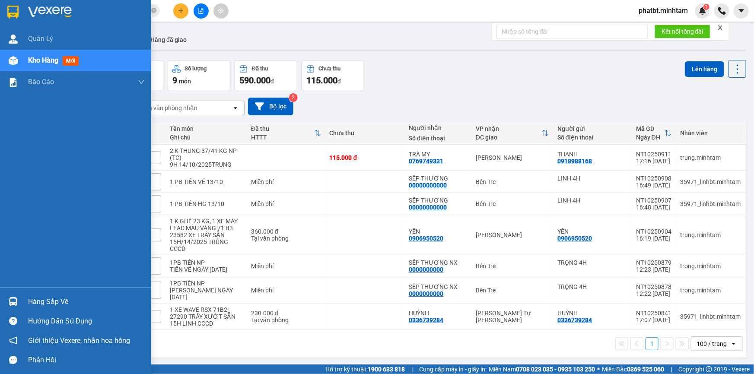
click at [32, 301] on div "Hàng sắp về" at bounding box center [86, 302] width 117 height 13
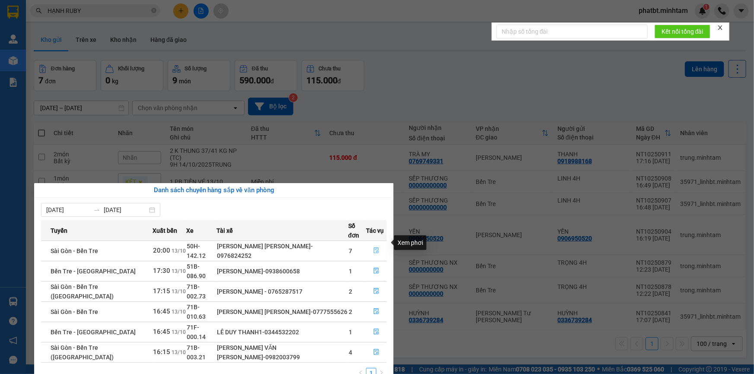
click at [373, 248] on icon "file-done" at bounding box center [376, 251] width 6 height 6
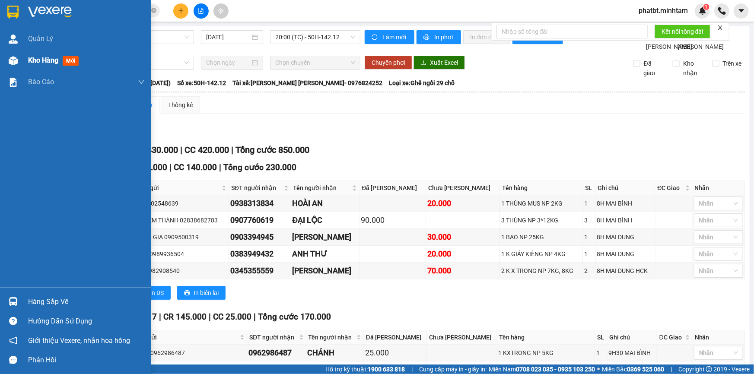
click at [38, 65] on div "Kho hàng mới" at bounding box center [55, 60] width 54 height 11
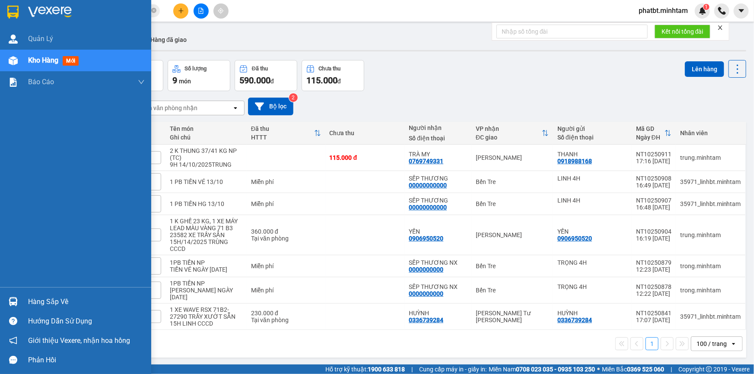
click at [41, 294] on div "Hàng sắp về" at bounding box center [75, 301] width 151 height 19
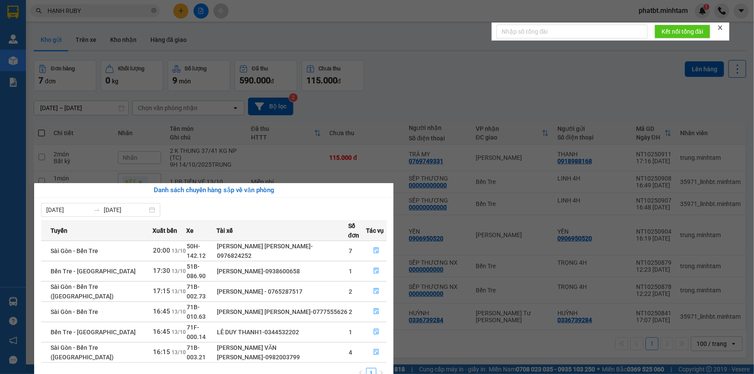
click at [447, 111] on section "Kết quả tìm kiếm ( 111 ) Bộ lọc Mã ĐH Trạng thái Món hàng Tổng cước Chưa cước N…" at bounding box center [377, 187] width 754 height 374
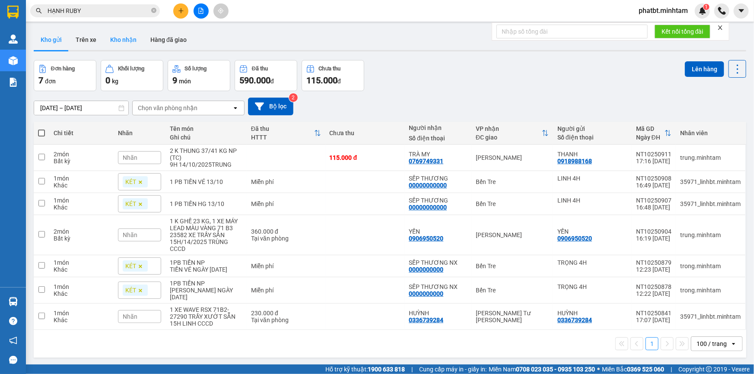
click at [123, 39] on button "Kho nhận" at bounding box center [123, 39] width 40 height 21
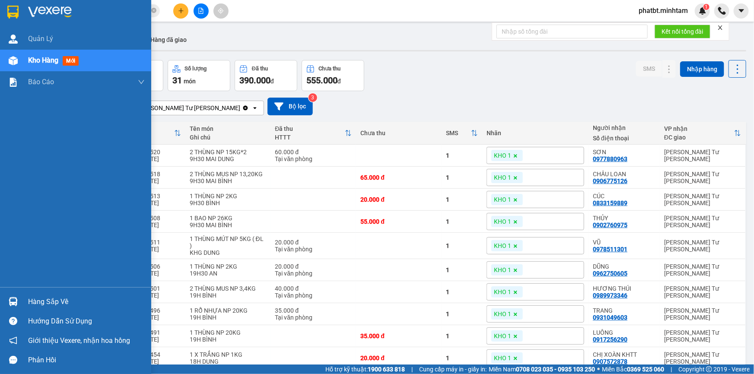
click at [22, 60] on div "Kho hàng mới" at bounding box center [75, 61] width 151 height 22
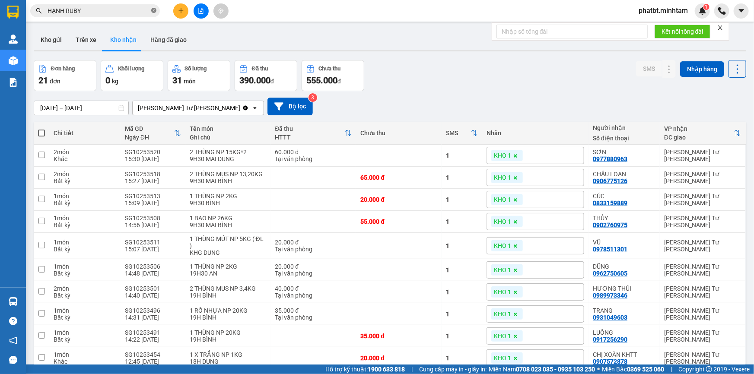
click at [152, 12] on icon "close-circle" at bounding box center [153, 10] width 5 height 5
click at [147, 11] on input "text" at bounding box center [99, 11] width 102 height 10
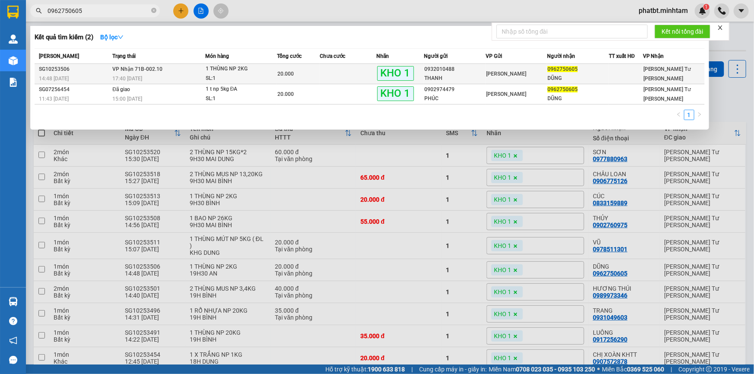
type input "0962750605"
click at [196, 74] on div "17:40 [DATE]" at bounding box center [158, 79] width 92 height 10
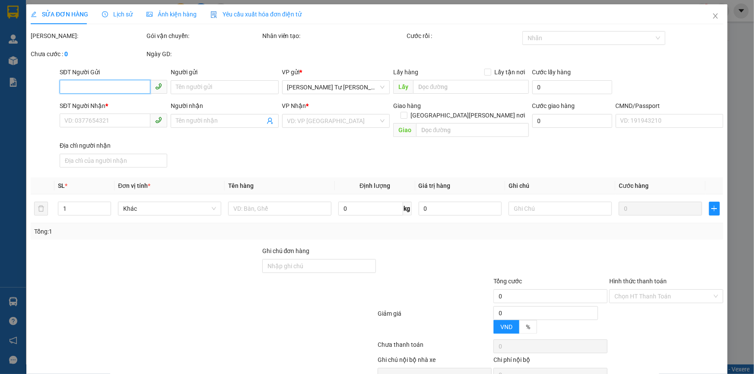
type input "0932010488"
type input "THANH"
type input "0962750605"
type input "DŨNG"
type input "20.000"
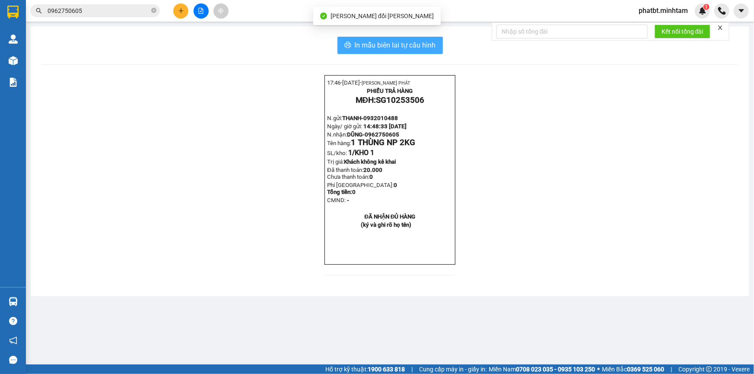
click at [431, 40] on span "In mẫu biên lai tự cấu hình" at bounding box center [395, 45] width 81 height 11
click at [98, 13] on input "0962750605" at bounding box center [99, 11] width 102 height 10
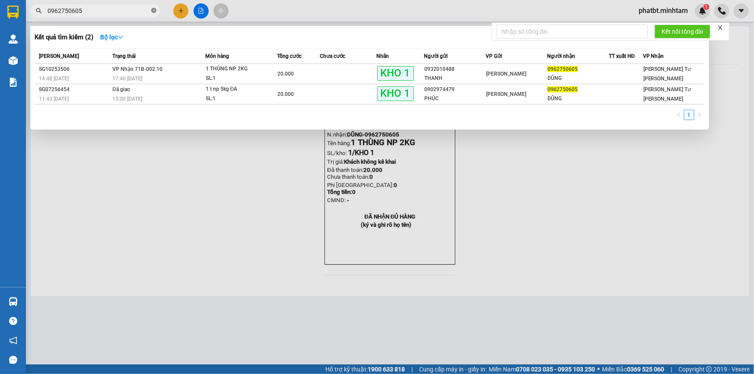
click at [154, 12] on icon "close-circle" at bounding box center [153, 10] width 5 height 5
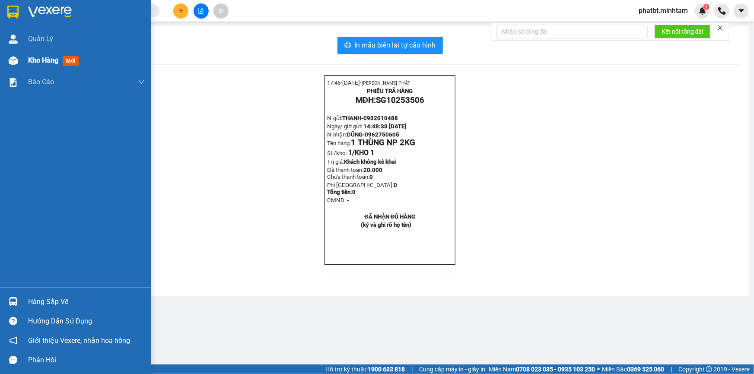
click at [39, 60] on span "Kho hàng" at bounding box center [43, 60] width 30 height 8
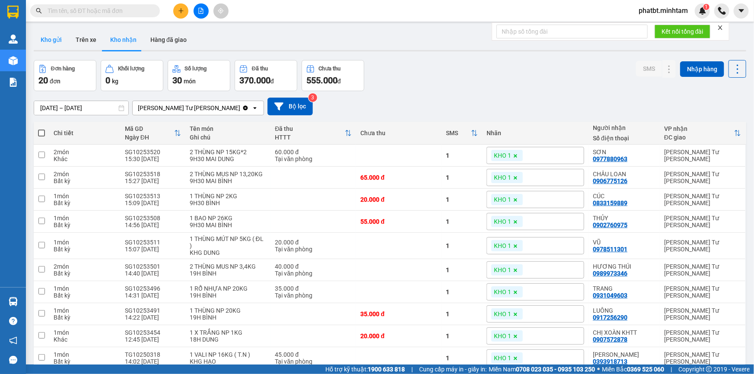
click at [64, 37] on button "Kho gửi" at bounding box center [51, 39] width 35 height 21
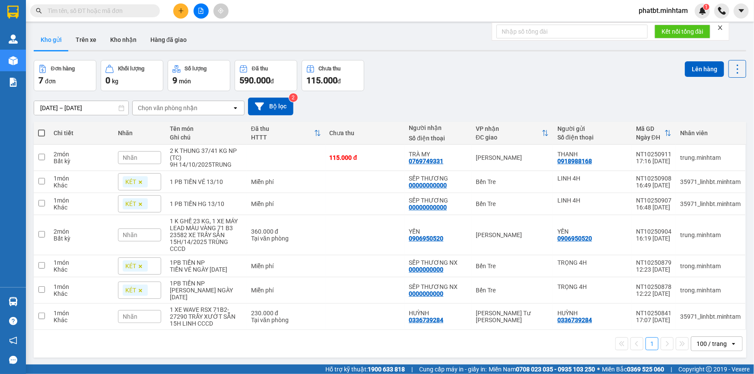
click at [96, 10] on input "text" at bounding box center [99, 11] width 102 height 10
click at [118, 41] on button "Kho nhận" at bounding box center [123, 39] width 40 height 21
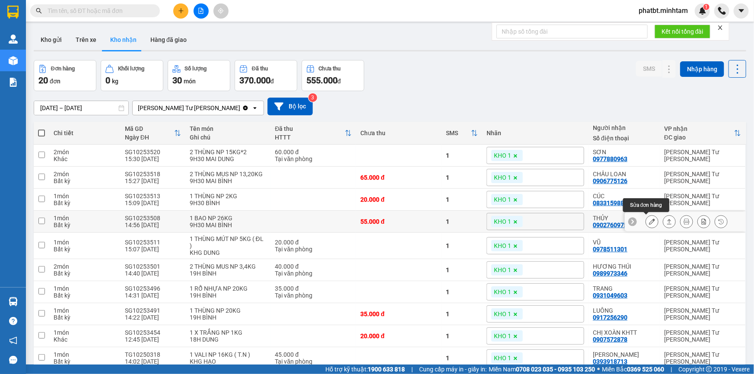
click at [649, 223] on icon at bounding box center [652, 222] width 6 height 6
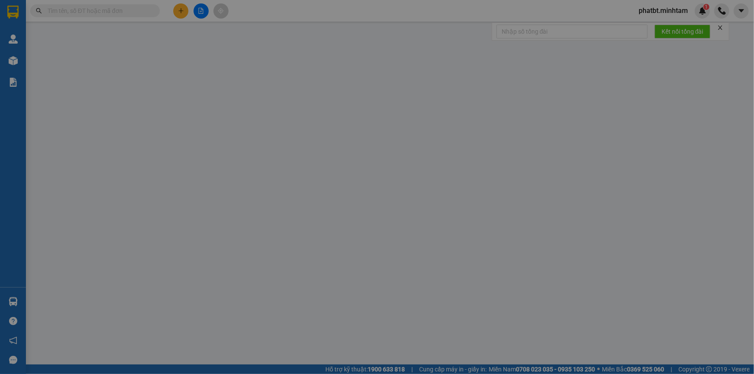
type input "0763087170"
type input "DŨNG"
type input "0902760975"
type input "THỦY"
type input "KBM"
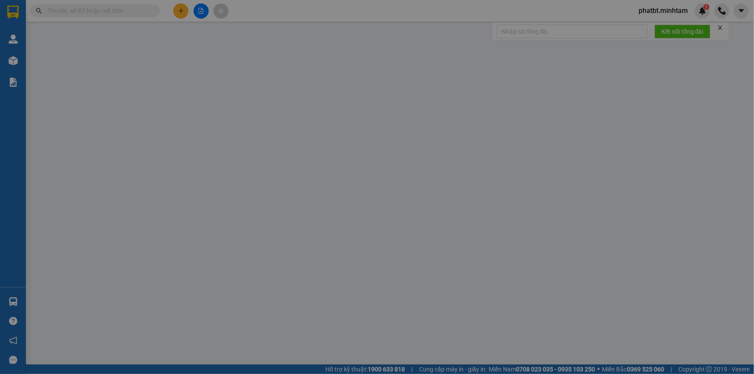
type input "55.000"
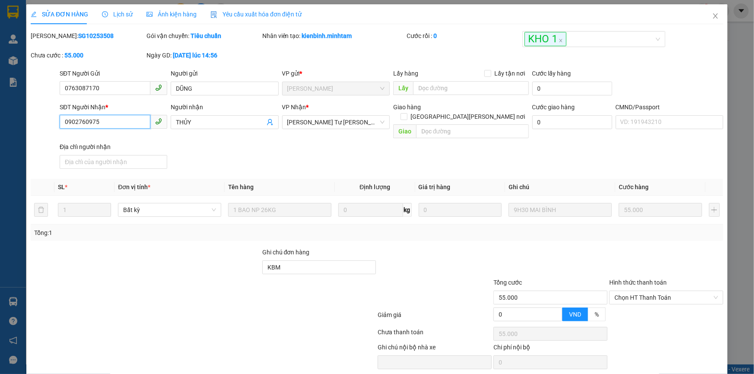
click at [119, 122] on input "0902760975" at bounding box center [105, 122] width 91 height 14
type input "0978414854"
click at [195, 118] on input "THỦY" at bounding box center [220, 123] width 89 height 10
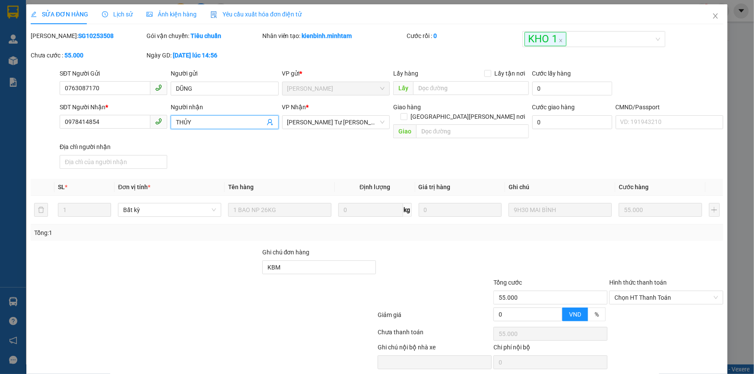
click at [195, 118] on input "THỦY" at bounding box center [220, 123] width 89 height 10
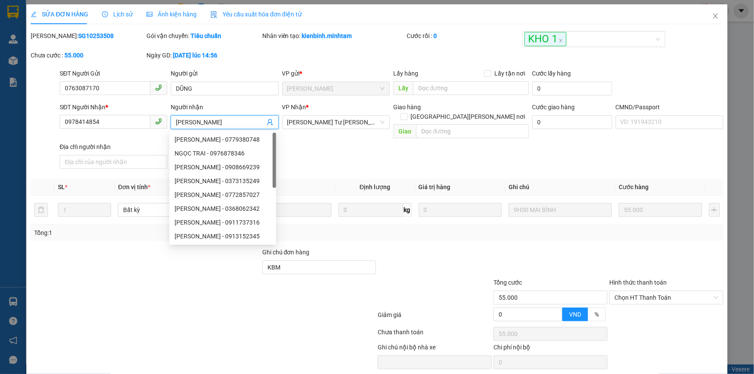
type input "NGỌC TH"
click at [286, 48] on div "Nhân viên tạo: kienbinh.minhtam" at bounding box center [333, 40] width 145 height 19
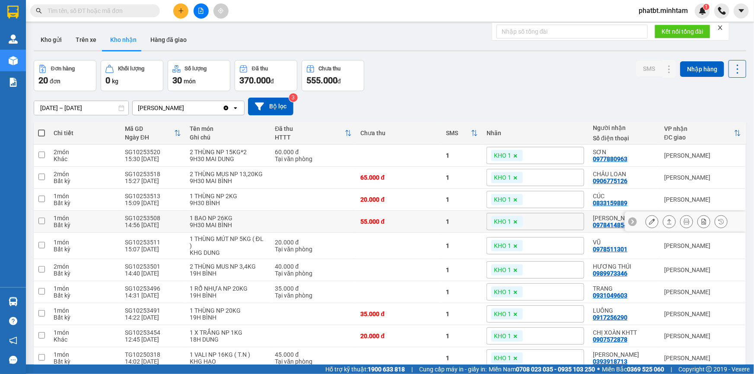
click at [646, 221] on button at bounding box center [652, 221] width 12 height 15
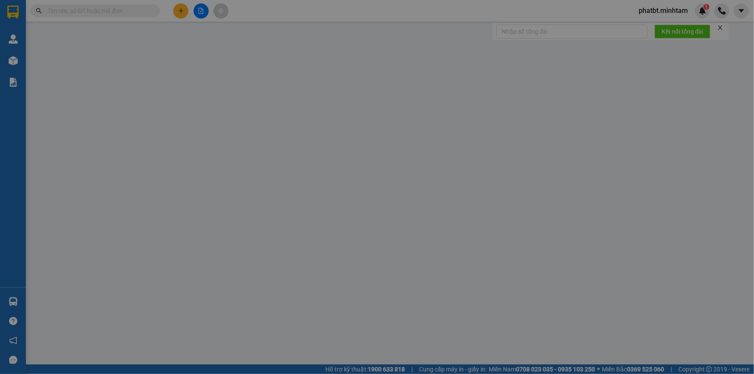
type input "0763087170"
type input "DŨNG"
type input "0978414854"
type input "[PERSON_NAME]"
type input "KBM"
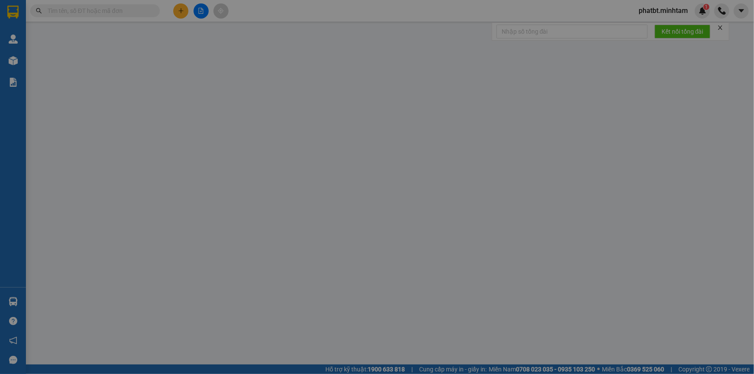
type input "55.000"
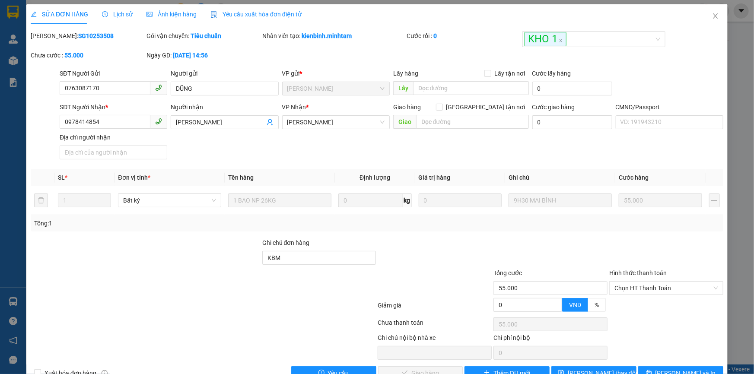
click at [113, 13] on span "Lịch sử" at bounding box center [117, 14] width 31 height 7
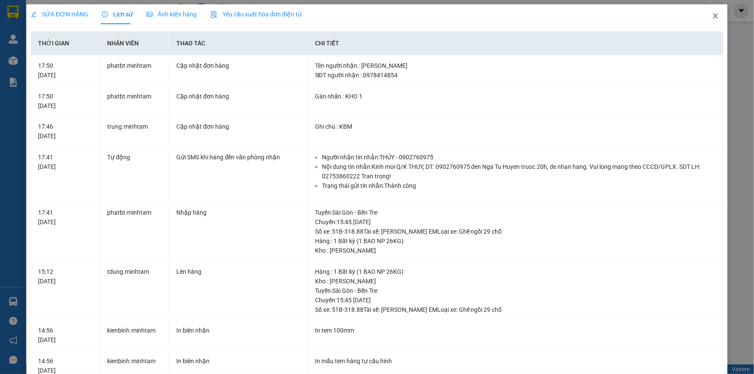
click at [712, 14] on icon "close" at bounding box center [715, 16] width 7 height 7
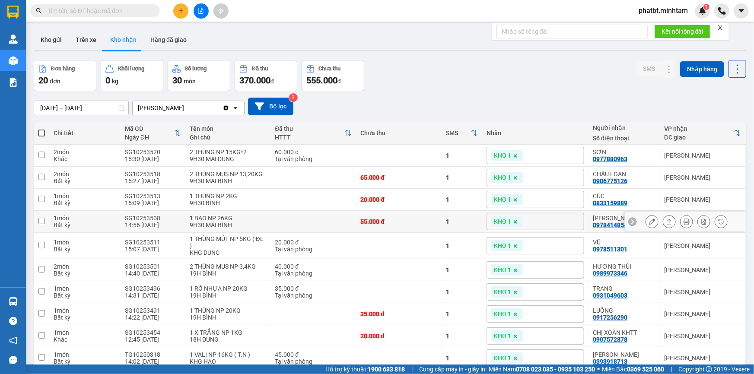
click at [649, 221] on icon at bounding box center [652, 222] width 6 height 6
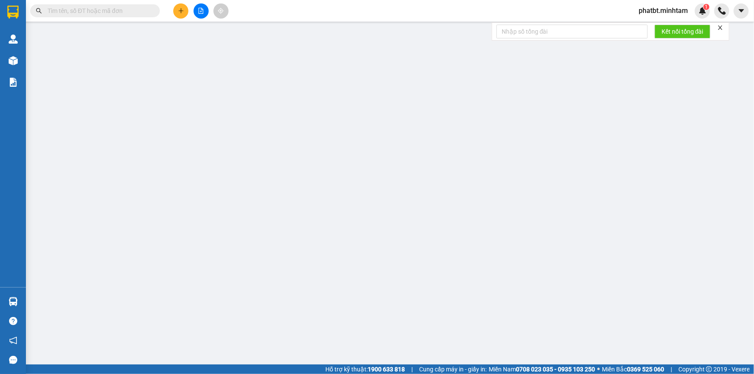
type input "0763087170"
type input "DŨNG"
type input "0978414854"
type input "[PERSON_NAME]"
type input "KBM"
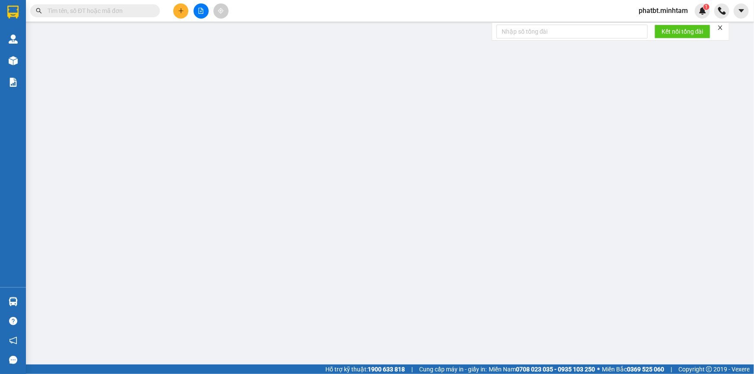
type input "55.000"
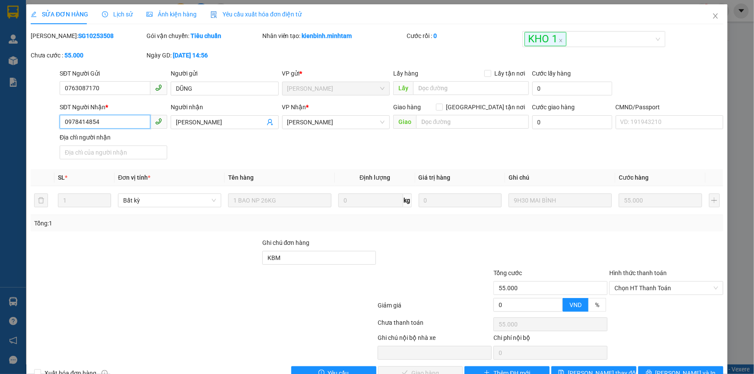
click at [115, 123] on input "0978414854" at bounding box center [105, 122] width 91 height 14
drag, startPoint x: 708, startPoint y: 13, endPoint x: 294, endPoint y: 9, distance: 414.0
click at [712, 13] on icon "close" at bounding box center [715, 16] width 7 height 7
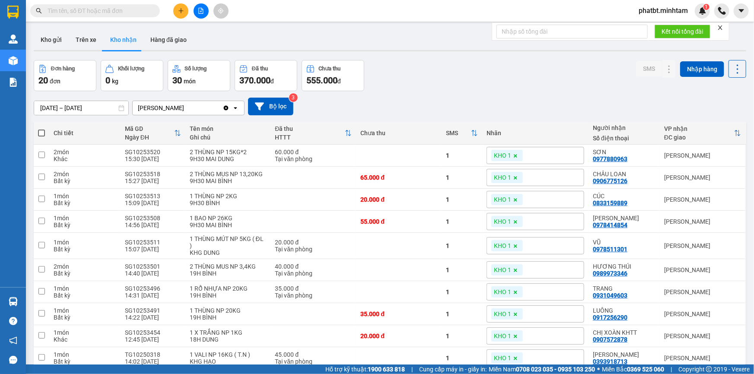
click at [140, 12] on input "text" at bounding box center [99, 11] width 102 height 10
paste input "0978414854"
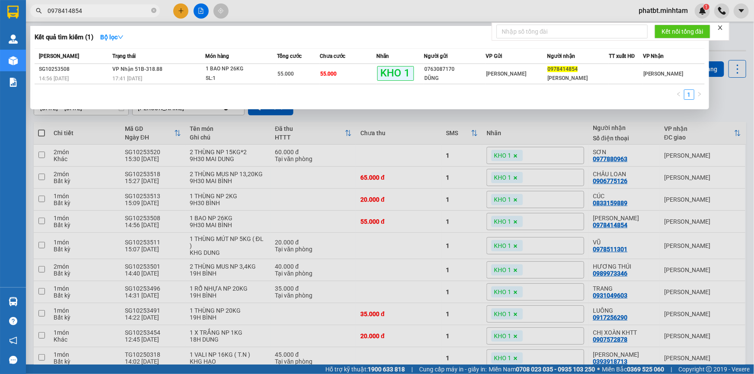
type input "0978414854"
click at [275, 185] on div at bounding box center [377, 187] width 754 height 374
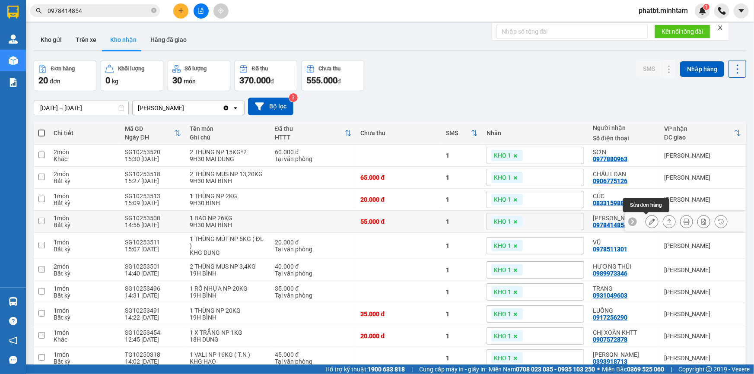
click at [649, 224] on icon at bounding box center [652, 222] width 6 height 6
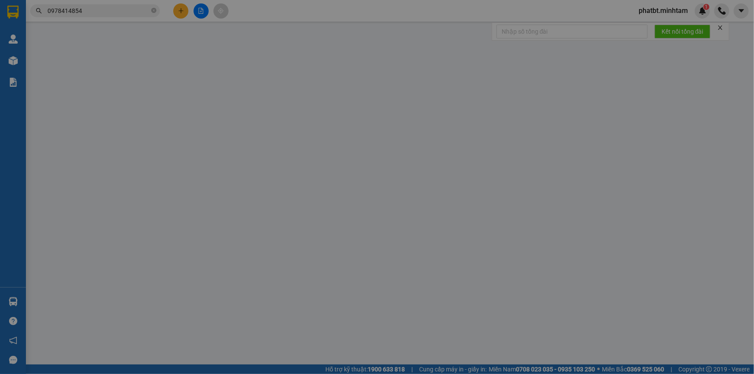
type input "0763087170"
type input "DŨNG"
type input "0978414854"
type input "[PERSON_NAME]"
type input "KBM"
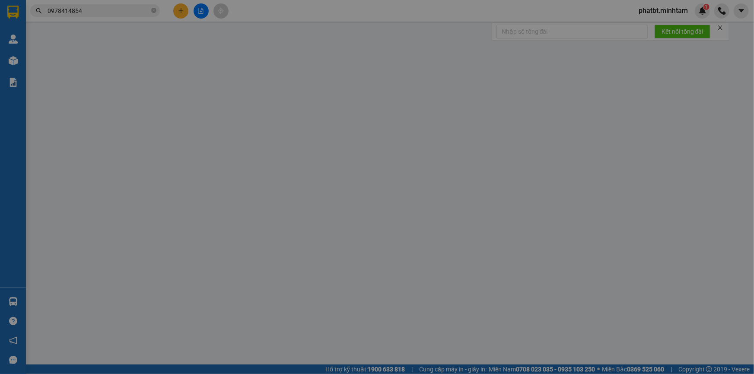
type input "55.000"
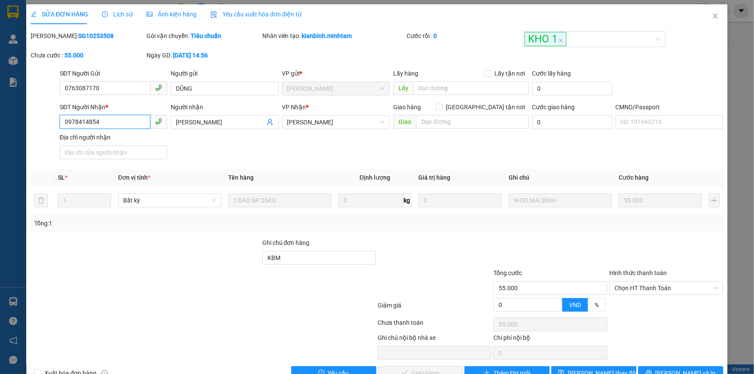
click at [121, 123] on input "0978414854" at bounding box center [105, 122] width 91 height 14
drag, startPoint x: 130, startPoint y: 120, endPoint x: 117, endPoint y: 123, distance: 13.8
click at [130, 120] on input "0978414854" at bounding box center [105, 122] width 91 height 14
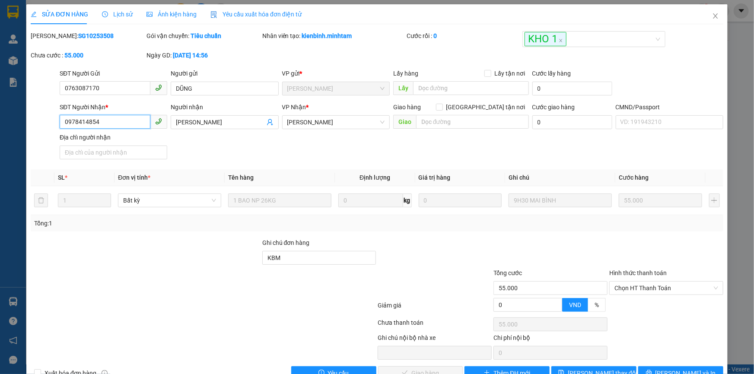
click at [95, 125] on input "0978414854" at bounding box center [105, 122] width 91 height 14
click at [90, 122] on input "0978414854" at bounding box center [105, 122] width 91 height 14
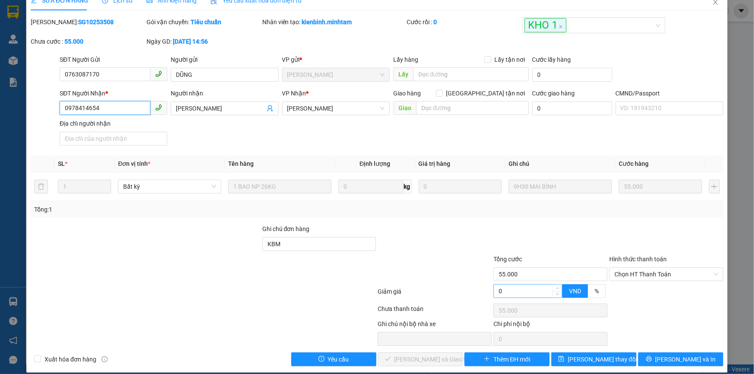
scroll to position [22, 0]
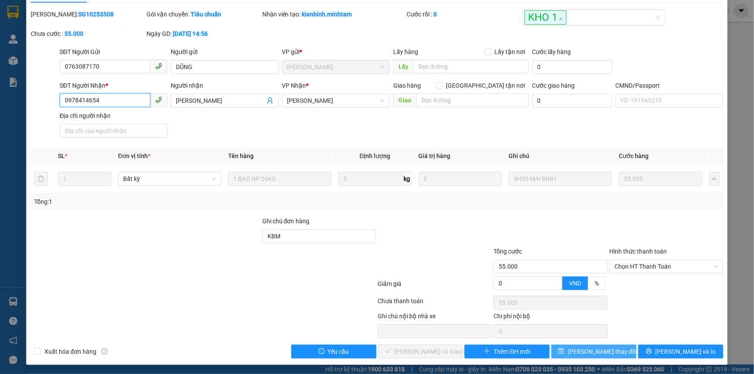
type input "0978414654"
click at [586, 357] on button "[PERSON_NAME] thay đổi" at bounding box center [593, 352] width 85 height 14
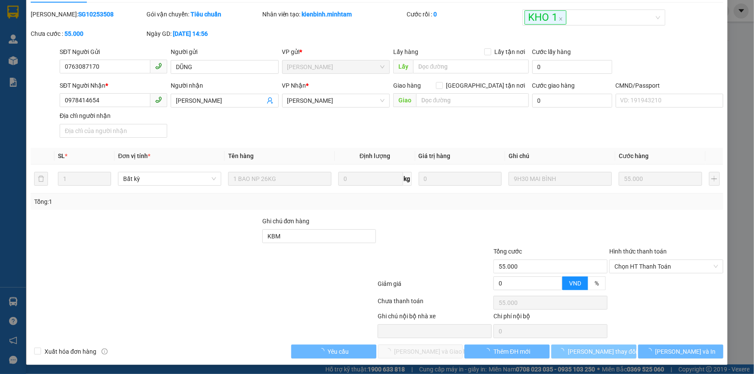
click at [586, 357] on button "[PERSON_NAME] thay đổi" at bounding box center [593, 352] width 85 height 14
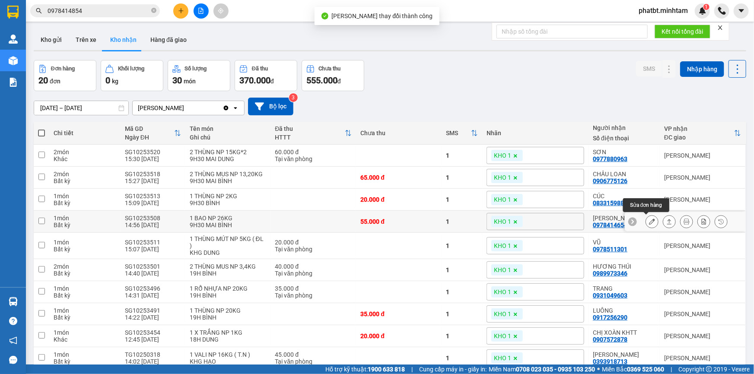
click at [649, 221] on icon at bounding box center [652, 222] width 6 height 6
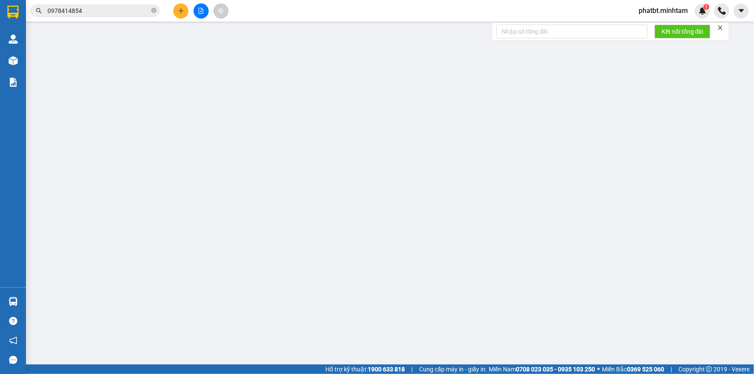
type input "0763087170"
type input "DŨNG"
type input "0978414654"
type input "[PERSON_NAME]"
type input "KBM"
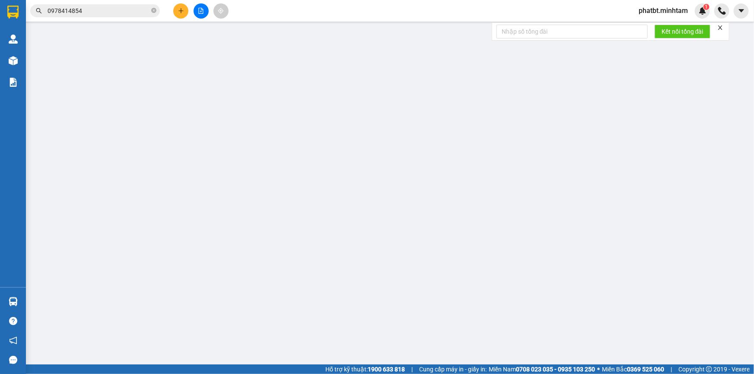
type input "55.000"
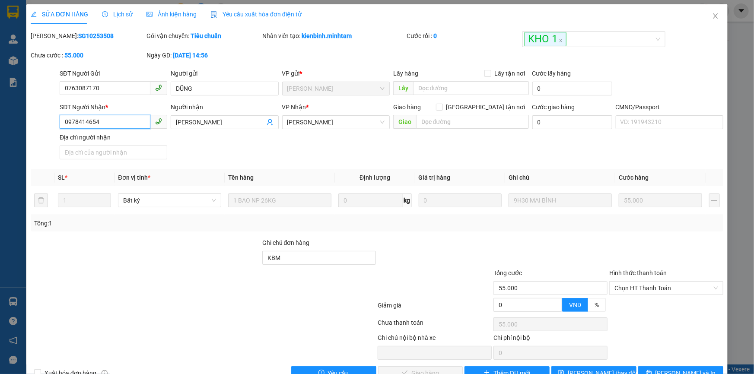
click at [115, 123] on input "0978414654" at bounding box center [105, 122] width 91 height 14
click at [712, 14] on icon "close" at bounding box center [715, 16] width 7 height 7
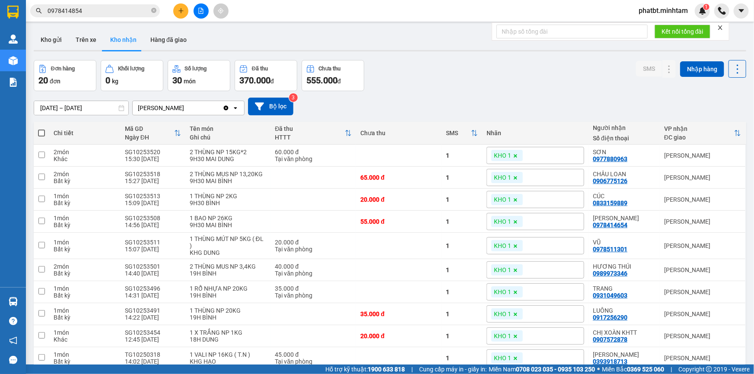
click at [152, 9] on icon "close-circle" at bounding box center [153, 10] width 5 height 5
paste input "0978414654"
type input "0978414654"
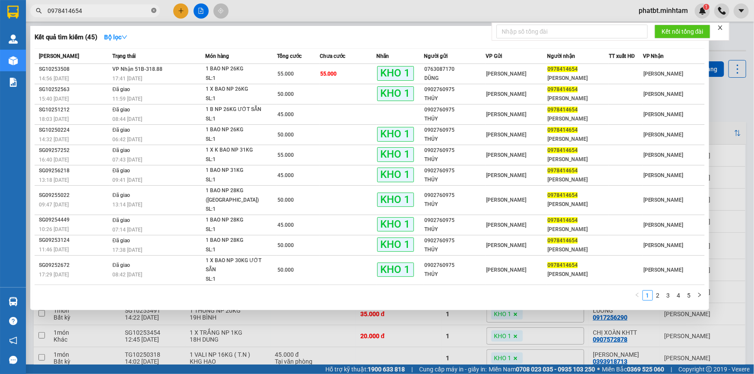
click at [153, 10] on icon "close-circle" at bounding box center [153, 10] width 5 height 5
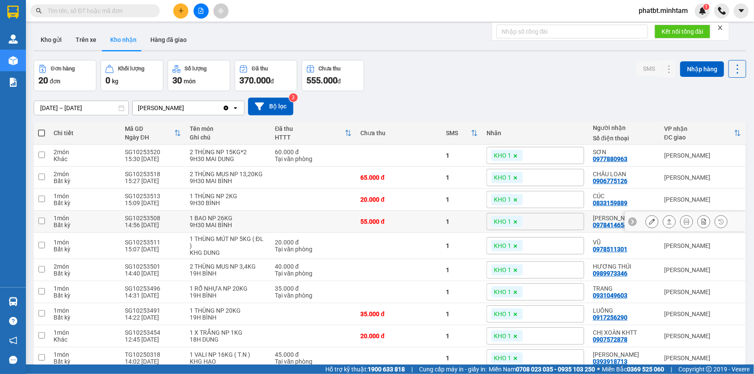
click at [649, 220] on icon at bounding box center [652, 222] width 6 height 6
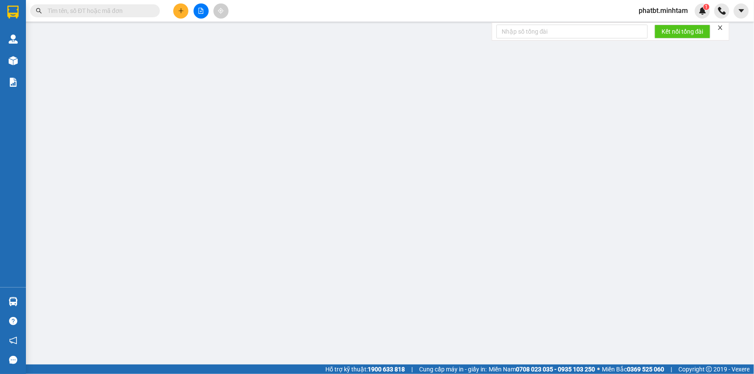
type input "0763087170"
type input "DŨNG"
type input "0978414654"
type input "[PERSON_NAME]"
type input "KBM"
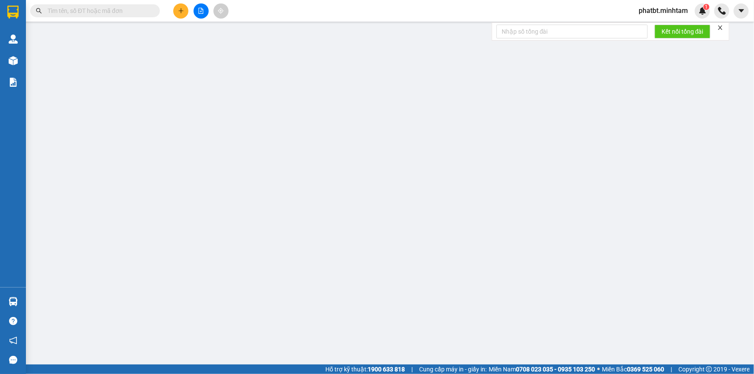
type input "55.000"
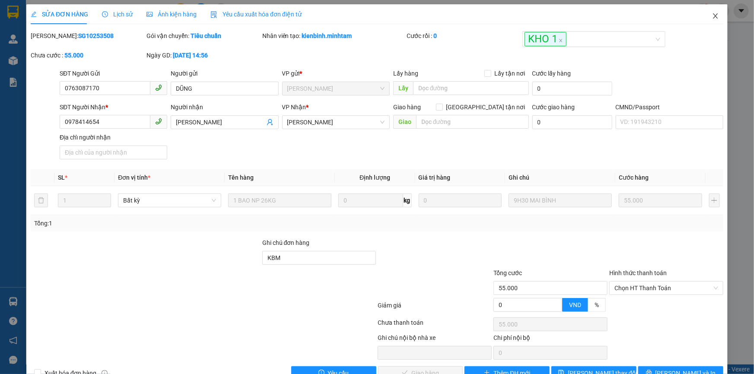
click at [712, 18] on icon "close" at bounding box center [715, 16] width 7 height 7
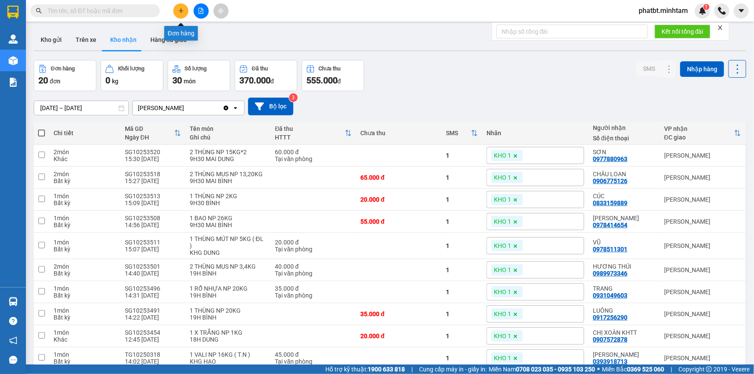
click at [179, 6] on button at bounding box center [180, 10] width 15 height 15
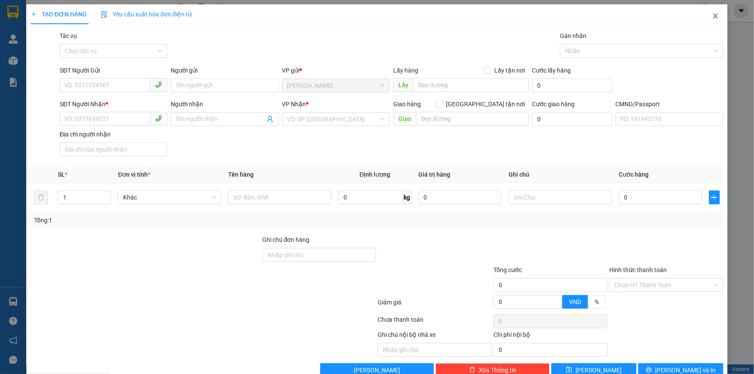
click at [712, 14] on icon "close" at bounding box center [715, 16] width 7 height 7
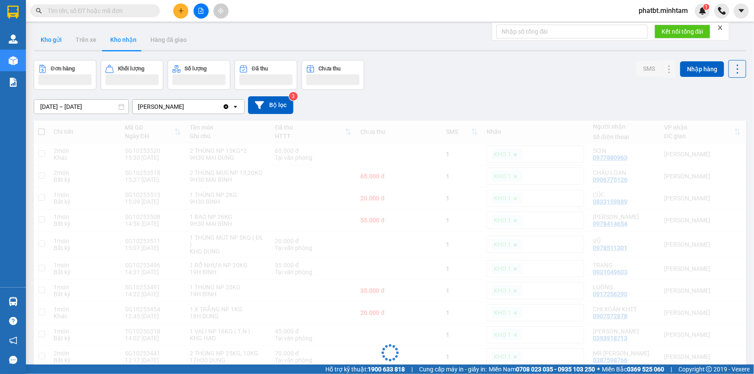
click at [51, 45] on button "Kho gửi" at bounding box center [51, 39] width 35 height 21
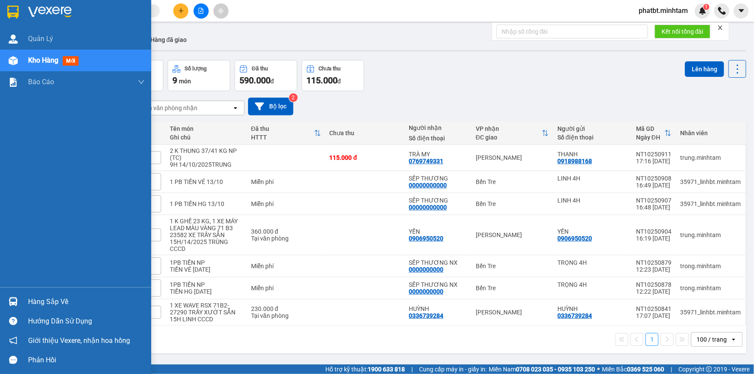
click at [40, 303] on div "Hàng sắp về" at bounding box center [86, 302] width 117 height 13
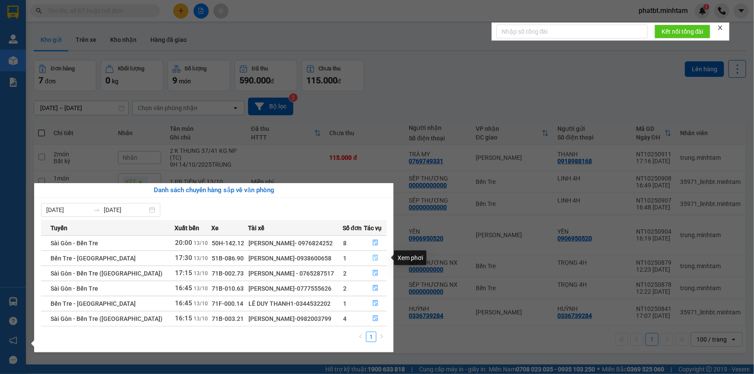
click at [372, 259] on icon "file-done" at bounding box center [375, 258] width 6 height 6
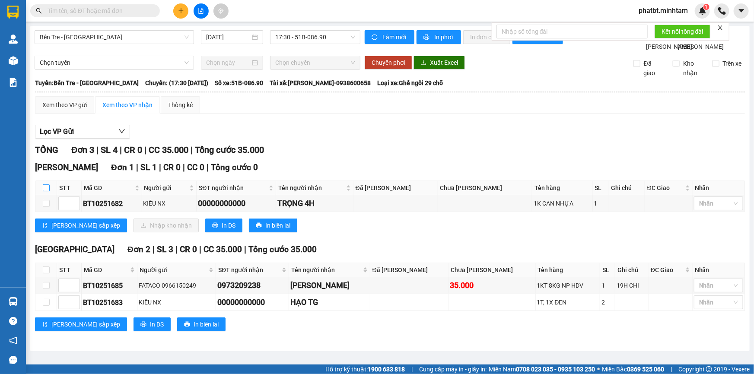
click at [48, 191] on input "checkbox" at bounding box center [46, 188] width 7 height 7
checkbox input "true"
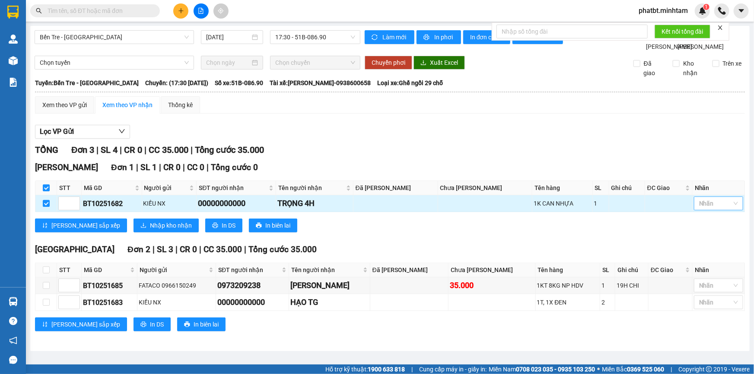
click at [717, 209] on div at bounding box center [714, 203] width 36 height 10
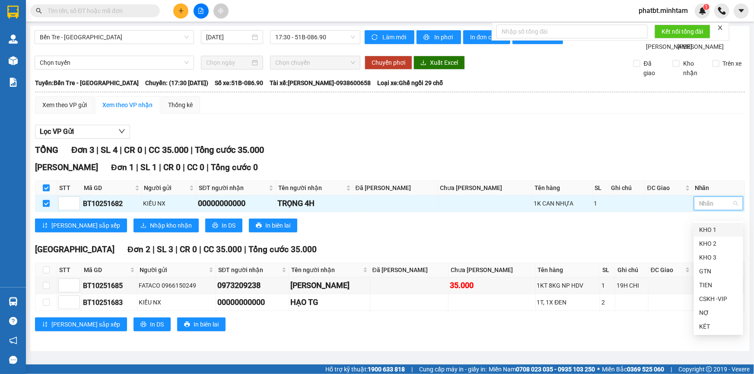
drag, startPoint x: 713, startPoint y: 233, endPoint x: 633, endPoint y: 253, distance: 82.0
click at [712, 233] on div "KHO 1" at bounding box center [718, 230] width 39 height 10
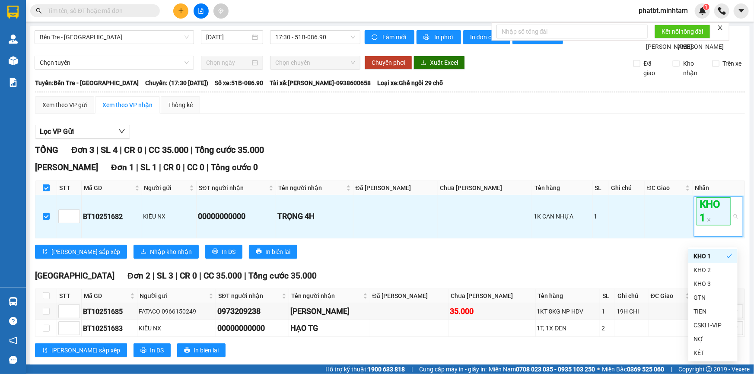
drag, startPoint x: 556, startPoint y: 258, endPoint x: 532, endPoint y: 258, distance: 24.2
click at [556, 258] on div "[PERSON_NAME] sắp xếp Nhập kho nhận In DS In biên lai" at bounding box center [390, 252] width 710 height 14
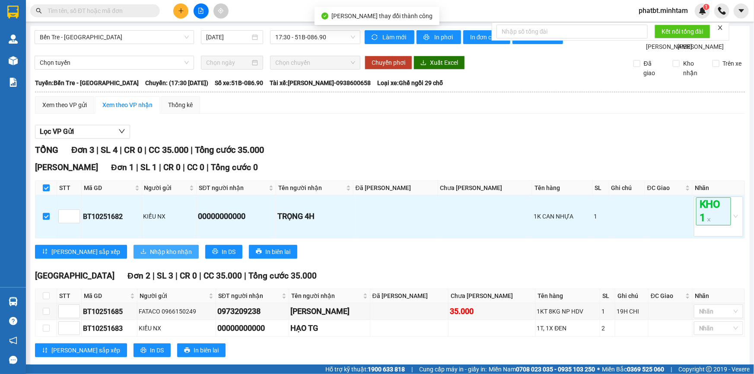
click at [150, 257] on span "Nhập kho nhận" at bounding box center [171, 252] width 42 height 10
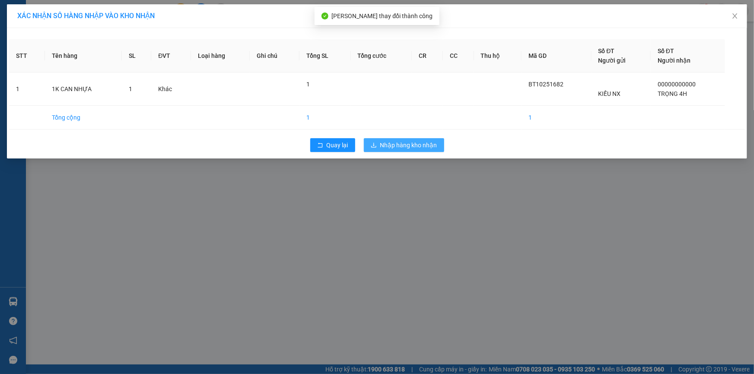
click at [396, 146] on span "Nhập hàng kho nhận" at bounding box center [408, 145] width 57 height 10
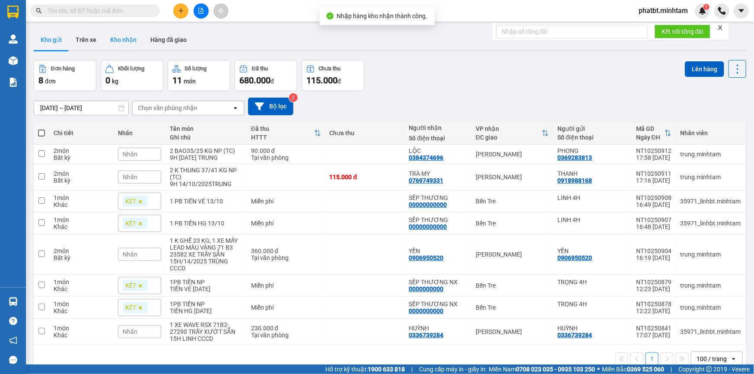
click at [128, 45] on button "Kho nhận" at bounding box center [123, 39] width 40 height 21
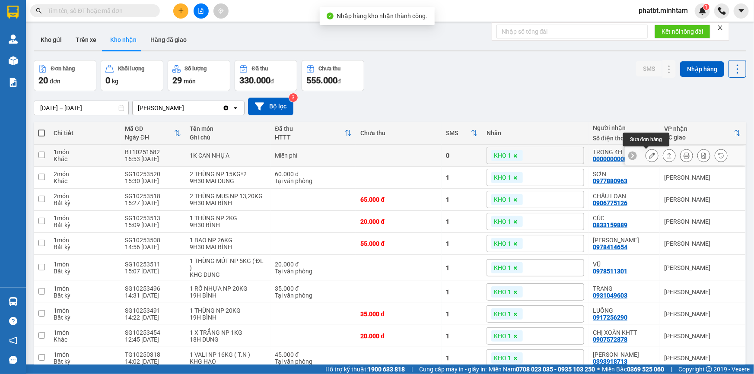
click at [649, 156] on icon at bounding box center [652, 156] width 6 height 6
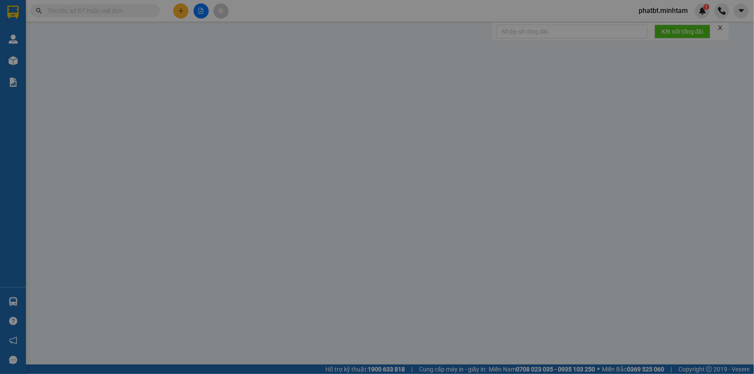
type input "KIỀU NX"
type input "00000000000"
type input "TRỌNG 4H"
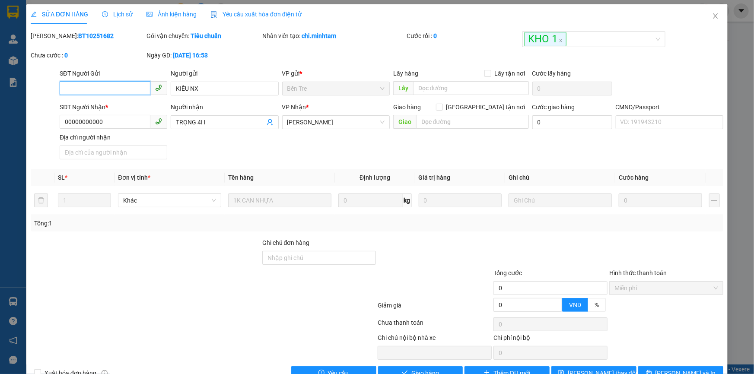
scroll to position [22, 0]
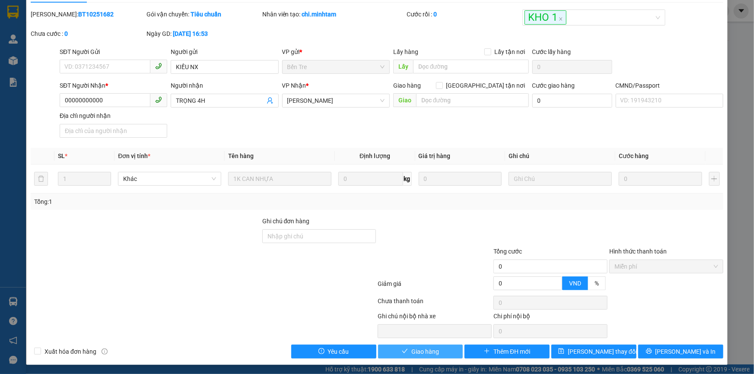
click at [422, 347] on span "Giao hàng" at bounding box center [425, 352] width 28 height 10
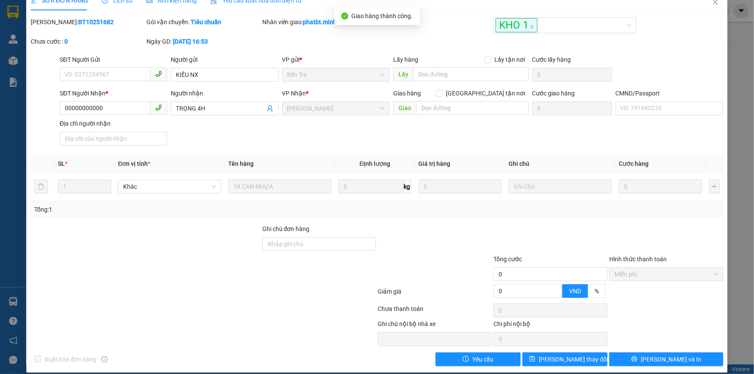
scroll to position [0, 0]
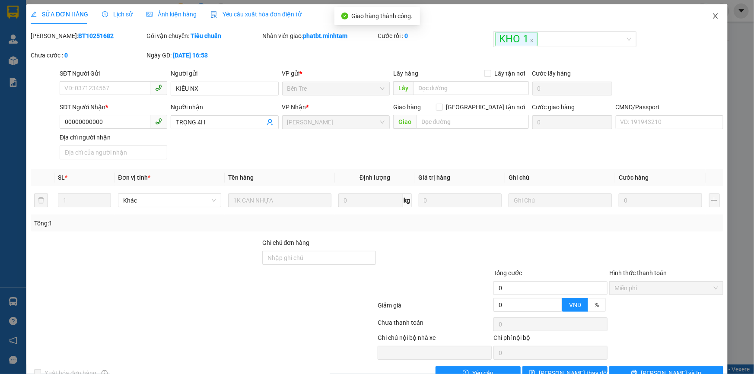
click at [712, 13] on icon "close" at bounding box center [715, 16] width 7 height 7
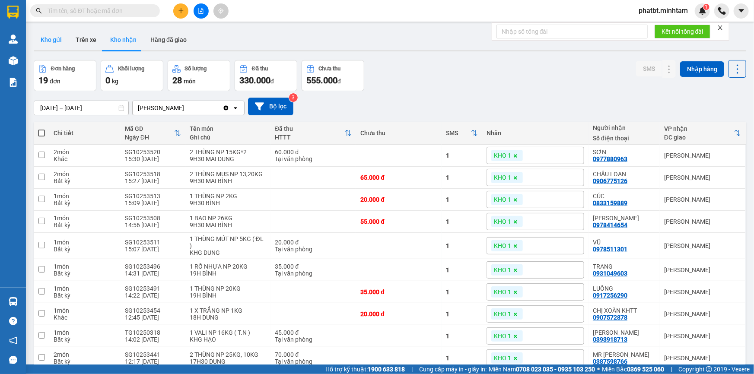
click at [47, 41] on button "Kho gửi" at bounding box center [51, 39] width 35 height 21
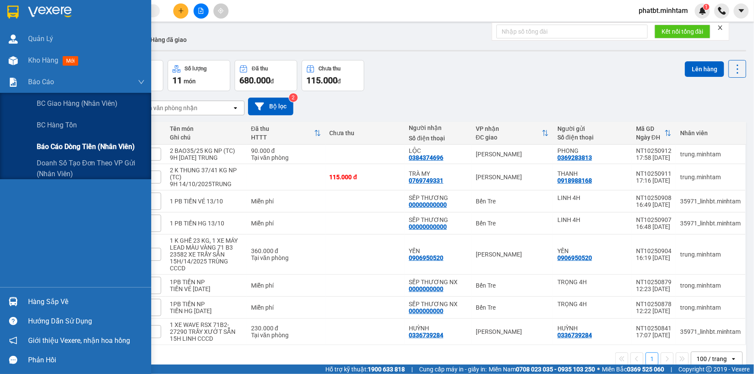
click at [55, 140] on div "Báo cáo dòng tiền (nhân viên)" at bounding box center [91, 147] width 108 height 22
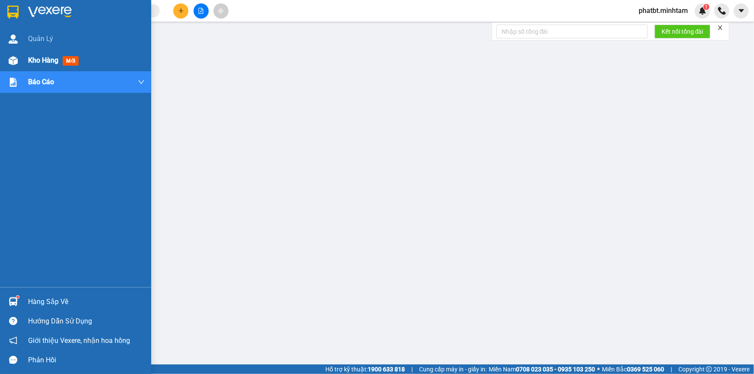
click at [30, 56] on span "Kho hàng" at bounding box center [43, 60] width 30 height 8
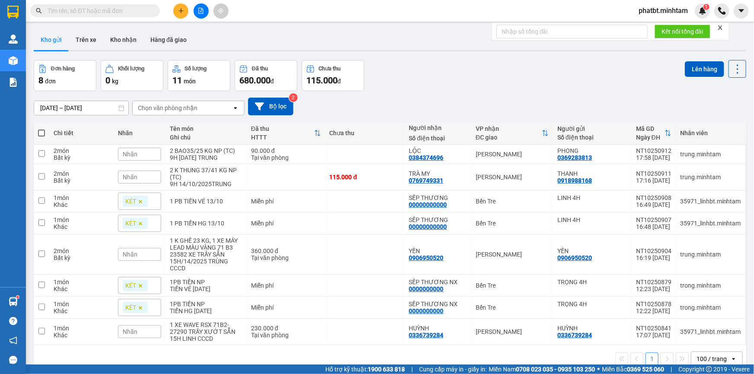
click at [178, 4] on button at bounding box center [180, 10] width 15 height 15
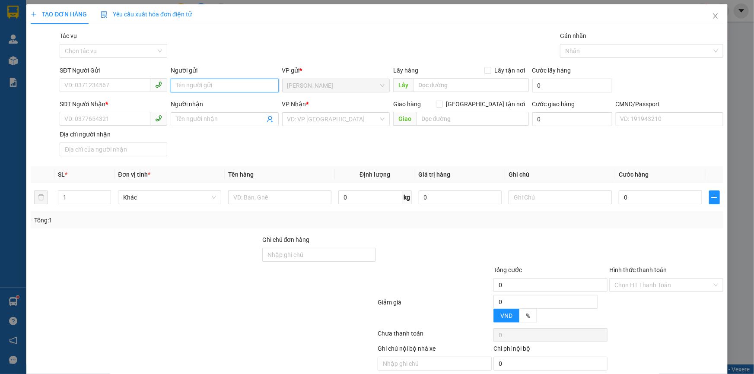
click at [221, 85] on input "Người gửi" at bounding box center [225, 86] width 108 height 14
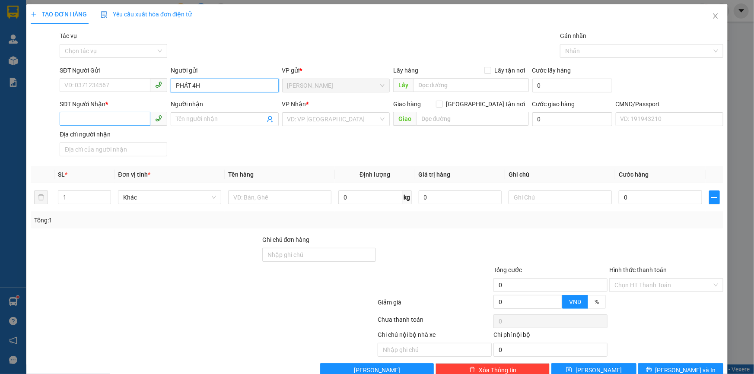
type input "PHÁT 4H"
click at [136, 125] on span at bounding box center [114, 119] width 108 height 14
type input "0000000000000"
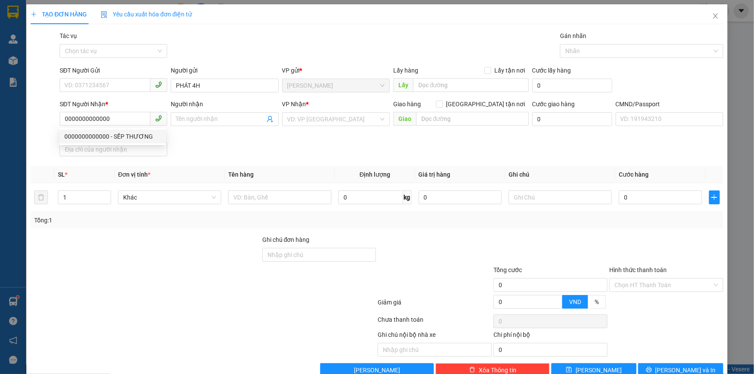
click at [201, 111] on div "Người nhận" at bounding box center [225, 105] width 108 height 13
click at [128, 121] on input "0000000000000" at bounding box center [105, 119] width 91 height 14
click at [124, 136] on div "0000000000000 - SẾP THƯƠNG" at bounding box center [112, 137] width 96 height 10
type input "SẾP THƯƠNG"
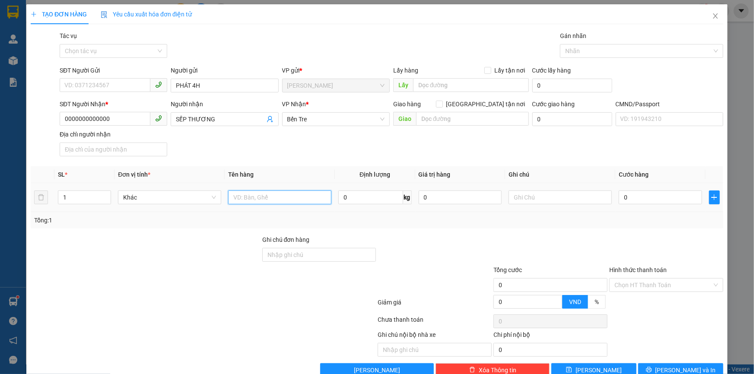
click at [256, 197] on input "text" at bounding box center [279, 198] width 103 height 14
type input "1 PB THG [DATE]"
drag, startPoint x: 293, startPoint y: 167, endPoint x: 299, endPoint y: 163, distance: 7.0
click at [295, 165] on div "Transit Pickup Surcharge Ids Transit Deliver Surcharge Ids Transit Deliver Surc…" at bounding box center [377, 204] width 693 height 346
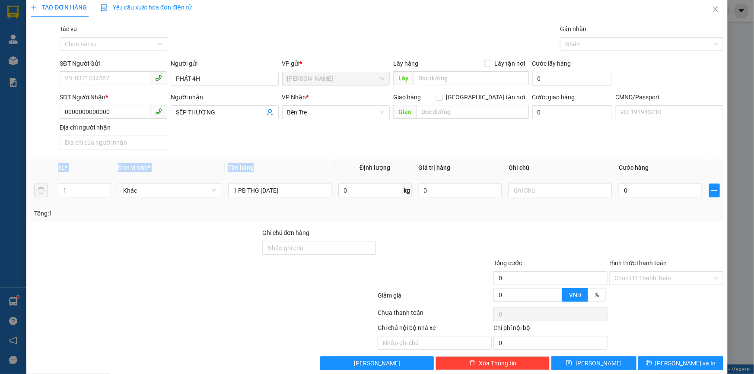
scroll to position [19, 0]
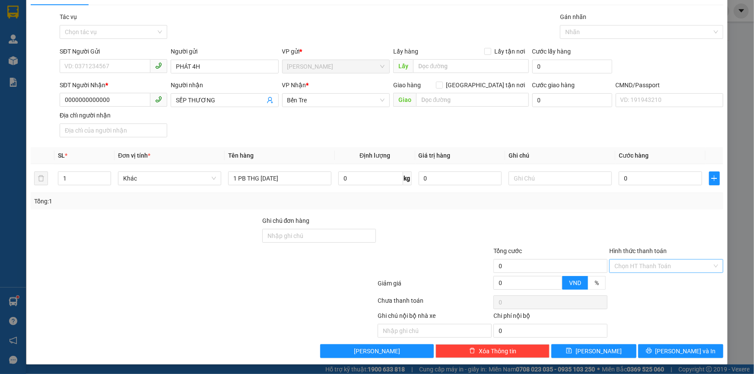
click at [643, 265] on input "Hình thức thanh toán" at bounding box center [663, 266] width 98 height 13
click at [625, 290] on div "Miễn phí" at bounding box center [661, 297] width 113 height 14
click at [614, 218] on div at bounding box center [666, 231] width 116 height 30
click at [652, 352] on button "[PERSON_NAME] và In" at bounding box center [680, 351] width 85 height 14
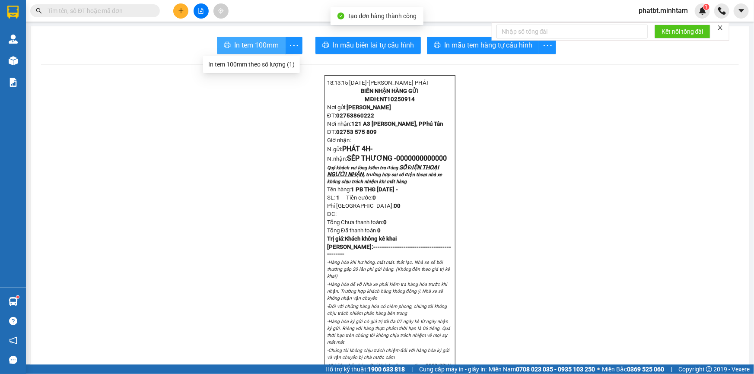
click at [272, 41] on span "In tem 100mm" at bounding box center [256, 45] width 45 height 11
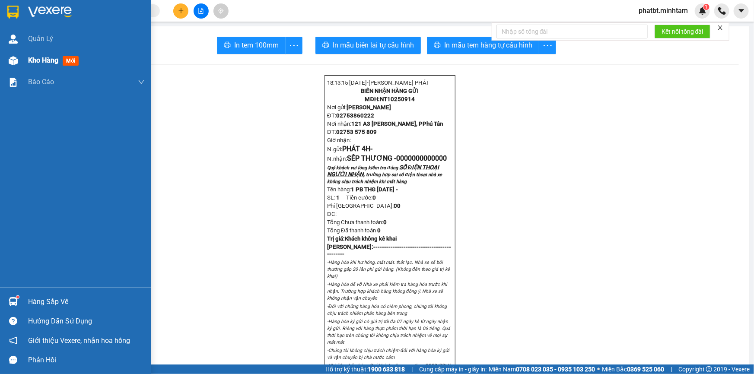
drag, startPoint x: 24, startPoint y: 67, endPoint x: 48, endPoint y: 63, distance: 24.5
click at [25, 65] on div "Kho hàng mới" at bounding box center [75, 61] width 151 height 22
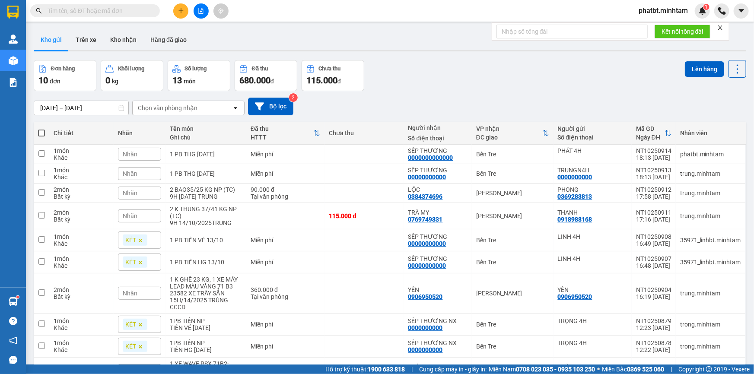
click at [143, 151] on div "Nhãn" at bounding box center [139, 154] width 43 height 13
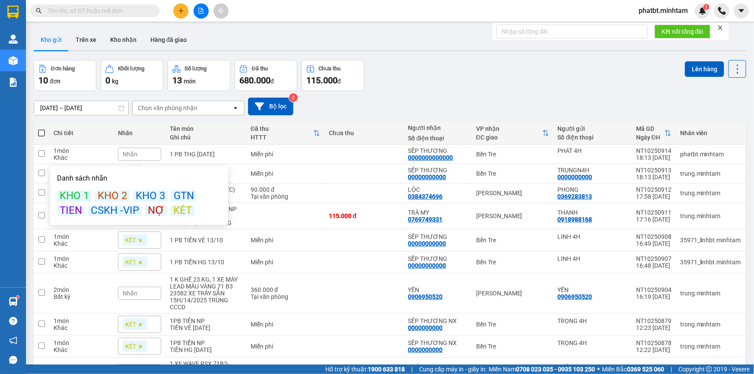
click at [180, 210] on div "KÉT" at bounding box center [183, 210] width 24 height 11
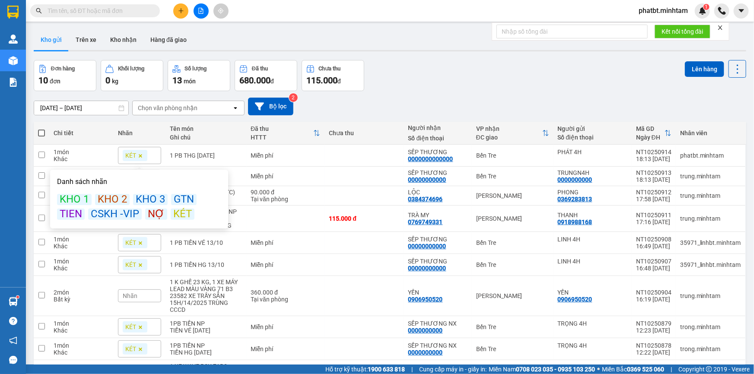
click at [388, 122] on th "Chưa thu" at bounding box center [364, 133] width 79 height 23
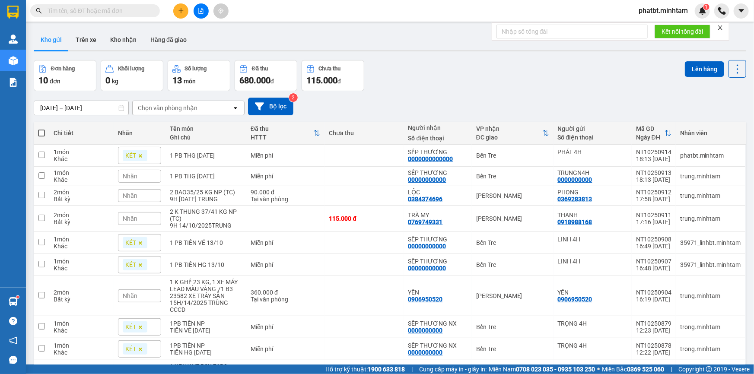
click at [148, 173] on div "Nhãn" at bounding box center [139, 176] width 43 height 13
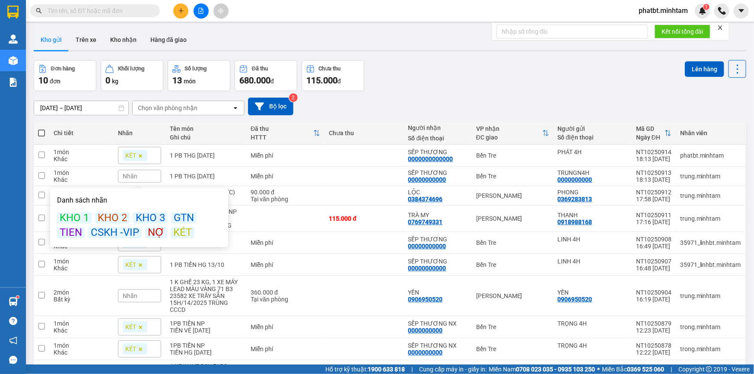
click at [176, 229] on div "KÉT" at bounding box center [183, 232] width 24 height 11
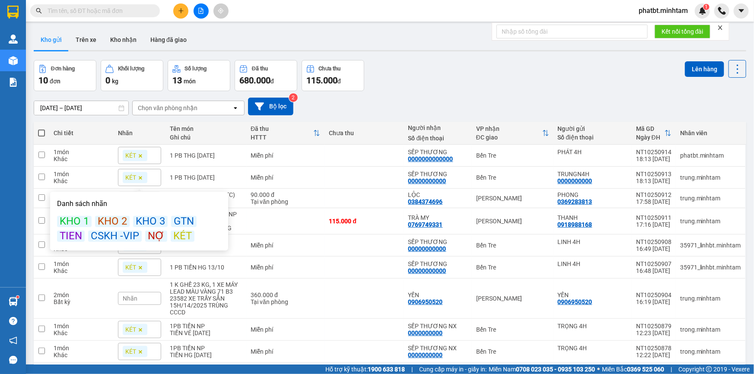
click at [425, 79] on div "Đơn hàng 10 đơn Khối lượng 0 kg Số lượng 13 món Đã thu 680.000 đ Chưa thu 115.0…" at bounding box center [390, 75] width 713 height 31
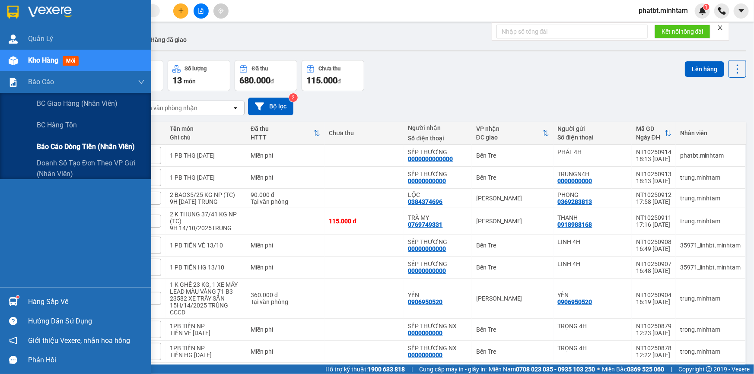
click at [59, 151] on span "Báo cáo dòng tiền (nhân viên)" at bounding box center [86, 146] width 98 height 11
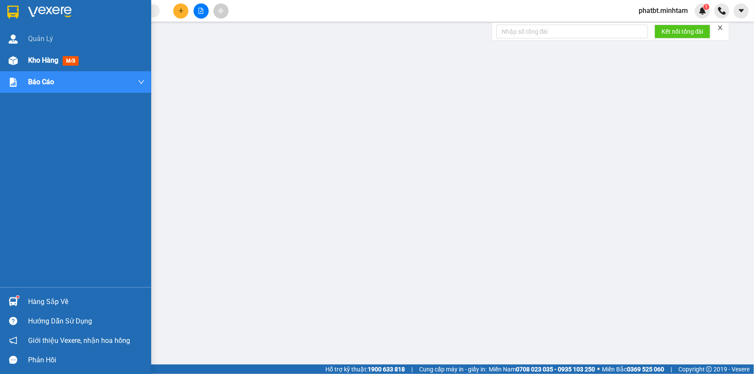
click at [51, 64] on span "Kho hàng" at bounding box center [43, 60] width 30 height 8
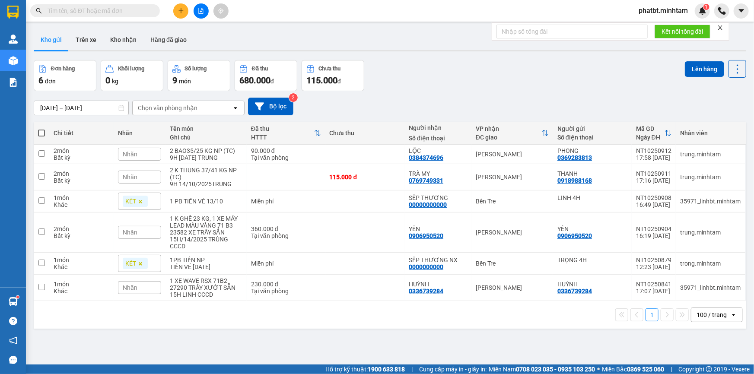
click at [136, 13] on input "text" at bounding box center [99, 11] width 102 height 10
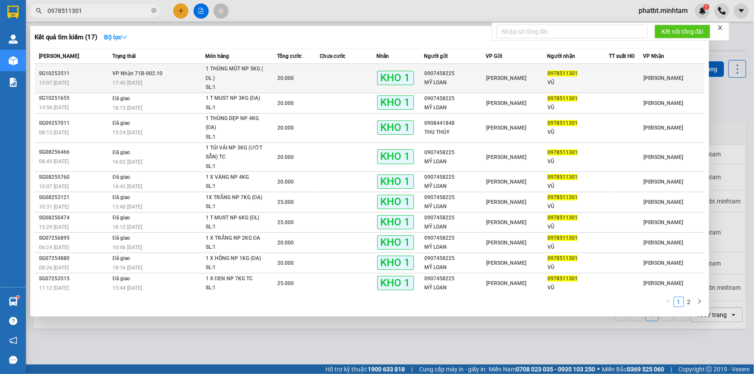
type input "0978511301"
click at [346, 81] on td at bounding box center [348, 78] width 57 height 29
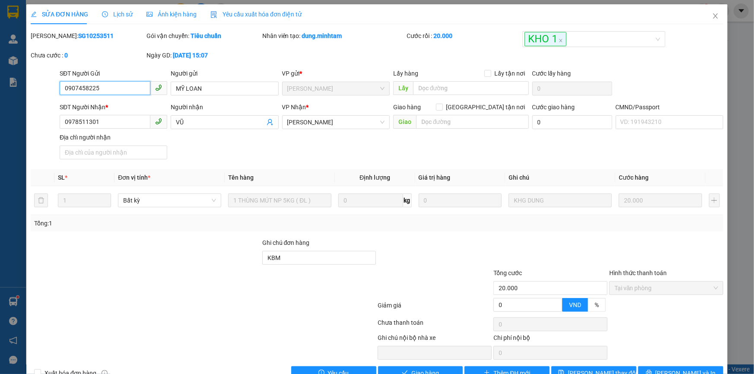
scroll to position [22, 0]
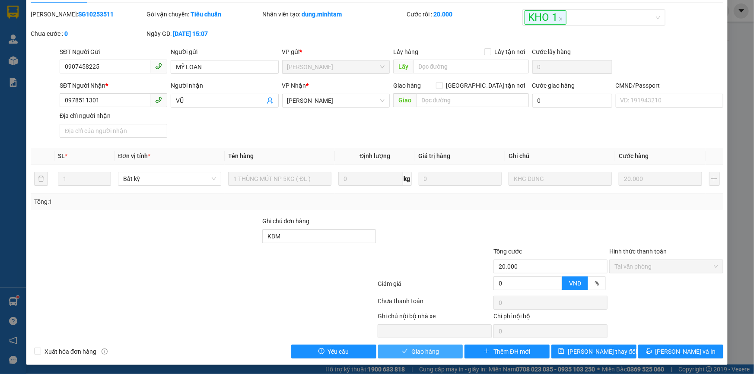
click at [427, 353] on span "Giao hàng" at bounding box center [425, 352] width 28 height 10
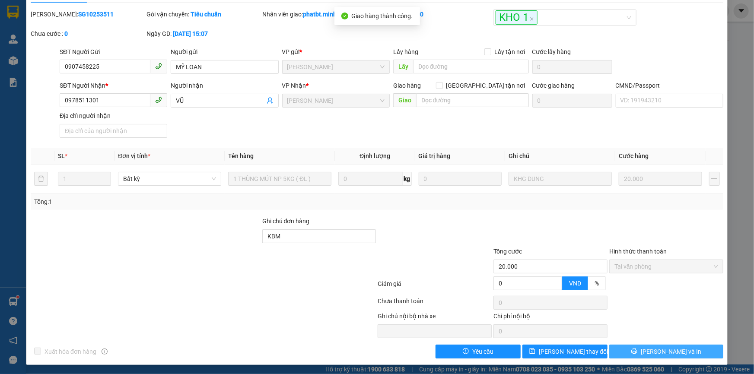
click at [663, 354] on span "[PERSON_NAME] và In" at bounding box center [671, 352] width 60 height 10
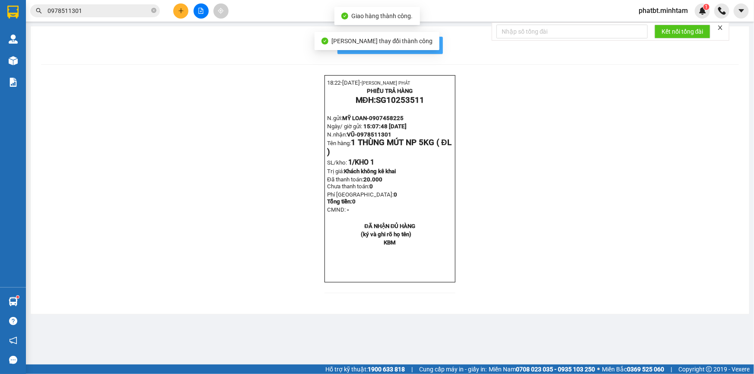
click at [435, 48] on span "In mẫu biên lai tự cấu hình" at bounding box center [395, 45] width 81 height 11
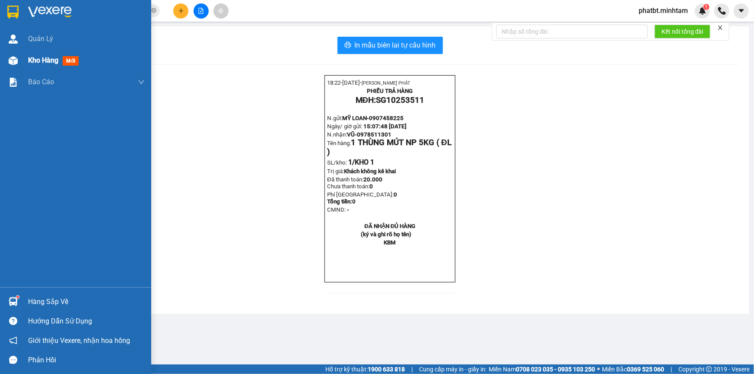
click at [18, 60] on div at bounding box center [13, 60] width 15 height 15
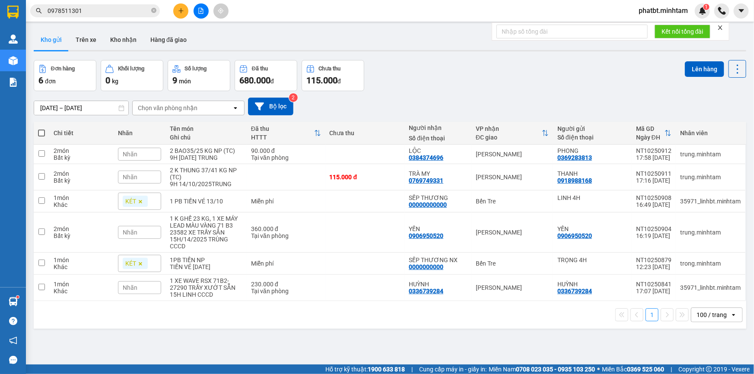
click at [60, 47] on button "Kho gửi" at bounding box center [51, 39] width 35 height 21
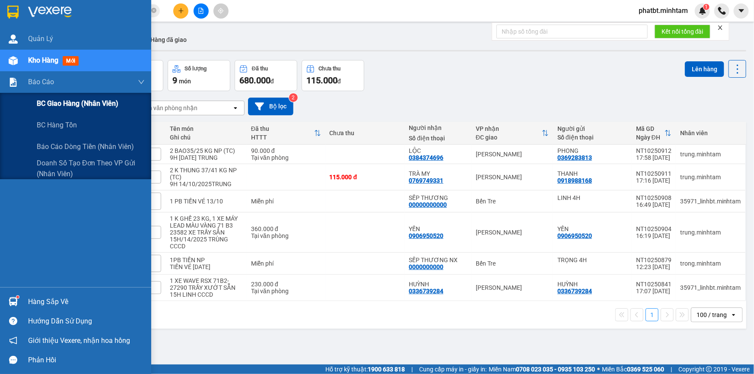
click at [53, 111] on div "BC giao hàng (nhân viên)" at bounding box center [91, 104] width 108 height 22
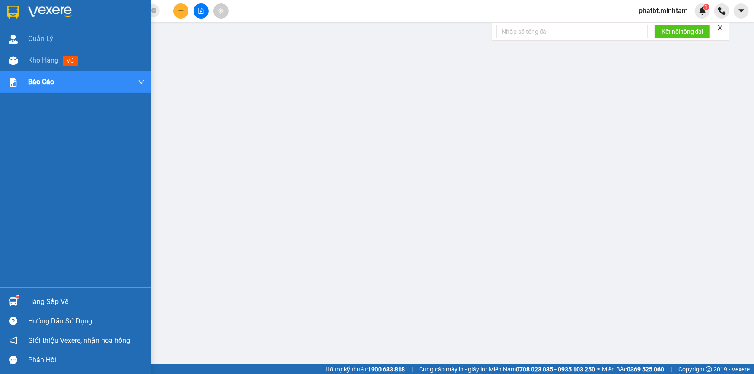
click at [38, 300] on div "Hàng sắp về" at bounding box center [86, 302] width 117 height 13
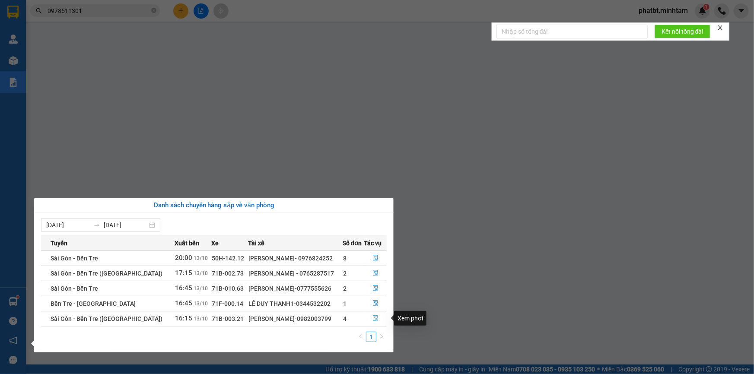
click at [377, 320] on button "button" at bounding box center [376, 319] width 22 height 14
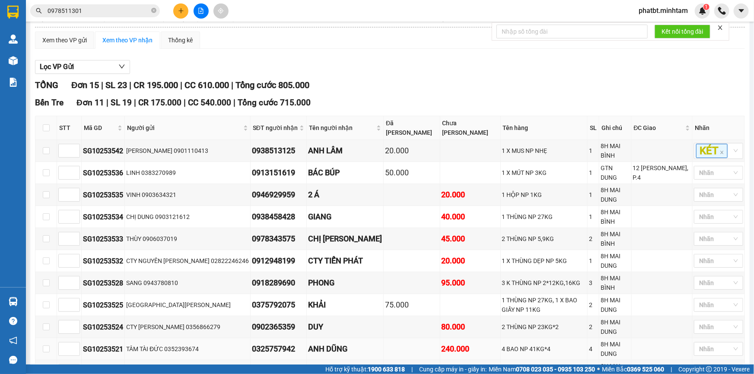
scroll to position [207, 0]
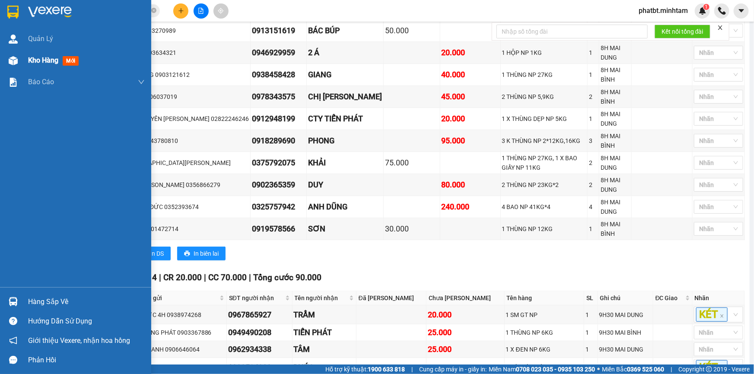
click at [22, 54] on div "Kho hàng mới" at bounding box center [75, 61] width 151 height 22
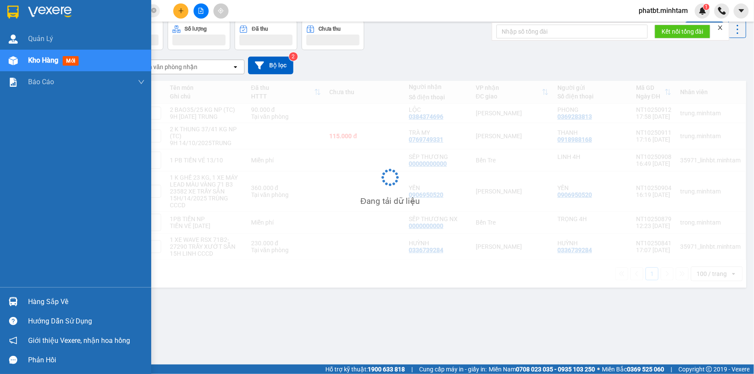
scroll to position [39, 0]
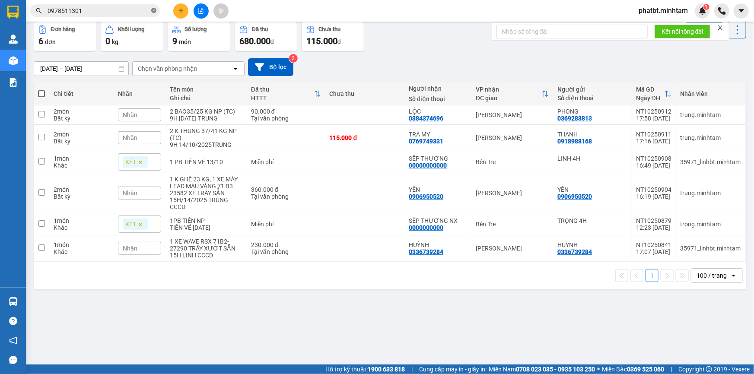
click at [152, 10] on icon "close-circle" at bounding box center [153, 10] width 5 height 5
click at [122, 19] on div "Kết quả tìm kiếm ( 17 ) Bộ lọc Mã ĐH Trạng thái Món hàng Tổng cước Chưa cước Nh…" at bounding box center [377, 11] width 754 height 22
click at [122, 14] on input "text" at bounding box center [99, 11] width 102 height 10
paste input "0938385318"
type input "0938385318"
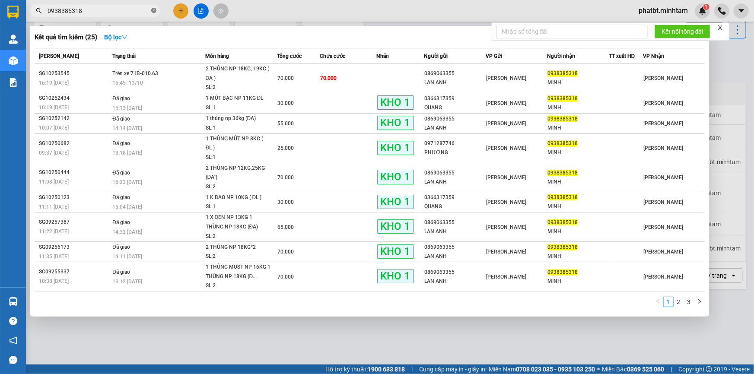
click at [153, 9] on icon "close-circle" at bounding box center [153, 10] width 5 height 5
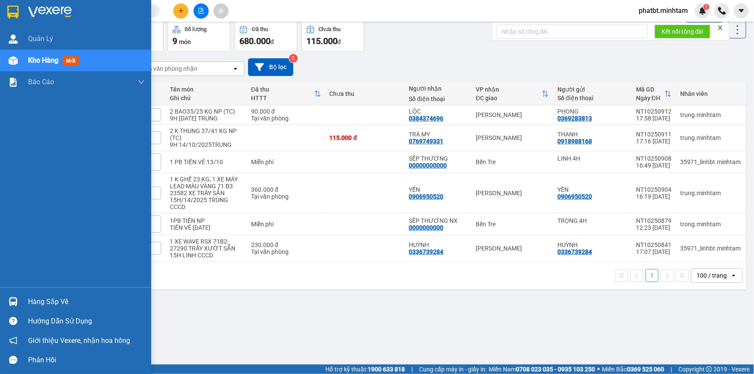
click at [21, 60] on div "Kho hàng mới" at bounding box center [75, 61] width 151 height 22
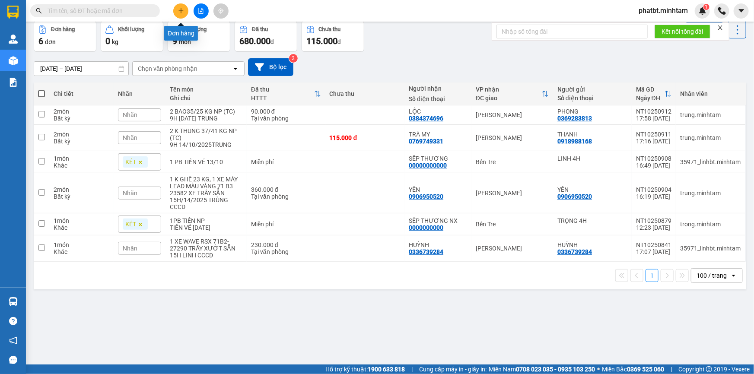
click at [180, 10] on icon "plus" at bounding box center [181, 11] width 6 height 6
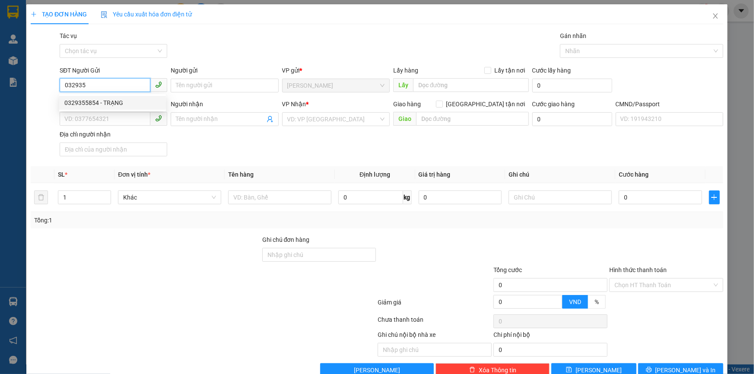
click at [117, 104] on div "0329355854 - TRẠNG" at bounding box center [112, 103] width 96 height 10
type input "0329355854"
type input "TRẠNG"
type input "0853628737"
type input "TRÂN"
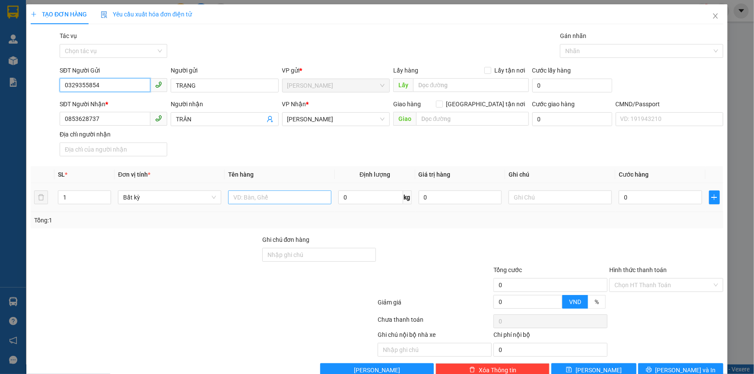
type input "0329355854"
click at [269, 200] on input "text" at bounding box center [279, 198] width 103 height 14
type input "1 BAO NP 50KG (TC)"
click at [540, 201] on input "text" at bounding box center [560, 198] width 103 height 14
type input "9H MAI PHÁT"
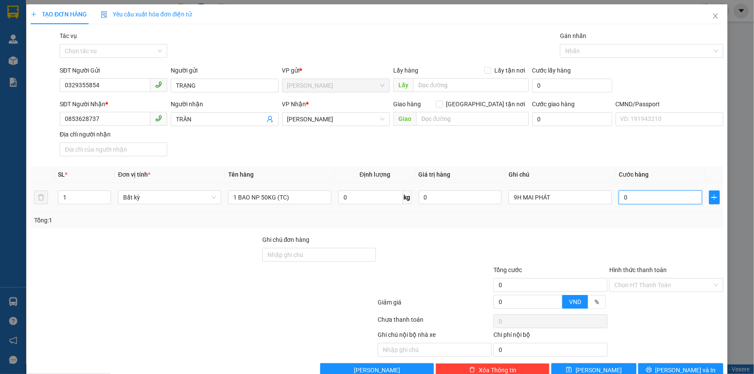
click at [650, 191] on input "0" at bounding box center [660, 198] width 83 height 14
type input "7"
type input "75"
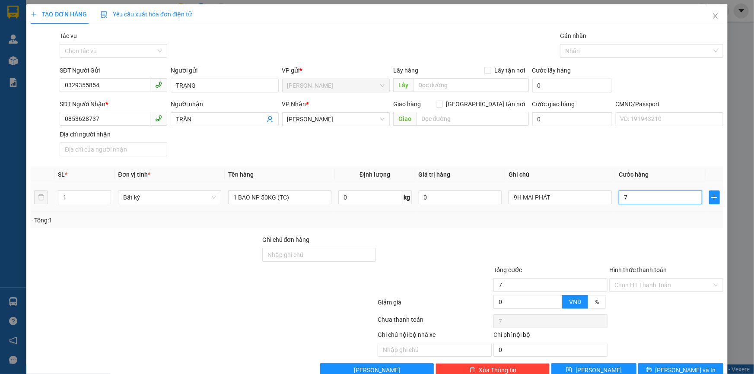
type input "75"
type input "75.000"
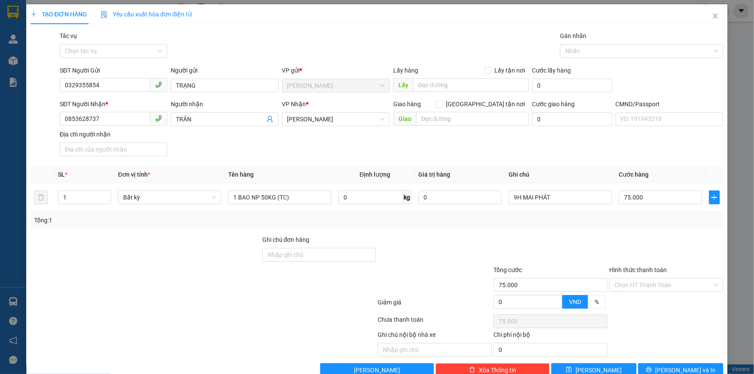
click at [616, 148] on div "SĐT Người Nhận * 0853628737 Người nhận TRÂN VP Nhận * [PERSON_NAME] hàng [GEOGR…" at bounding box center [391, 129] width 667 height 60
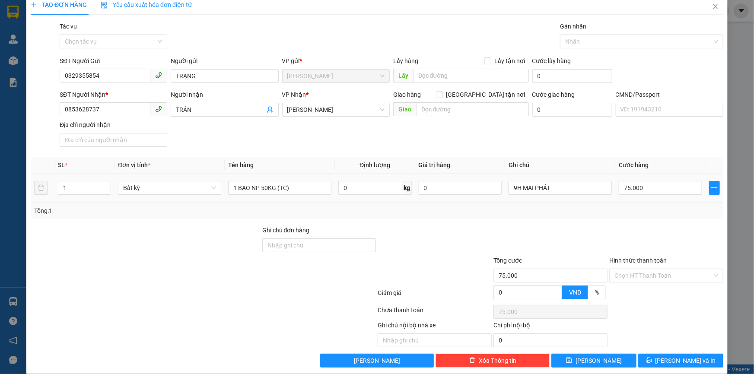
scroll to position [19, 0]
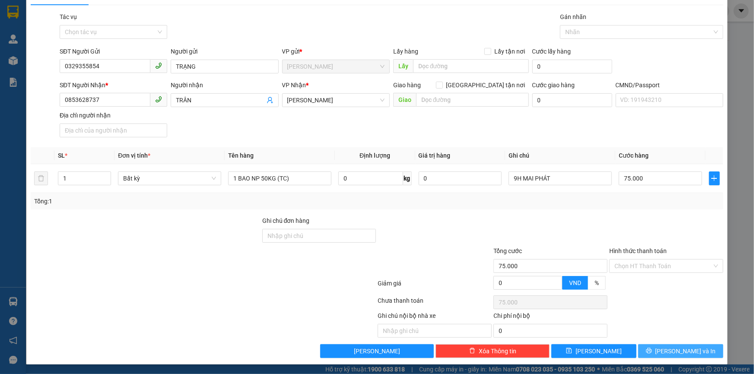
drag, startPoint x: 664, startPoint y: 350, endPoint x: 655, endPoint y: 350, distance: 9.5
click at [652, 350] on icon "printer" at bounding box center [649, 351] width 6 height 6
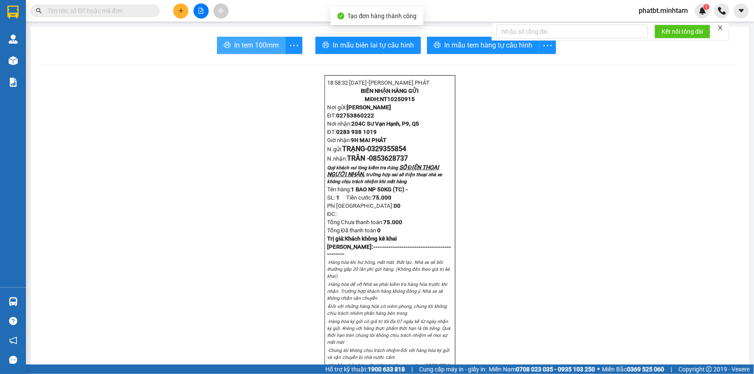
click at [259, 44] on span "In tem 100mm" at bounding box center [256, 45] width 45 height 11
click at [130, 13] on input "text" at bounding box center [99, 11] width 102 height 10
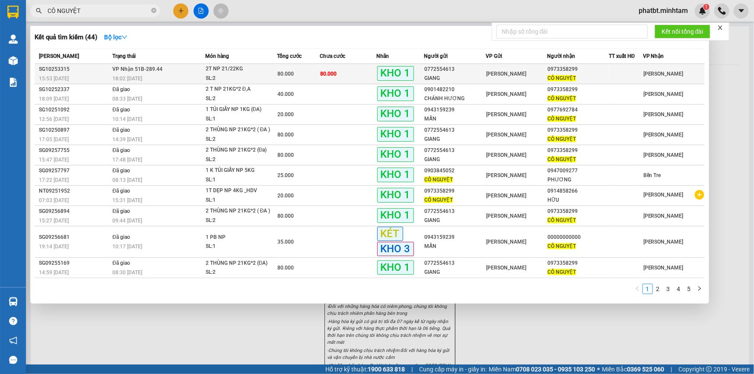
type input "CÔ NGUYỆT"
click at [176, 69] on td "VP Nhận 51B-289.44 18:02 [DATE]" at bounding box center [157, 74] width 95 height 20
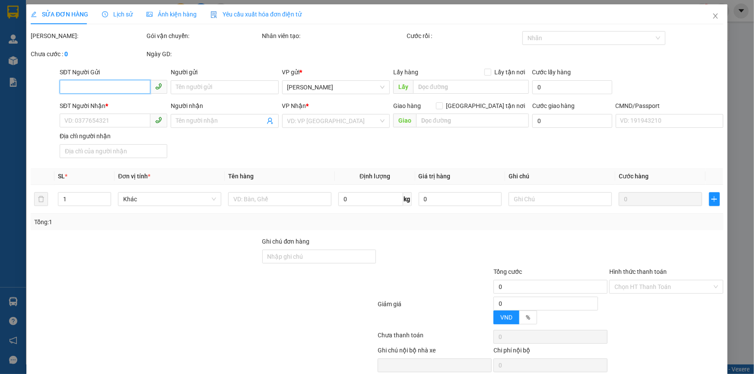
type input "0772554613"
type input "GIANG"
type input "0973358299"
type input "CÔ NGUYỆT"
type input "KG"
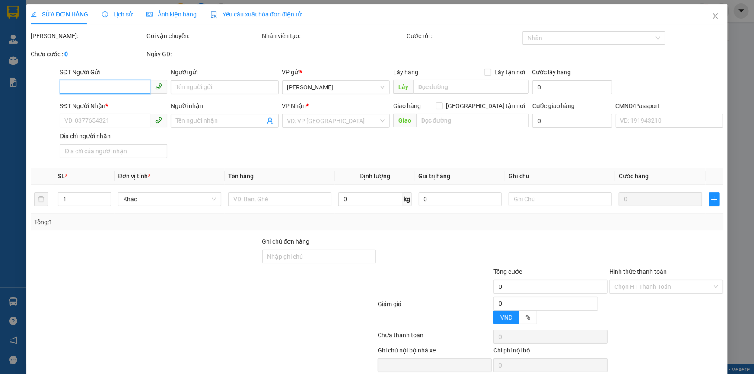
type input "80.000"
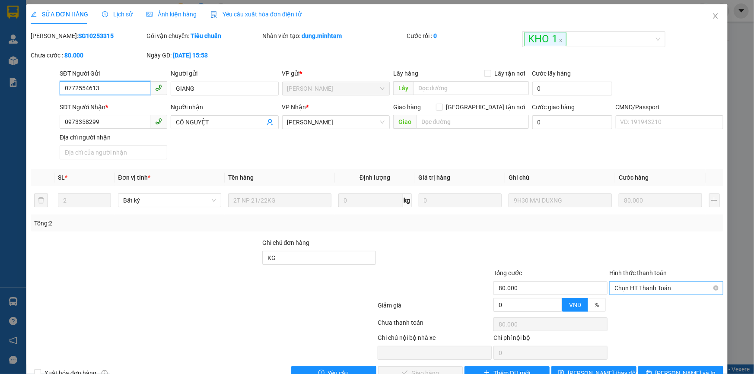
scroll to position [22, 0]
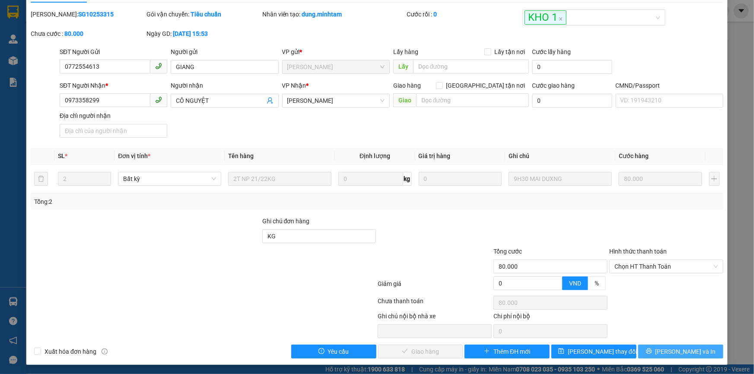
click at [649, 345] on button "[PERSON_NAME] và In" at bounding box center [680, 352] width 85 height 14
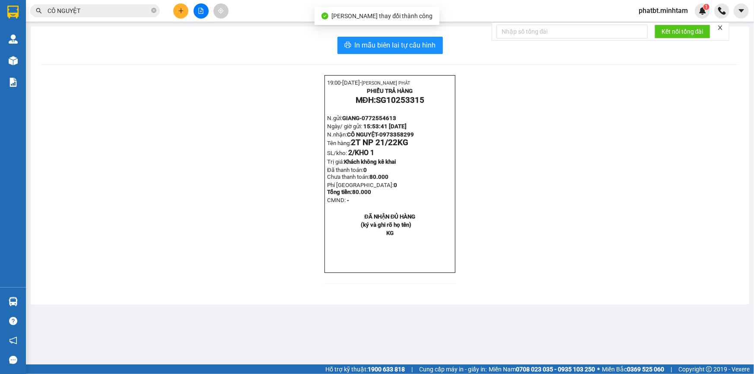
click at [404, 33] on div "In mẫu biên lai tự cấu hình 19:00- [DATE]- [PERSON_NAME] PHÁT PHIẾU TRẢ HÀNG MĐ…" at bounding box center [390, 165] width 719 height 278
click at [406, 42] on span "In mẫu biên lai tự cấu hình" at bounding box center [395, 45] width 81 height 11
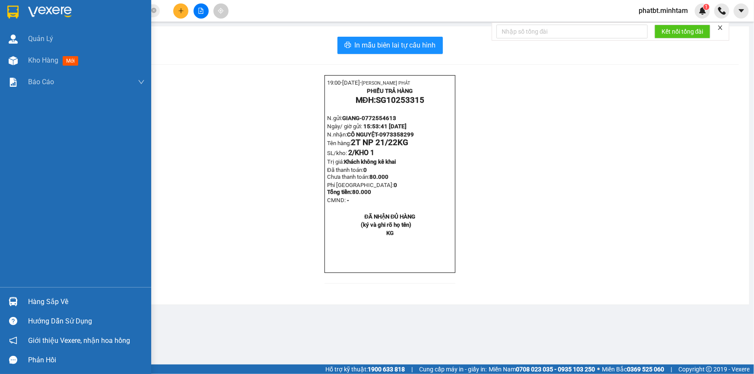
click at [38, 295] on div "Hàng sắp về" at bounding box center [75, 301] width 151 height 19
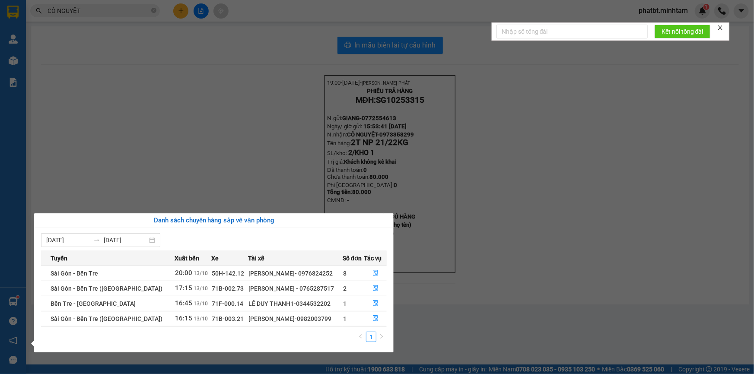
click at [211, 166] on section "Kết quả tìm kiếm ( 44 ) Bộ lọc Mã ĐH Trạng thái Món hàng Tổng cước Chưa cước Nh…" at bounding box center [377, 187] width 754 height 374
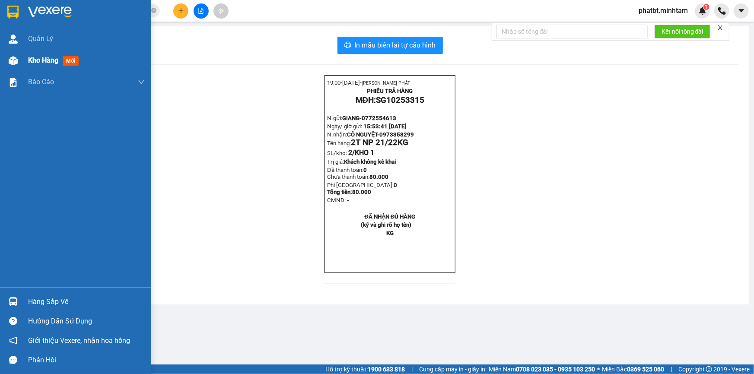
click at [21, 60] on div "Kho hàng mới" at bounding box center [75, 61] width 151 height 22
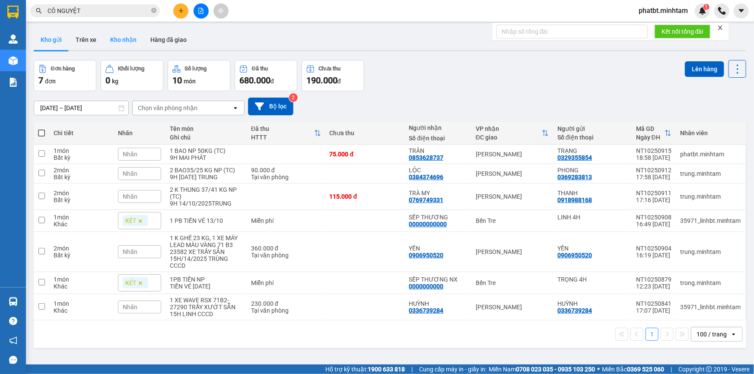
click at [133, 35] on button "Kho nhận" at bounding box center [123, 39] width 40 height 21
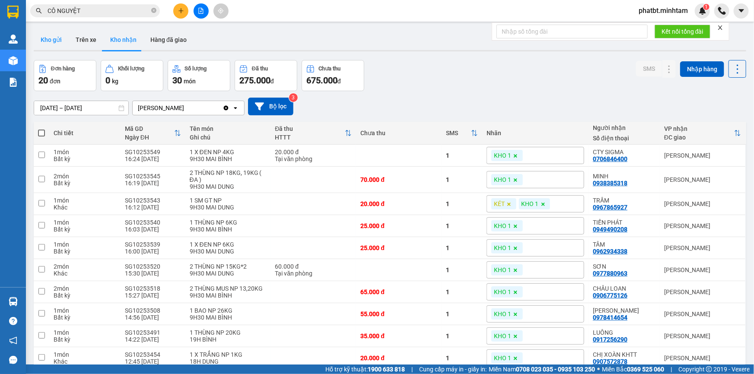
click at [65, 37] on button "Kho gửi" at bounding box center [51, 39] width 35 height 21
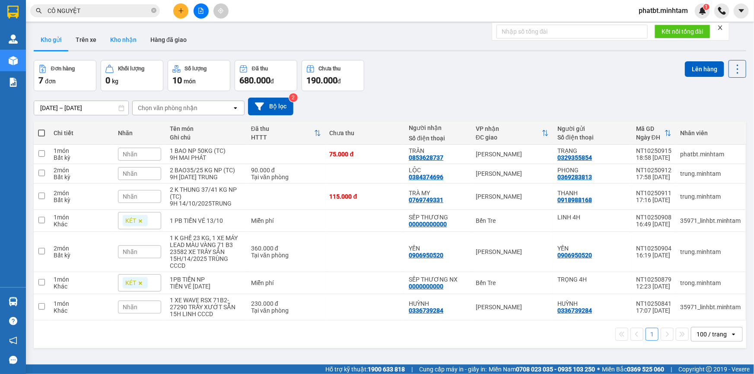
click at [121, 39] on button "Kho nhận" at bounding box center [123, 39] width 40 height 21
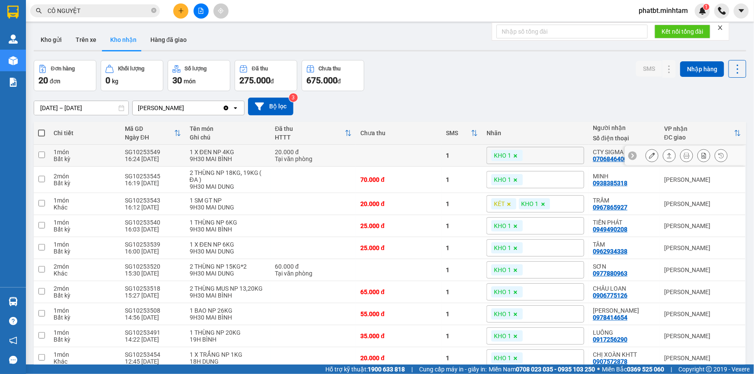
click at [649, 158] on icon at bounding box center [652, 156] width 6 height 6
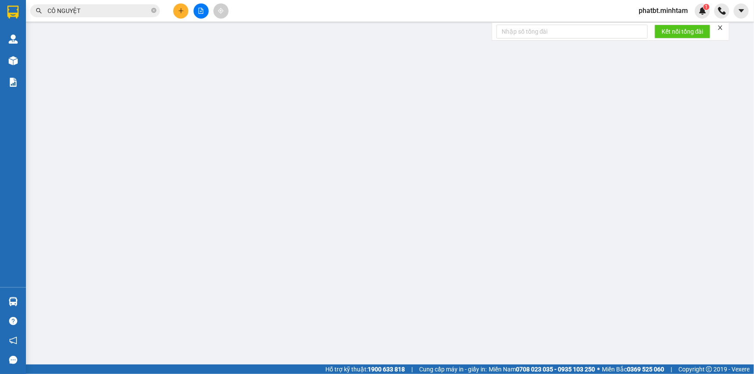
type input "0905025323"
type input "CTY HƯNG PHƯỚC"
type input "0706846400"
type input "CTY SIGMA"
type input "20.000"
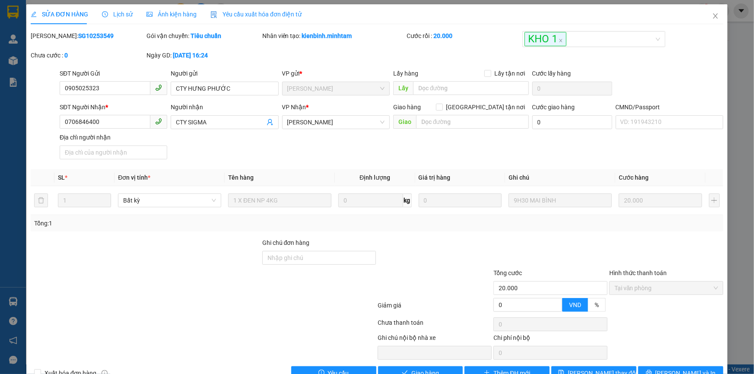
click at [115, 16] on span "Lịch sử" at bounding box center [117, 14] width 31 height 7
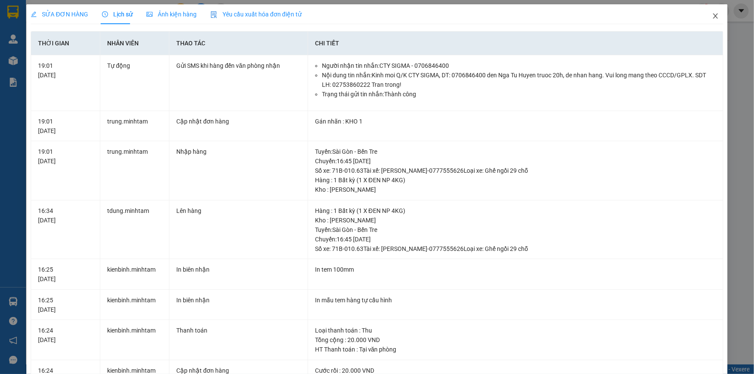
click at [713, 15] on icon "close" at bounding box center [715, 16] width 7 height 7
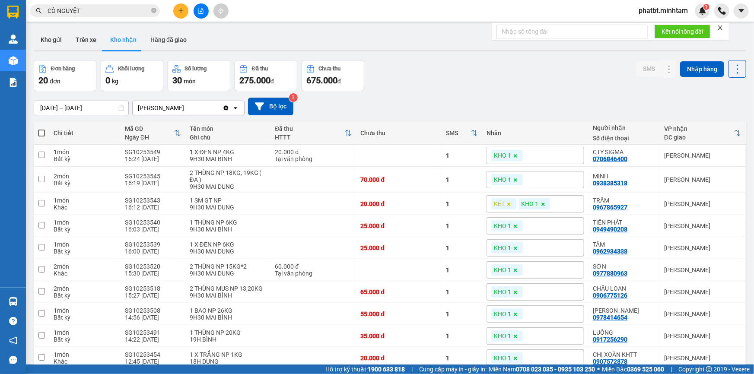
click at [185, 9] on button at bounding box center [180, 10] width 15 height 15
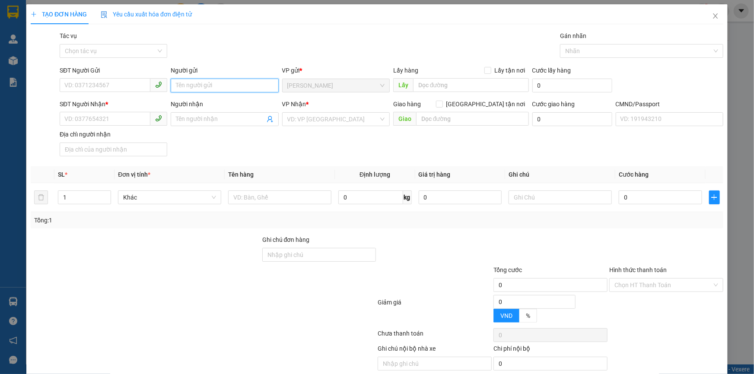
click at [208, 81] on input "Người gửi" at bounding box center [225, 86] width 108 height 14
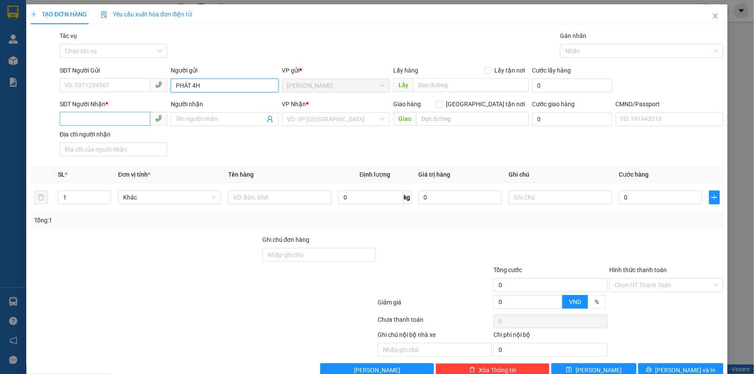
type input "PHÁT 4H"
click at [121, 119] on input "SĐT Người Nhận *" at bounding box center [105, 119] width 91 height 14
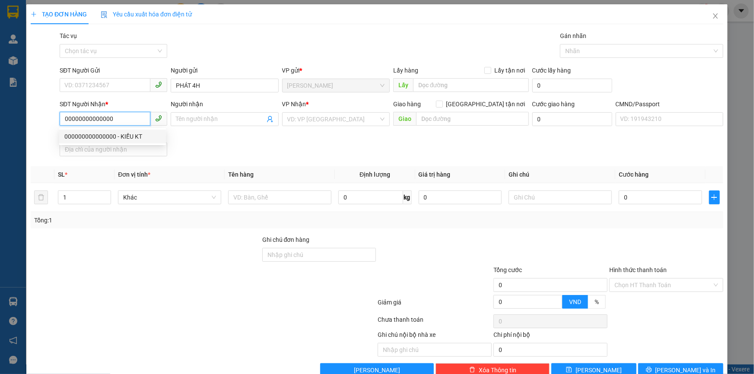
type input "0000000000000"
click at [134, 136] on div "0000000000000 - SẾP THƯƠNG" at bounding box center [112, 137] width 96 height 10
type input "SẾP THƯƠNG"
type input "0000000000000"
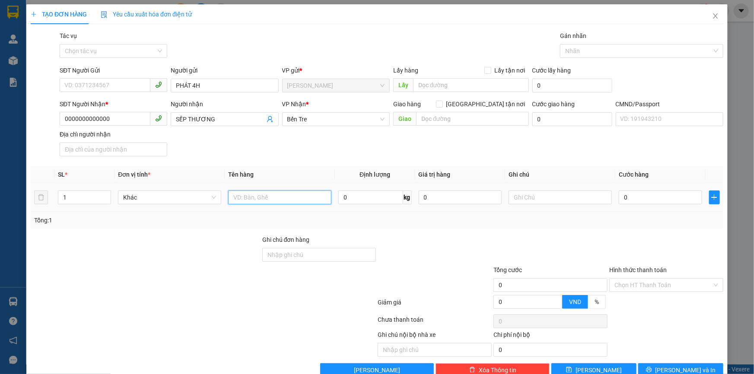
click at [255, 198] on input "text" at bounding box center [279, 198] width 103 height 14
type input "1 PB TIỀN VÉ [DATE]"
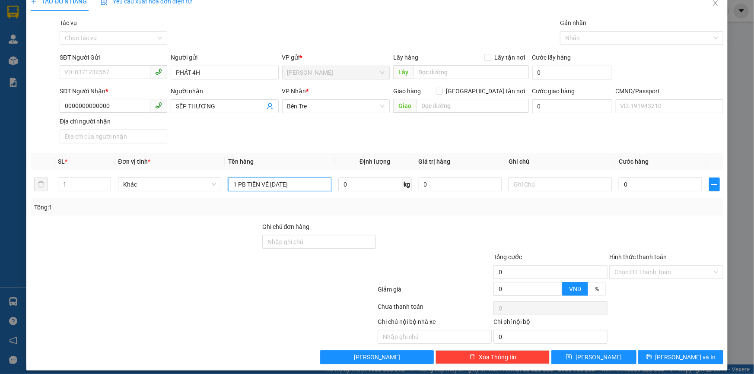
scroll to position [19, 0]
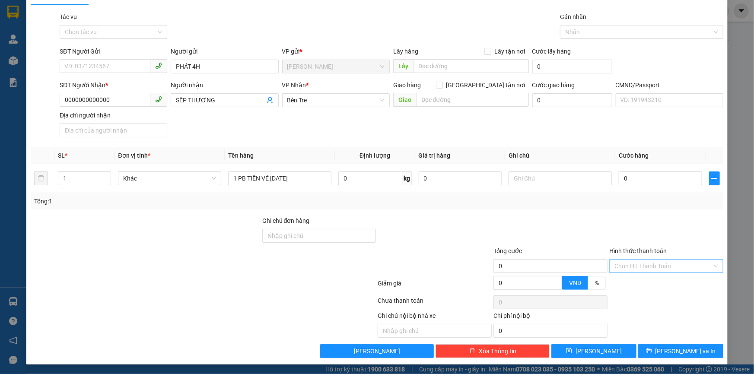
click at [630, 267] on input "Hình thức thanh toán" at bounding box center [663, 266] width 98 height 13
click at [626, 291] on div "Miễn phí" at bounding box center [661, 297] width 113 height 14
click at [622, 234] on div at bounding box center [666, 231] width 116 height 30
click at [652, 351] on icon "printer" at bounding box center [649, 351] width 6 height 6
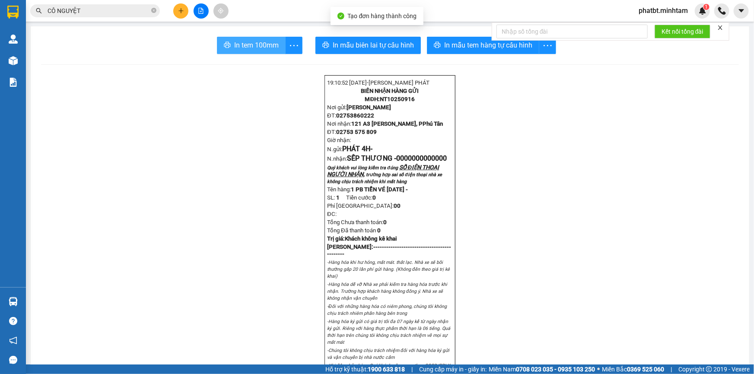
click at [258, 43] on span "In tem 100mm" at bounding box center [256, 45] width 45 height 11
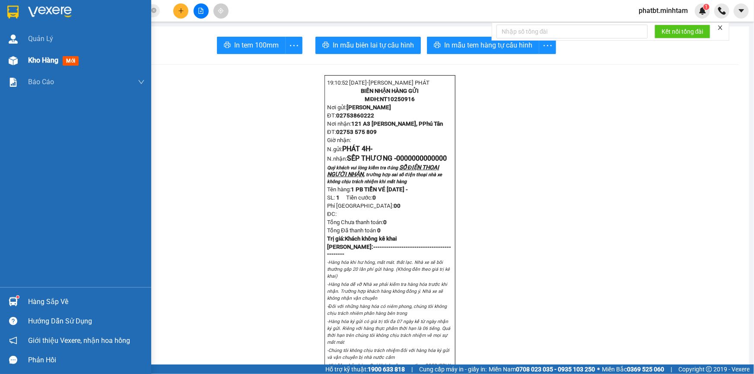
click at [31, 56] on span "Kho hàng" at bounding box center [43, 60] width 30 height 8
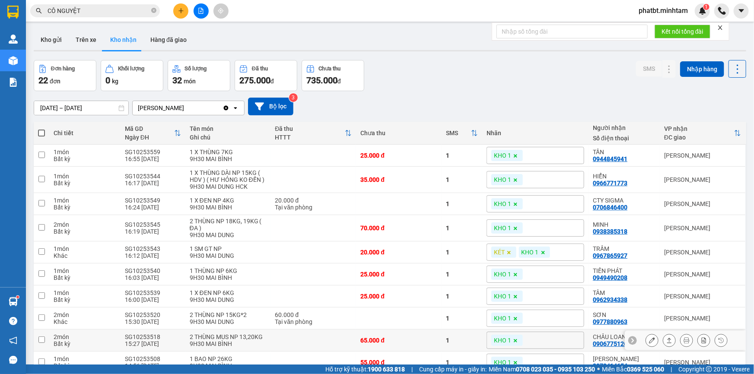
click at [649, 339] on icon at bounding box center [652, 340] width 6 height 6
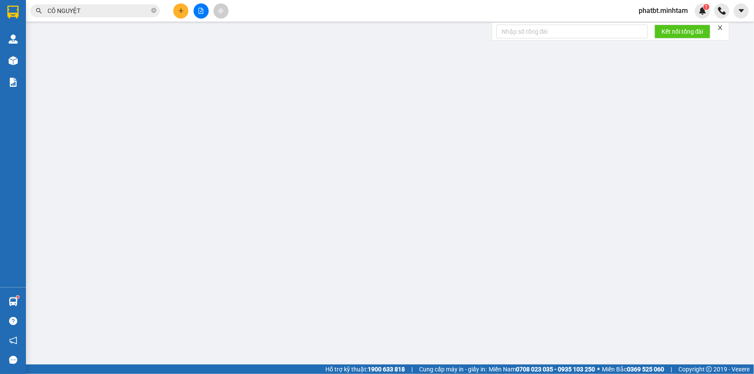
type input "0916412228"
type input "VŨ"
type input "0906775126"
type input "CHÂU LOAN"
type input "KBM"
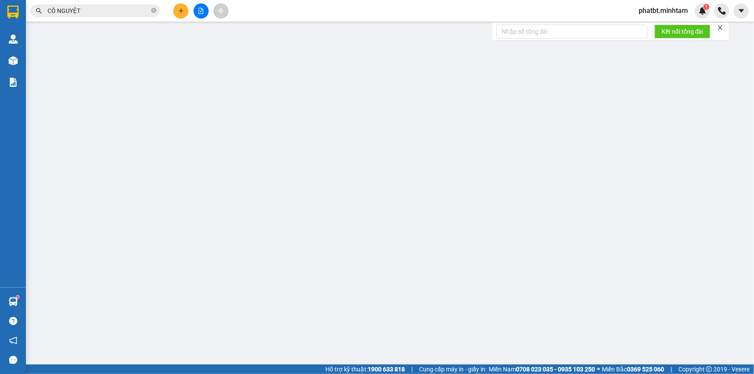
type input "65.000"
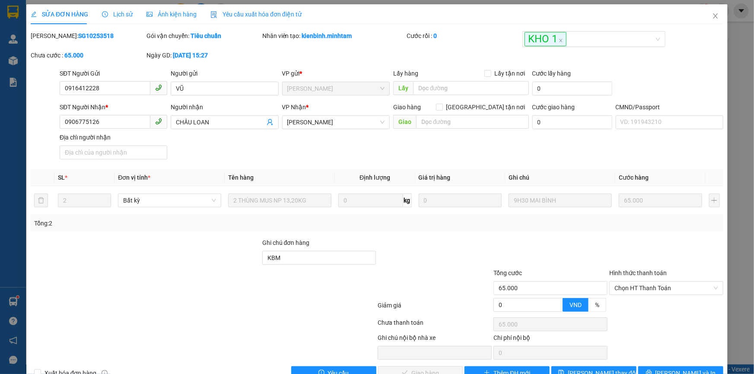
click at [114, 15] on span "Lịch sử" at bounding box center [117, 14] width 31 height 7
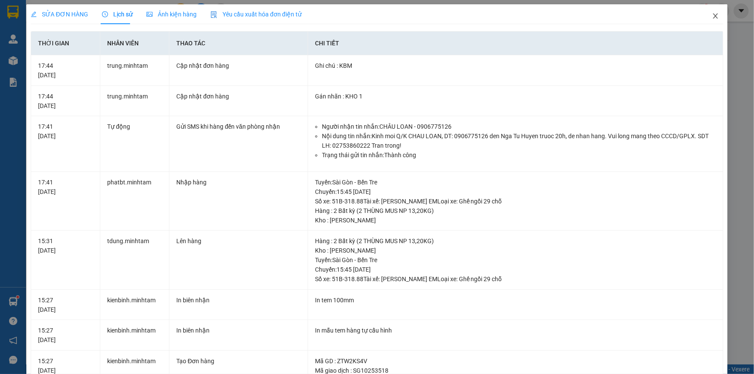
click at [712, 19] on icon "close" at bounding box center [715, 16] width 7 height 7
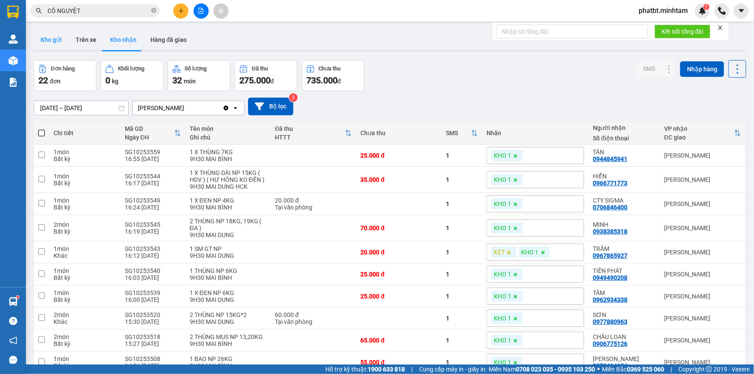
click at [47, 44] on button "Kho gửi" at bounding box center [51, 39] width 35 height 21
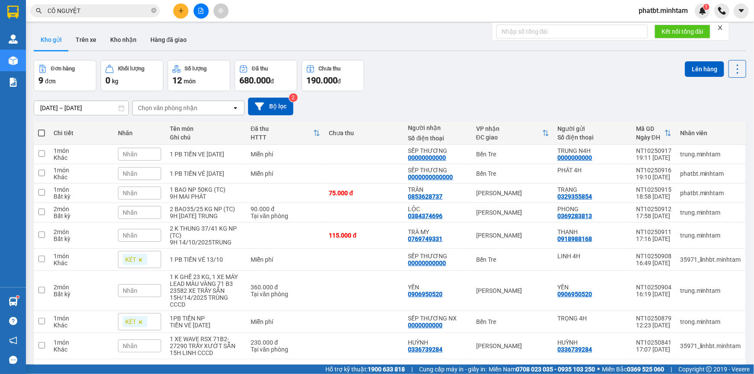
click at [144, 156] on div "Nhãn" at bounding box center [139, 154] width 43 height 13
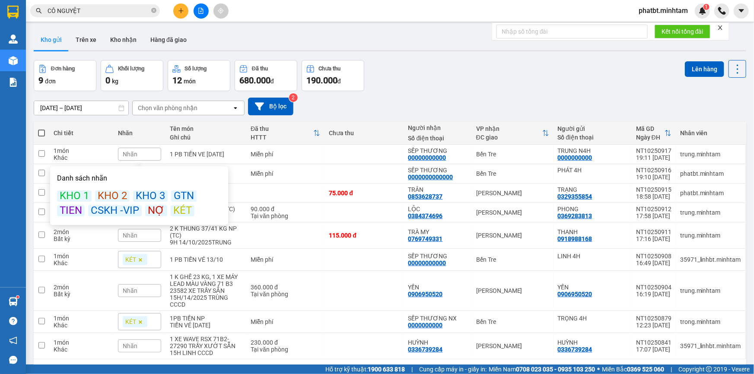
click at [182, 211] on div "KÉT" at bounding box center [183, 210] width 24 height 11
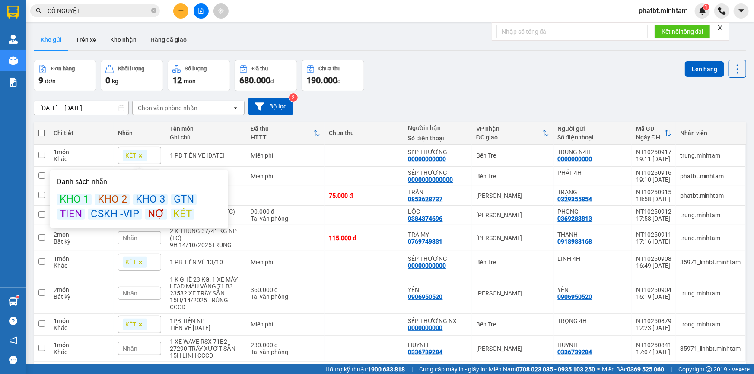
click at [418, 104] on div "[DATE] – [DATE] Press the down arrow key to interact with the calendar and sele…" at bounding box center [390, 107] width 713 height 18
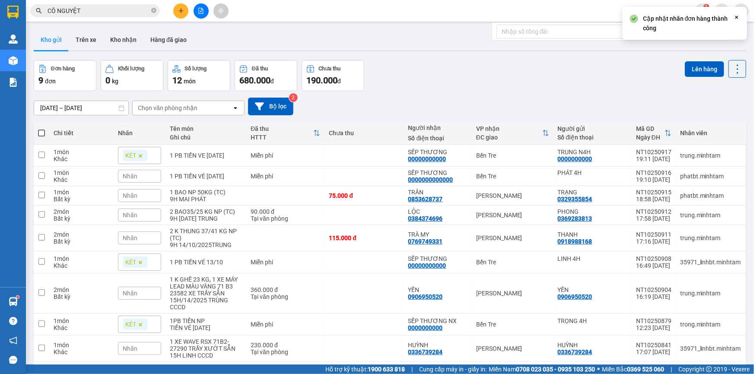
click at [135, 178] on span "Nhãn" at bounding box center [130, 176] width 15 height 7
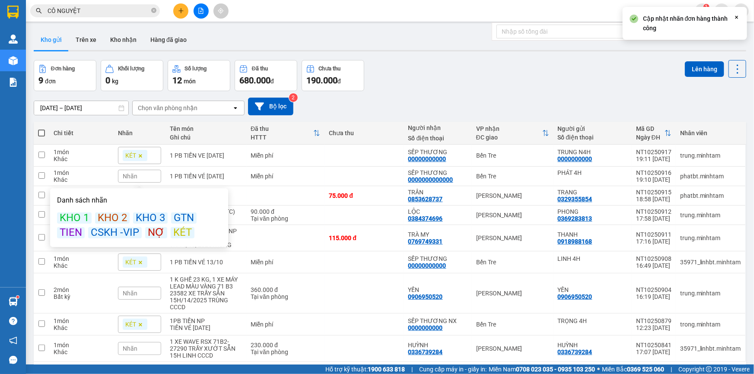
click at [172, 231] on div "KÉT" at bounding box center [183, 232] width 24 height 11
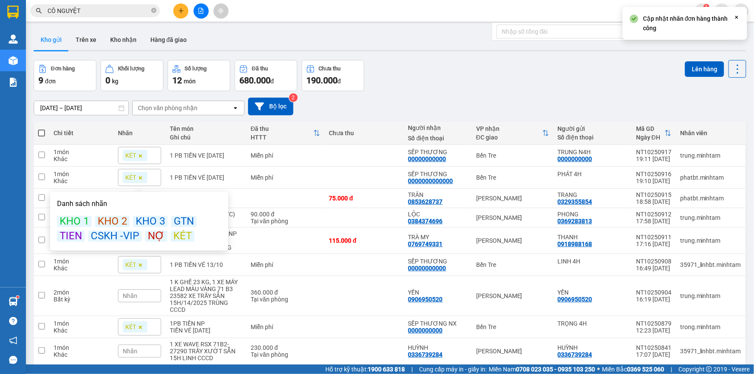
click at [437, 82] on div "Đơn hàng 9 đơn Khối lượng 0 kg Số lượng 12 món Đã thu 680.000 đ Chưa thu 190.00…" at bounding box center [390, 75] width 713 height 31
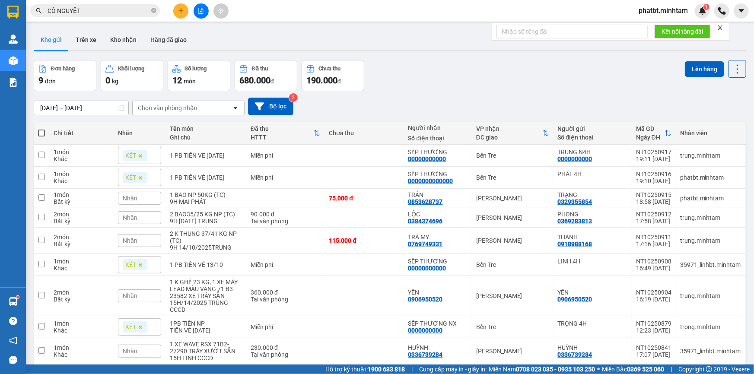
click at [39, 39] on button "Kho gửi" at bounding box center [51, 39] width 35 height 21
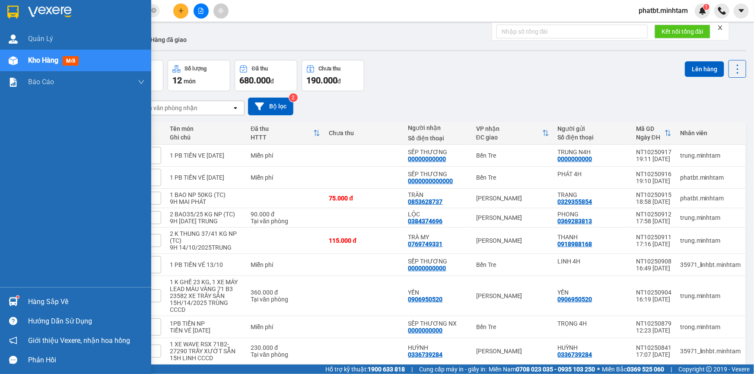
click at [29, 301] on div "Hàng sắp về" at bounding box center [86, 302] width 117 height 13
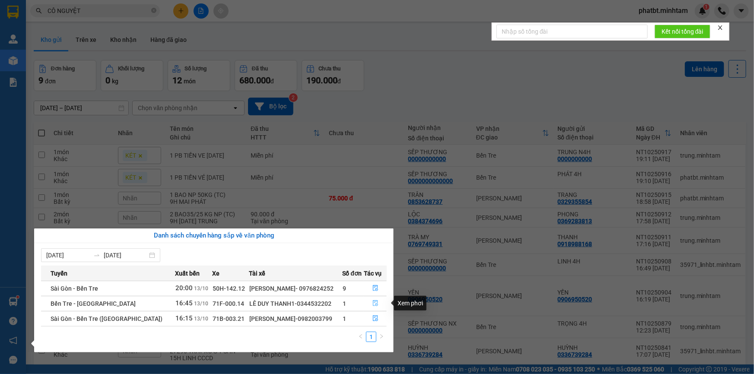
click at [375, 305] on icon "file-done" at bounding box center [375, 303] width 5 height 6
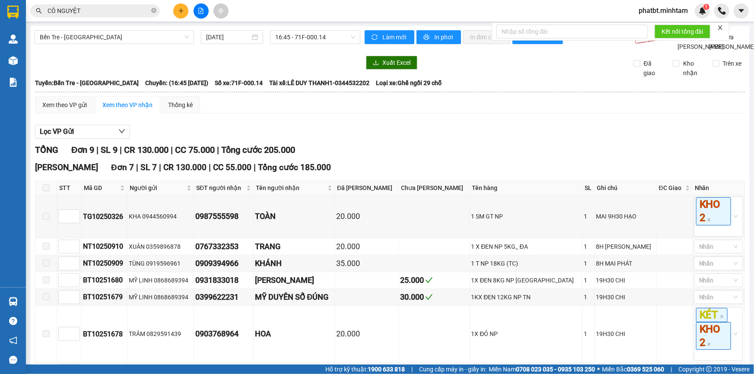
scroll to position [233, 0]
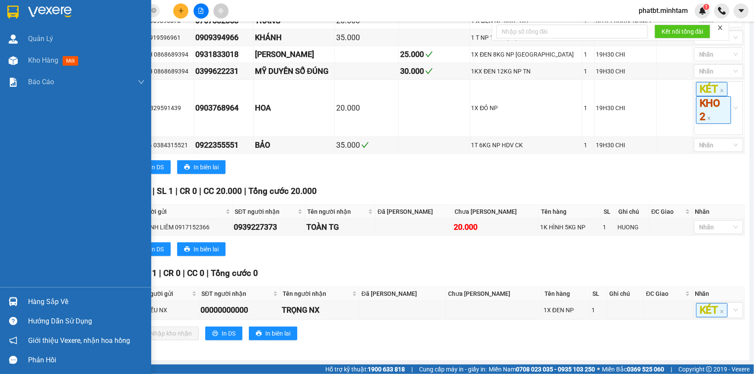
click at [25, 301] on div "Hàng sắp về" at bounding box center [75, 301] width 151 height 19
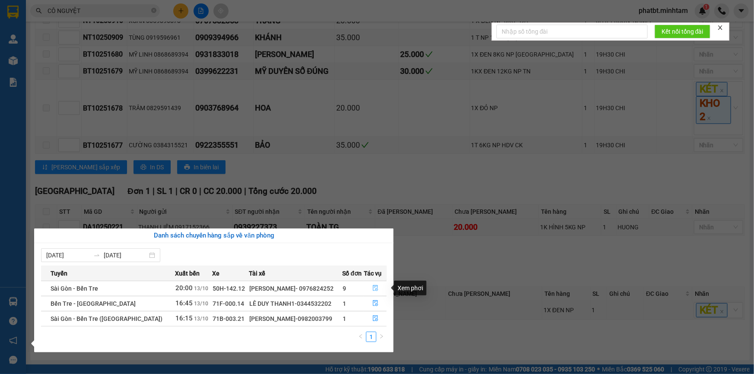
click at [373, 289] on icon "file-done" at bounding box center [375, 288] width 6 height 6
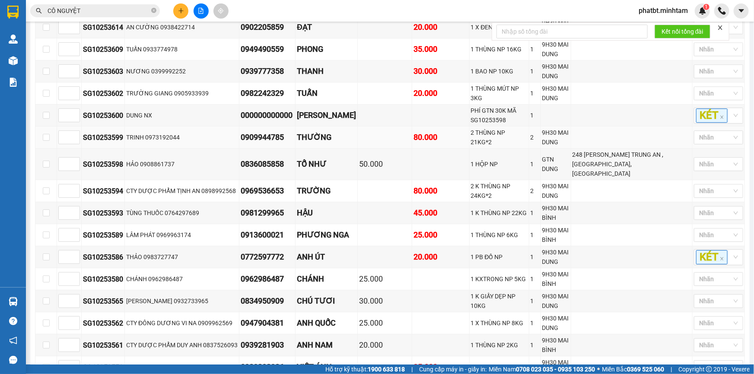
scroll to position [1276, 0]
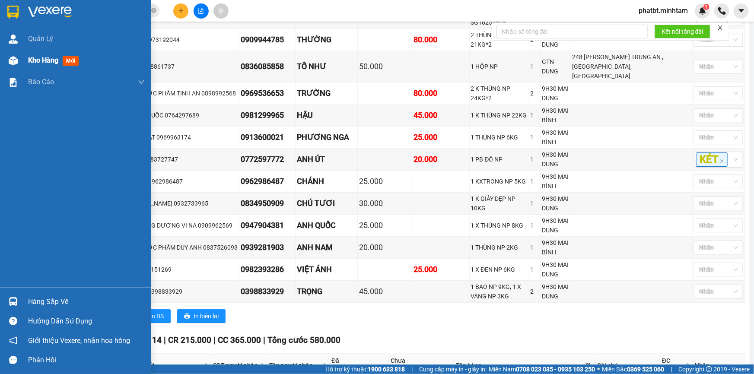
click at [26, 57] on div "Kho hàng mới" at bounding box center [75, 61] width 151 height 22
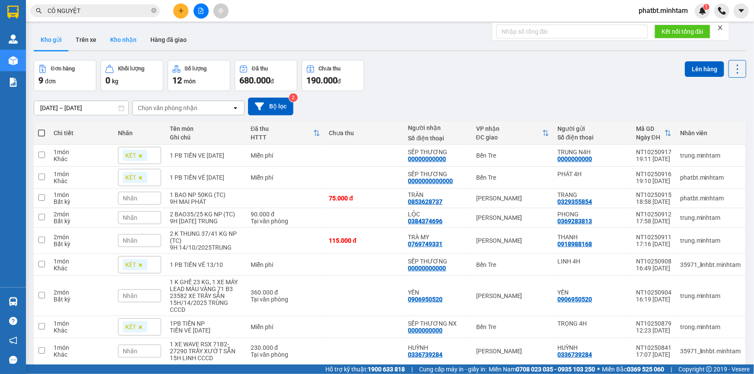
click at [121, 42] on button "Kho nhận" at bounding box center [123, 39] width 40 height 21
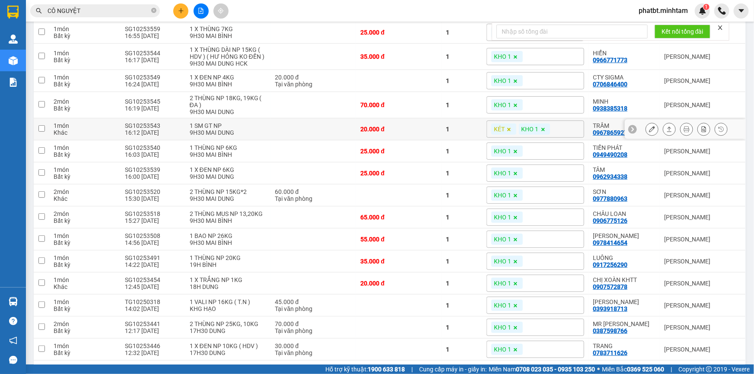
scroll to position [131, 0]
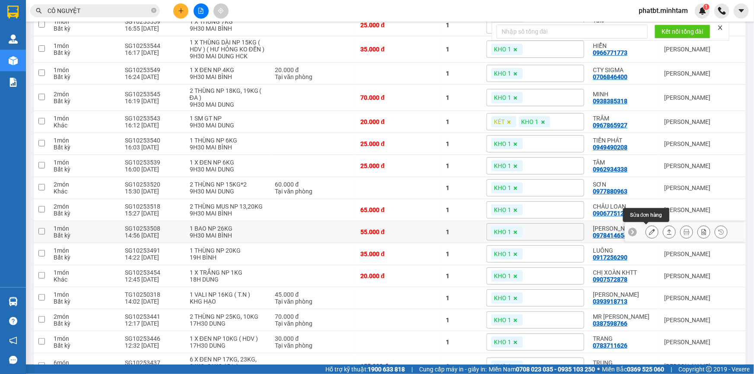
click at [649, 230] on icon at bounding box center [652, 232] width 6 height 6
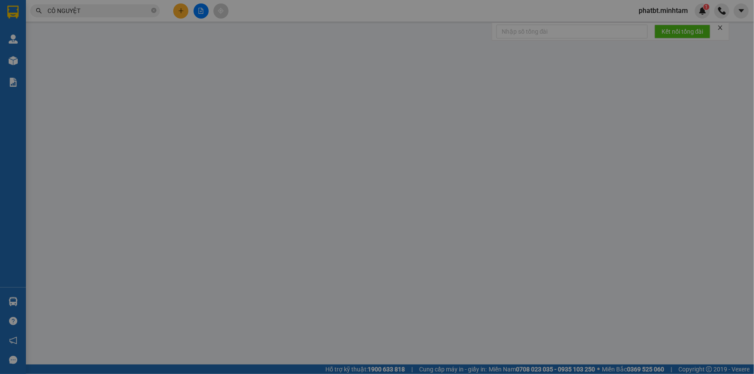
type input "0763087170"
type input "DŨNG"
type input "0978414654"
type input "[PERSON_NAME]"
type input "KBM"
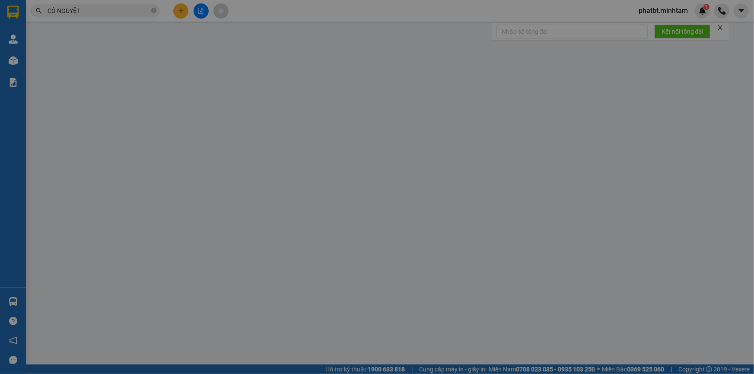
type input "55.000"
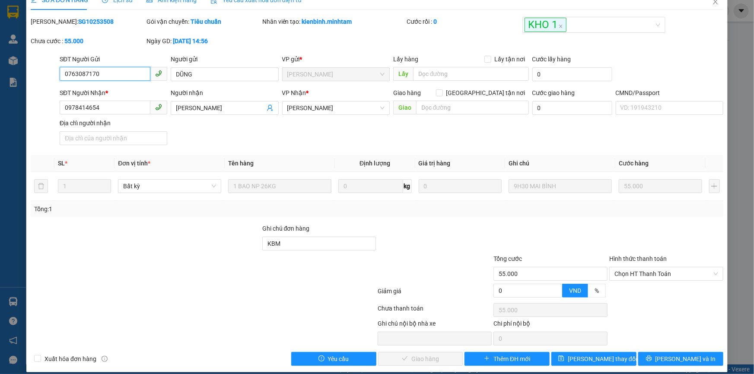
scroll to position [22, 0]
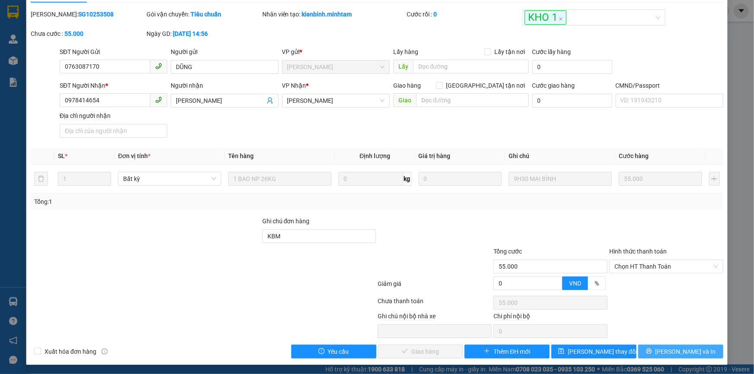
click at [652, 347] on button "[PERSON_NAME] và In" at bounding box center [680, 352] width 85 height 14
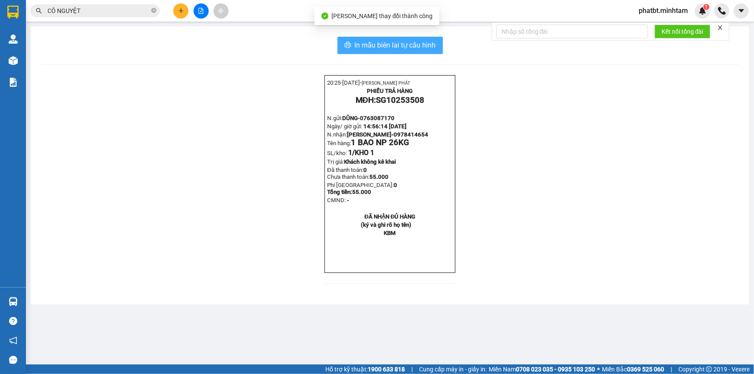
click at [429, 48] on span "In mẫu biên lai tự cấu hình" at bounding box center [395, 45] width 81 height 11
